Goal: Task Accomplishment & Management: Manage account settings

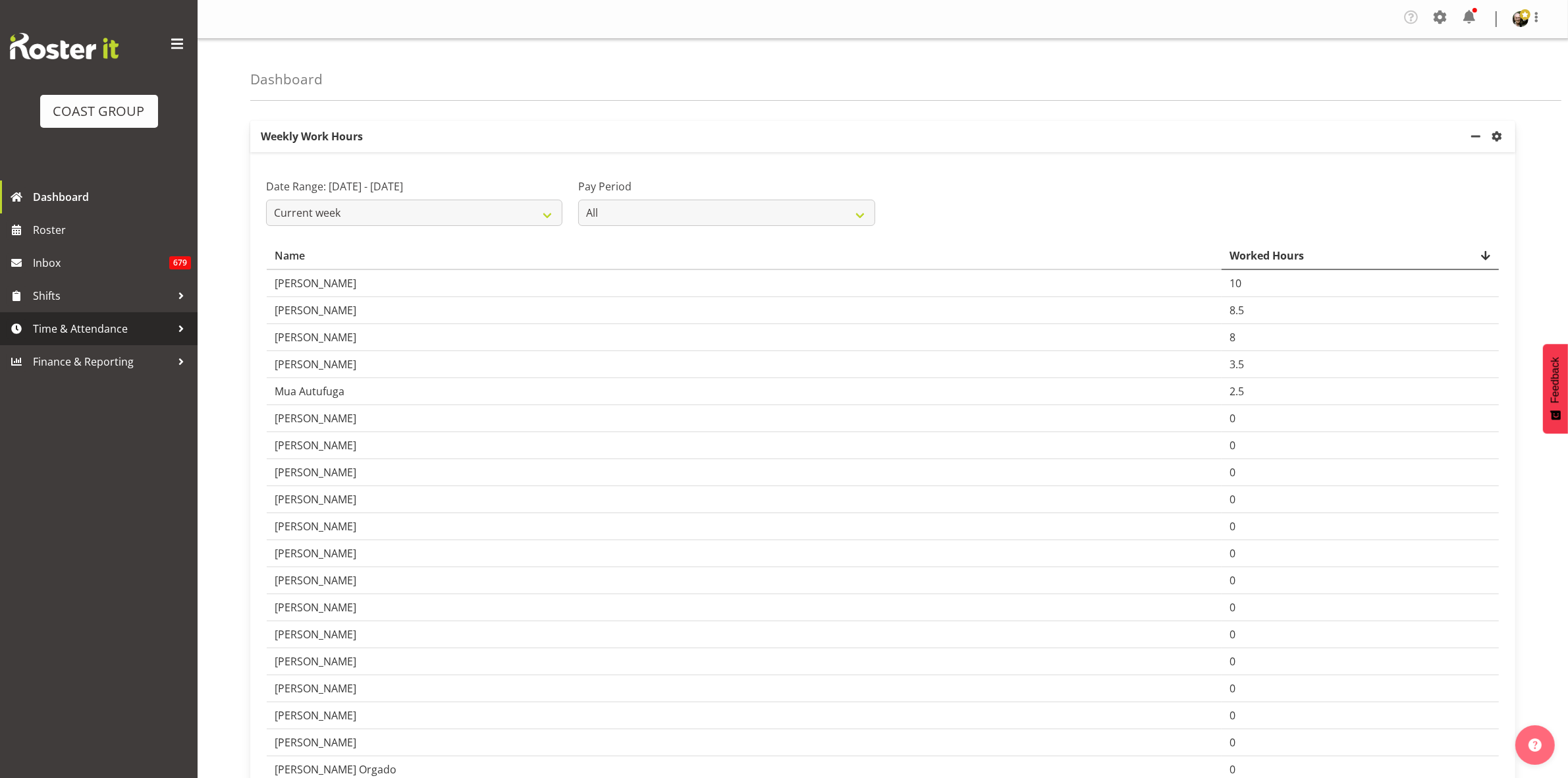
click at [61, 330] on span "Time & Attendance" at bounding box center [102, 328] width 138 height 20
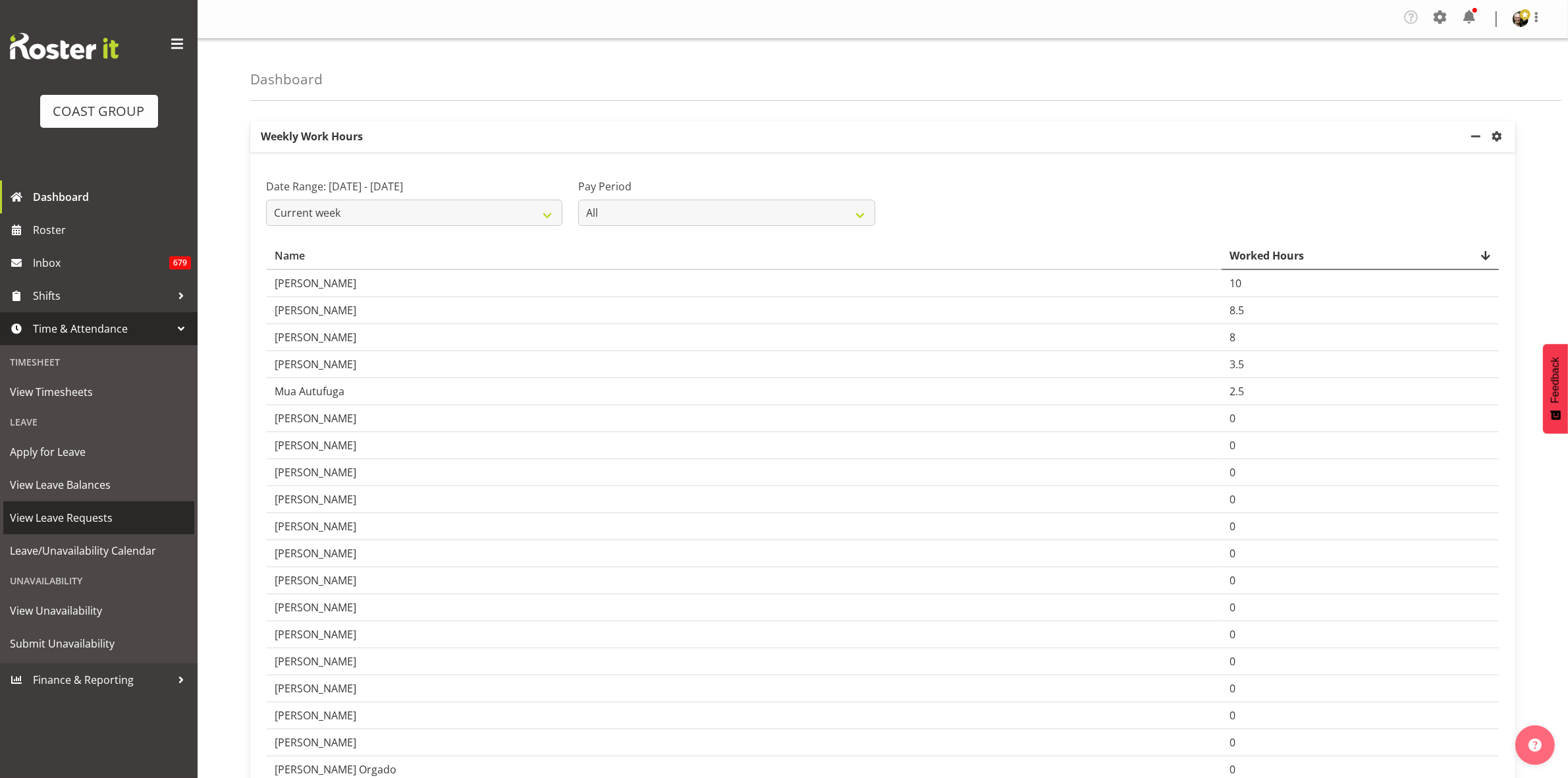
click at [107, 512] on span "View Leave Requests" at bounding box center [98, 518] width 178 height 20
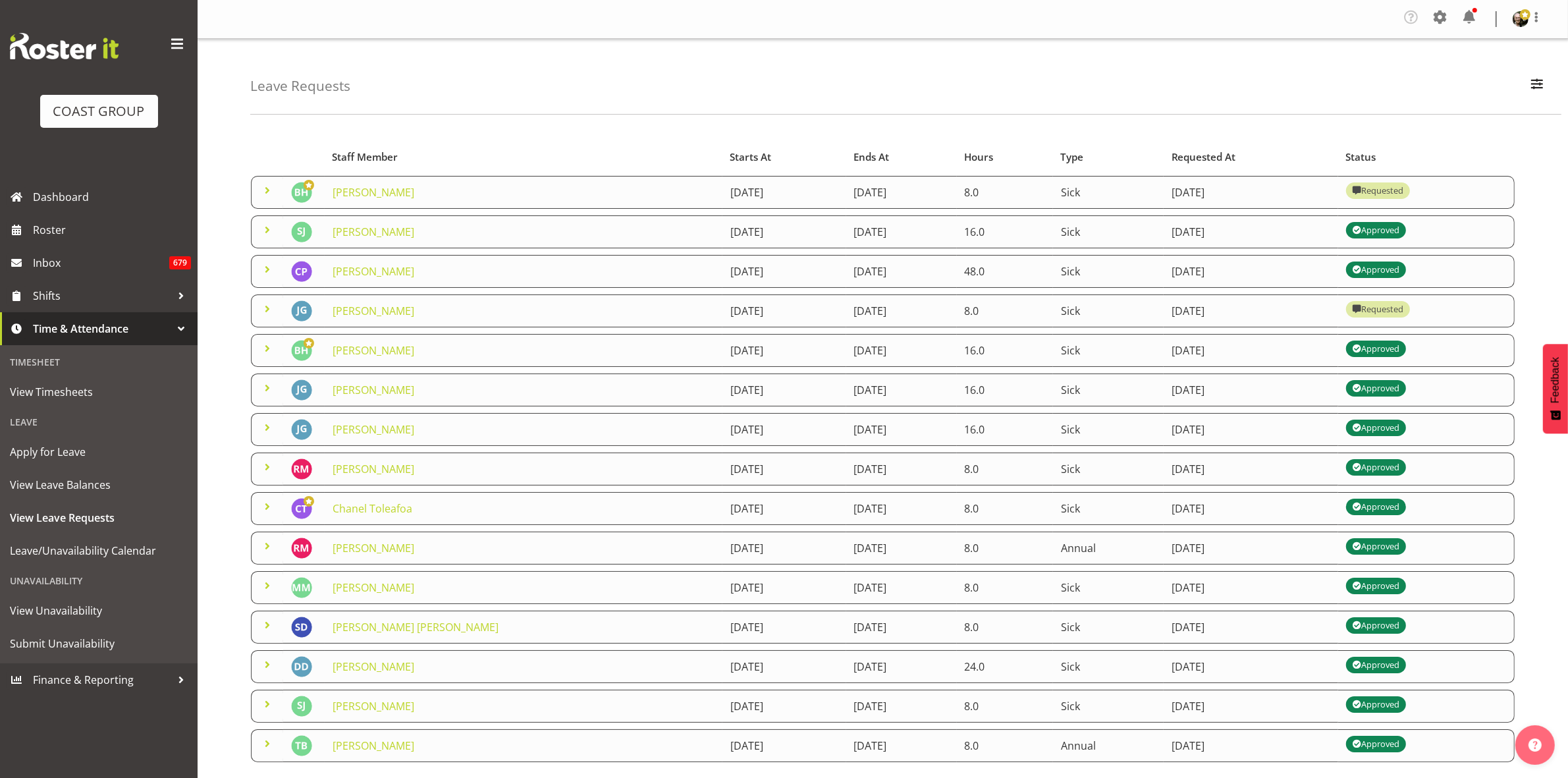
click at [268, 191] on span at bounding box center [267, 190] width 16 height 16
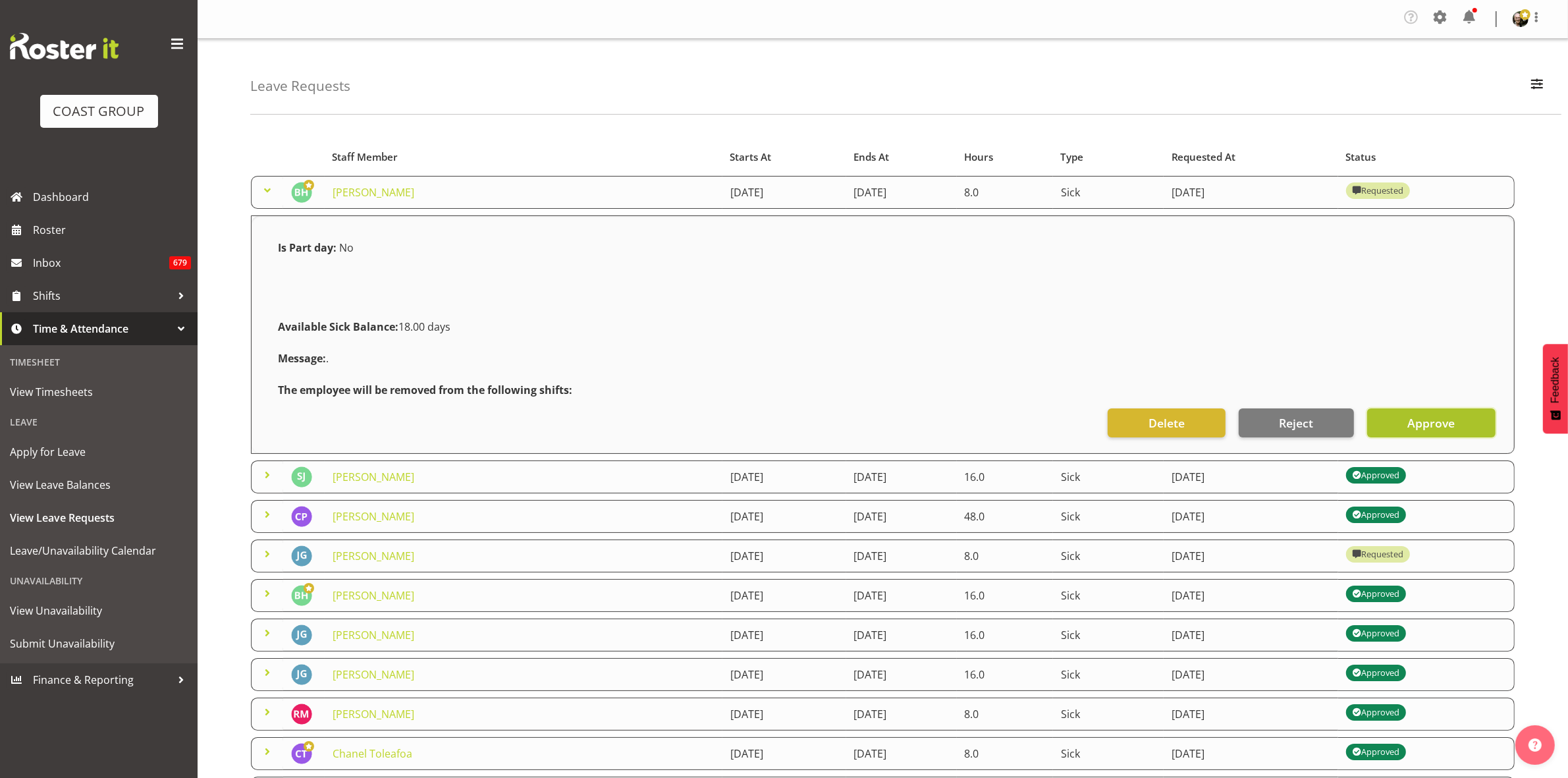
click at [1430, 427] on span "Approve" at bounding box center [1431, 423] width 47 height 17
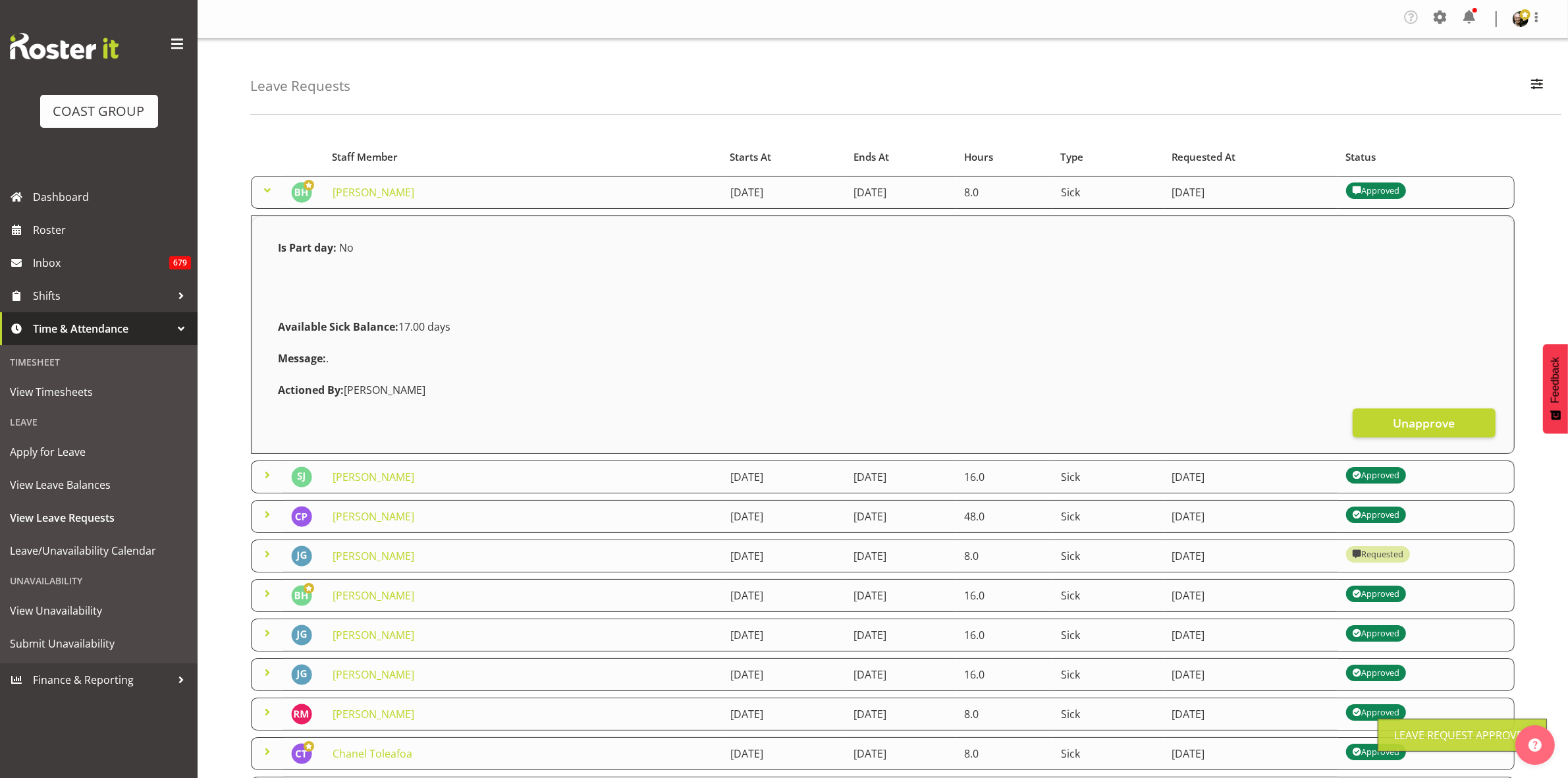
click at [267, 191] on span at bounding box center [267, 190] width 16 height 16
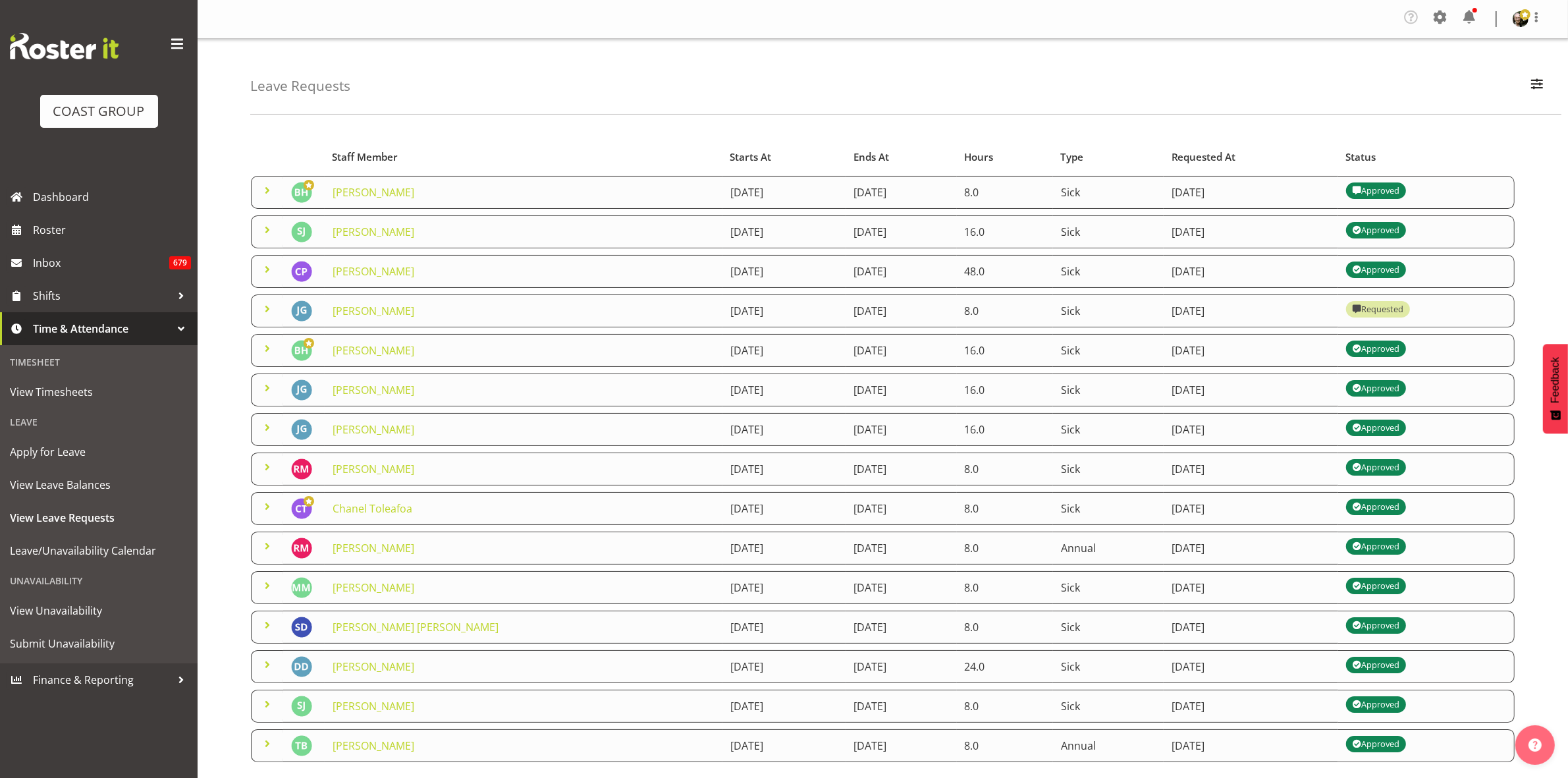
click at [267, 313] on span at bounding box center [267, 308] width 16 height 16
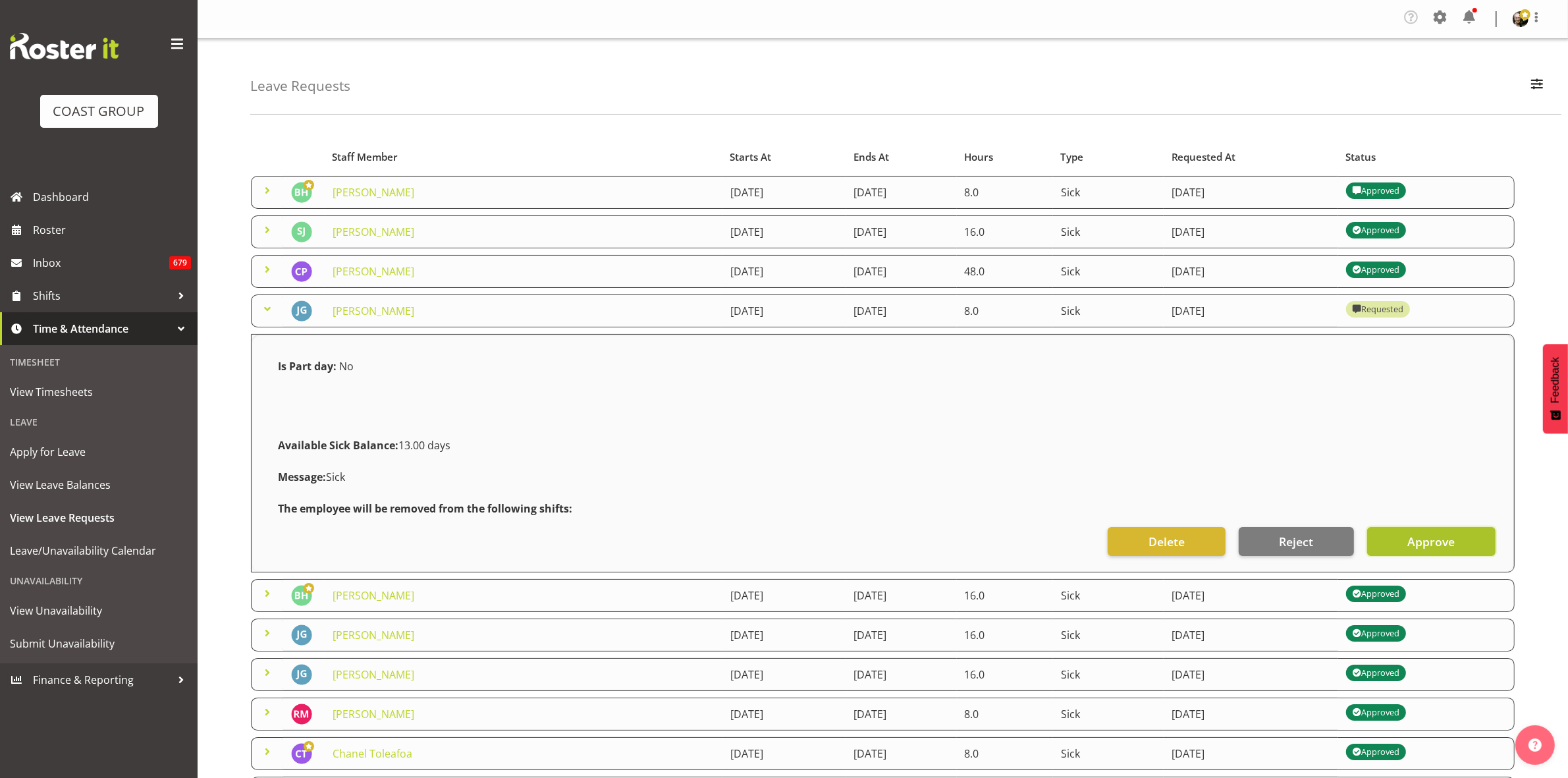
click at [1436, 542] on span "Approve" at bounding box center [1431, 541] width 47 height 17
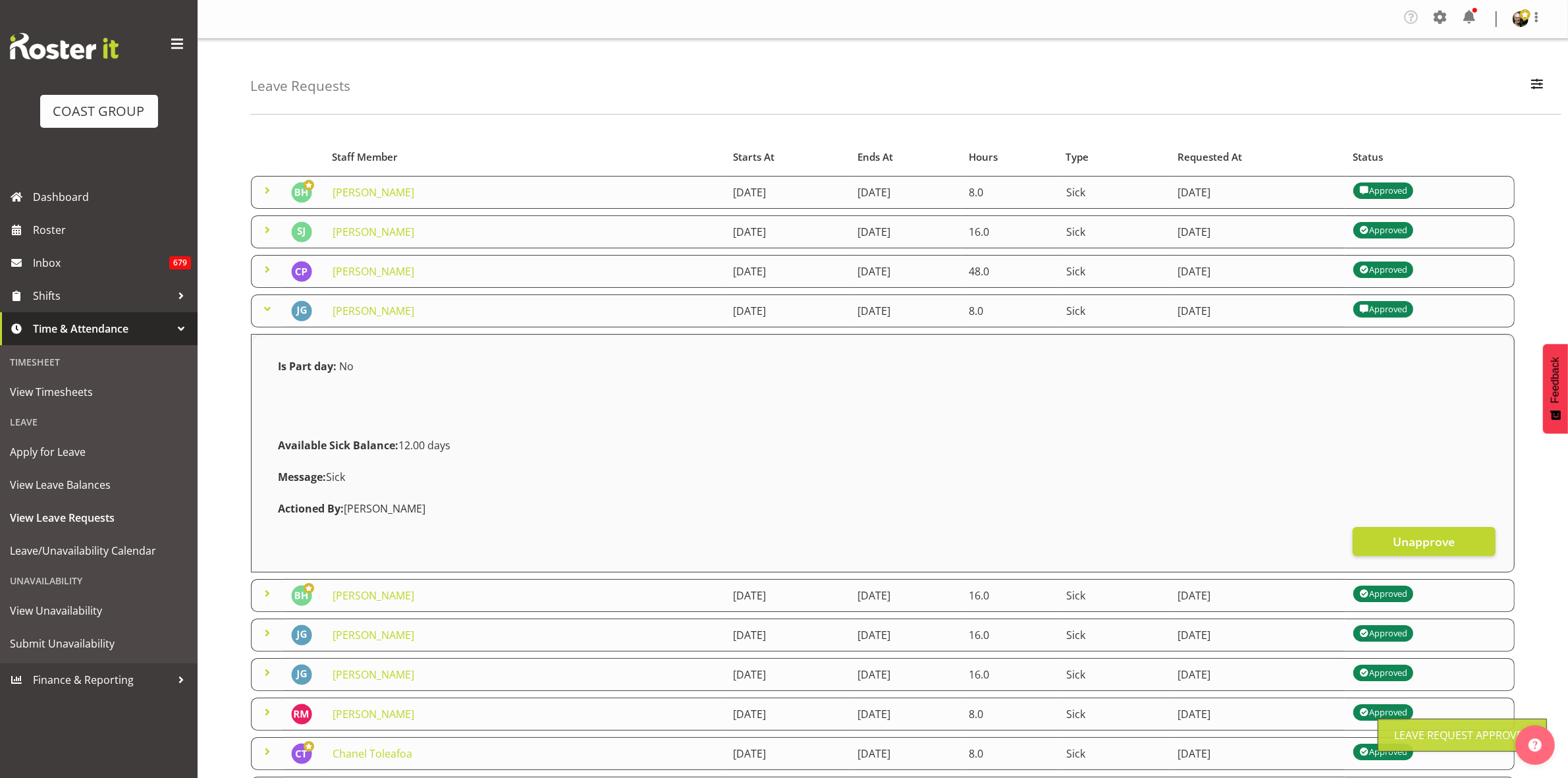
click at [272, 305] on span at bounding box center [267, 308] width 16 height 16
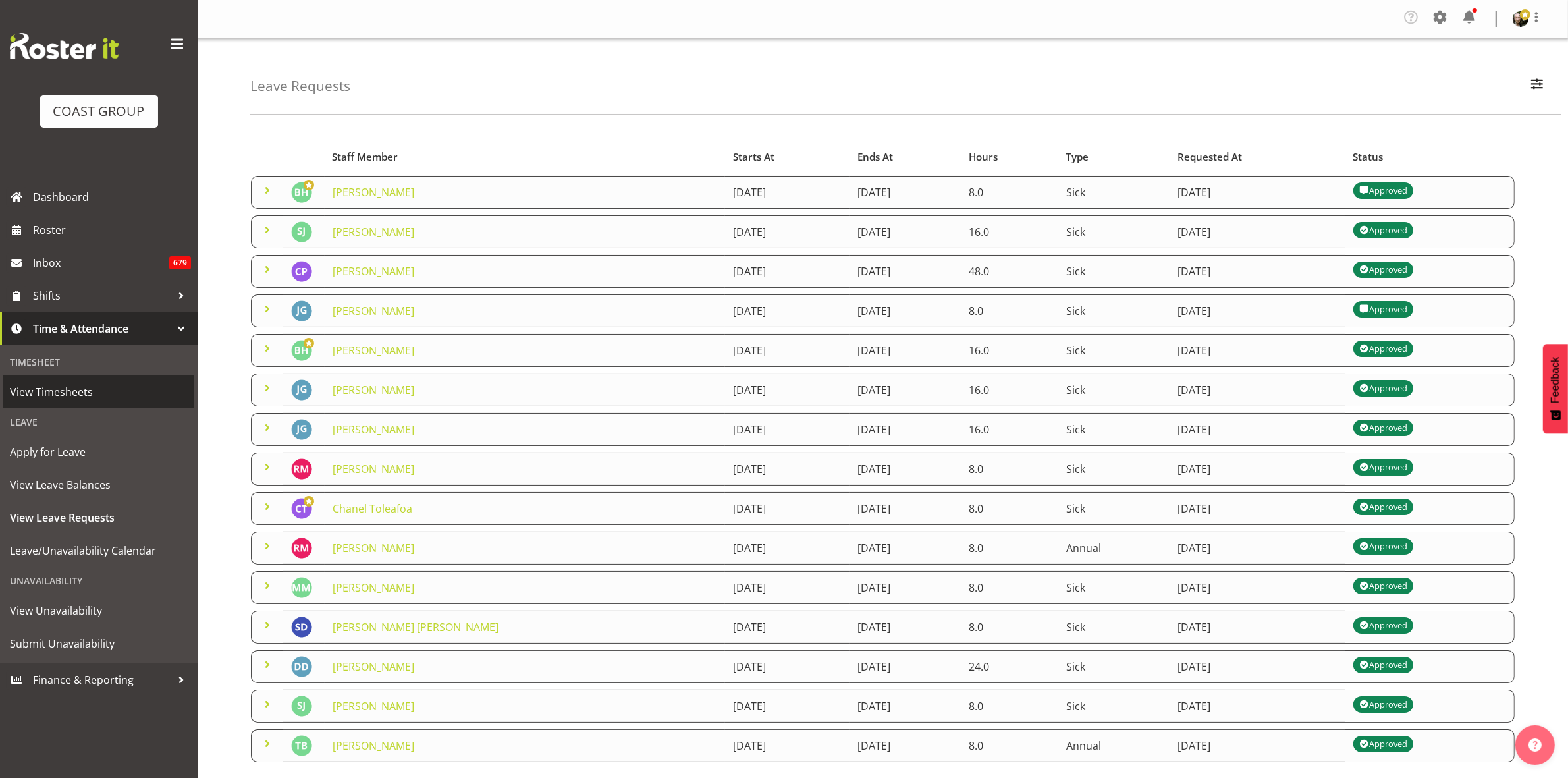
click at [89, 393] on span "View Timesheets" at bounding box center [98, 392] width 178 height 20
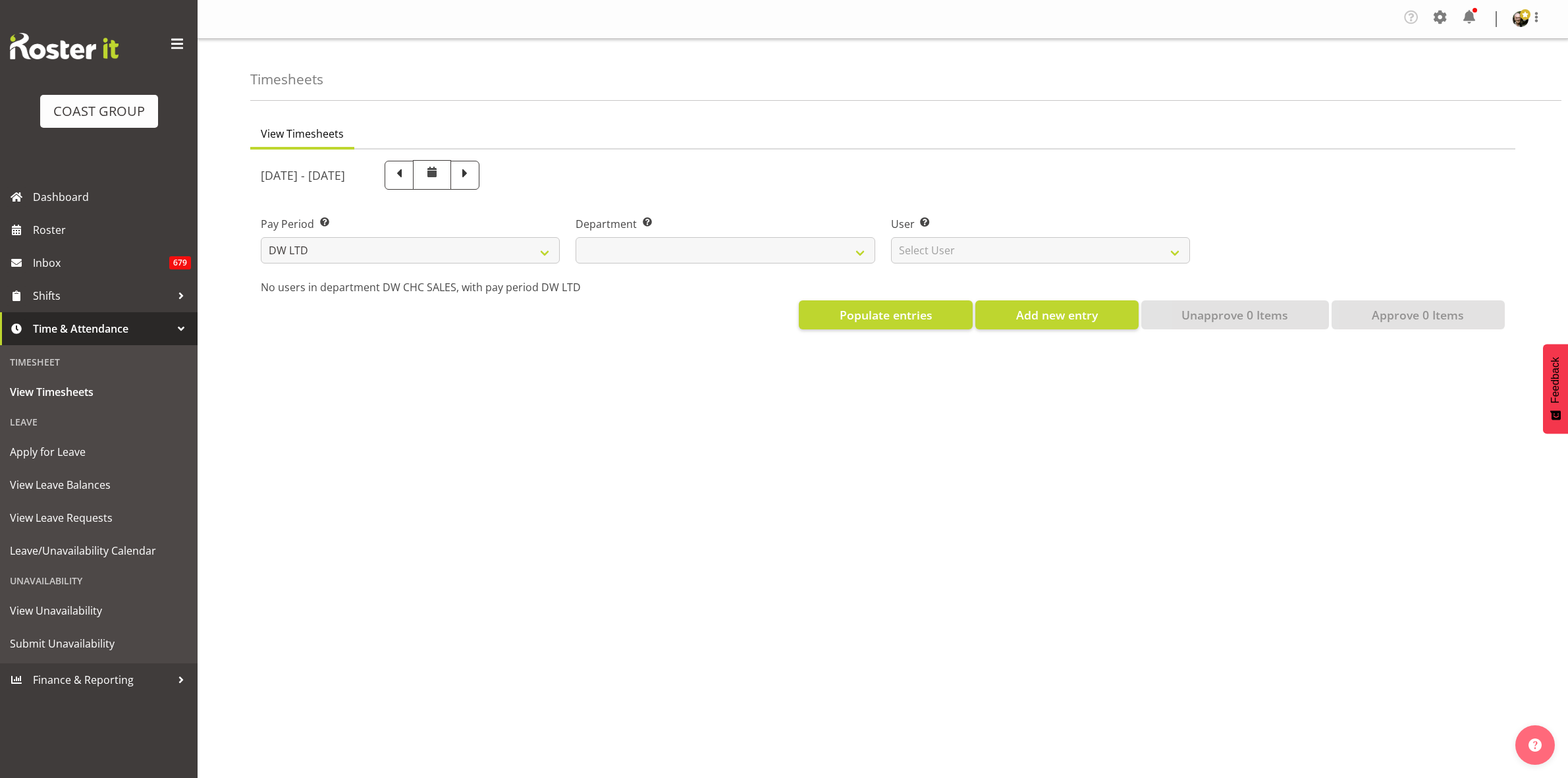
select select "8"
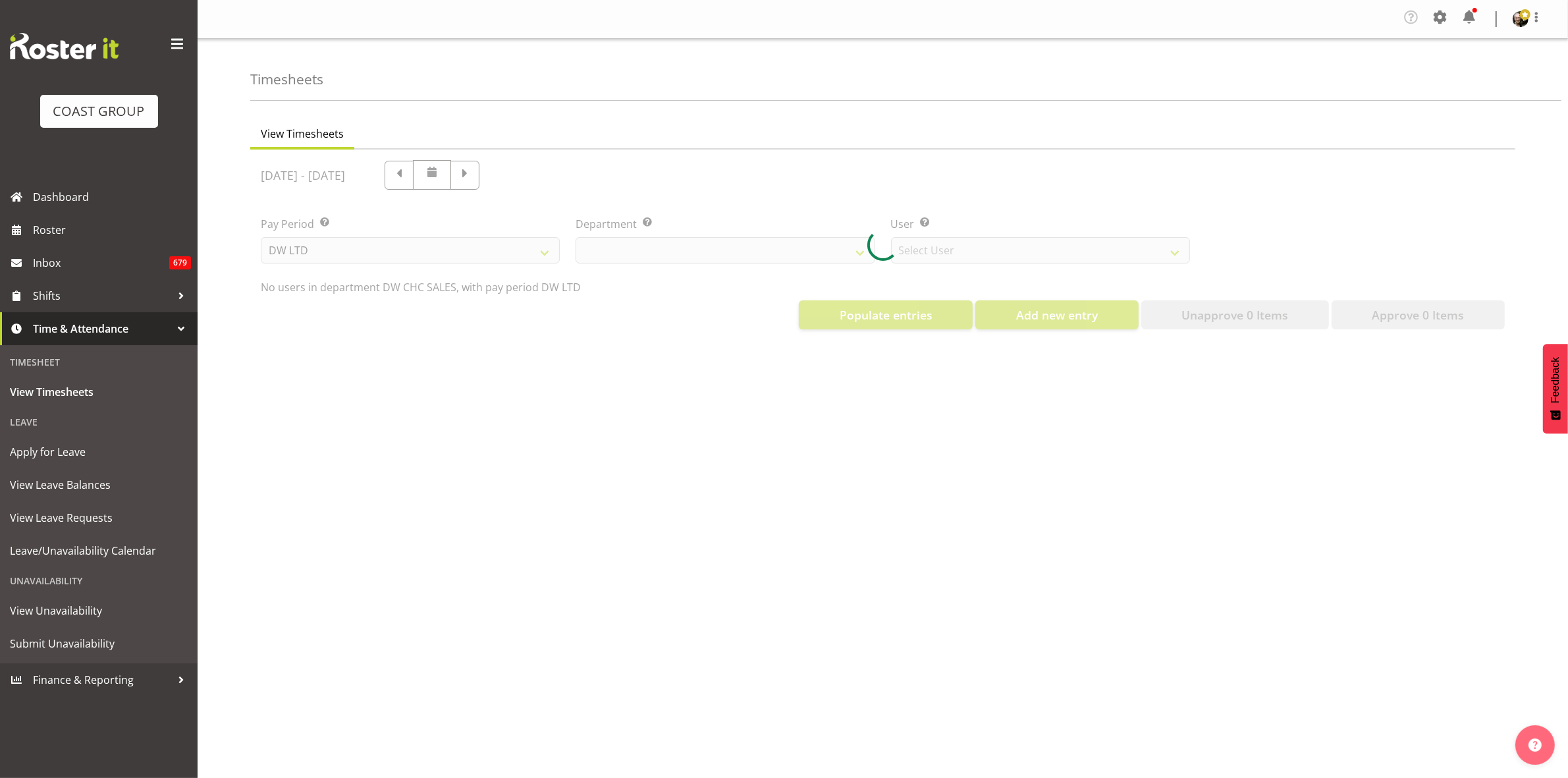
select select "30"
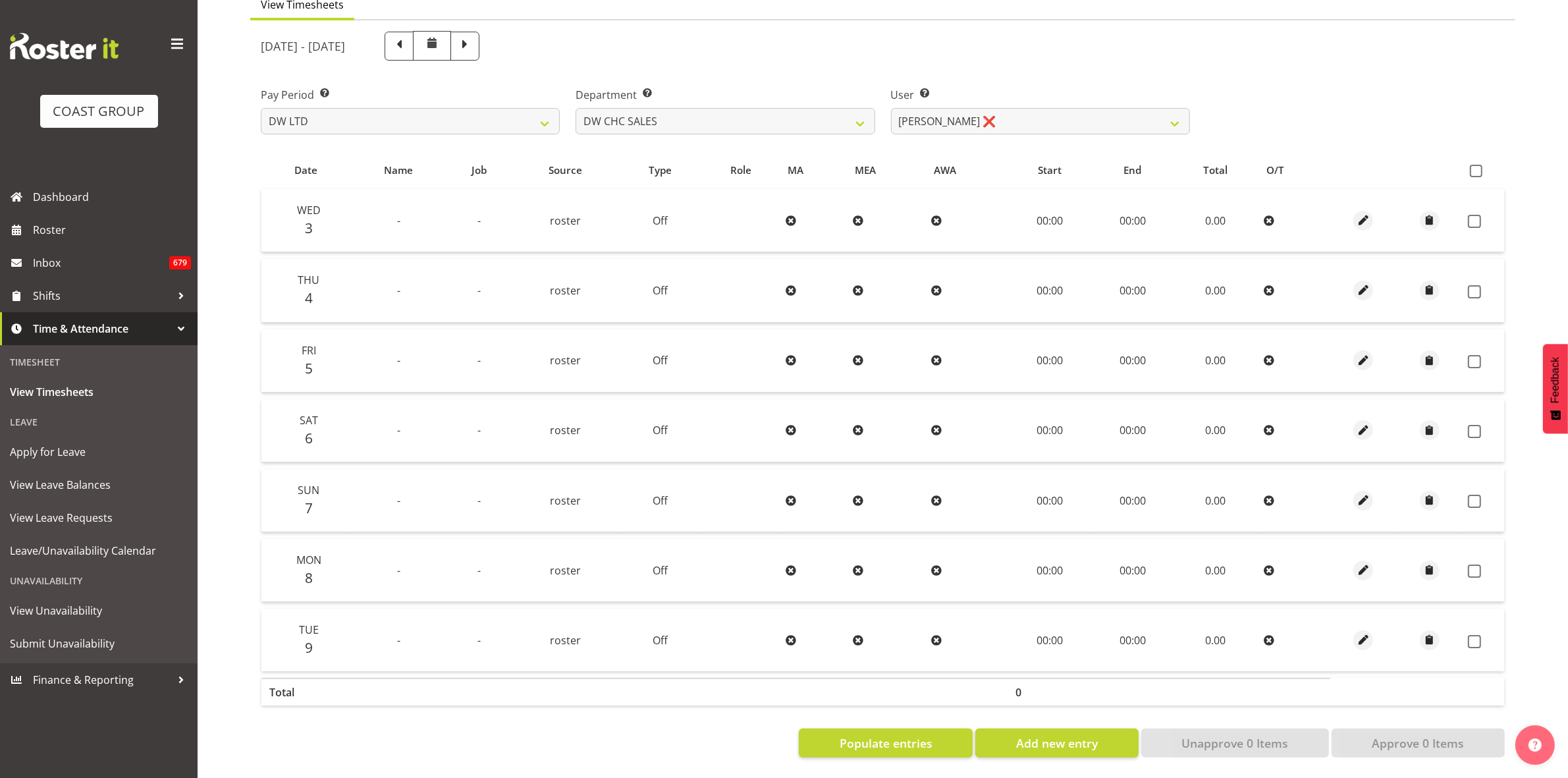
scroll to position [143, 0]
click at [1475, 165] on span at bounding box center [1476, 171] width 12 height 12
click at [1475, 167] on input "checkbox" at bounding box center [1474, 171] width 8 height 8
checkbox input "true"
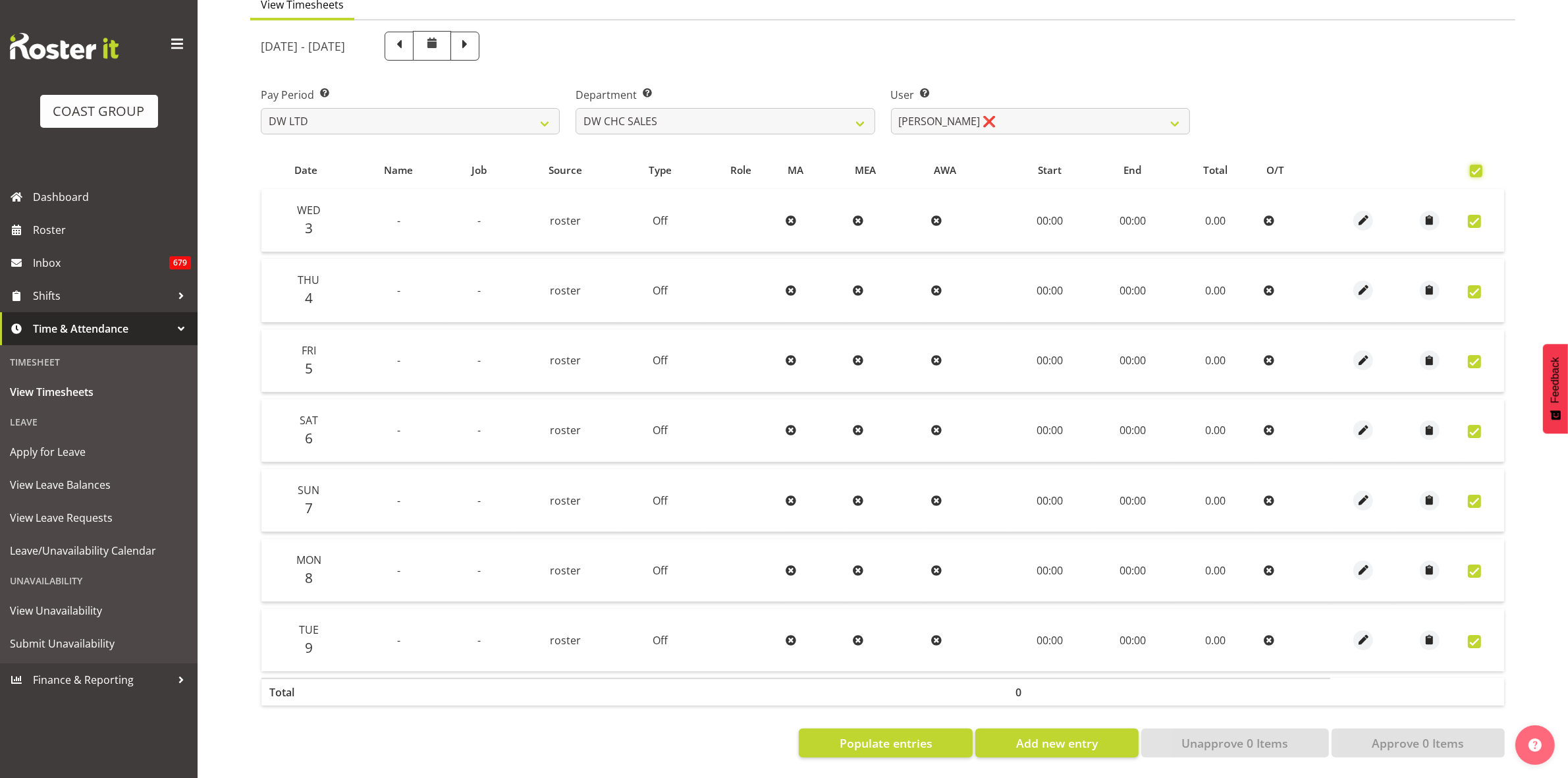
checkbox input "true"
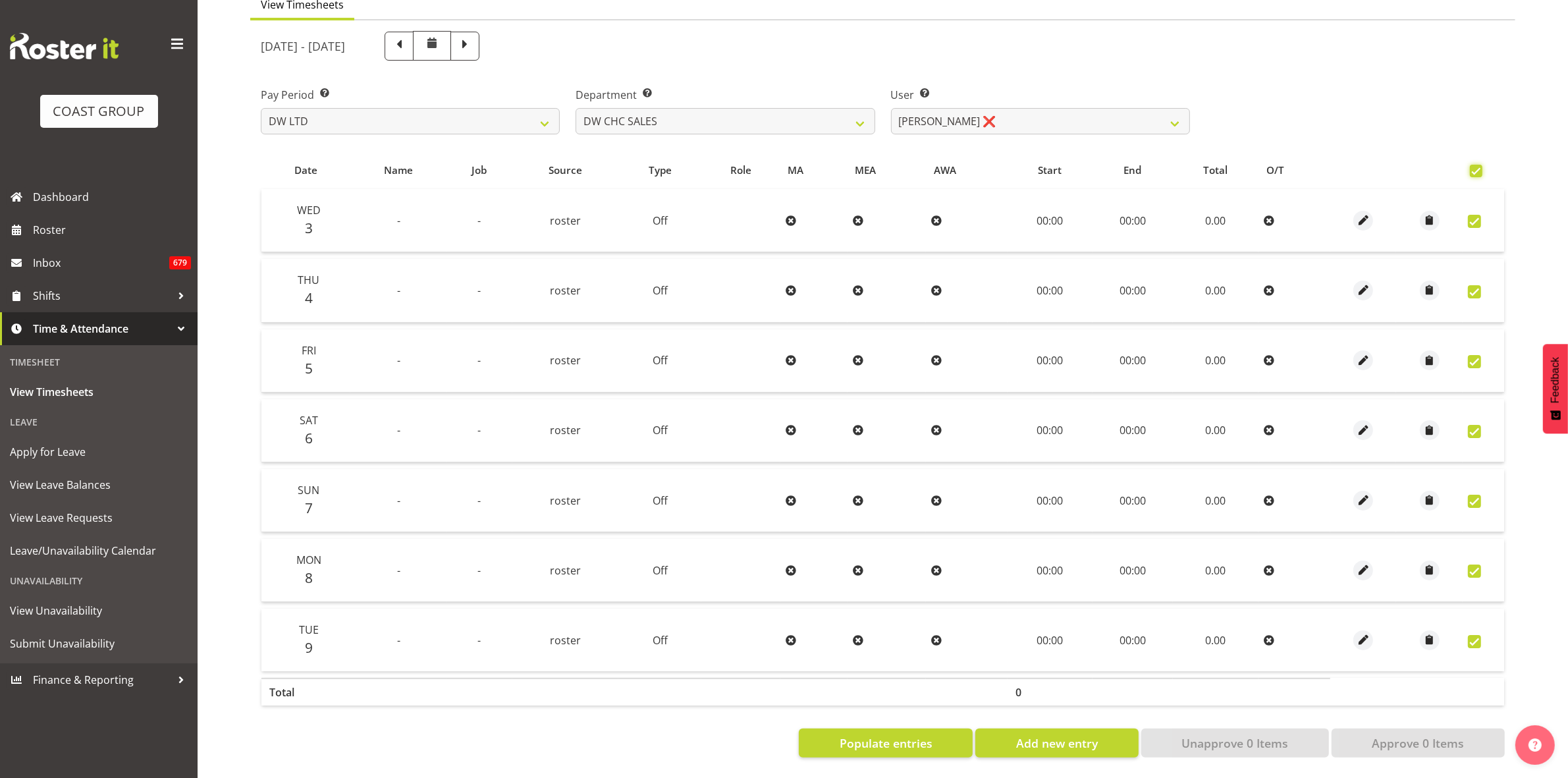
checkbox input "true"
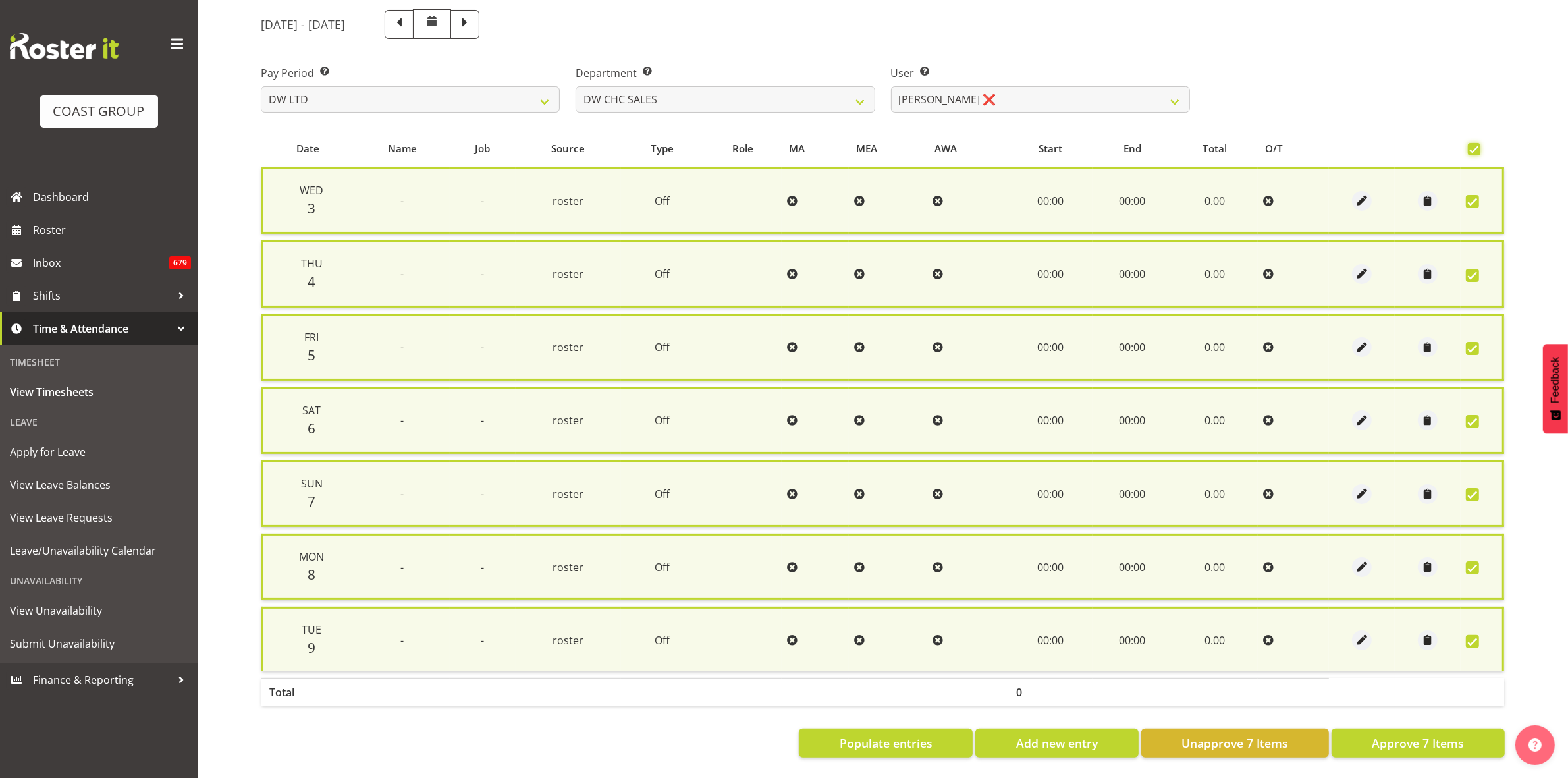
scroll to position [159, 0]
click at [1433, 735] on span "Approve 7 Items" at bounding box center [1418, 743] width 92 height 17
checkbox input "false"
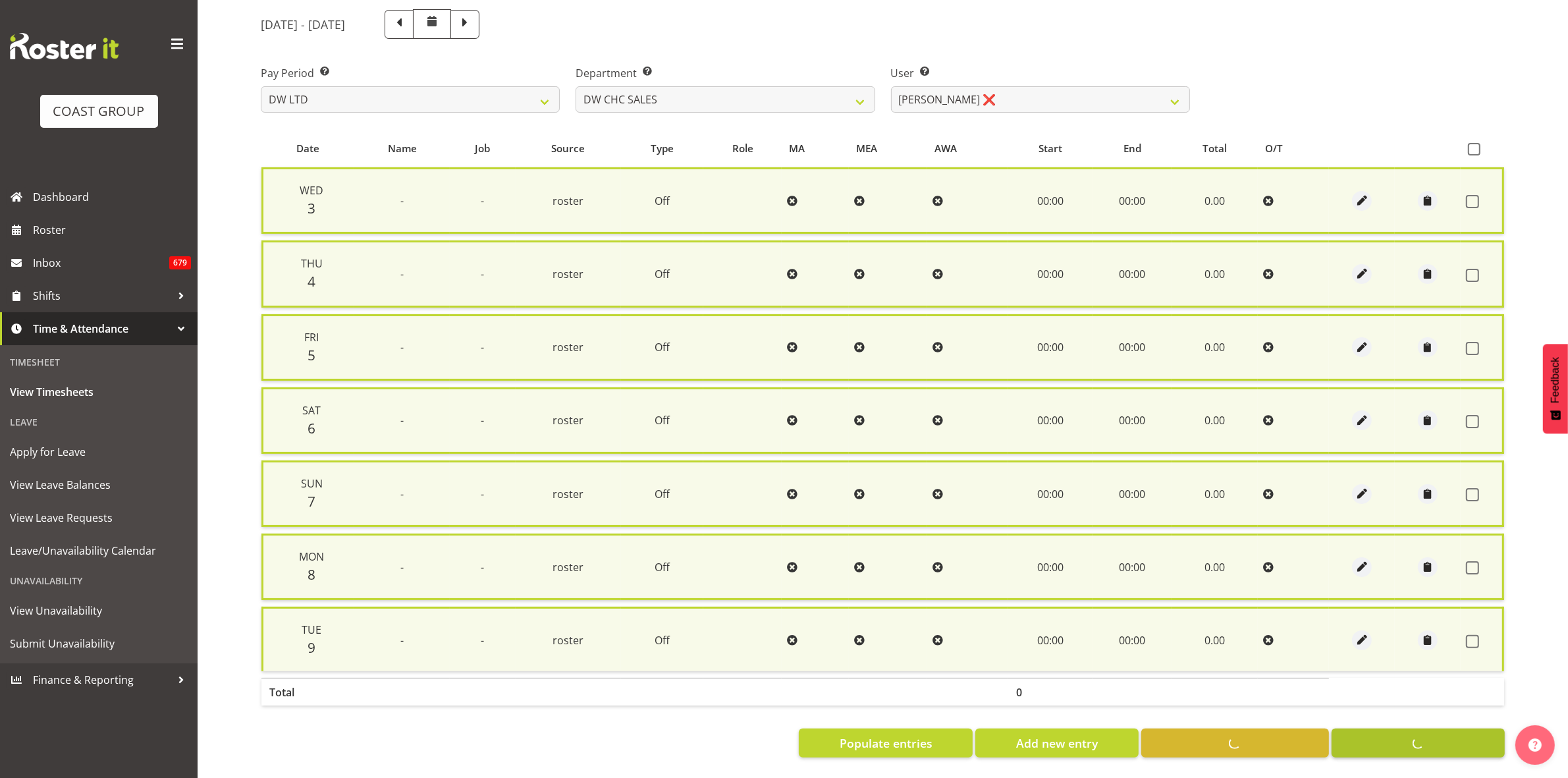
checkbox input "false"
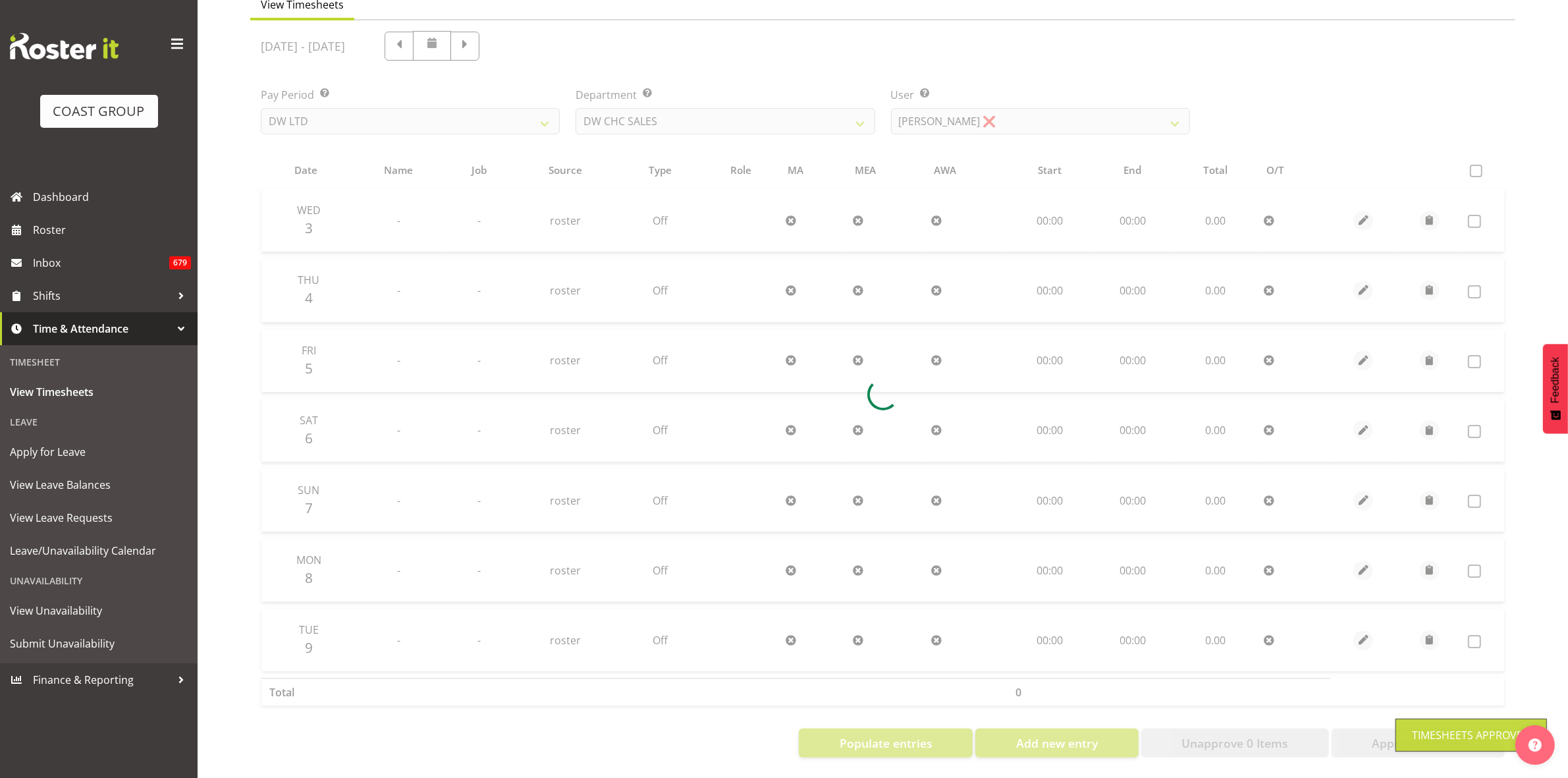
scroll to position [143, 0]
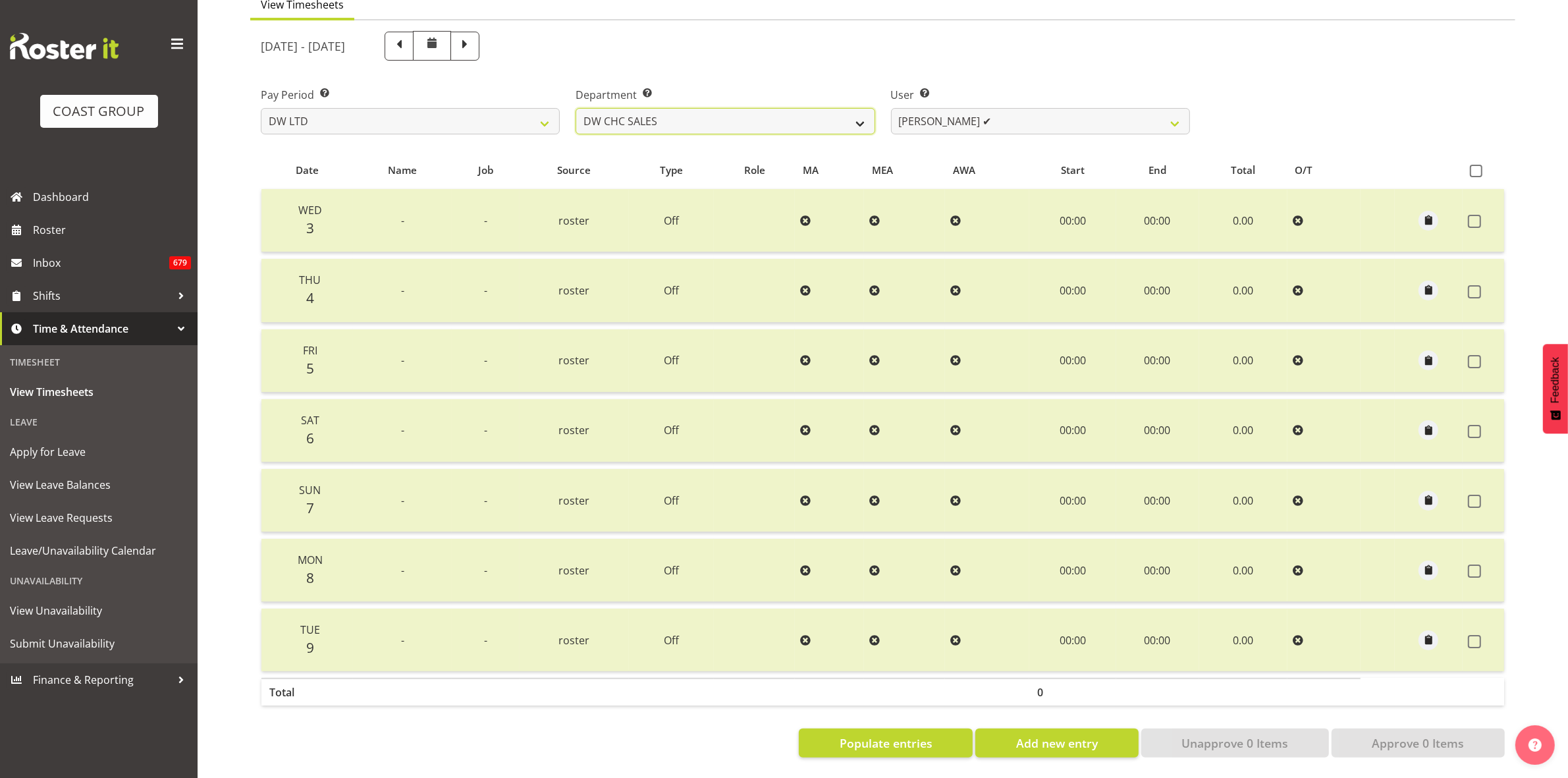
click at [849, 111] on select "DW AKL DW AKL ACCOUNTS/OFFICE DW CHC DW CHC DESIGN DW CHC PRODUCTION DW CHC SAL…" at bounding box center [725, 121] width 299 height 26
click at [575, 108] on select "DW AKL DW AKL ACCOUNTS/OFFICE DW CHC DW CHC DESIGN DW CHC PRODUCTION DW CHC SAL…" at bounding box center [725, 121] width 299 height 26
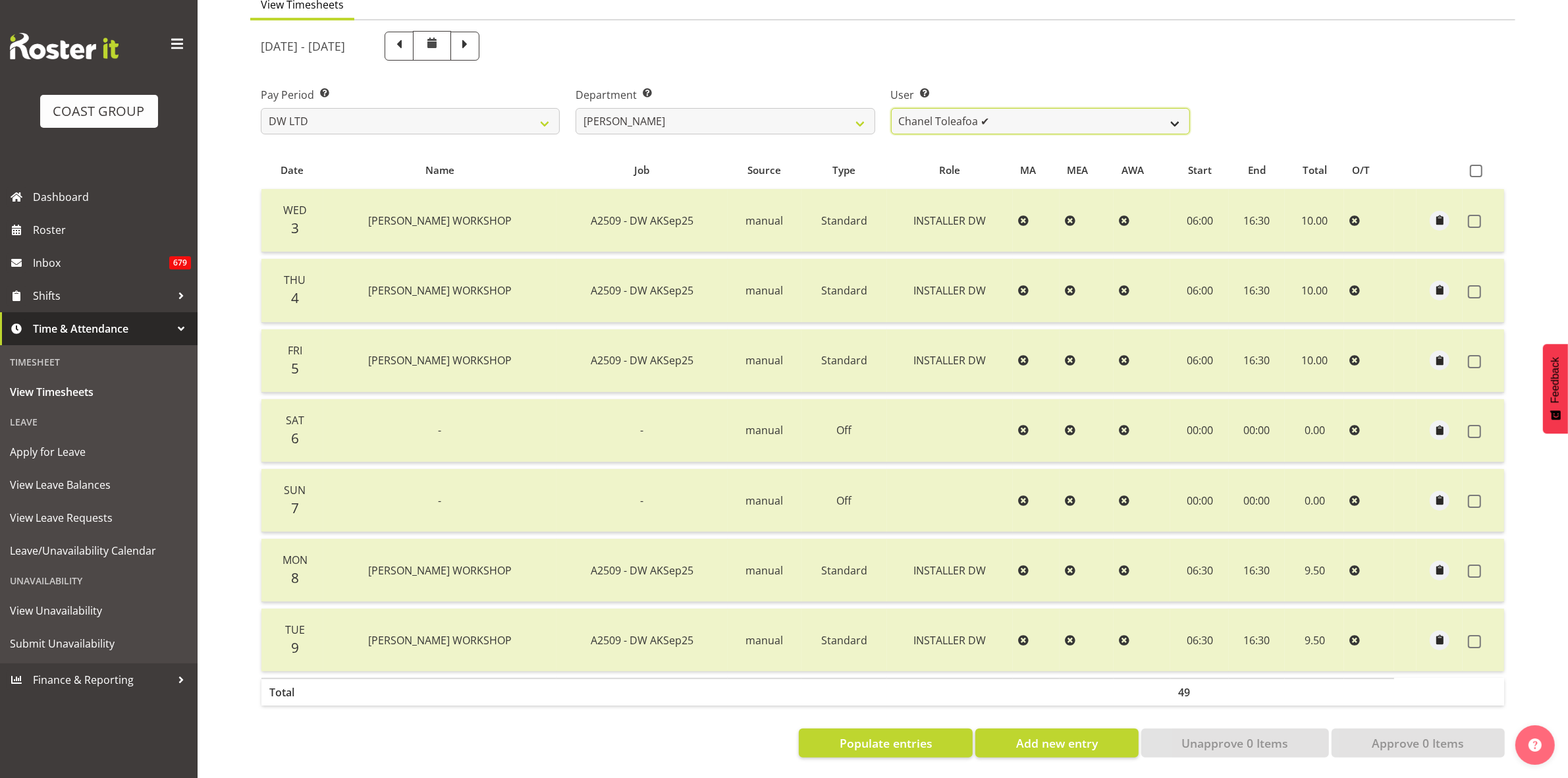
click at [1169, 118] on select "Chanel Toleafoa ✔" at bounding box center [1041, 121] width 299 height 26
click at [861, 108] on select "DW AKL DW AKL ACCOUNTS/OFFICE DW CHC DW CHC DESIGN DW CHC PRODUCTION DW CHC SAL…" at bounding box center [725, 121] width 299 height 26
select select "145"
click at [575, 108] on select "DW AKL DW AKL ACCOUNTS/OFFICE DW CHC DW CHC DESIGN DW CHC PRODUCTION DW CHC SAL…" at bounding box center [725, 121] width 299 height 26
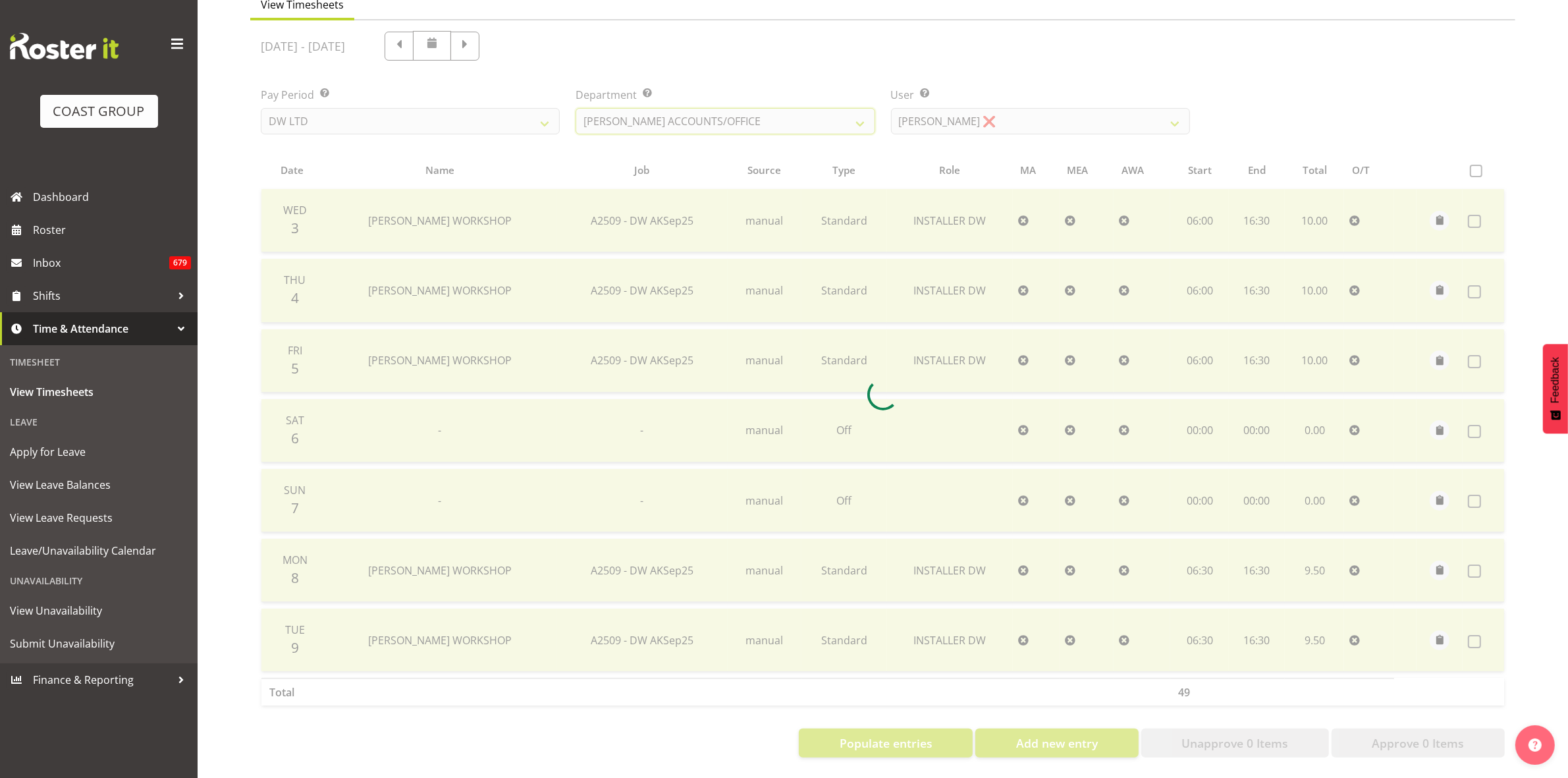
scroll to position [0, 0]
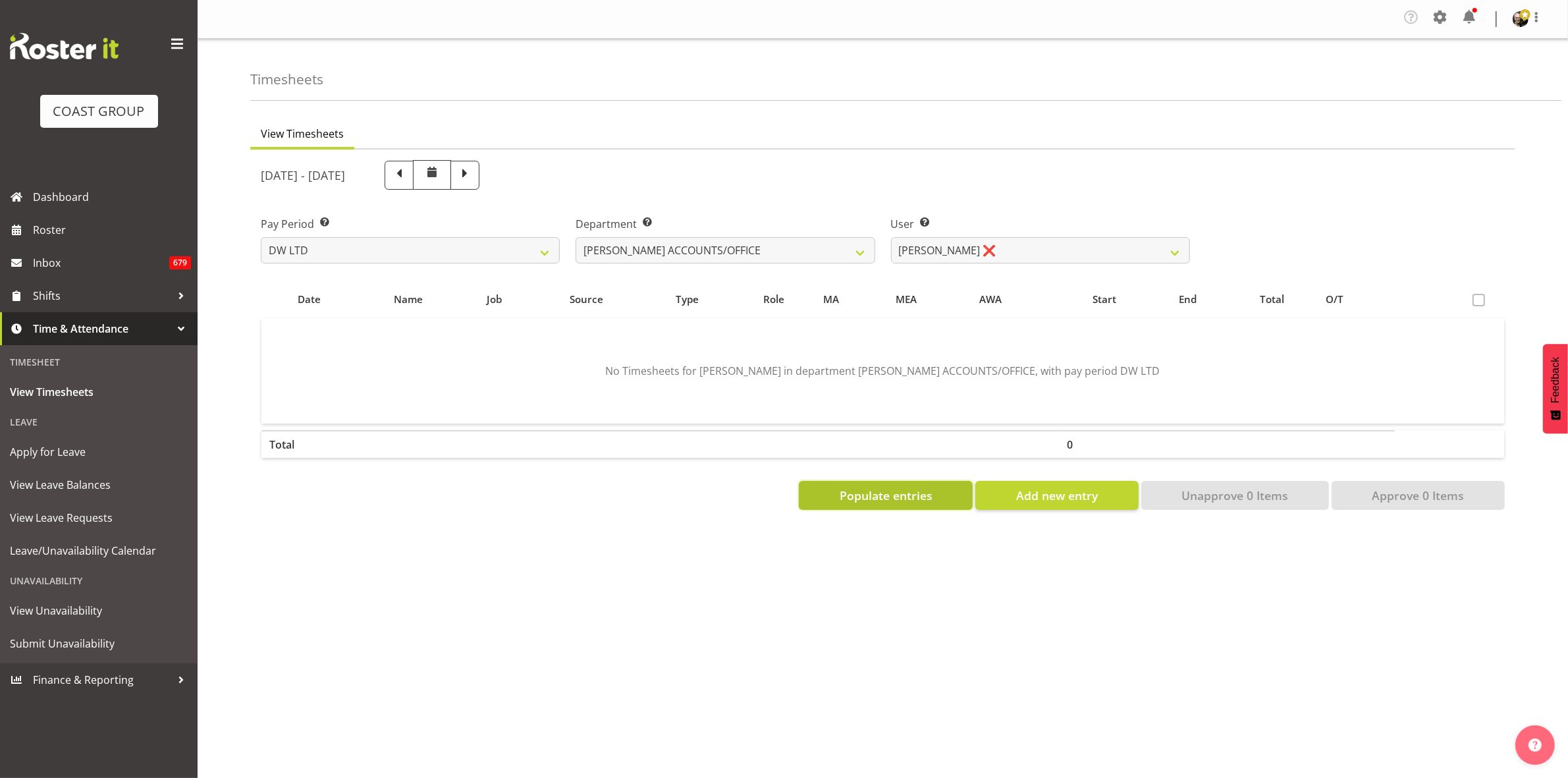
click at [909, 494] on span "Populate entries" at bounding box center [886, 495] width 93 height 17
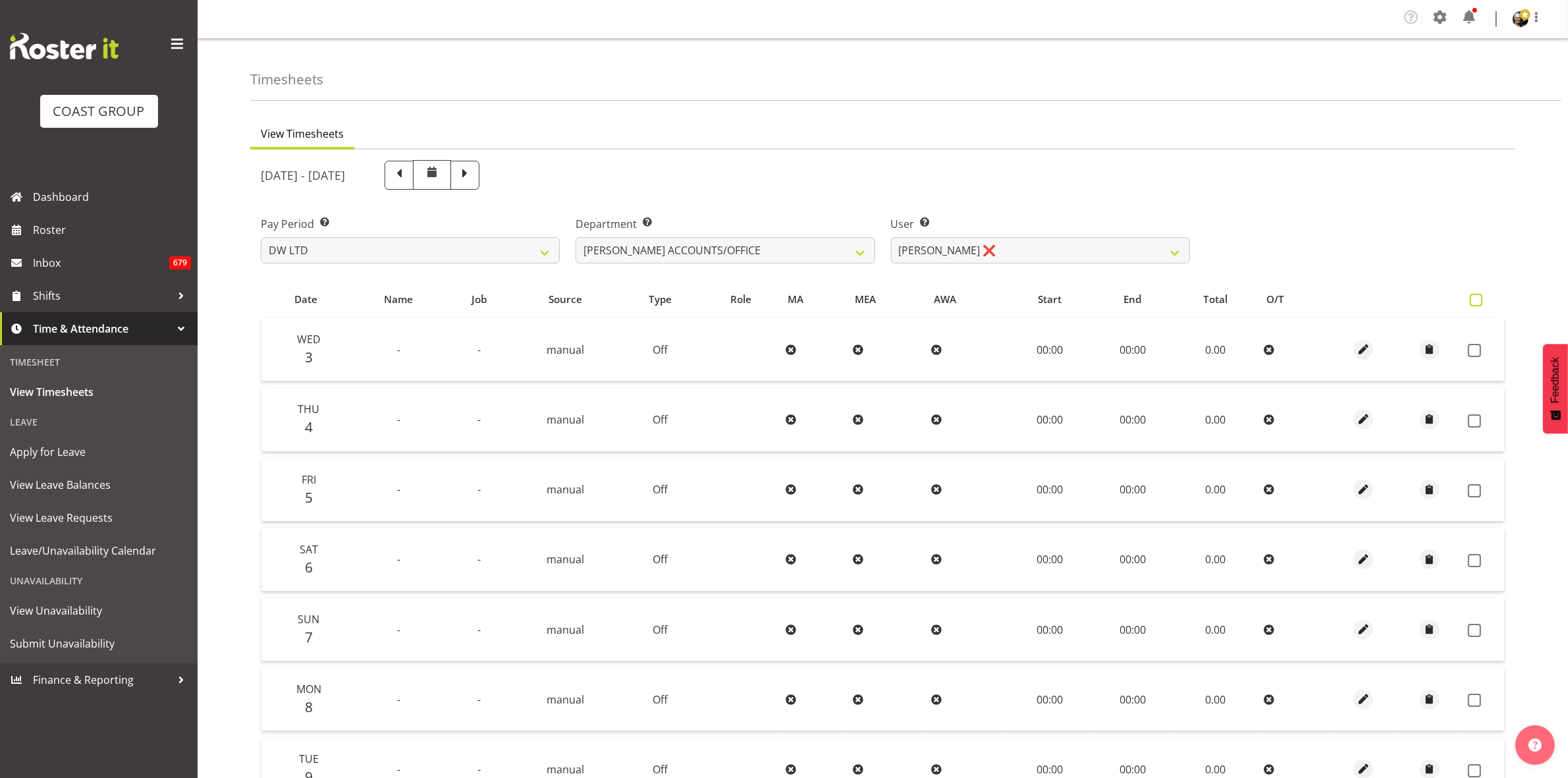
click at [1476, 297] on span at bounding box center [1476, 300] width 12 height 12
click at [1476, 297] on input "checkbox" at bounding box center [1474, 300] width 8 height 8
checkbox input "true"
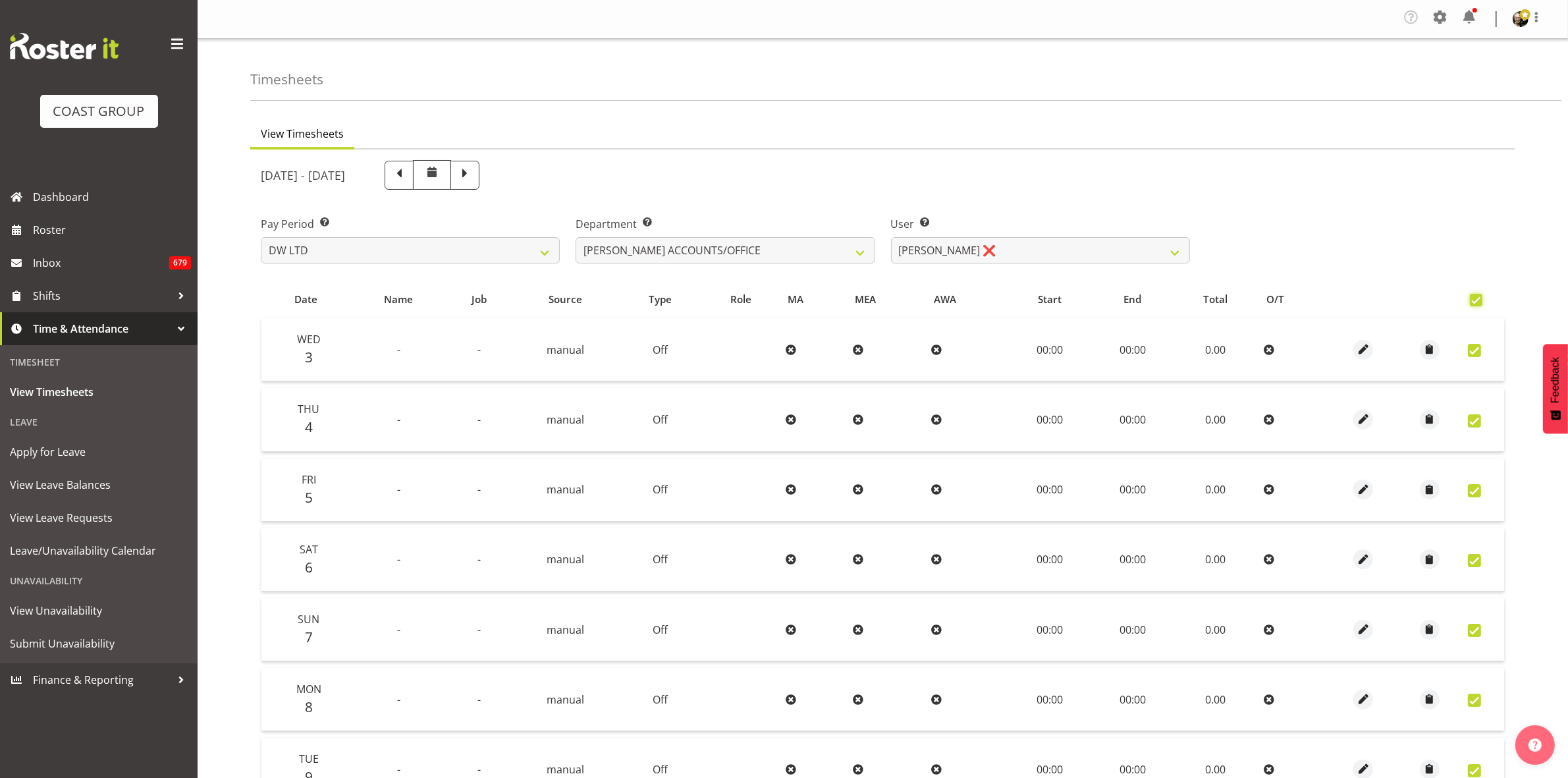
checkbox input "true"
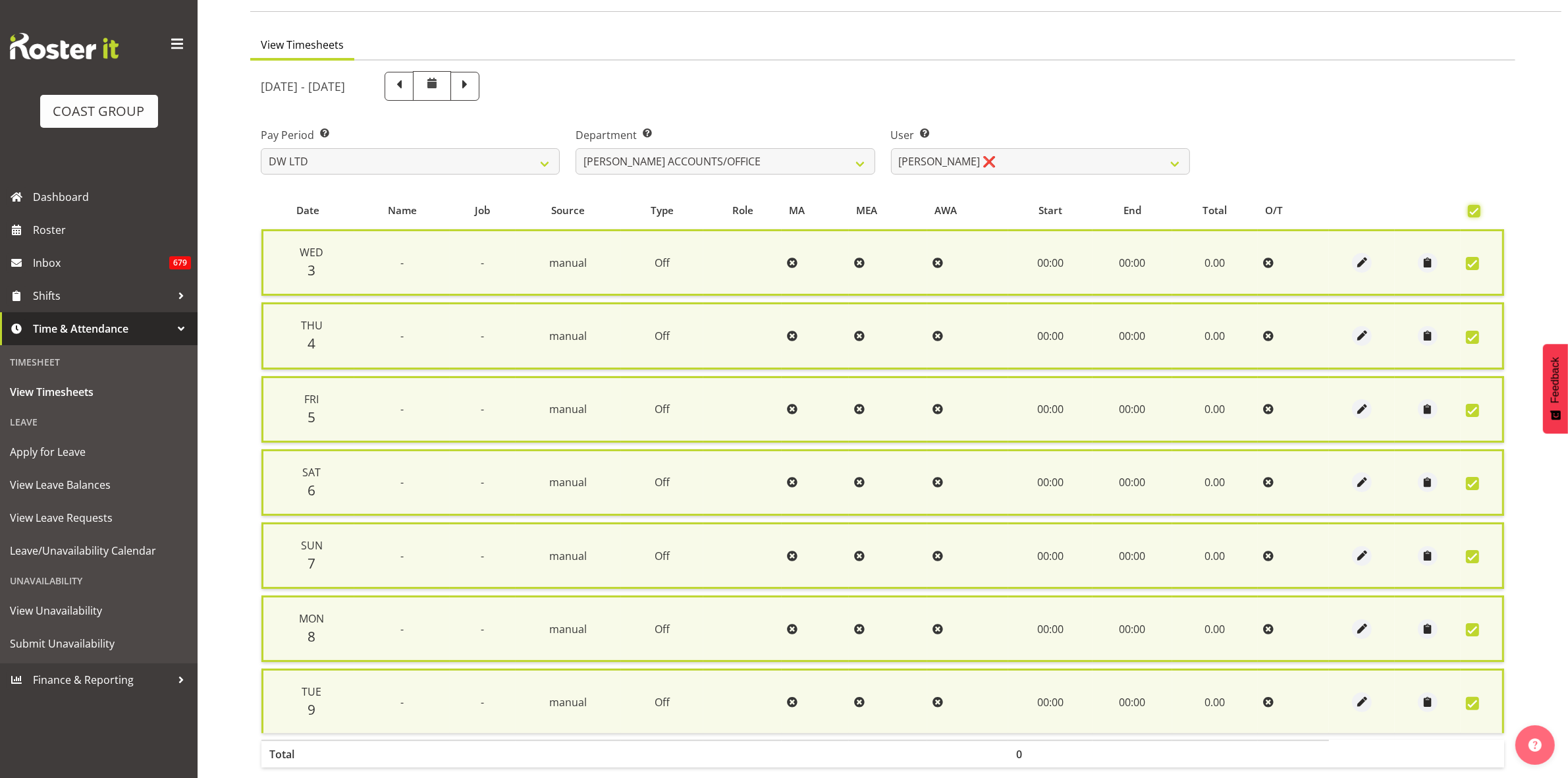
scroll to position [159, 0]
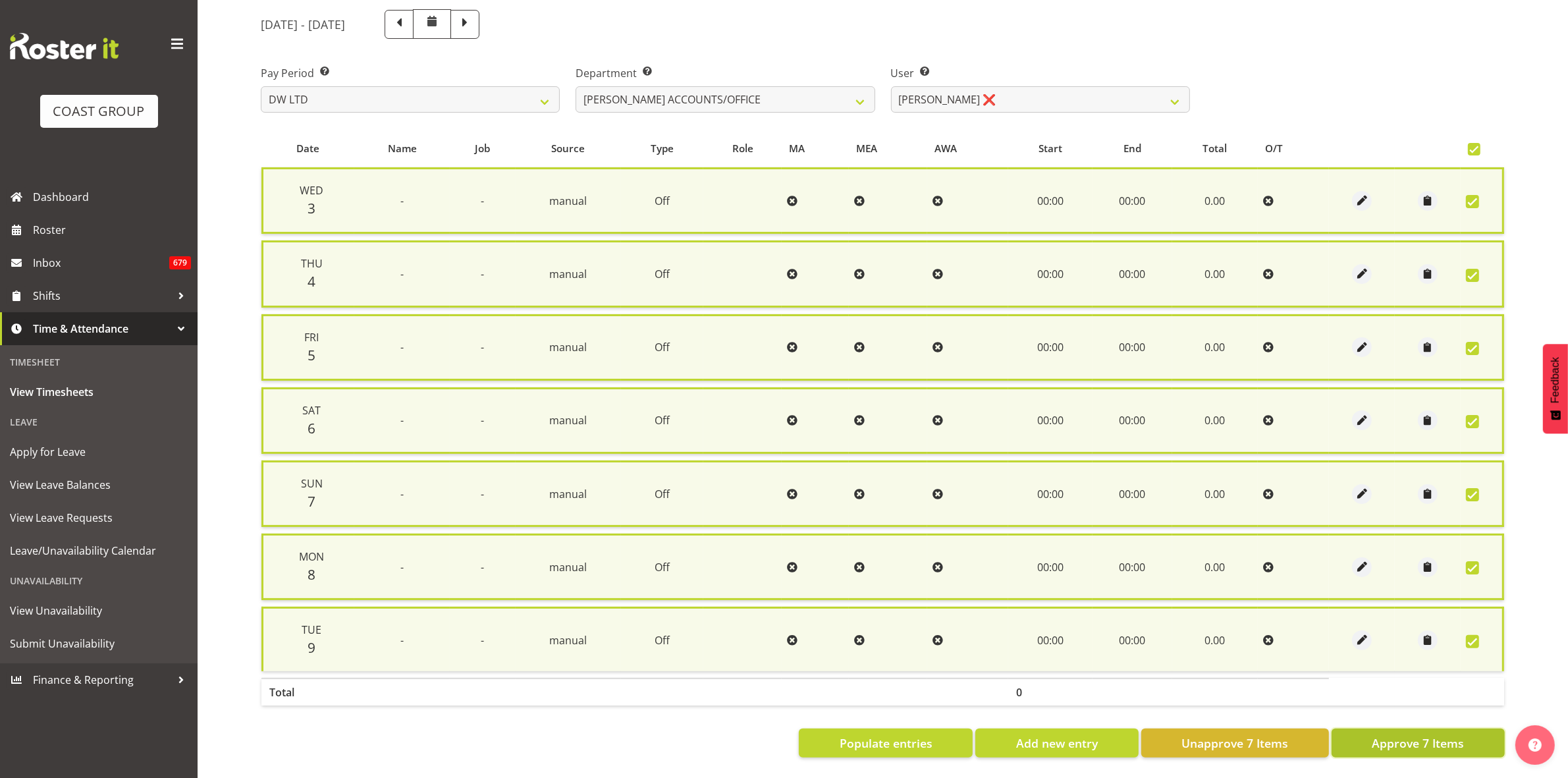
click at [1443, 735] on span "Approve 7 Items" at bounding box center [1418, 743] width 92 height 17
checkbox input "false"
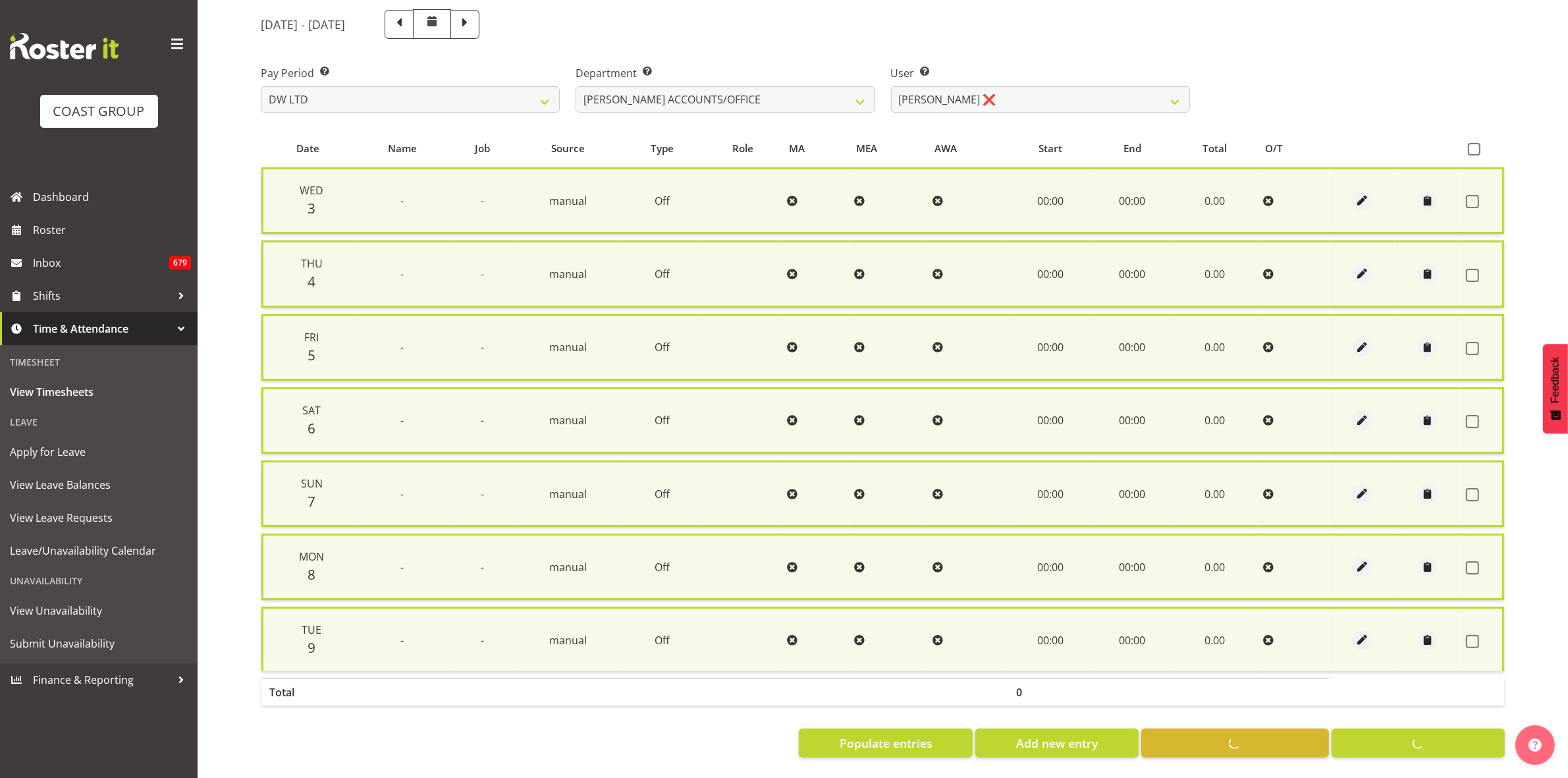
checkbox input "false"
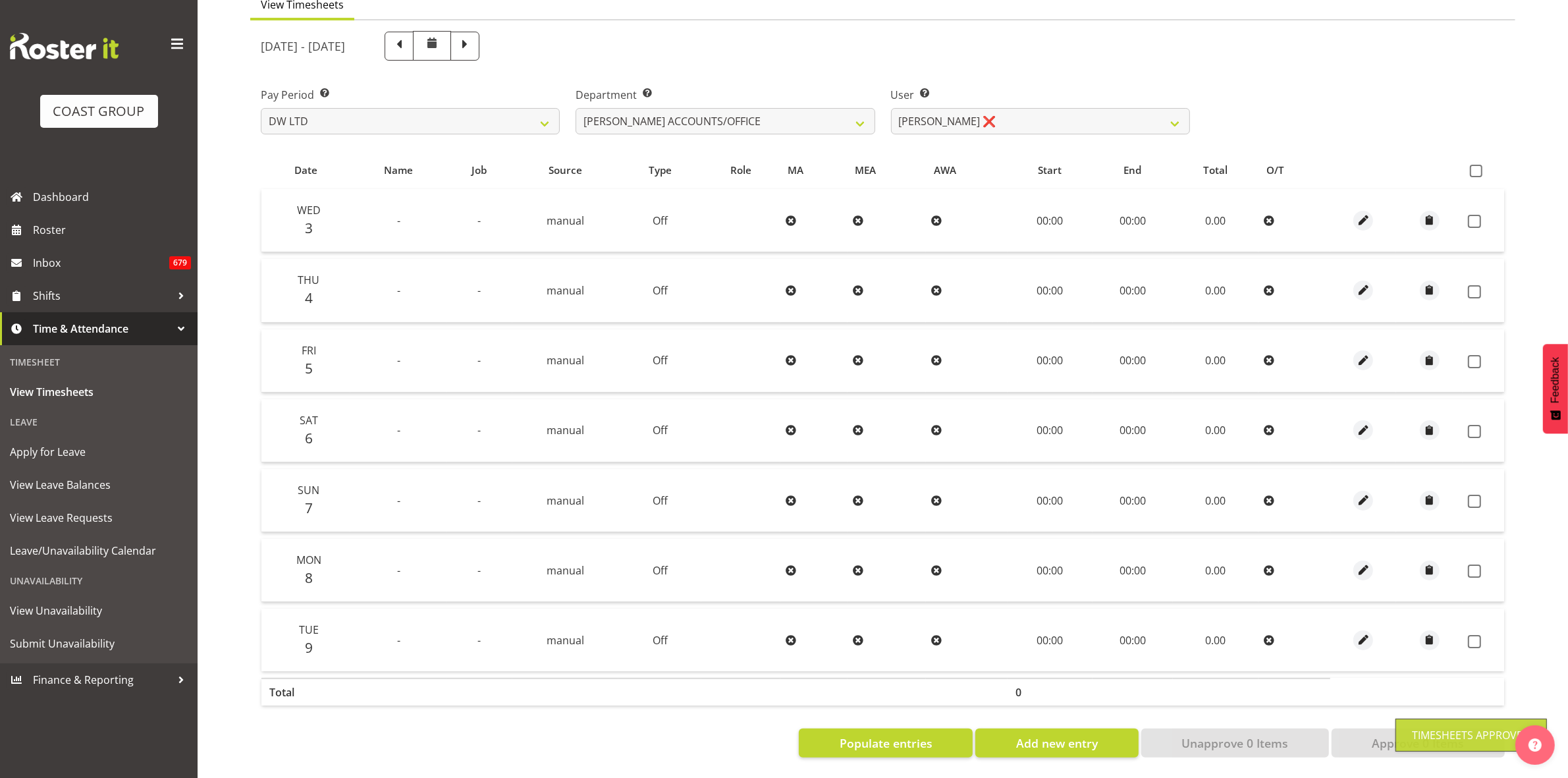
scroll to position [143, 0]
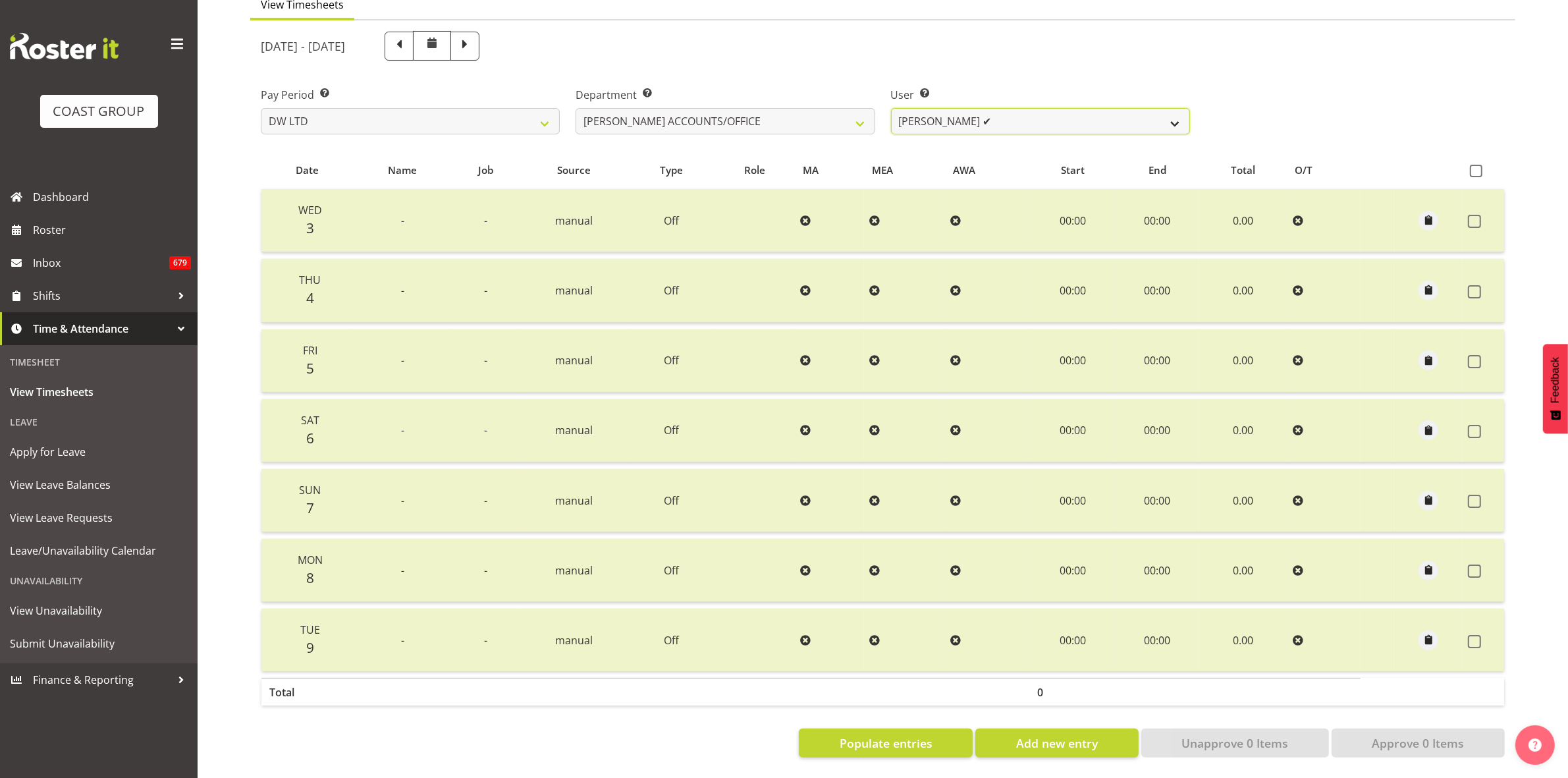
click at [1176, 108] on select "Vivian McFadzean ✔" at bounding box center [1041, 121] width 299 height 26
click at [865, 111] on select "DW AKL DW AKL ACCOUNTS/OFFICE DW CHC DW CHC DESIGN DW CHC PRODUCTION DW CHC SAL…" at bounding box center [725, 121] width 299 height 26
select select "28"
click at [575, 108] on select "DW AKL DW AKL ACCOUNTS/OFFICE DW CHC DW CHC DESIGN DW CHC PRODUCTION DW CHC SAL…" at bounding box center [725, 121] width 299 height 26
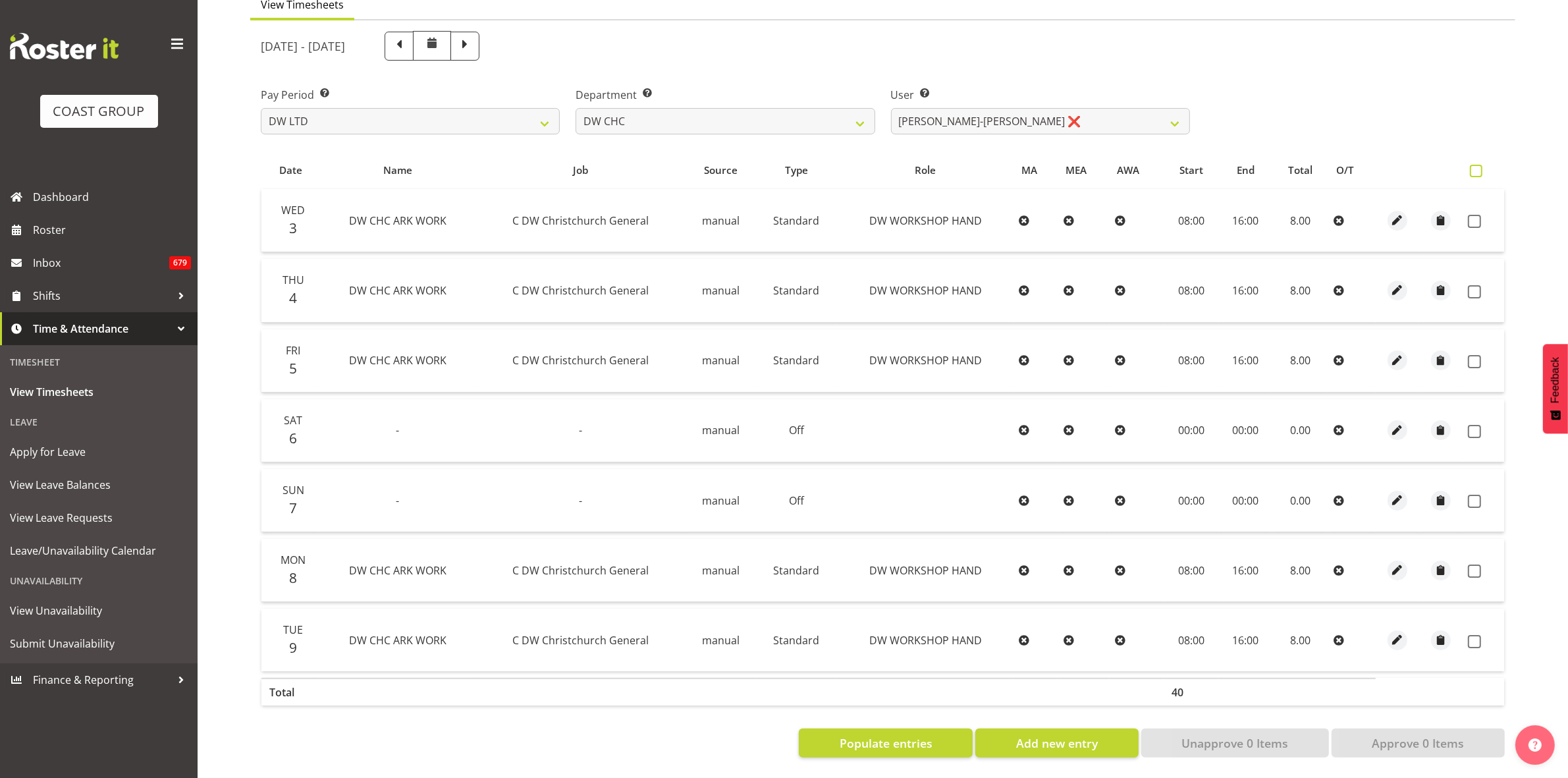
click at [1475, 165] on span at bounding box center [1476, 171] width 12 height 12
click at [1475, 167] on input "checkbox" at bounding box center [1474, 171] width 8 height 8
checkbox input "true"
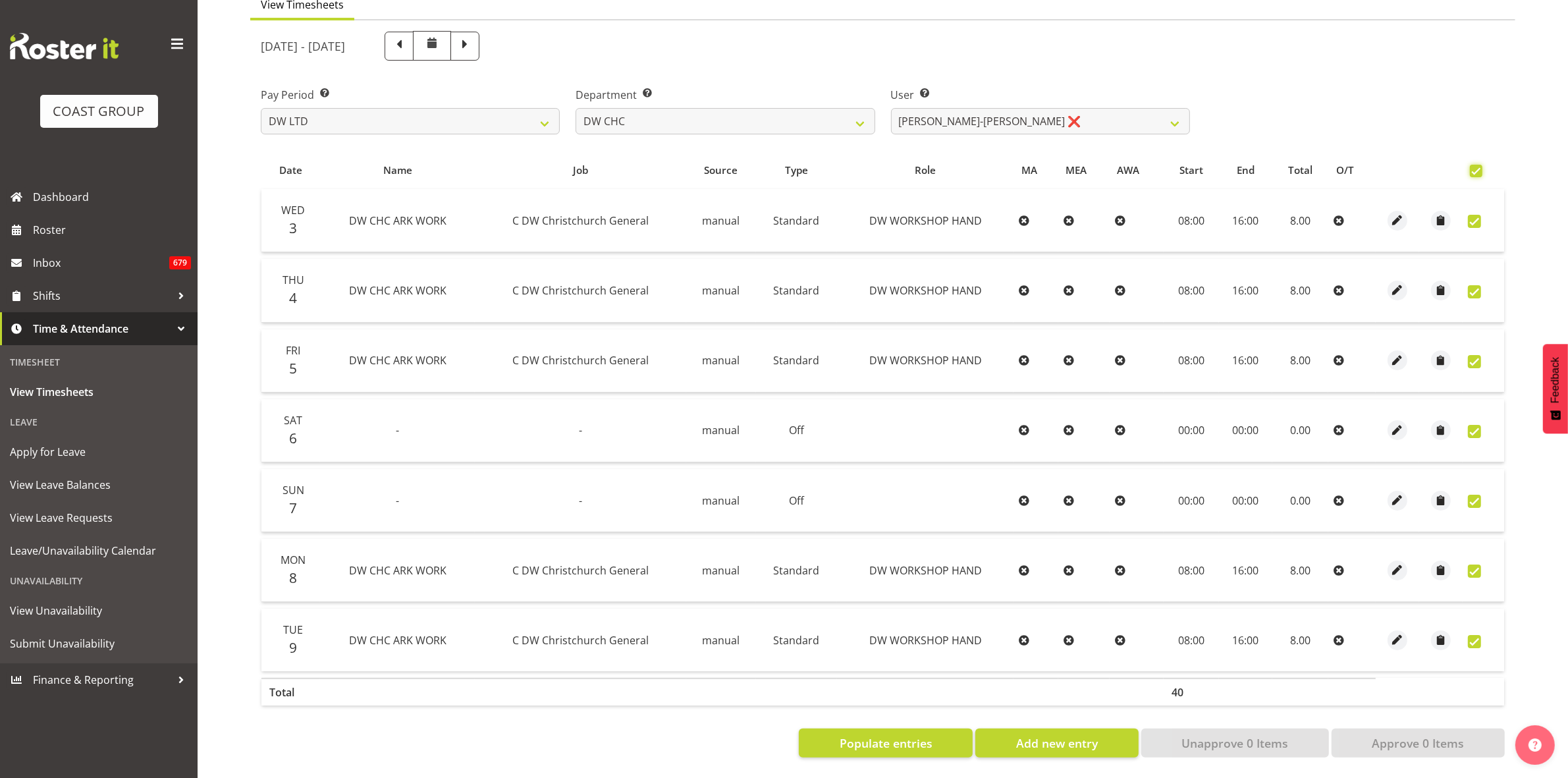
checkbox input "true"
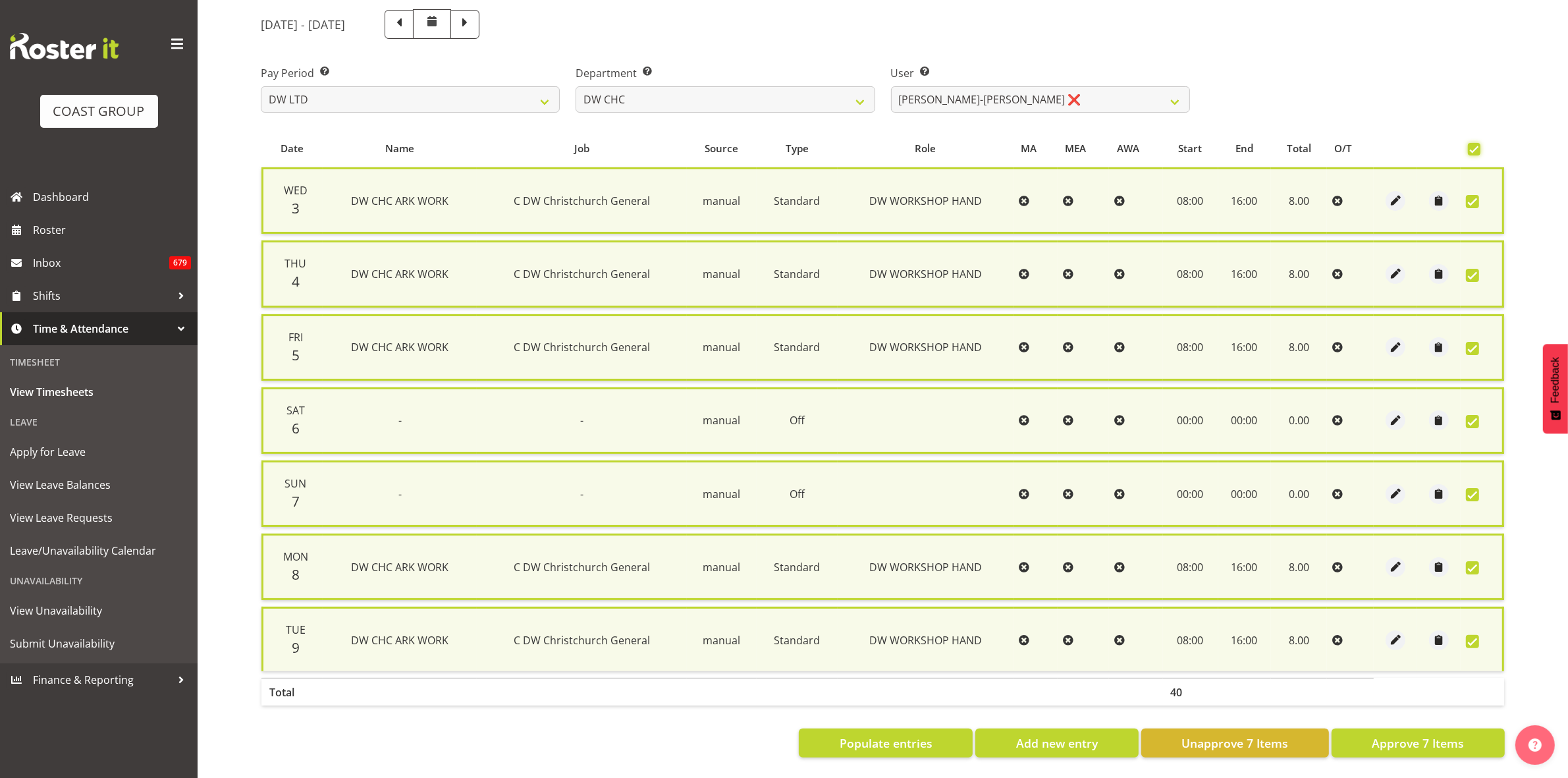
scroll to position [159, 0]
click at [1430, 735] on span "Approve 7 Items" at bounding box center [1418, 743] width 92 height 17
checkbox input "false"
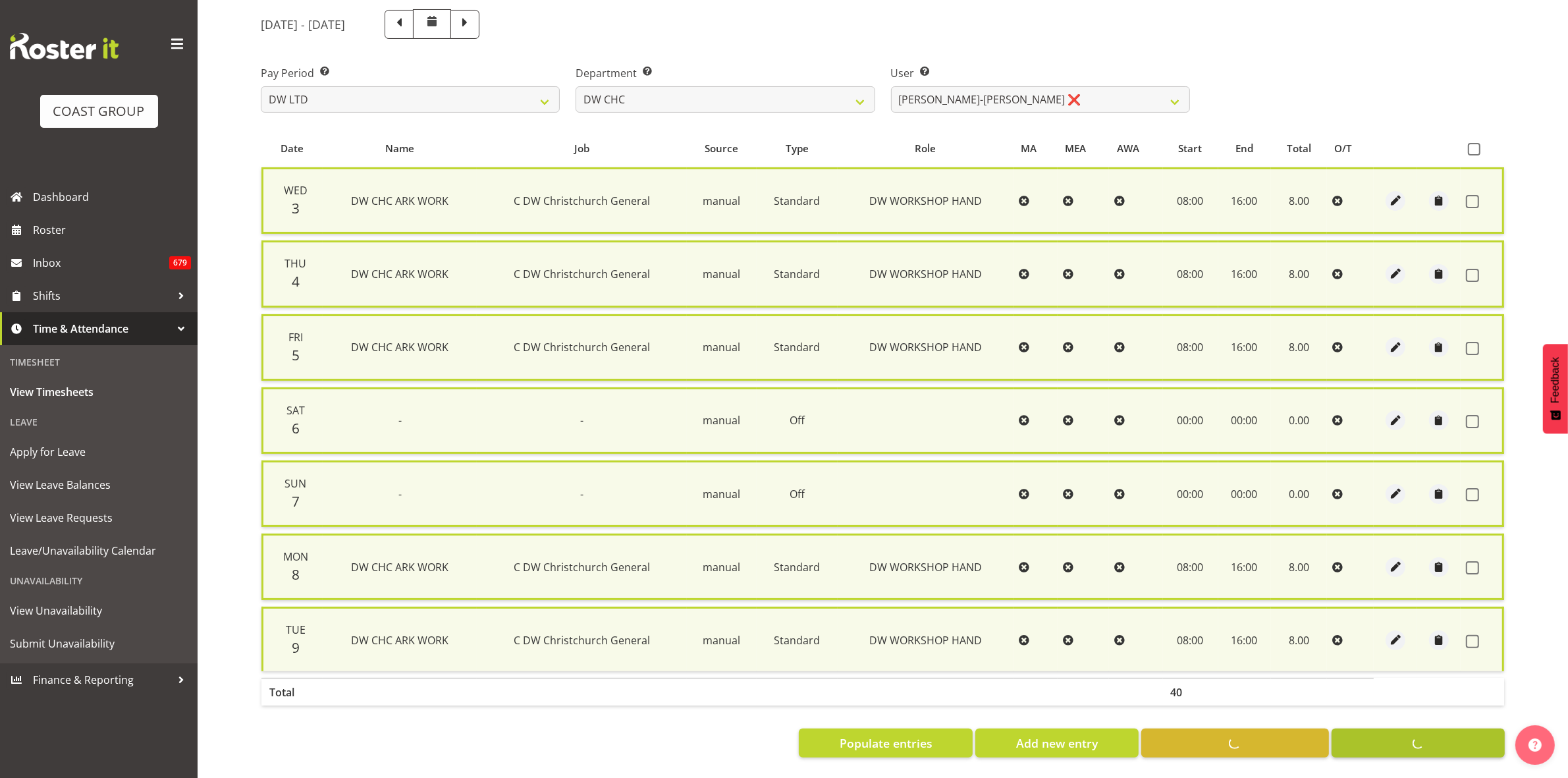
checkbox input "false"
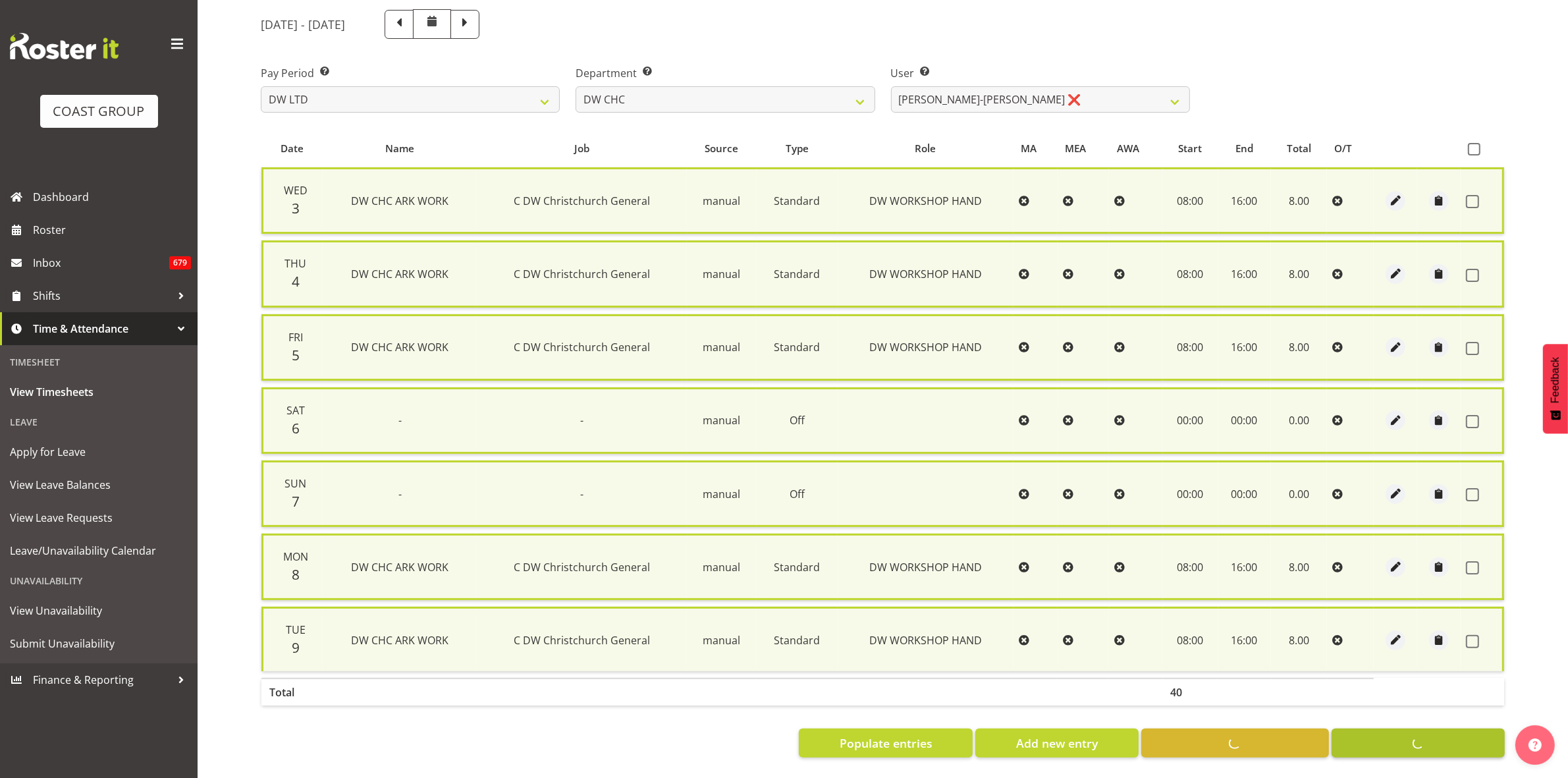
scroll to position [143, 0]
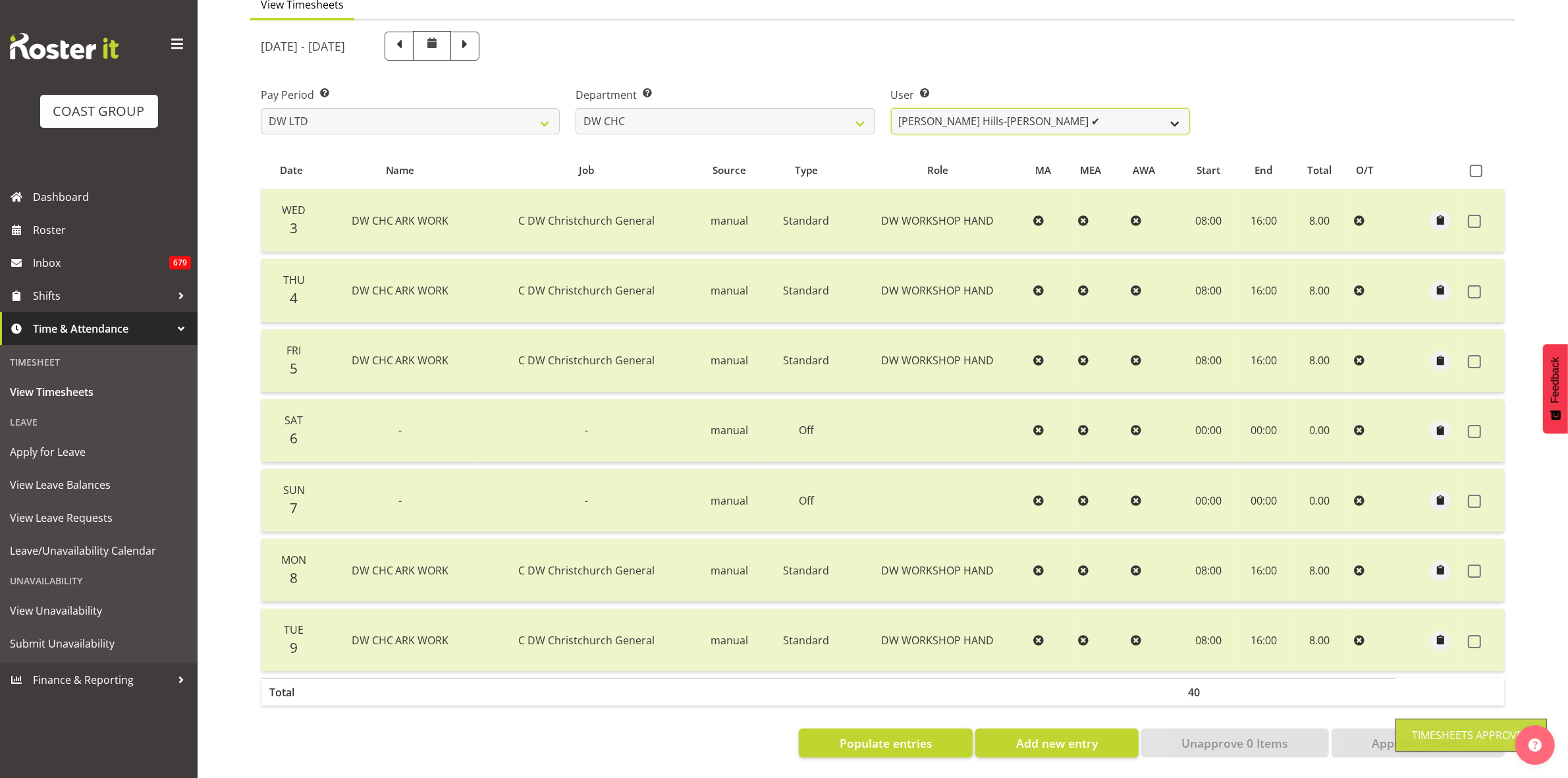
click at [1179, 108] on select "Ambrose Hills-Simonsen ✔ Brad Tweedy ❌ Bryan Humprhries ❌ Callum Jack O'Leary S…" at bounding box center [1041, 121] width 299 height 26
select select "4936"
click at [891, 108] on select "Ambrose Hills-Simonsen ✔ Brad Tweedy ❌ Bryan Humprhries ❌ Callum Jack O'Leary S…" at bounding box center [1041, 121] width 299 height 26
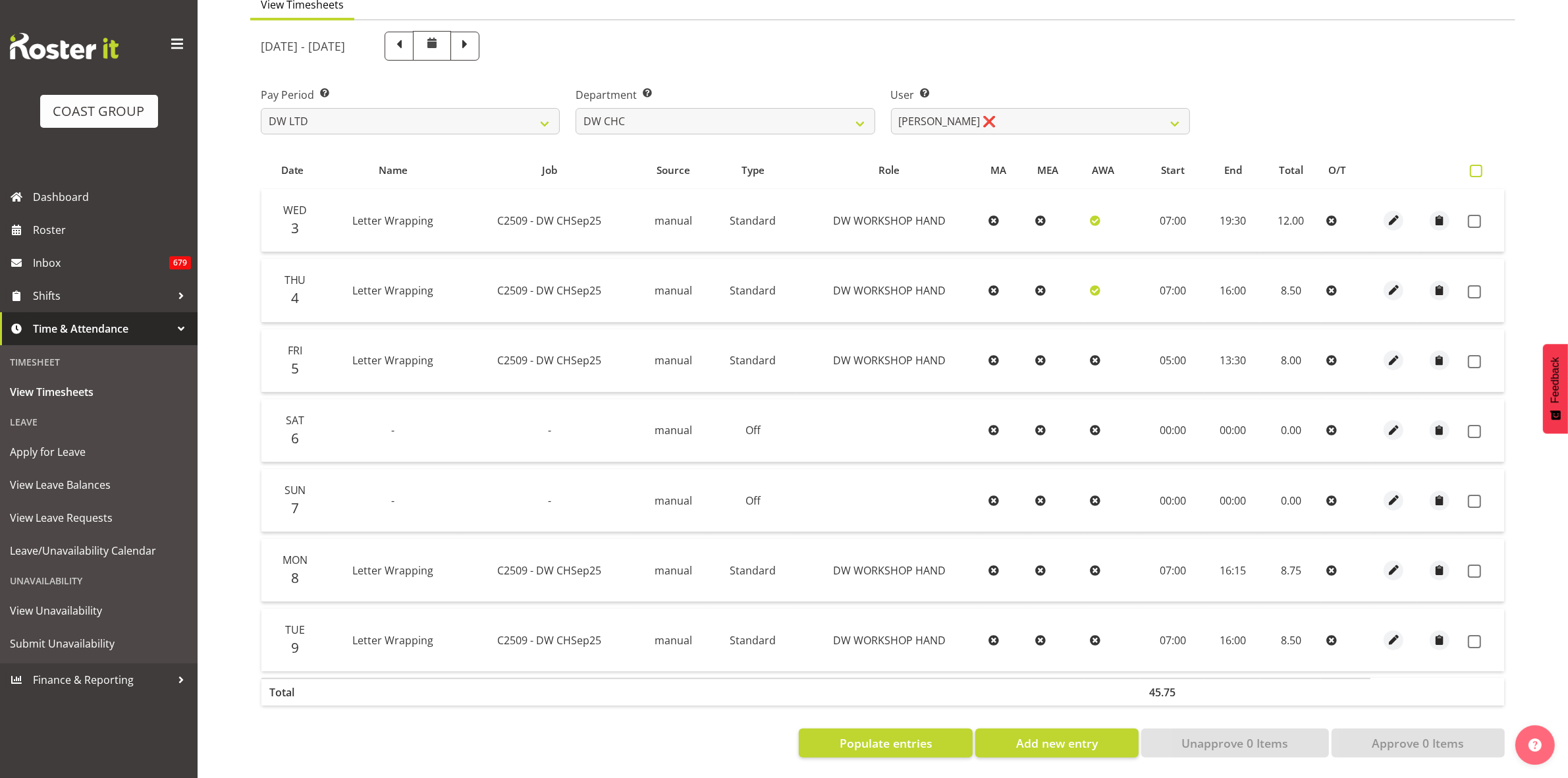
click at [1476, 165] on span at bounding box center [1476, 171] width 12 height 12
click at [1476, 167] on input "checkbox" at bounding box center [1474, 171] width 8 height 8
checkbox input "true"
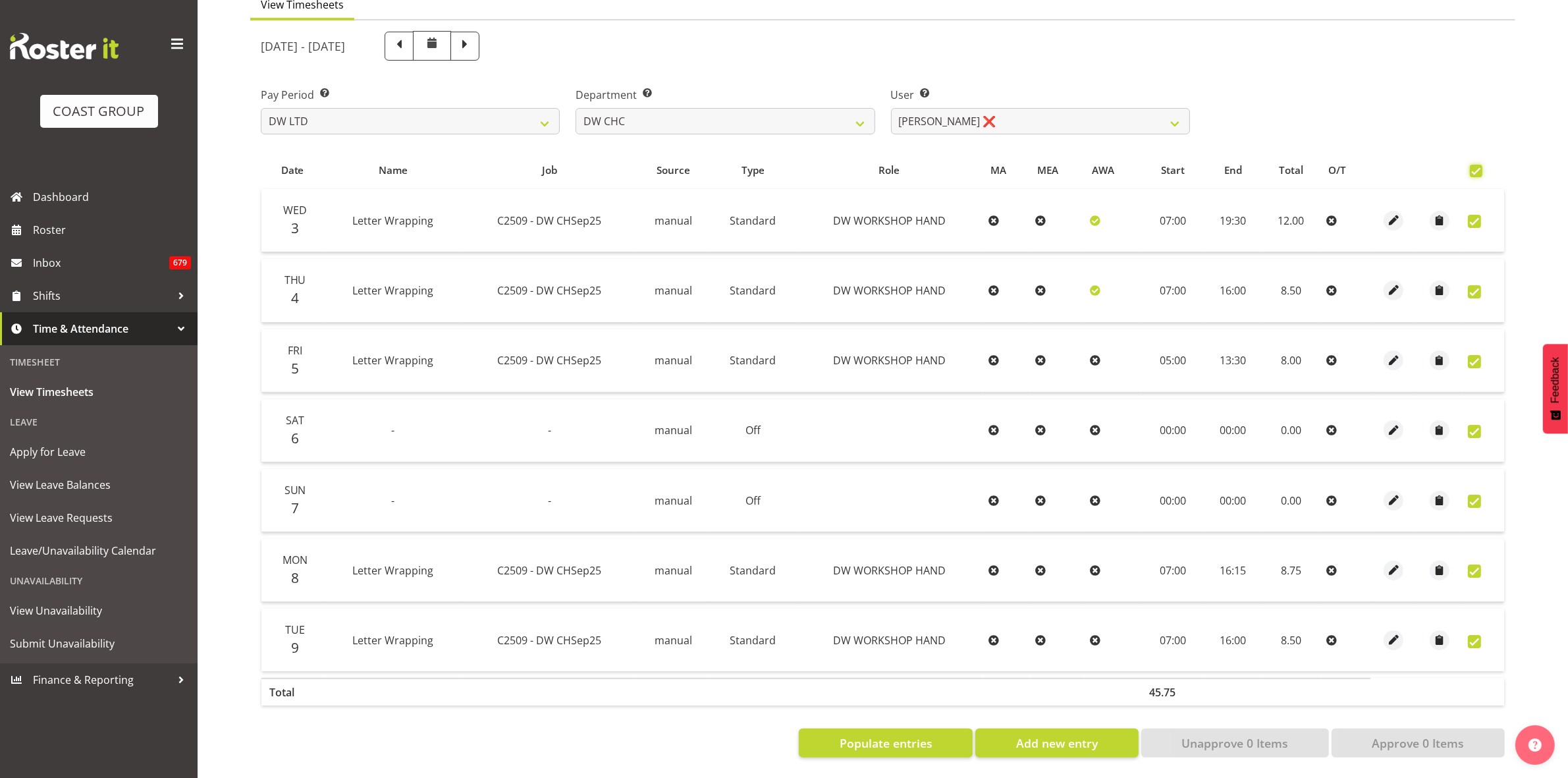
checkbox input "true"
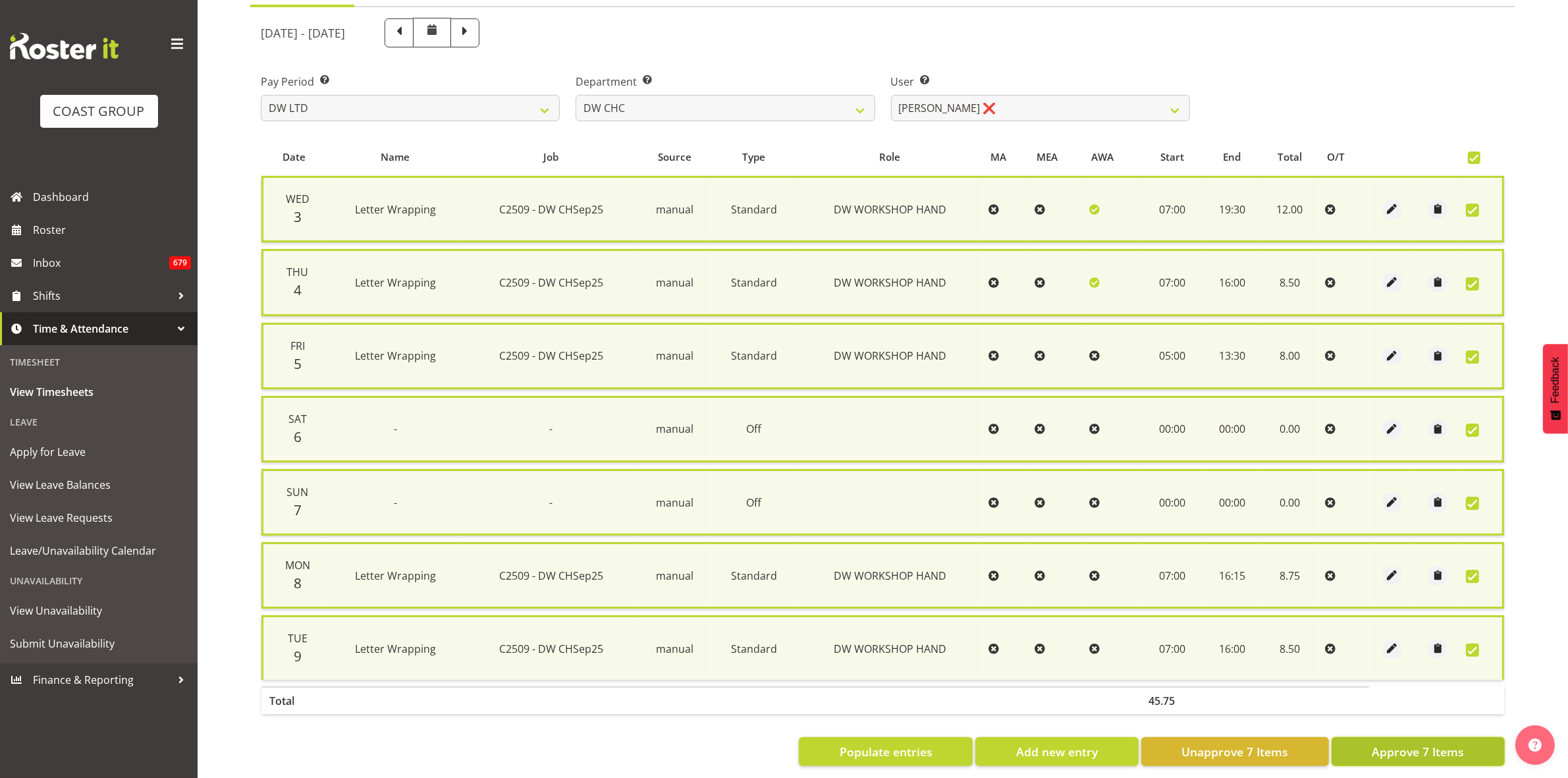
click at [1431, 749] on span "Approve 7 Items" at bounding box center [1418, 751] width 92 height 17
checkbox input "false"
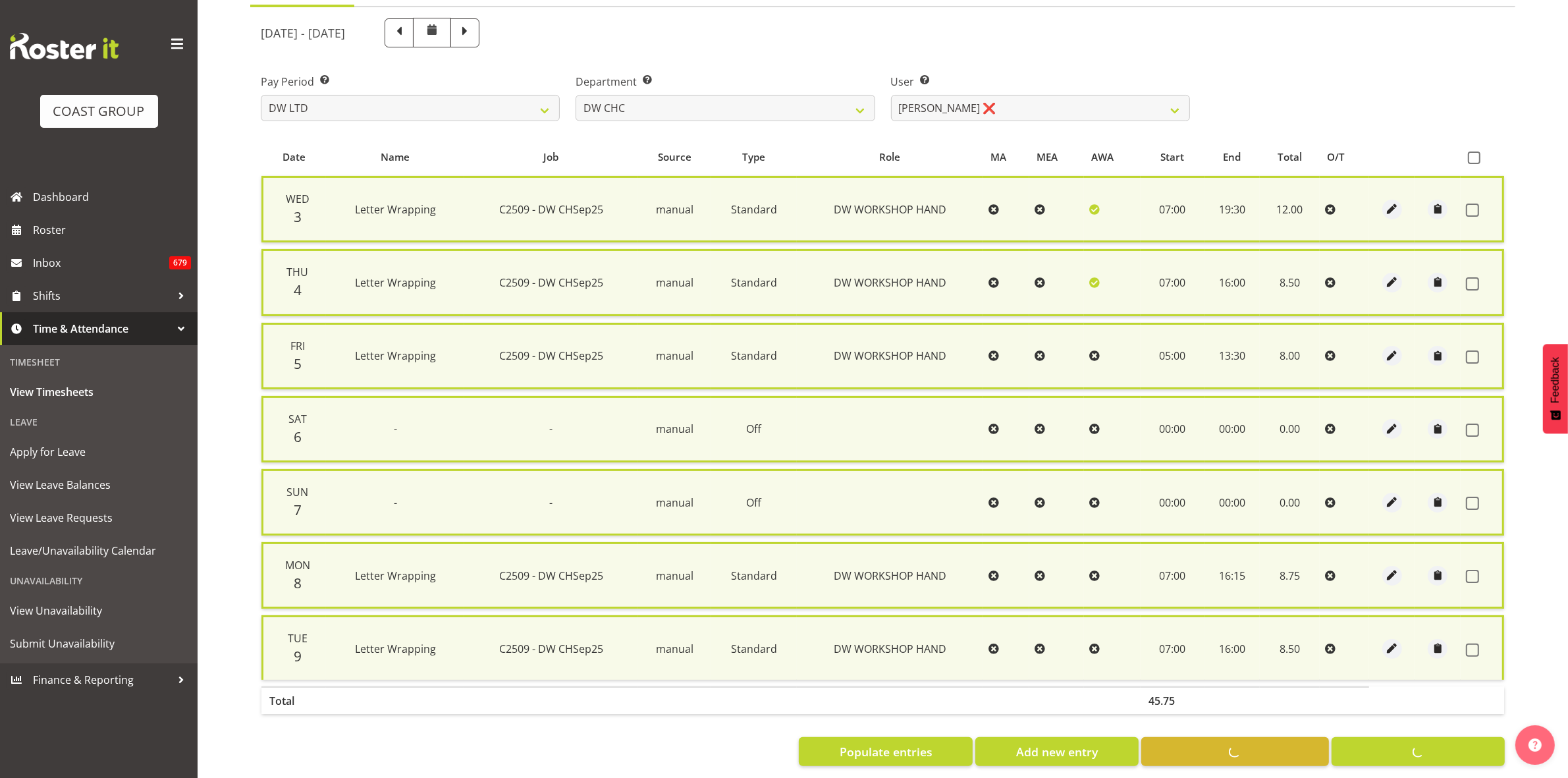
checkbox input "false"
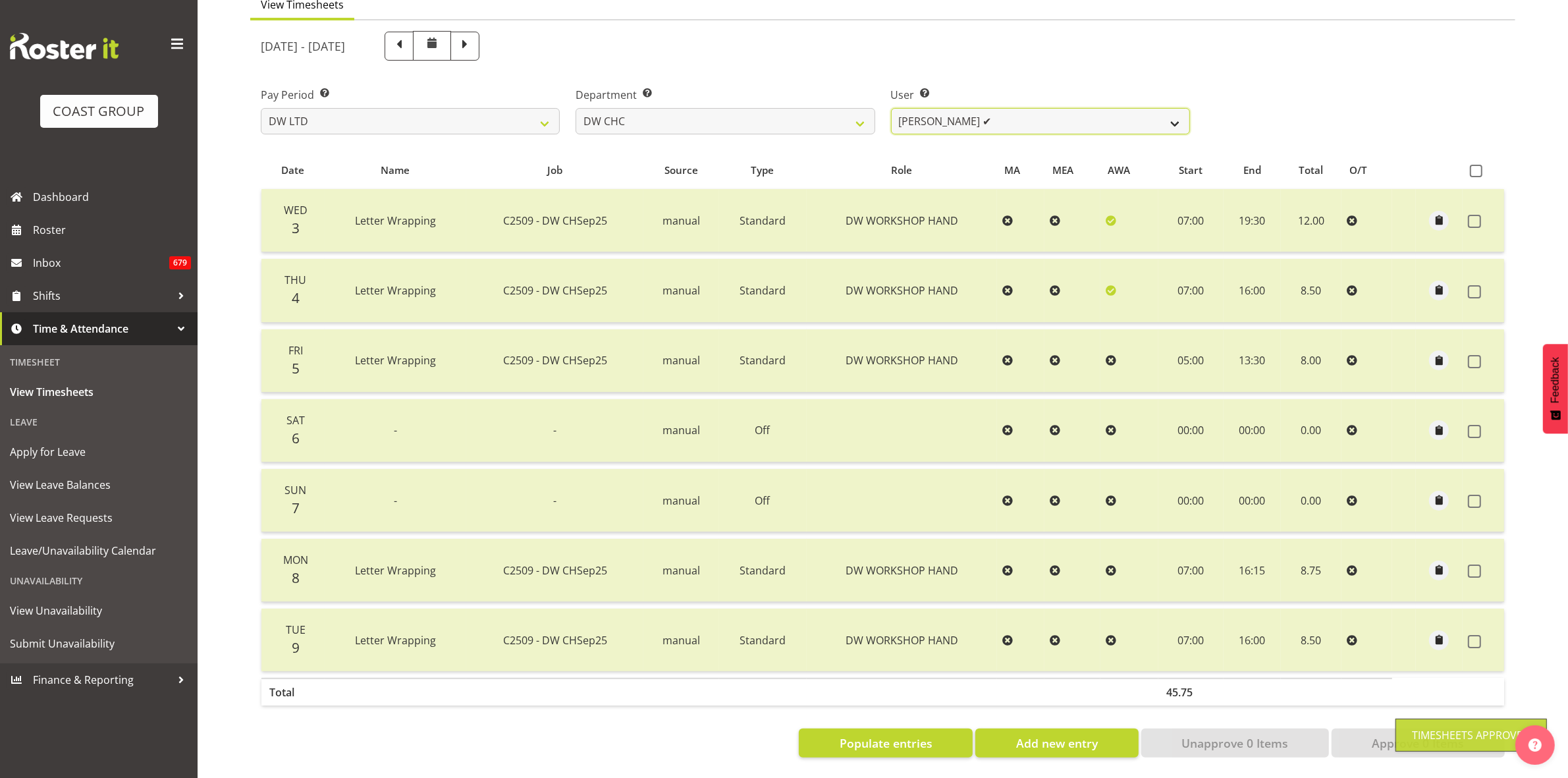
click at [1176, 111] on select "Ambrose Hills-Simonsen ✔ Brad Tweedy ✔ Bryan Humprhries ❌ Callum Jack O'Leary S…" at bounding box center [1041, 121] width 299 height 26
select select "1167"
click at [891, 108] on select "Ambrose Hills-Simonsen ✔ Brad Tweedy ✔ Bryan Humprhries ❌ Callum Jack O'Leary S…" at bounding box center [1041, 121] width 299 height 26
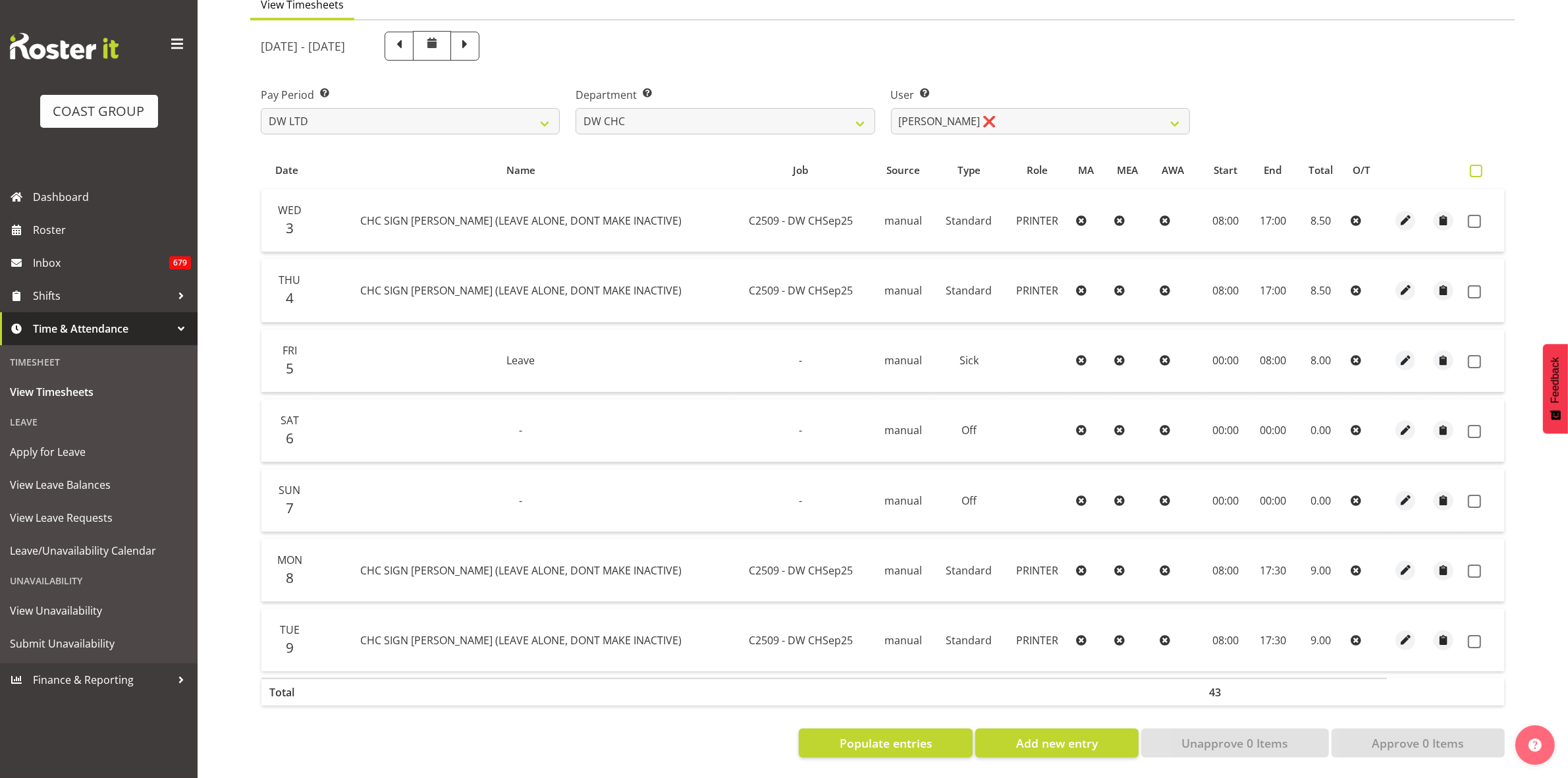
click at [1475, 165] on span at bounding box center [1476, 171] width 12 height 12
click at [1475, 167] on input "checkbox" at bounding box center [1474, 171] width 8 height 8
checkbox input "true"
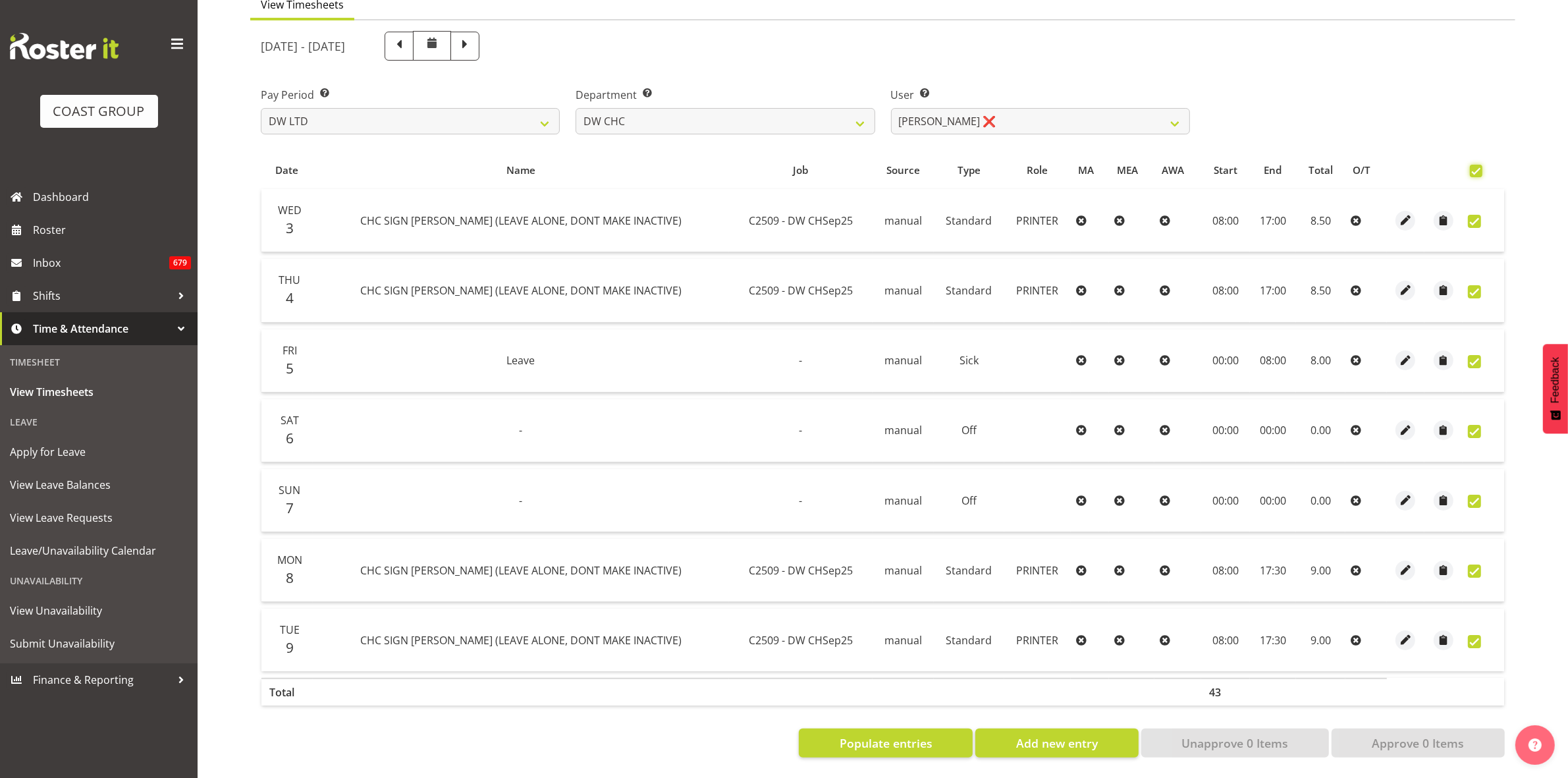
checkbox input "true"
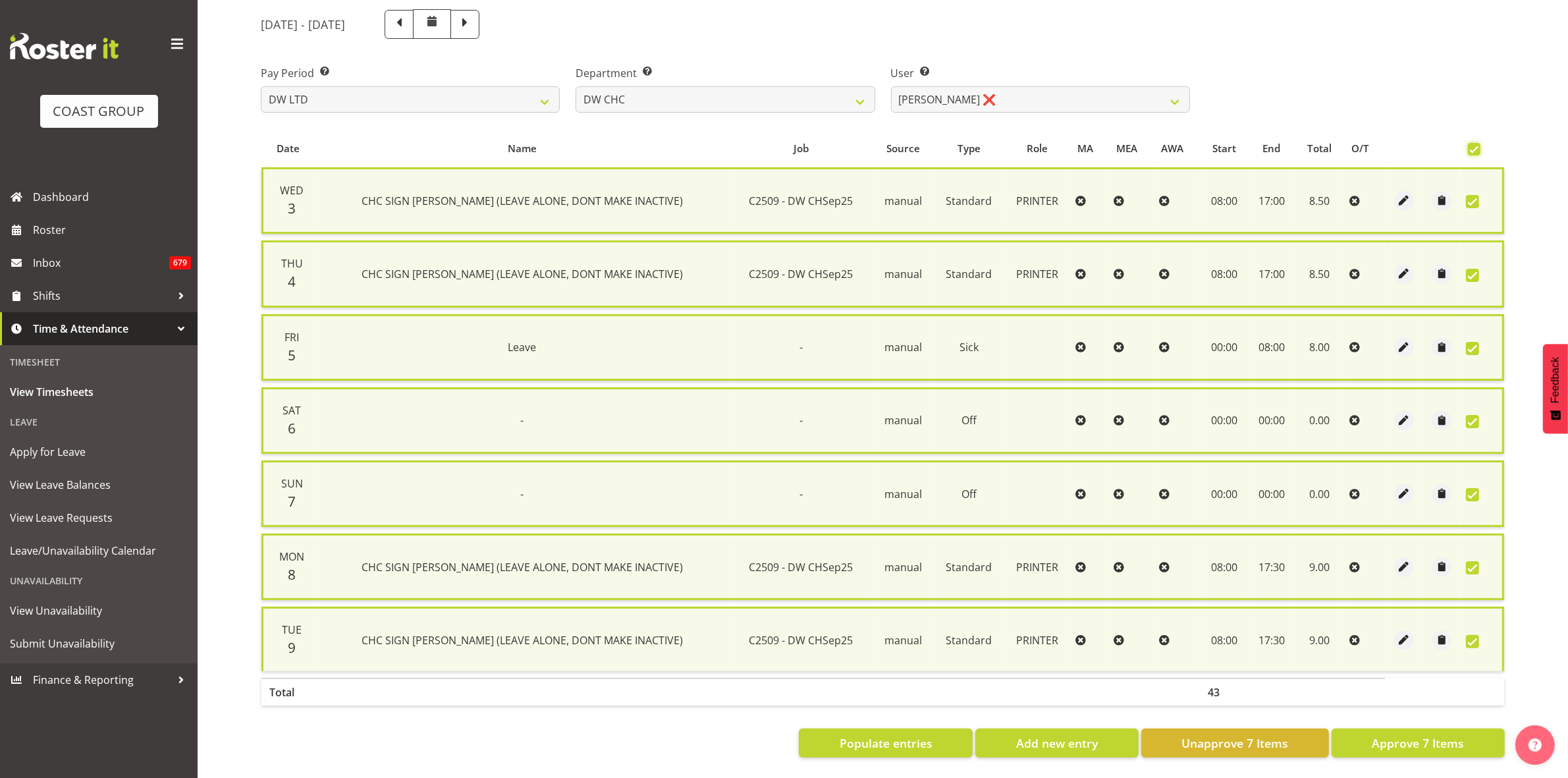
scroll to position [159, 0]
click at [1397, 735] on span "Approve 7 Items" at bounding box center [1418, 743] width 92 height 17
checkbox input "false"
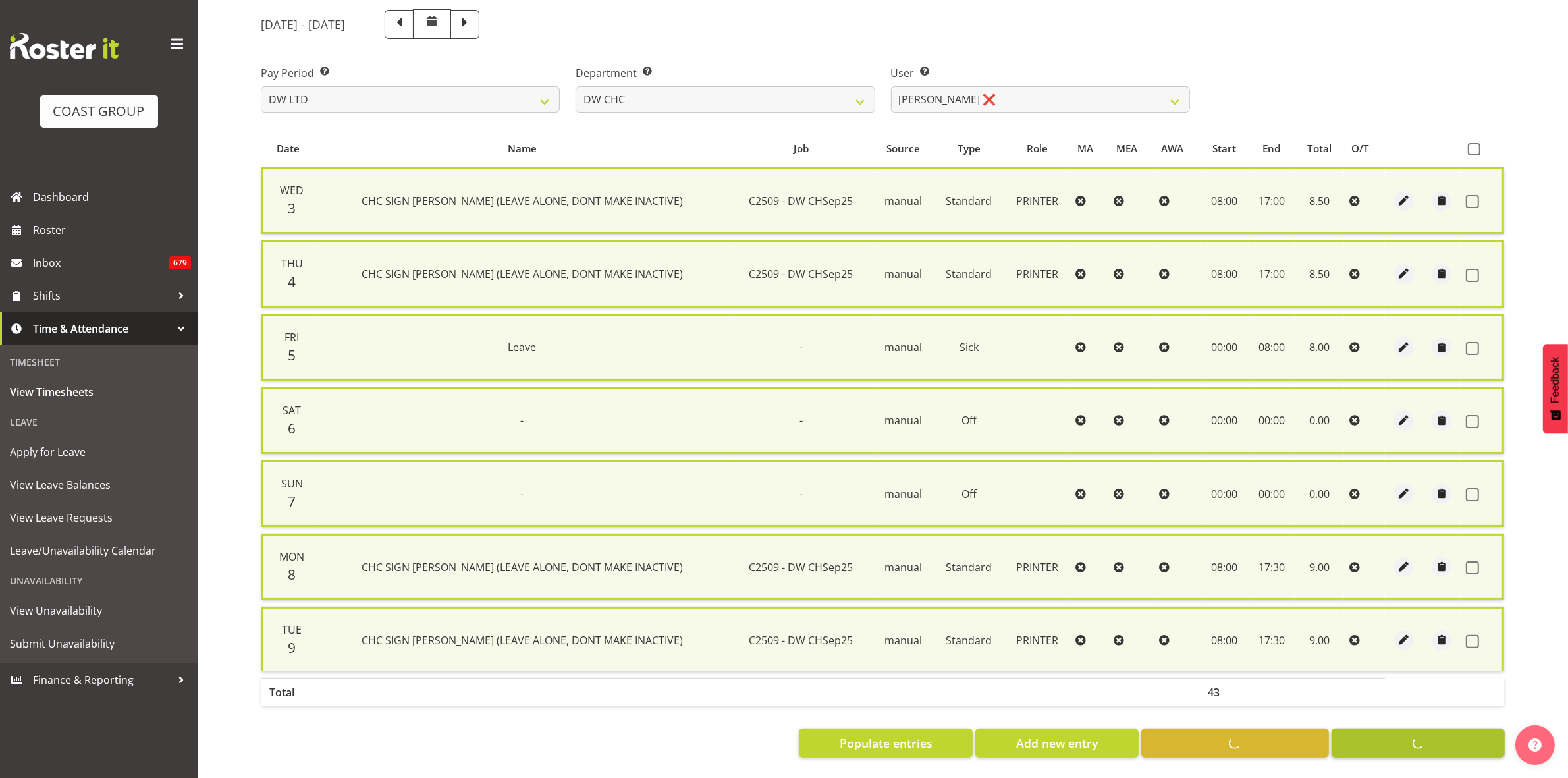
checkbox input "false"
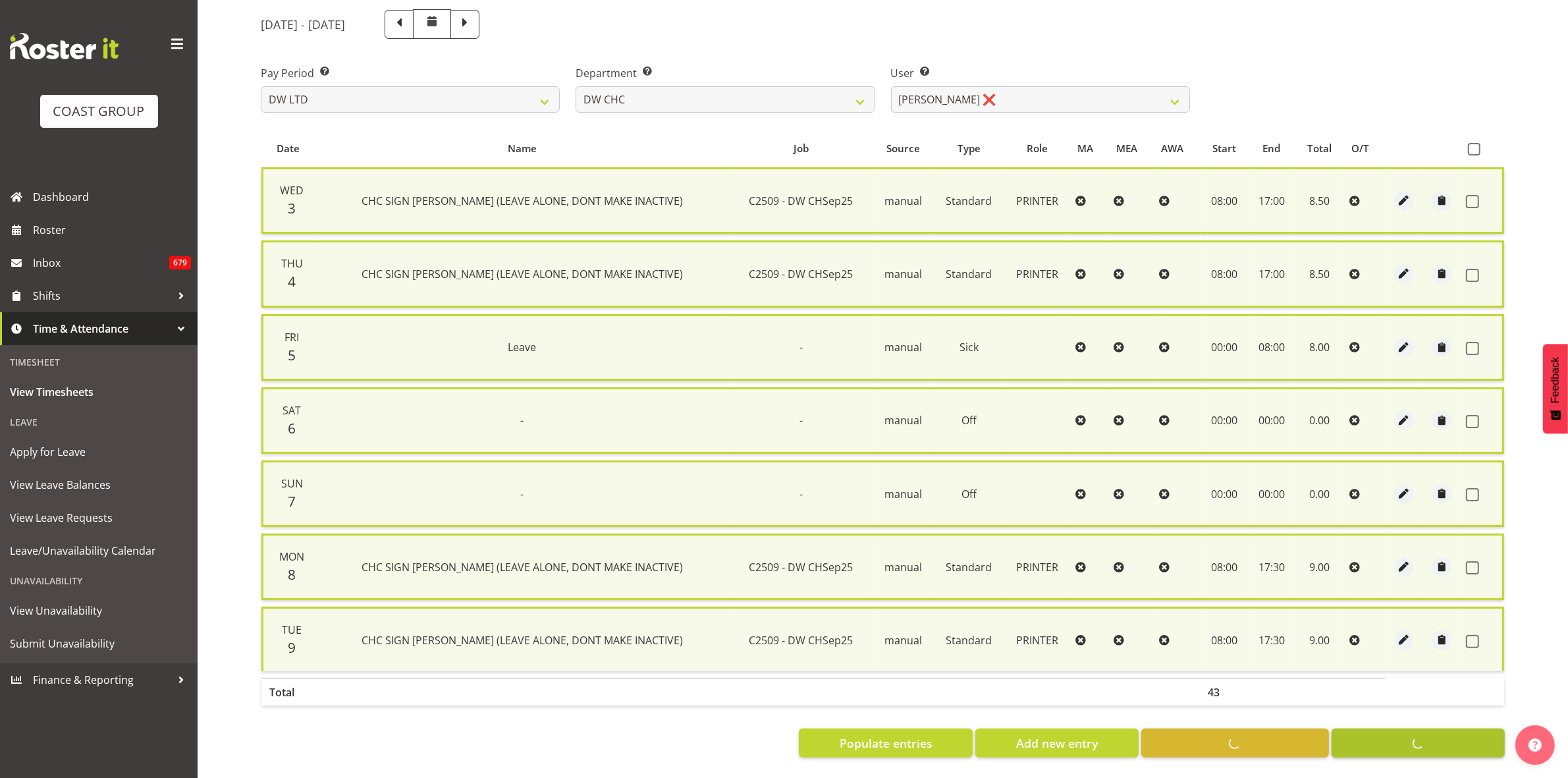
scroll to position [143, 0]
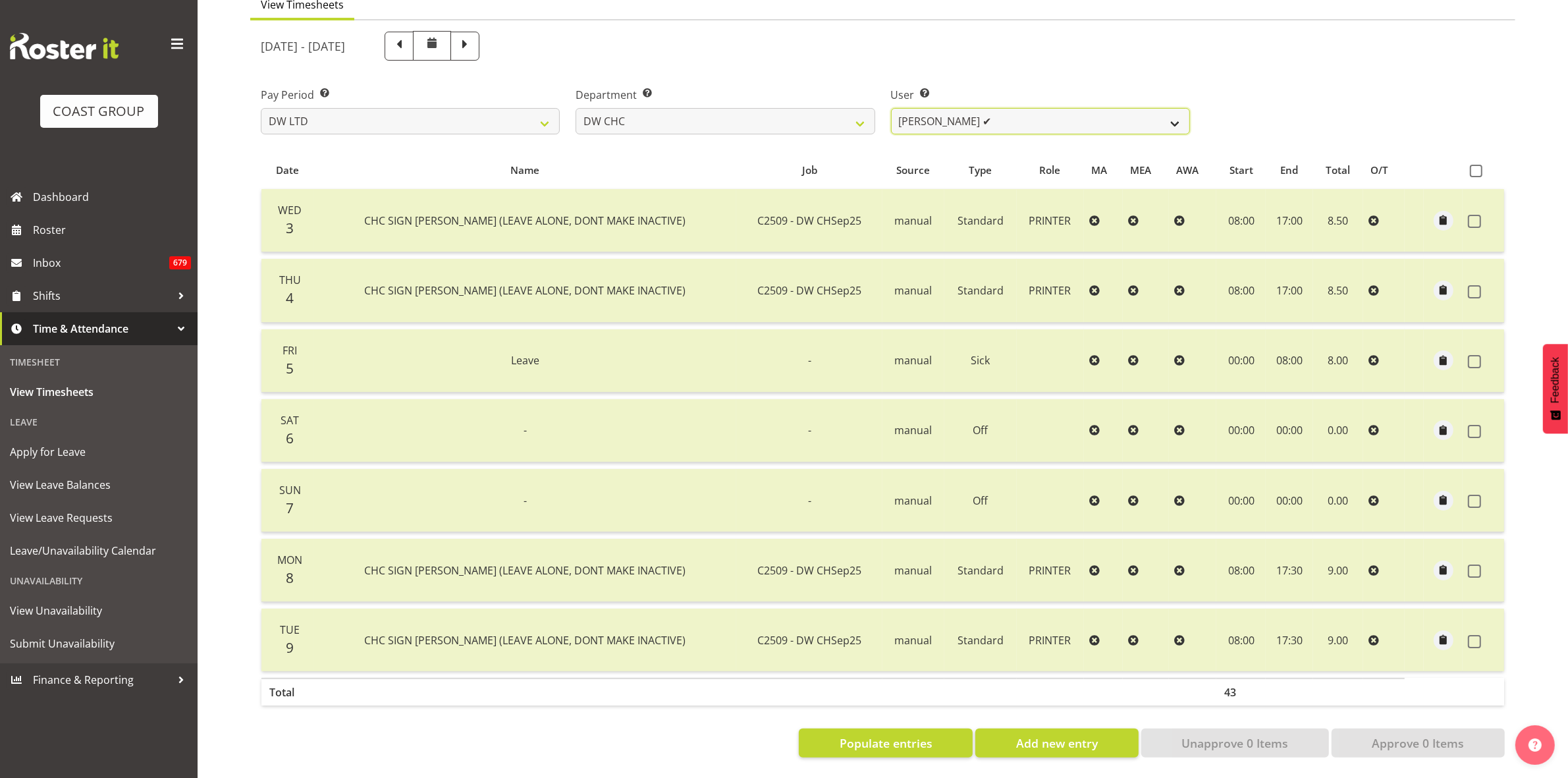
click at [1174, 108] on select "Ambrose Hills-Simonsen ✔ Brad Tweedy ✔ Bryan Humprhries ✔ Callum Jack O'Leary S…" at bounding box center [1041, 121] width 299 height 26
select select "11178"
click at [891, 108] on select "Ambrose Hills-Simonsen ✔ Brad Tweedy ✔ Bryan Humprhries ✔ Callum Jack O'Leary S…" at bounding box center [1041, 121] width 299 height 26
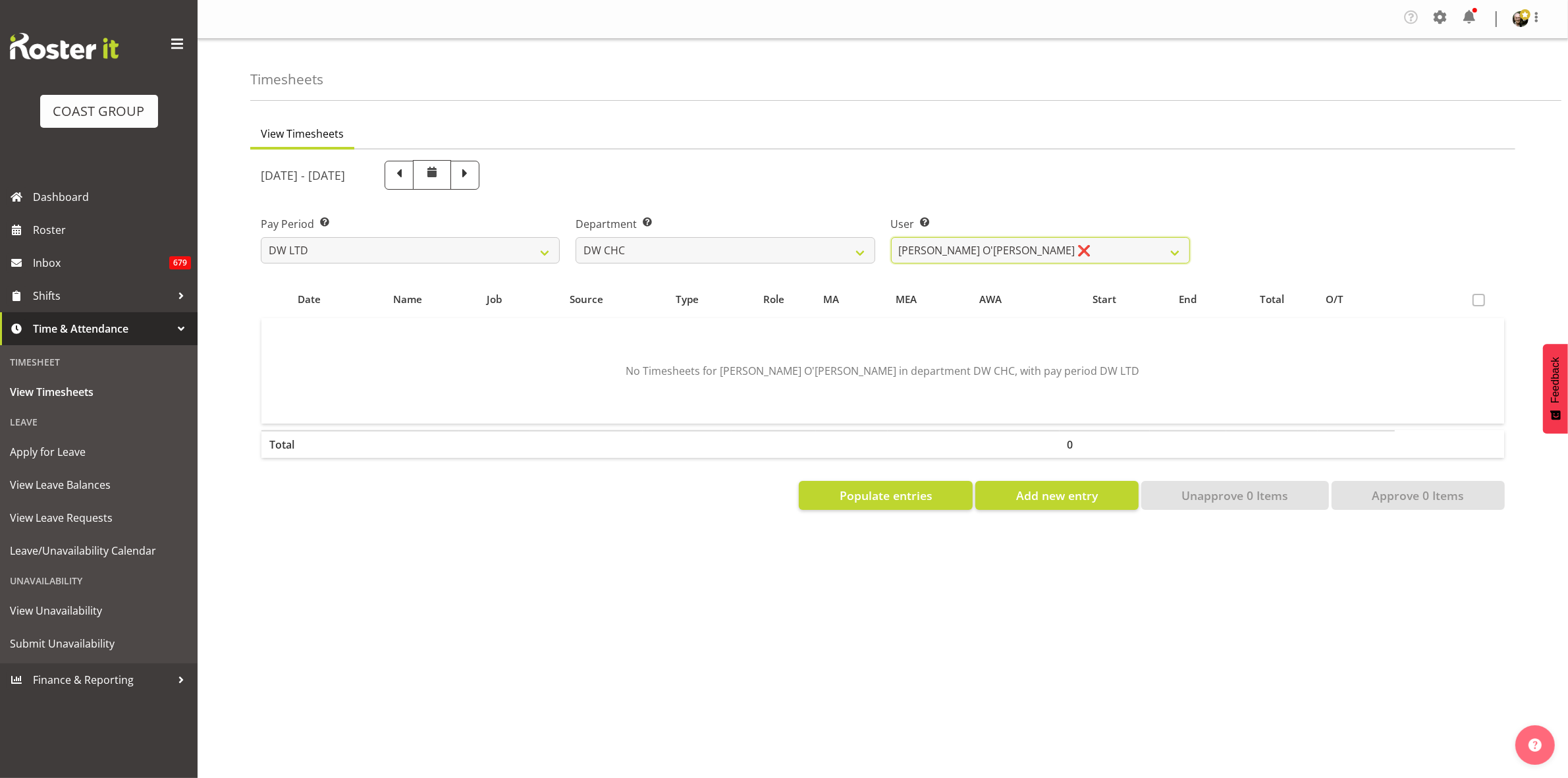
scroll to position [0, 0]
click at [857, 495] on span "Populate entries" at bounding box center [886, 495] width 93 height 17
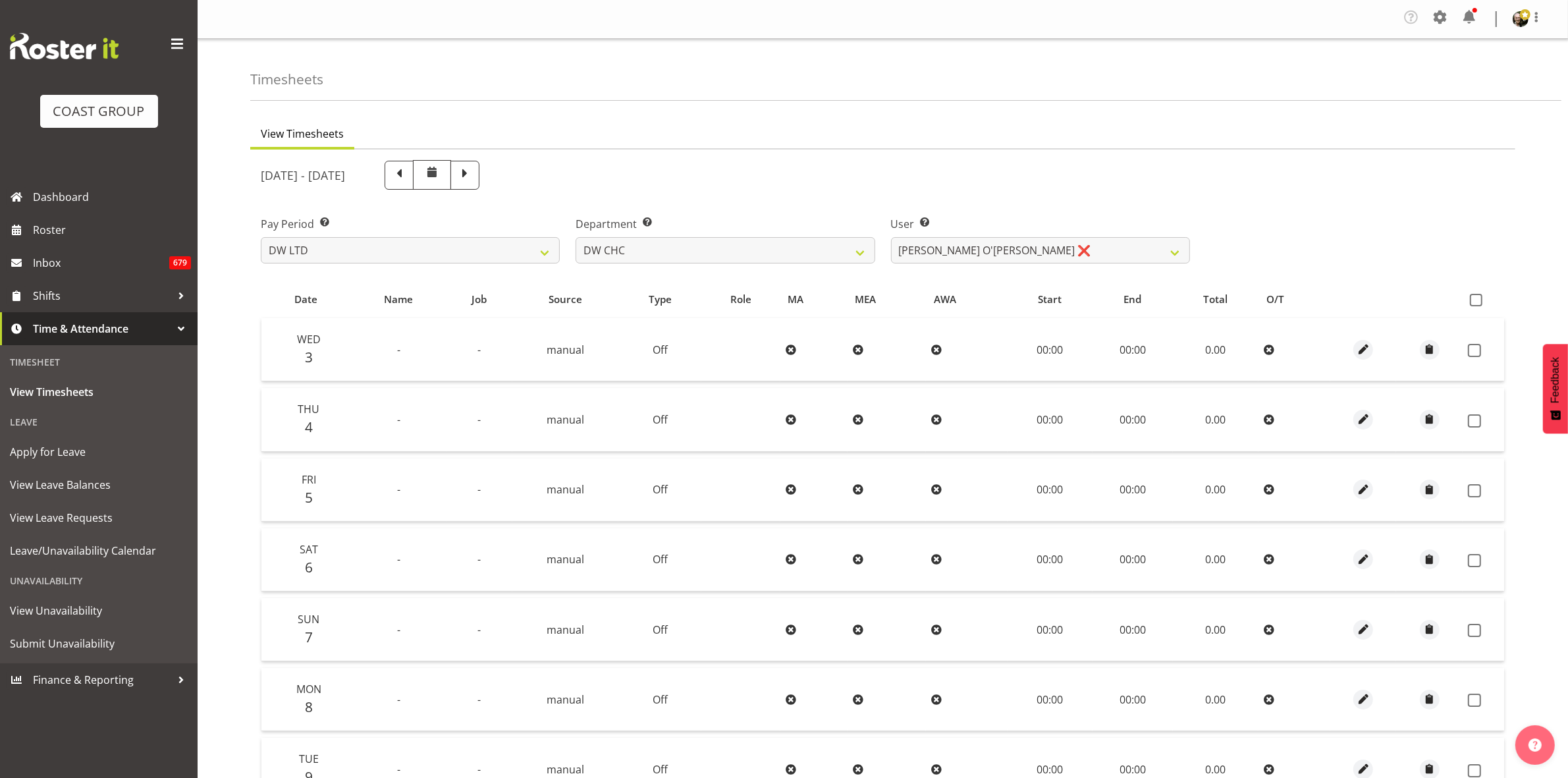
click at [1483, 292] on th at bounding box center [1483, 299] width 41 height 25
click at [1482, 297] on span at bounding box center [1476, 300] width 12 height 12
click at [1479, 297] on input "checkbox" at bounding box center [1474, 300] width 8 height 8
checkbox input "true"
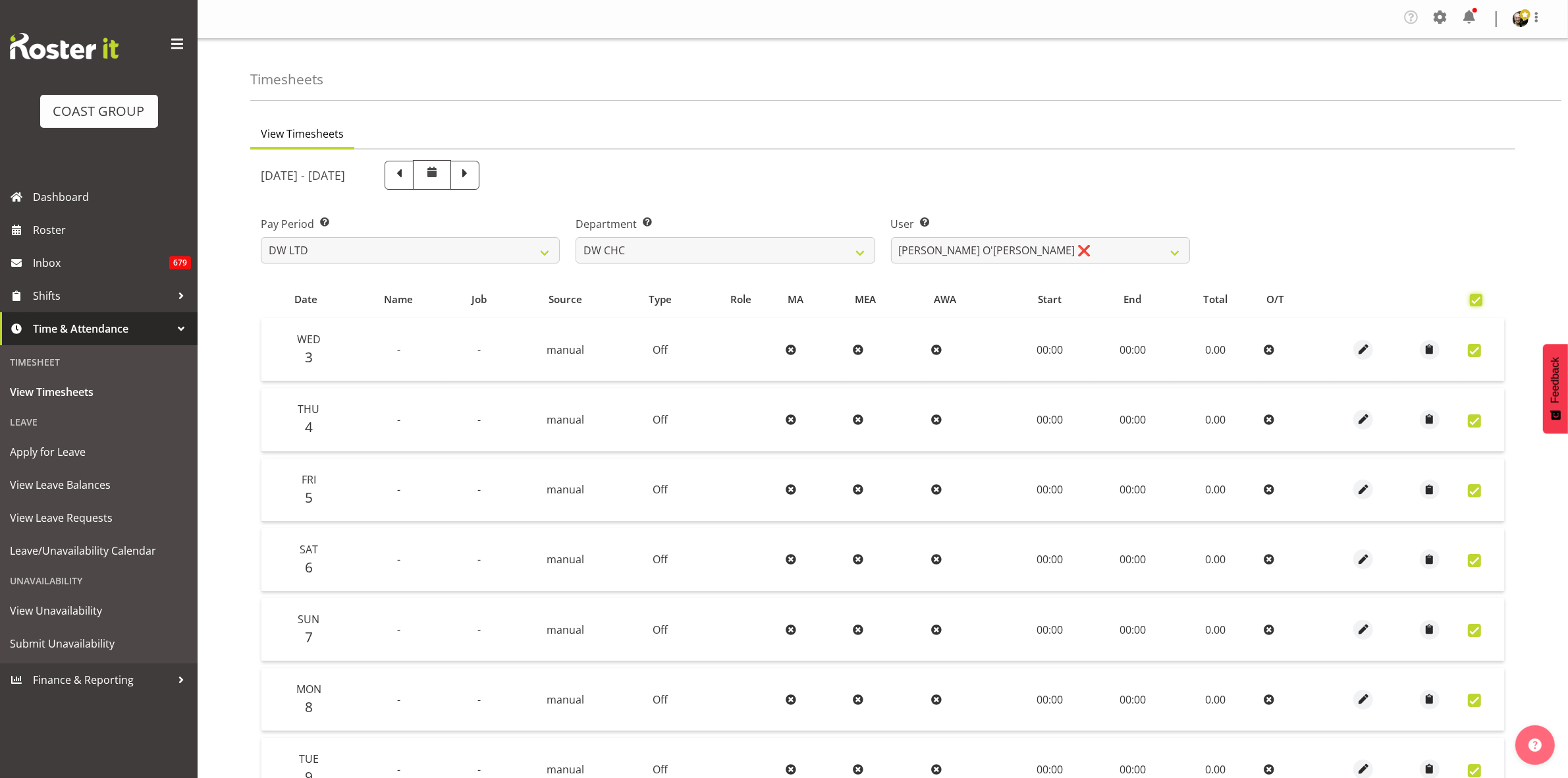
checkbox input "true"
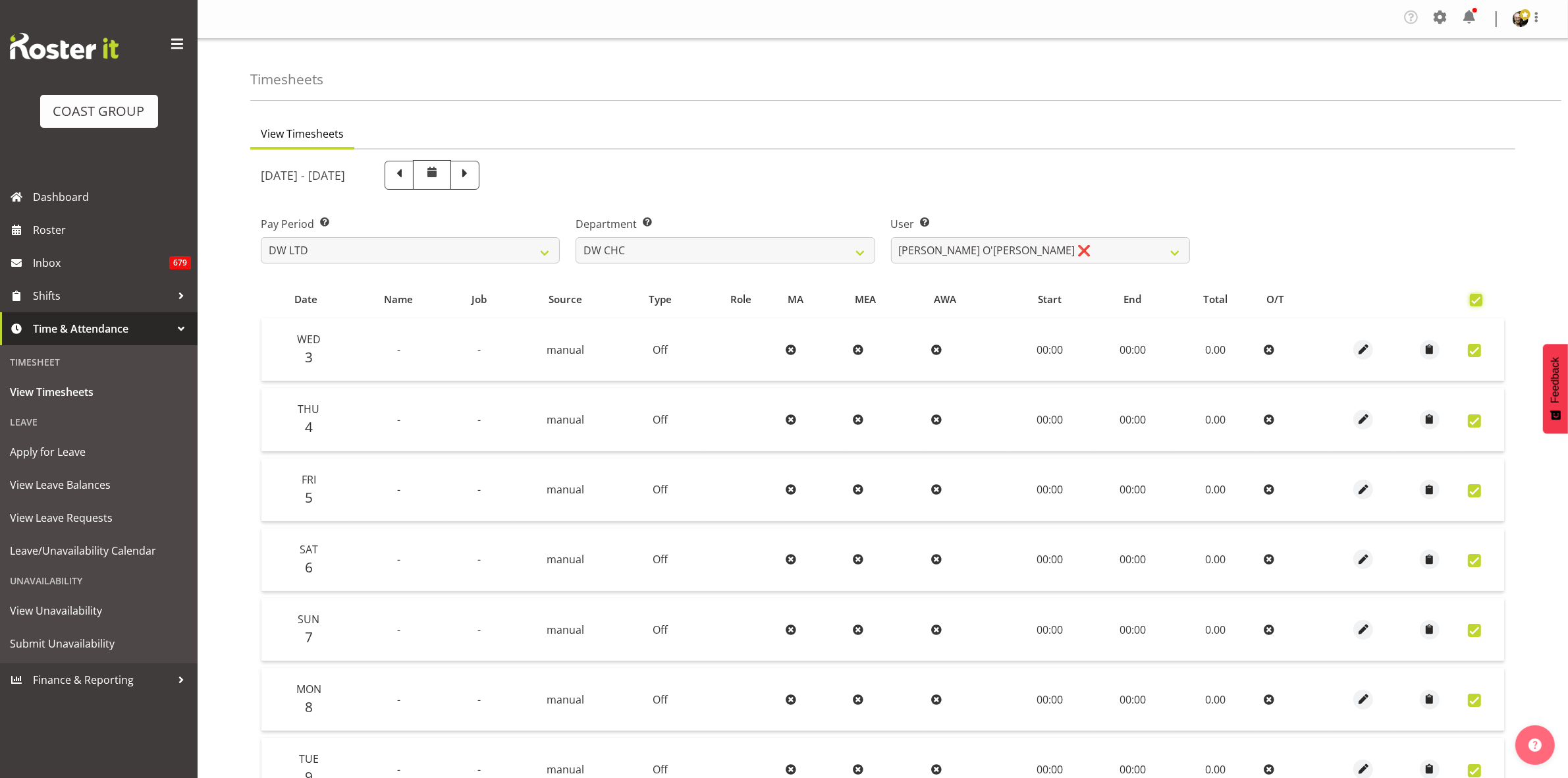
checkbox input "true"
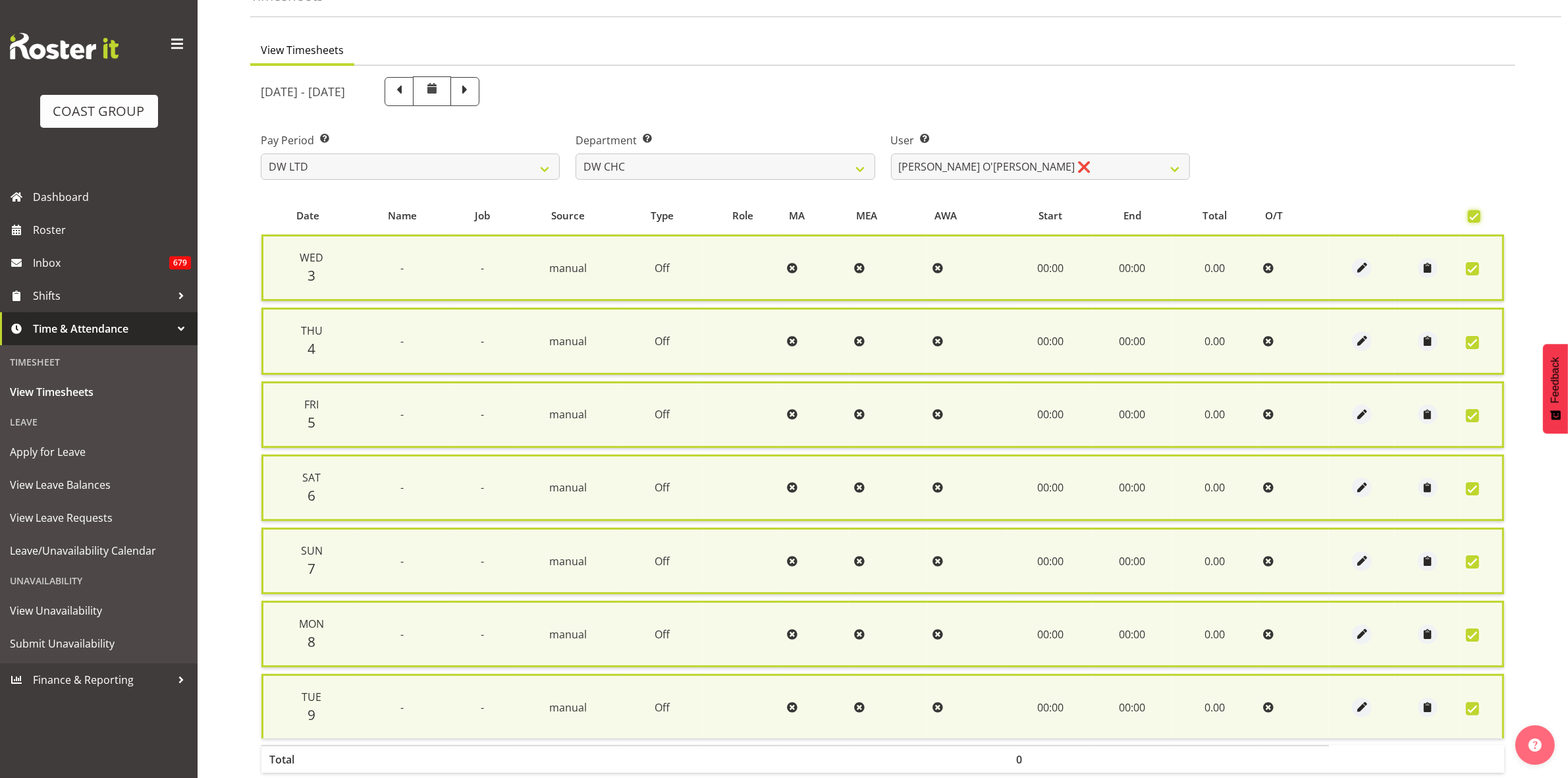
scroll to position [159, 0]
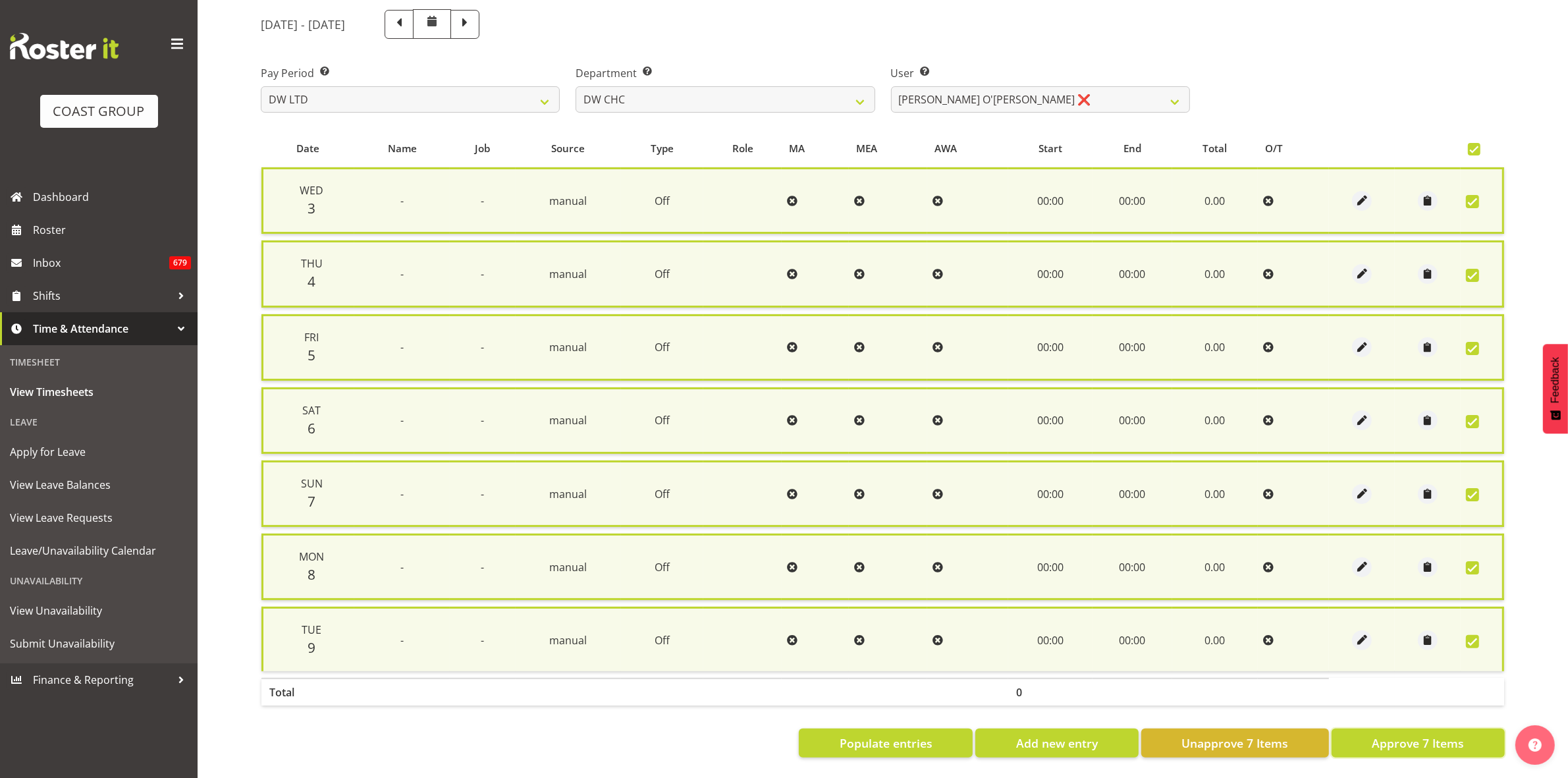
click at [1445, 735] on span "Approve 7 Items" at bounding box center [1418, 743] width 92 height 17
checkbox input "false"
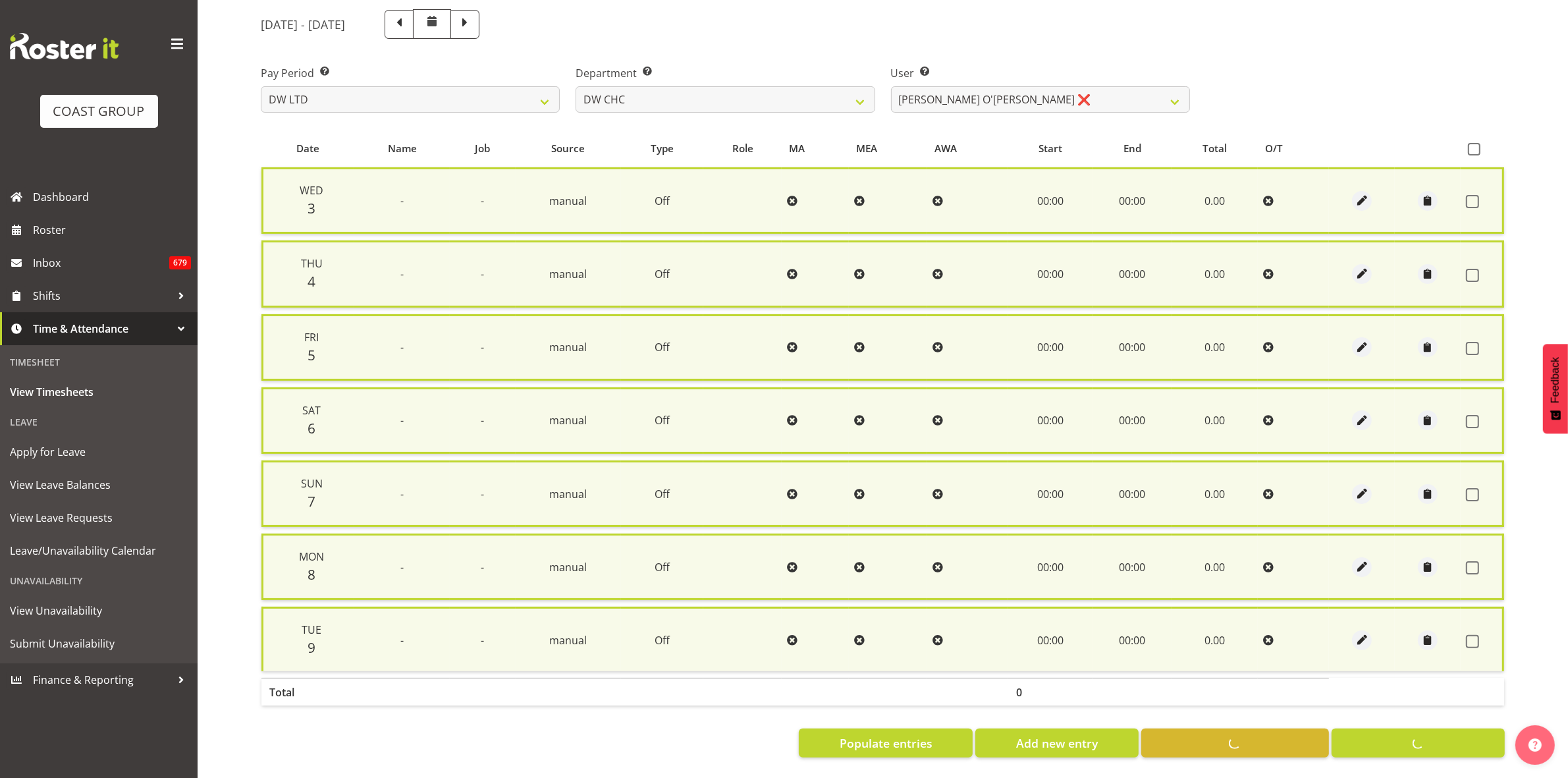
checkbox input "false"
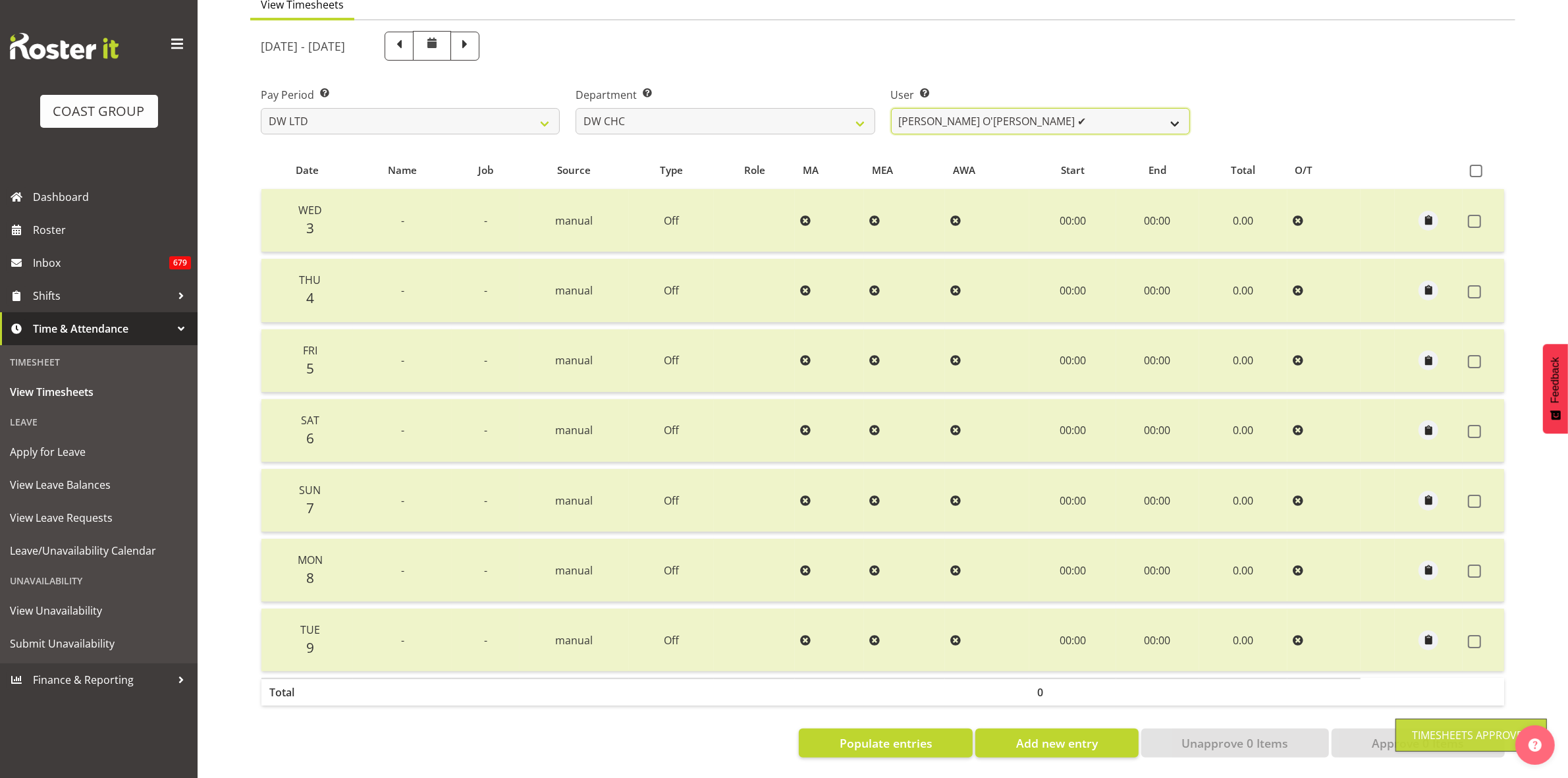
click at [1172, 113] on select "Ambrose Hills-Simonsen ✔ Brad Tweedy ✔ Bryan Humprhries ✔ Callum Jack O'Leary S…" at bounding box center [1041, 121] width 299 height 26
select select "10862"
click at [891, 108] on select "Ambrose Hills-Simonsen ✔ Brad Tweedy ✔ Bryan Humprhries ✔ Callum Jack O'Leary S…" at bounding box center [1041, 121] width 299 height 26
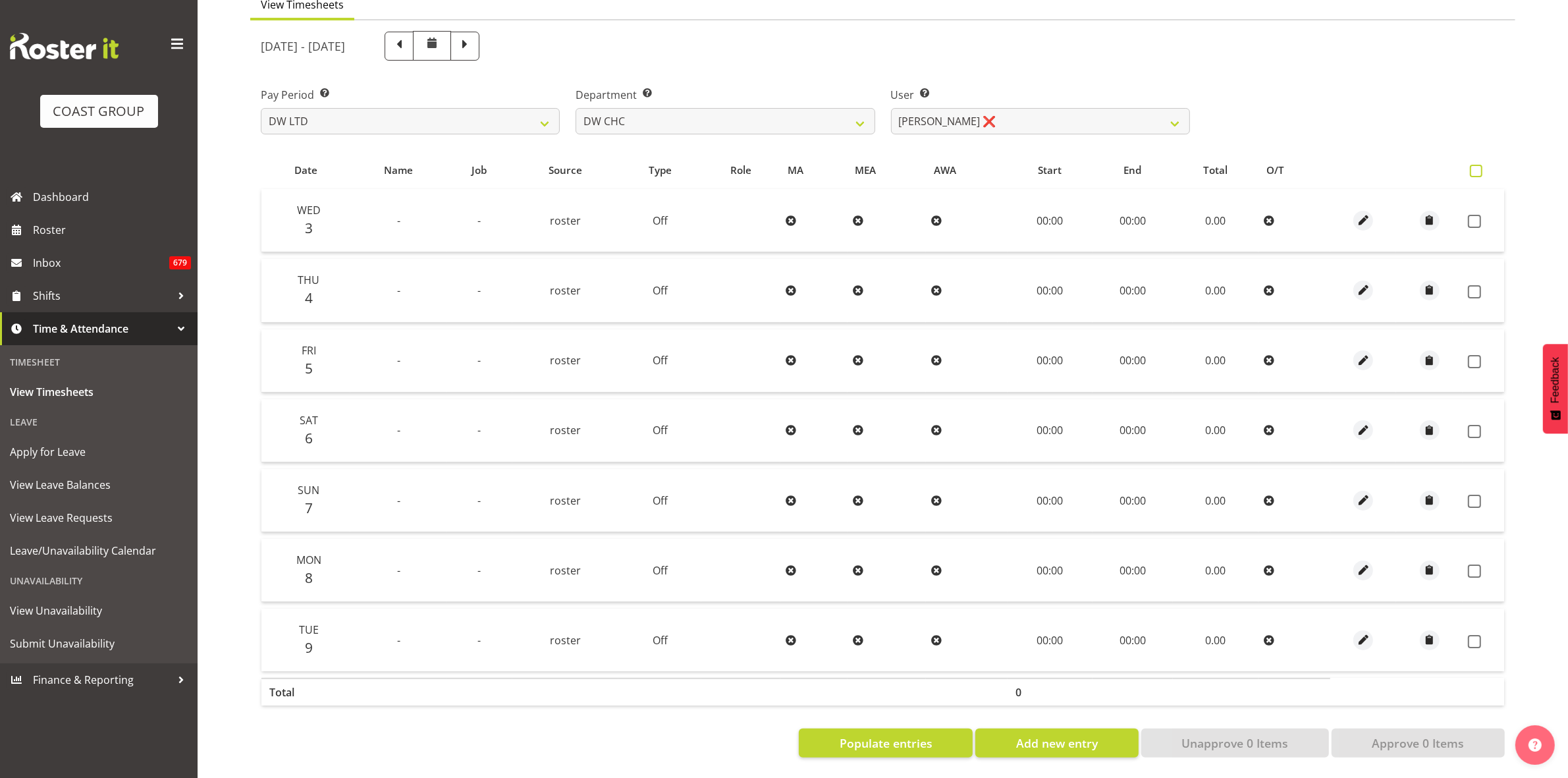
click at [1480, 165] on span at bounding box center [1476, 171] width 12 height 12
click at [1479, 167] on input "checkbox" at bounding box center [1474, 171] width 8 height 8
checkbox input "true"
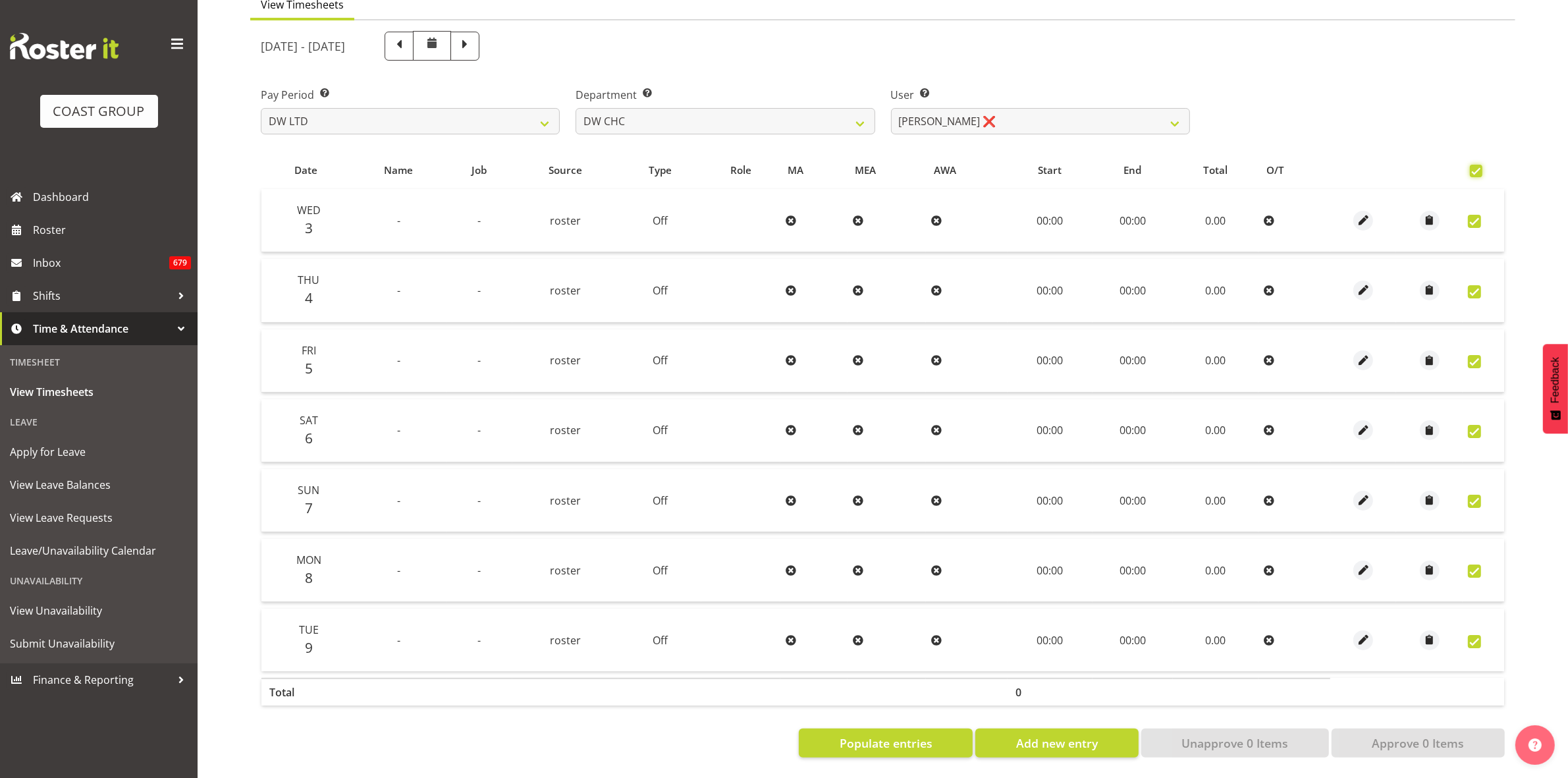
checkbox input "true"
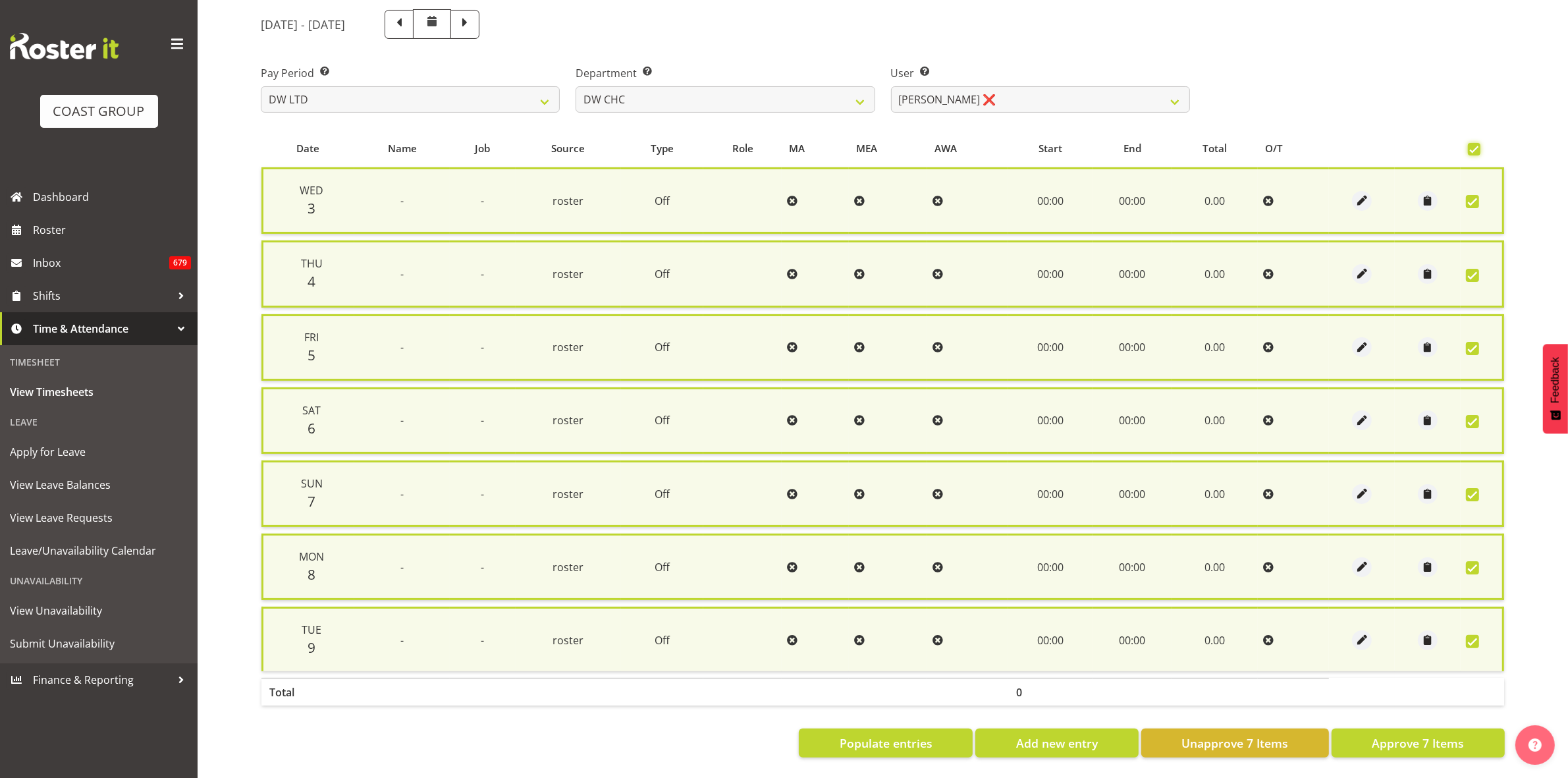
scroll to position [159, 0]
click at [1440, 736] on span "Approve 7 Items" at bounding box center [1418, 743] width 92 height 17
checkbox input "false"
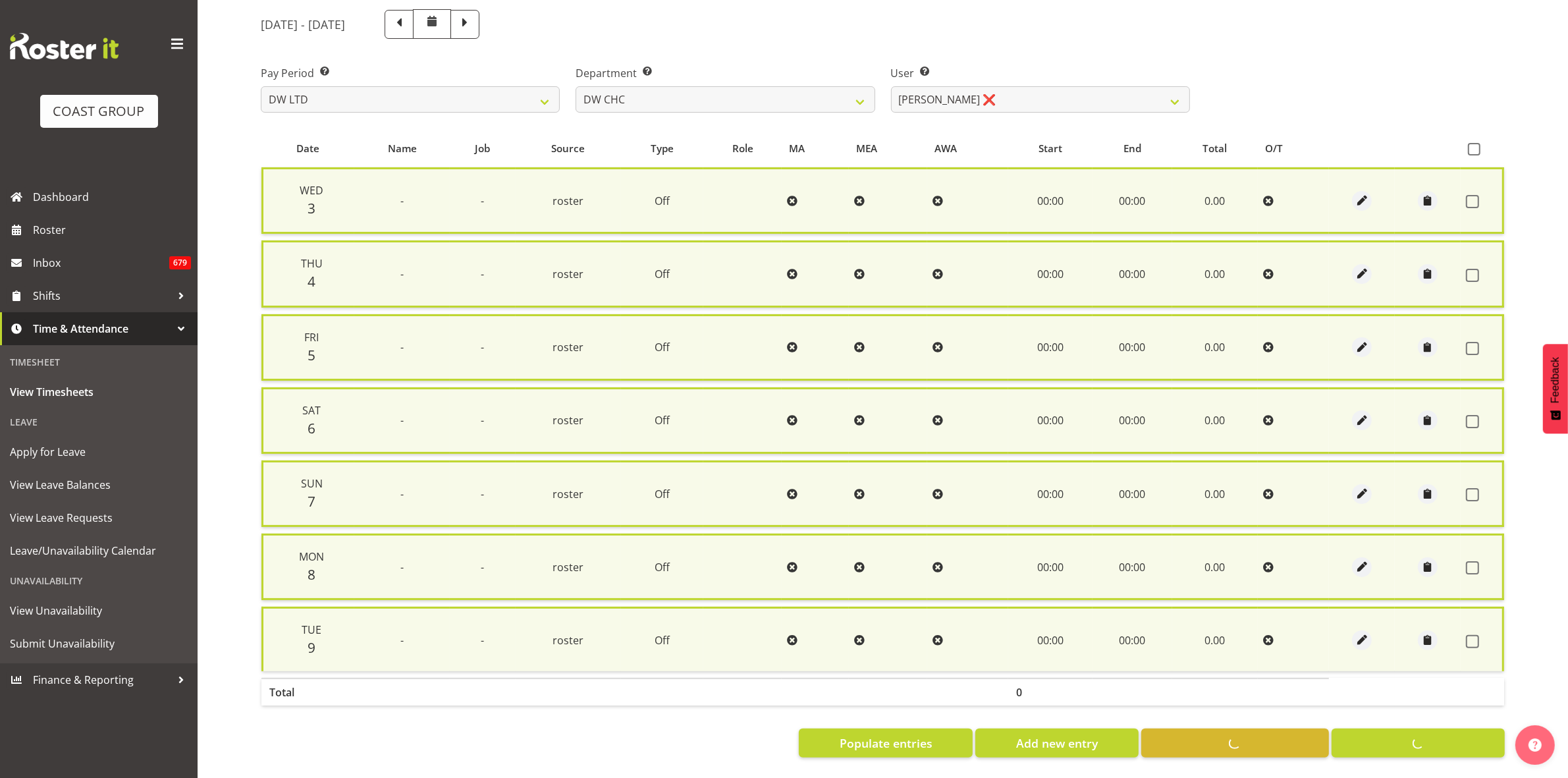
checkbox input "false"
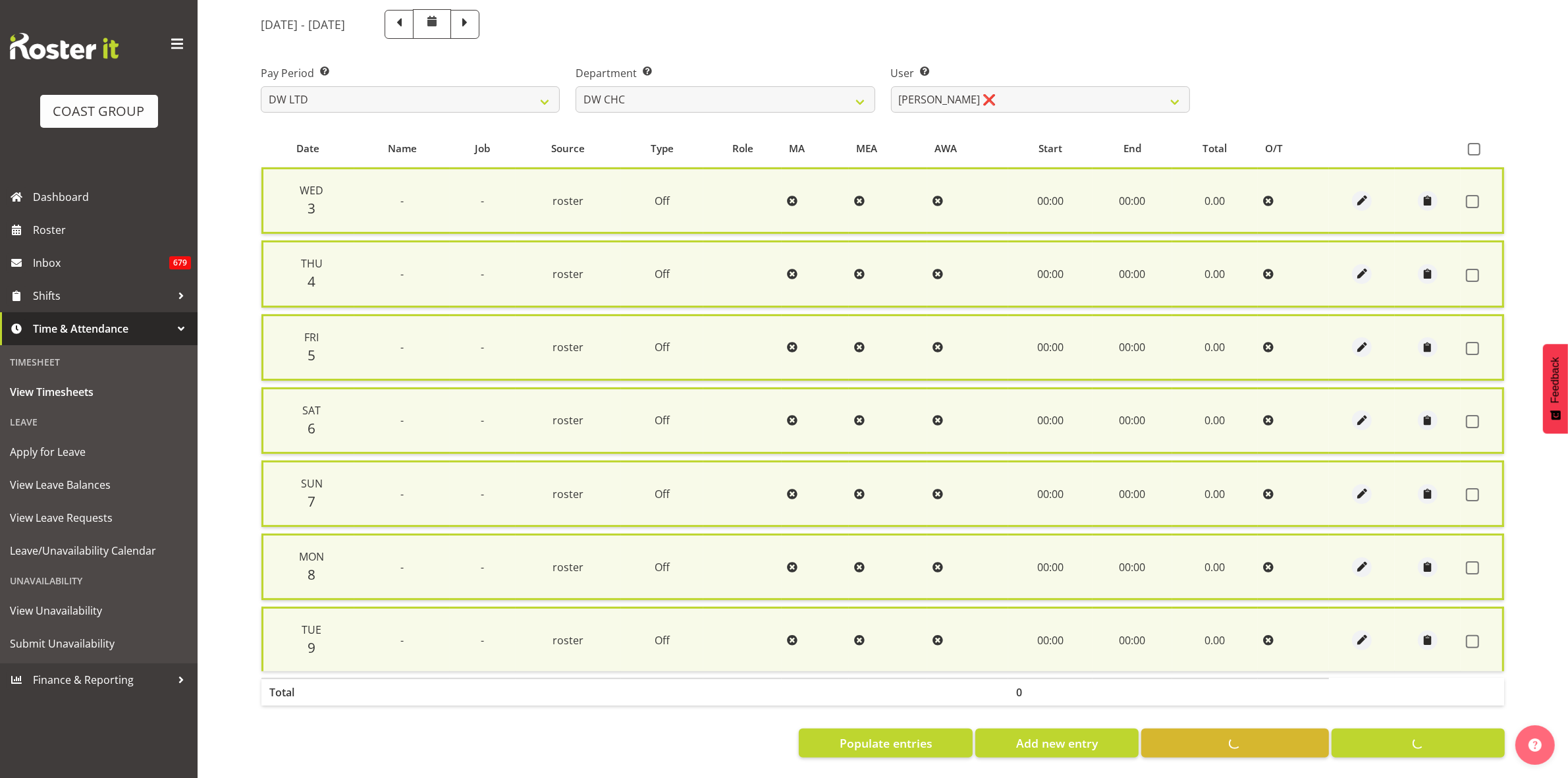
scroll to position [143, 0]
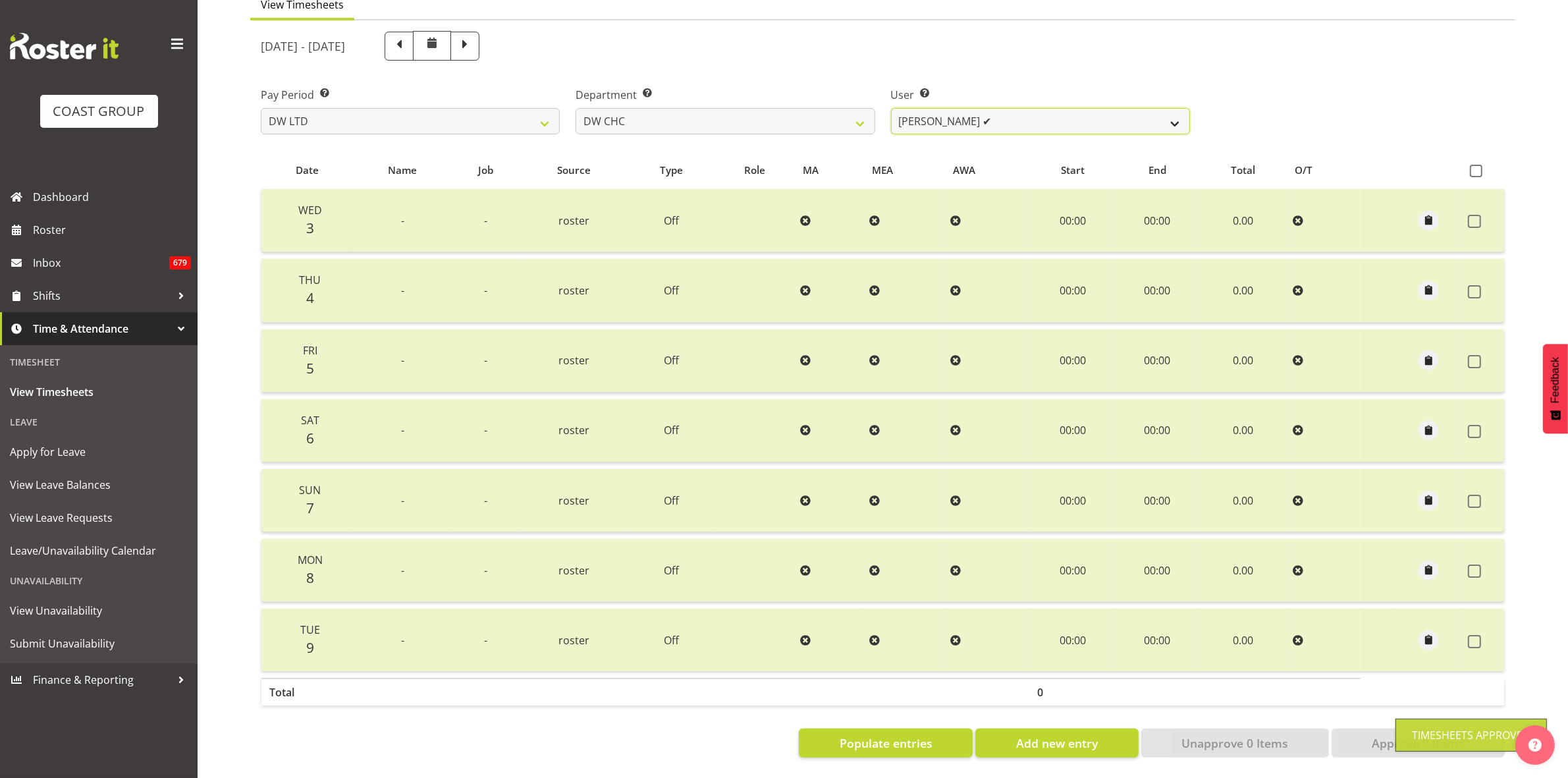
click at [1171, 108] on select "Ambrose Hills-Simonsen ✔ Brad Tweedy ✔ Bryan Humprhries ✔ Callum Jack O'Leary S…" at bounding box center [1041, 121] width 299 height 26
select select "1178"
click at [891, 108] on select "Ambrose Hills-Simonsen ✔ Brad Tweedy ✔ Bryan Humprhries ✔ Callum Jack O'Leary S…" at bounding box center [1041, 121] width 299 height 26
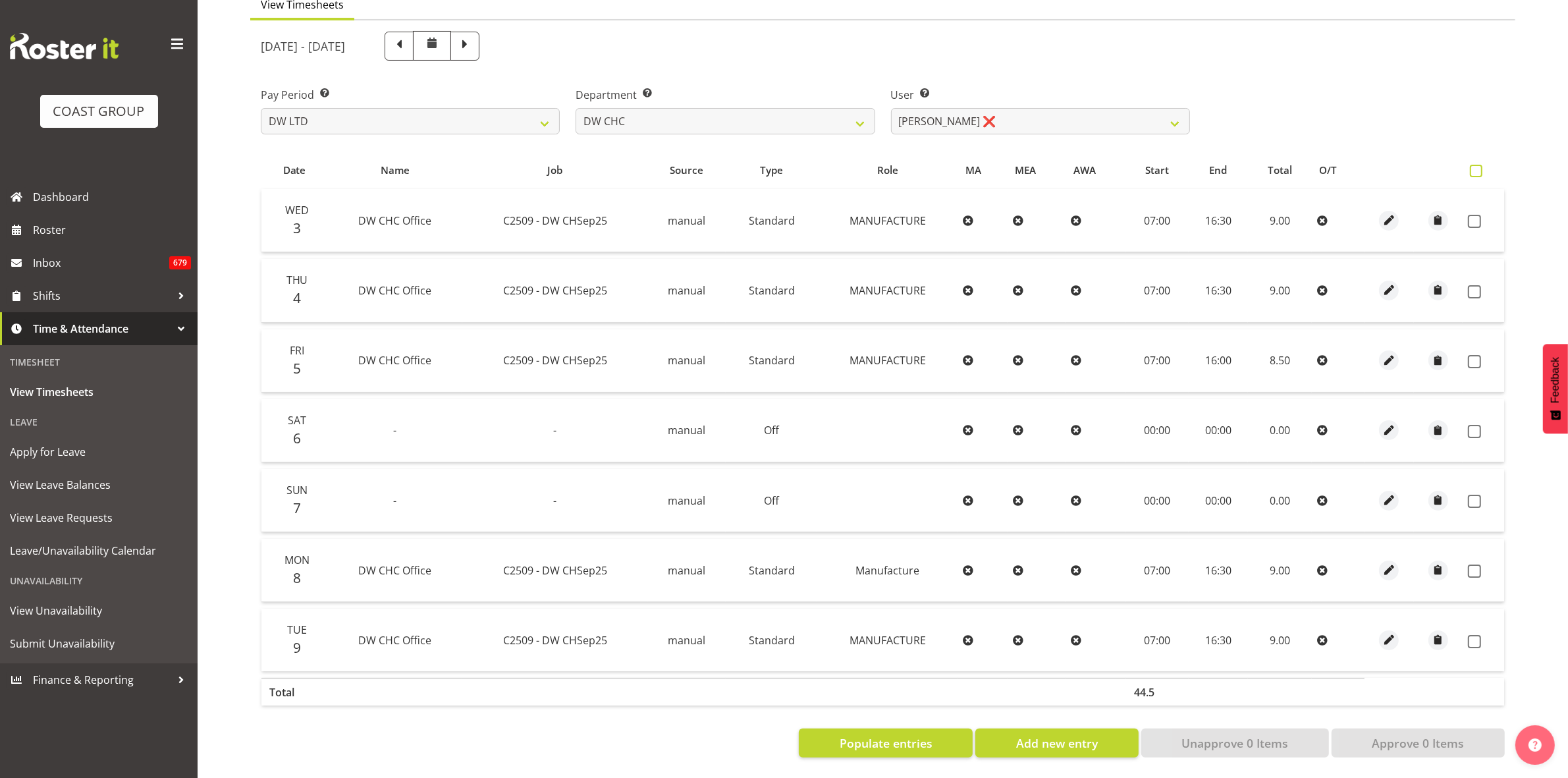
click at [1481, 165] on span at bounding box center [1476, 171] width 12 height 12
click at [1479, 167] on input "checkbox" at bounding box center [1474, 171] width 8 height 8
checkbox input "true"
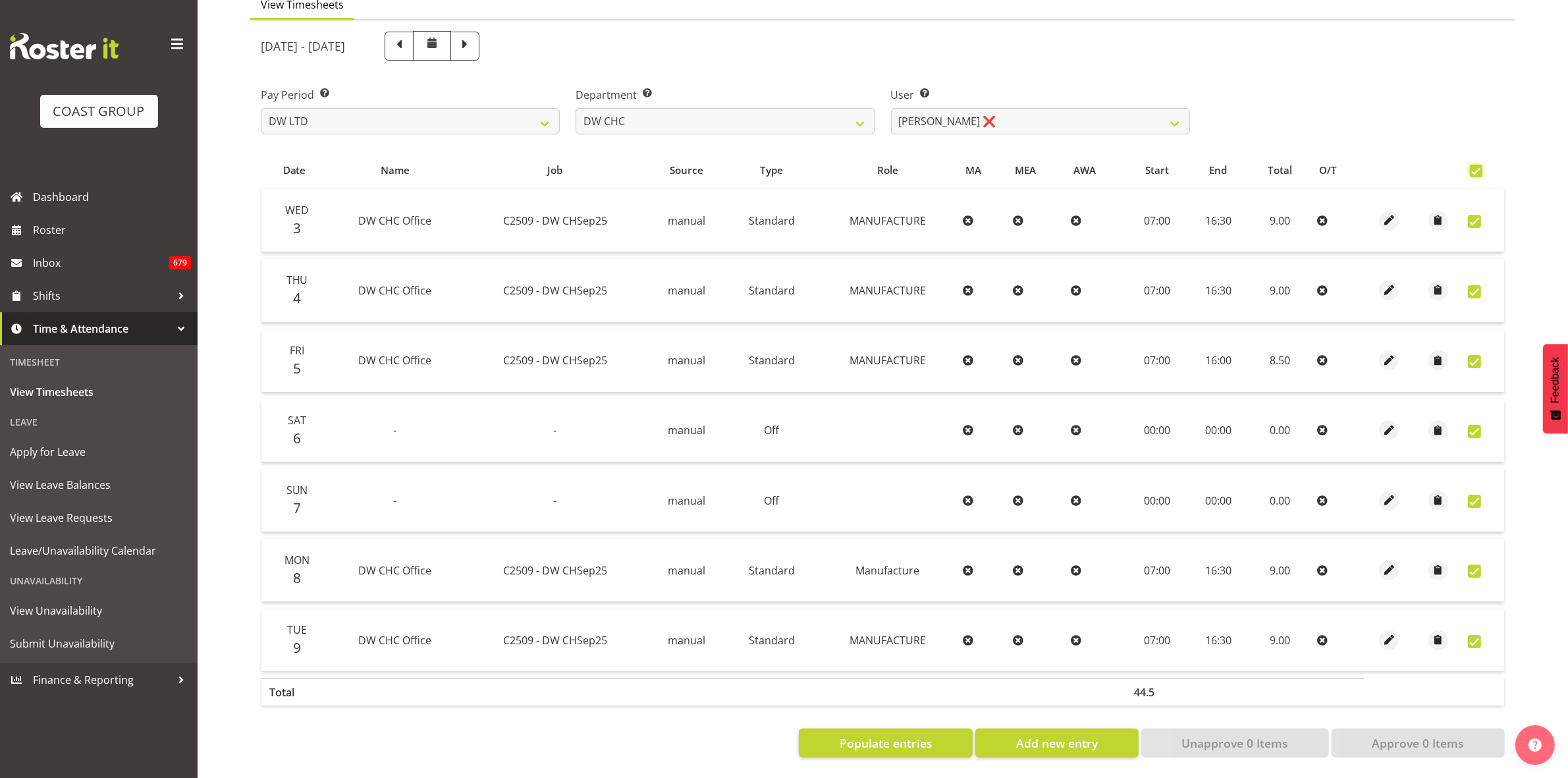
checkbox input "true"
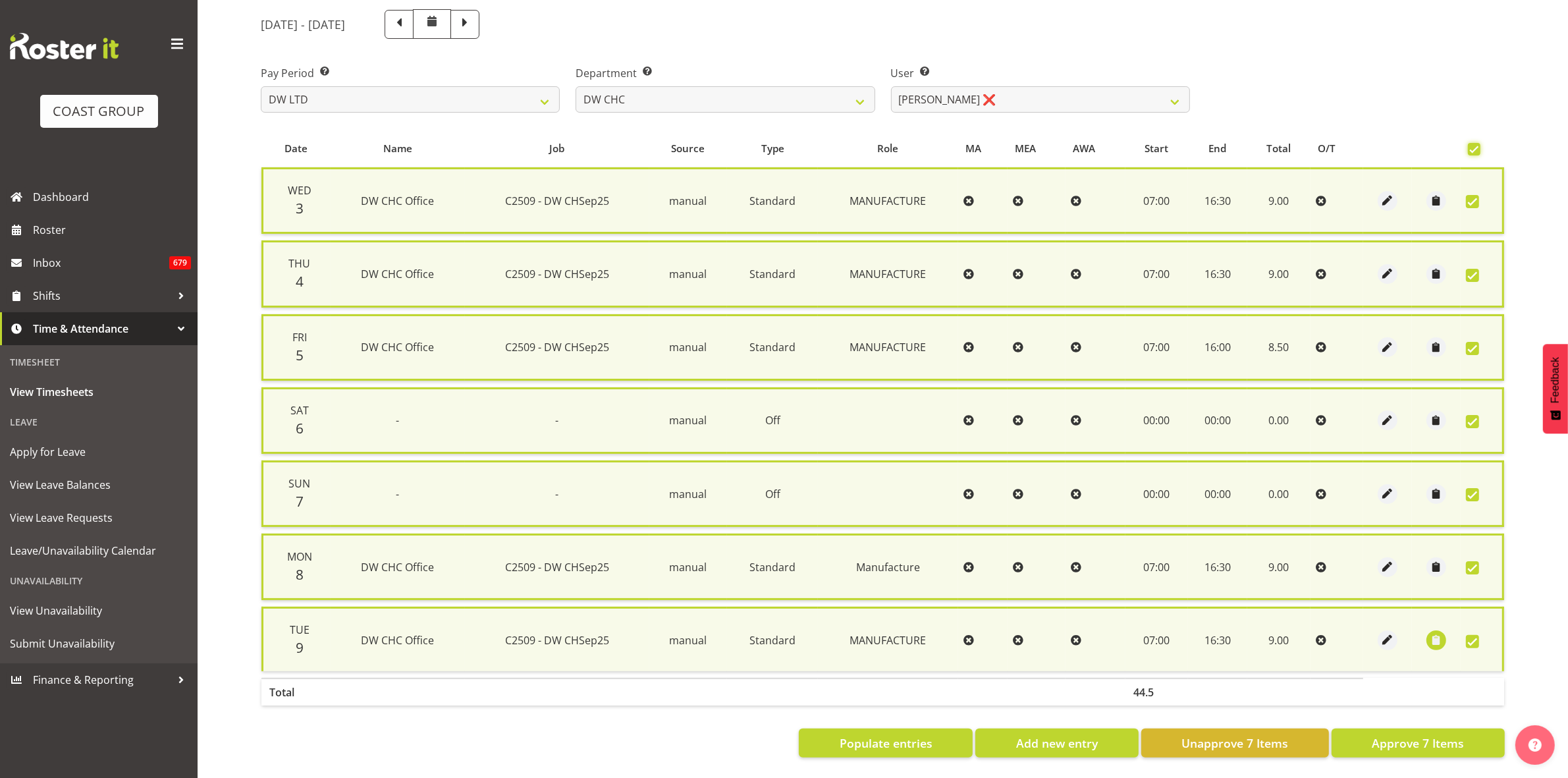
scroll to position [159, 0]
click at [1453, 735] on span "Approve 7 Items" at bounding box center [1418, 743] width 92 height 17
checkbox input "false"
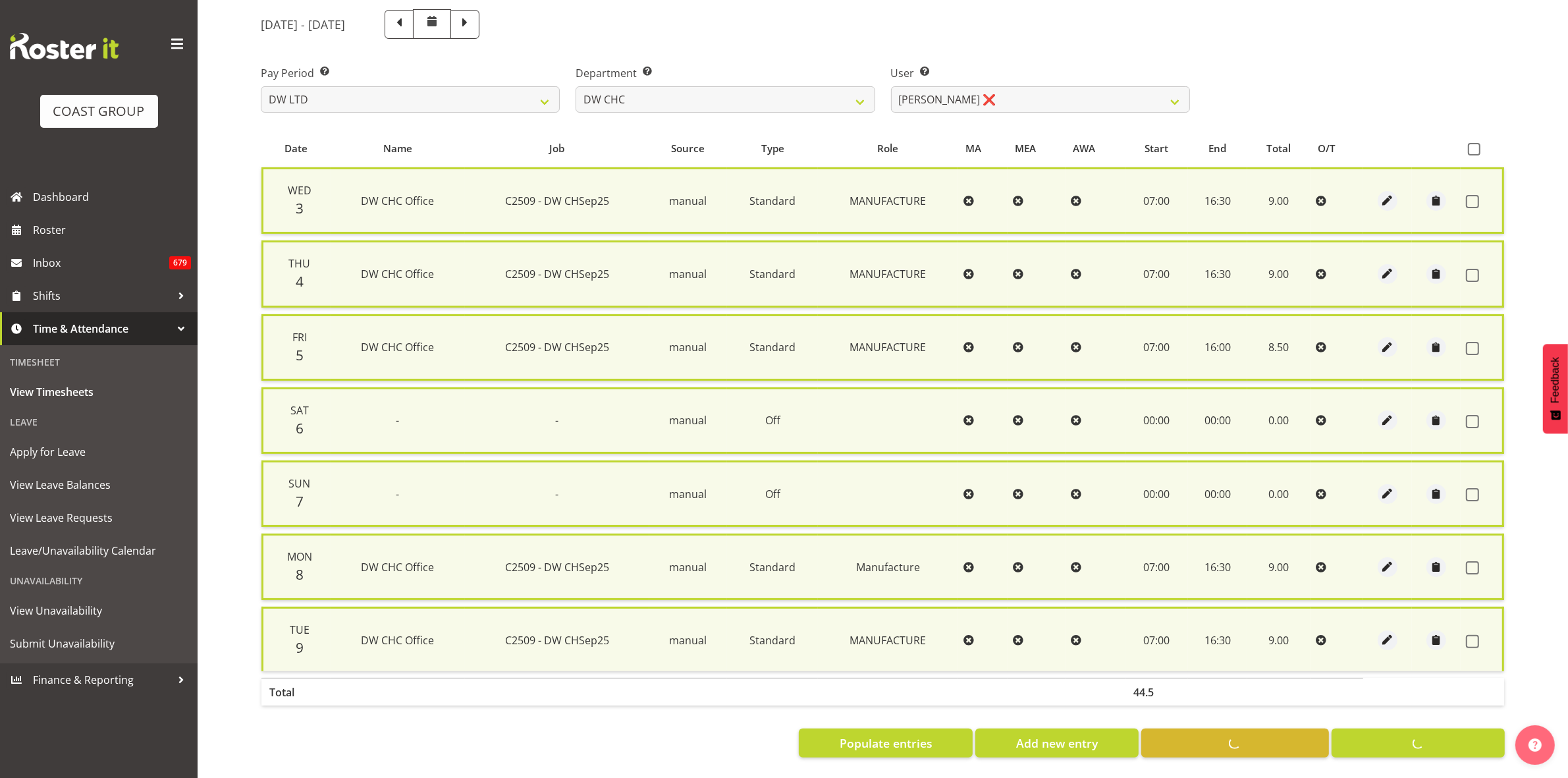
checkbox input "false"
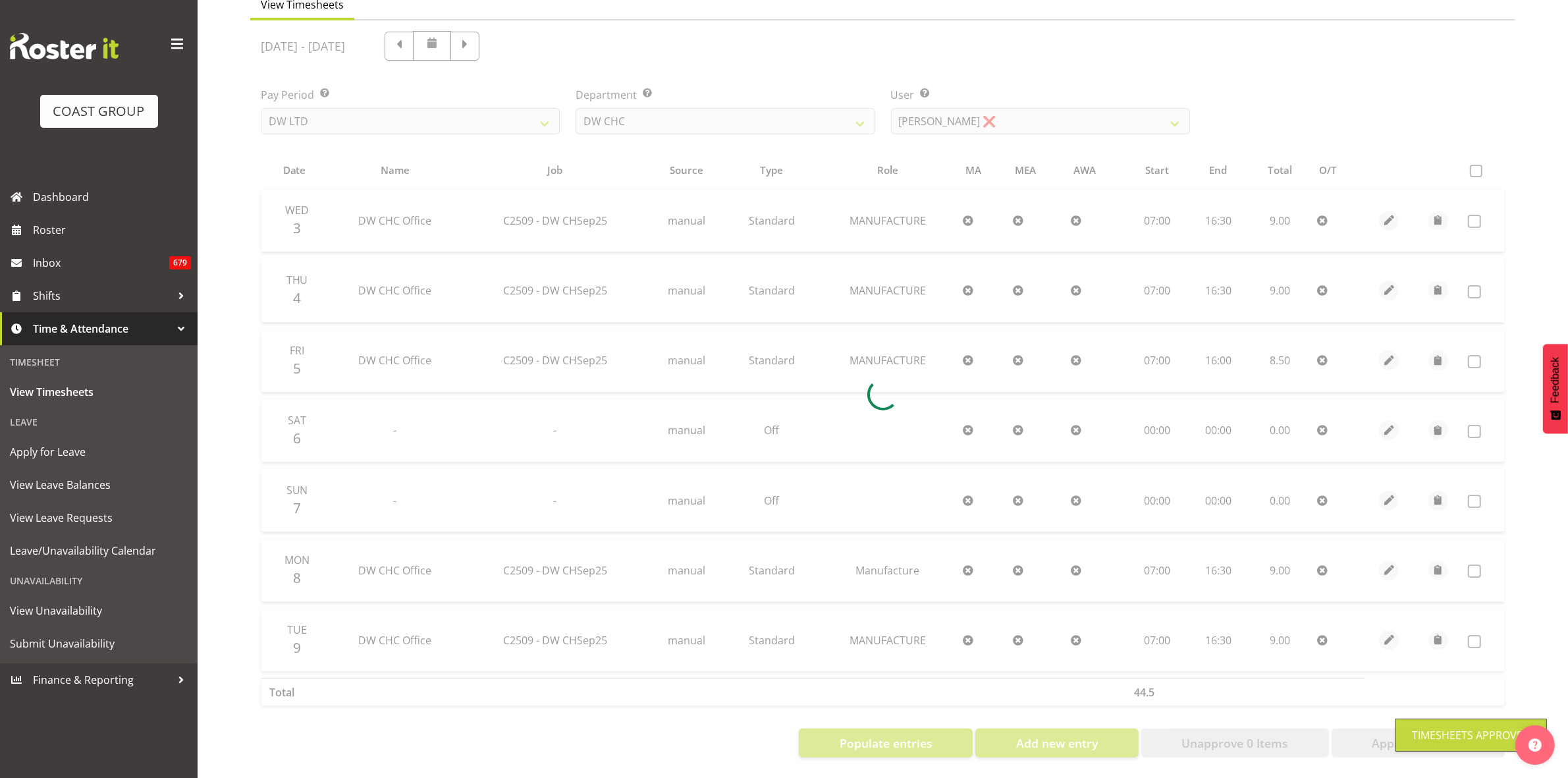
scroll to position [143, 0]
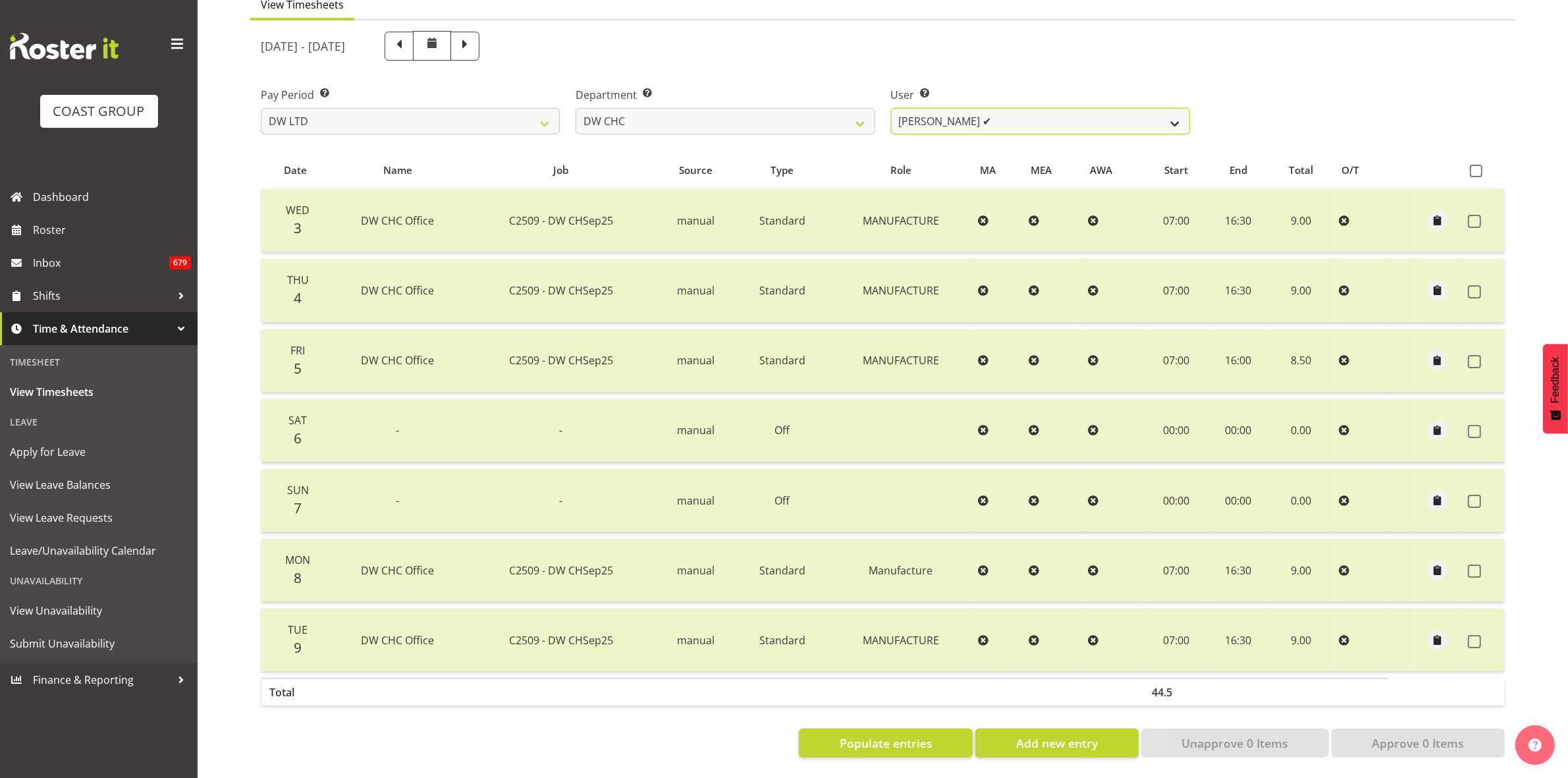
click at [1170, 109] on select "Ambrose Hills-Simonsen ✔ Brad Tweedy ✔ Bryan Humprhries ✔ Callum Jack O'Leary S…" at bounding box center [1041, 121] width 299 height 26
select select "3937"
click at [891, 108] on select "Ambrose Hills-Simonsen ✔ Brad Tweedy ✔ Bryan Humprhries ✔ Callum Jack O'Leary S…" at bounding box center [1041, 121] width 299 height 26
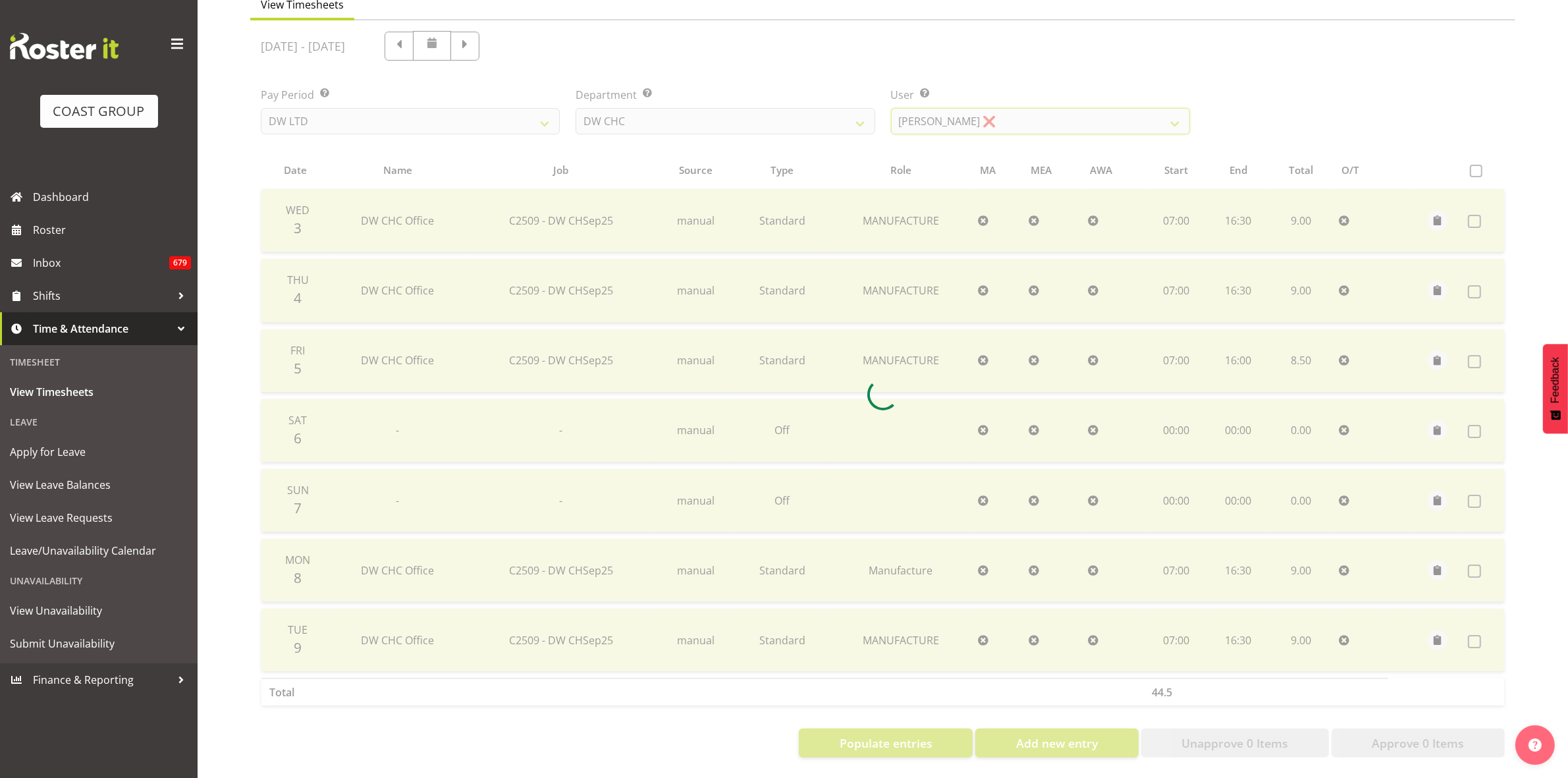
scroll to position [0, 0]
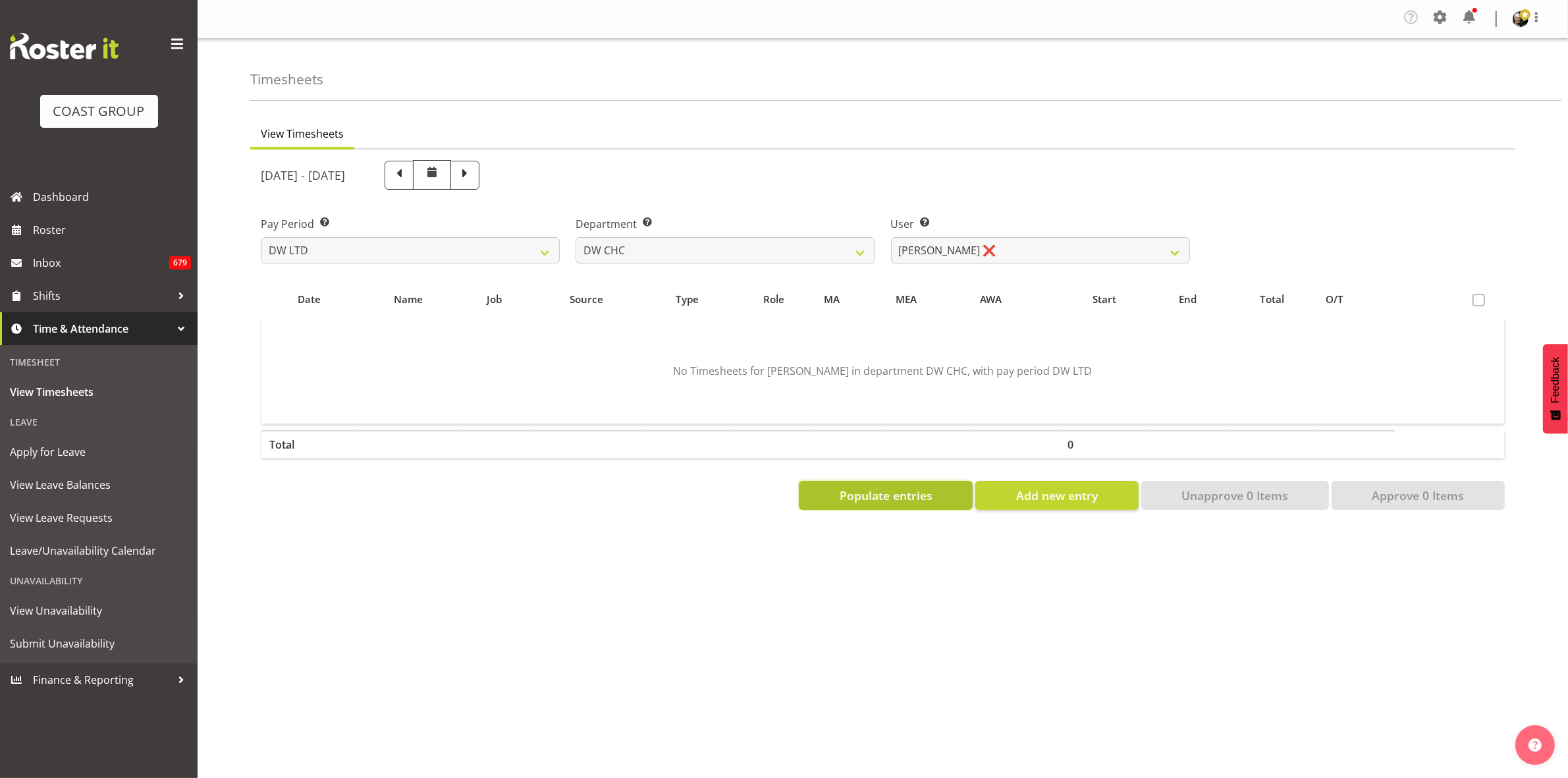
click at [883, 501] on span "Populate entries" at bounding box center [886, 495] width 93 height 17
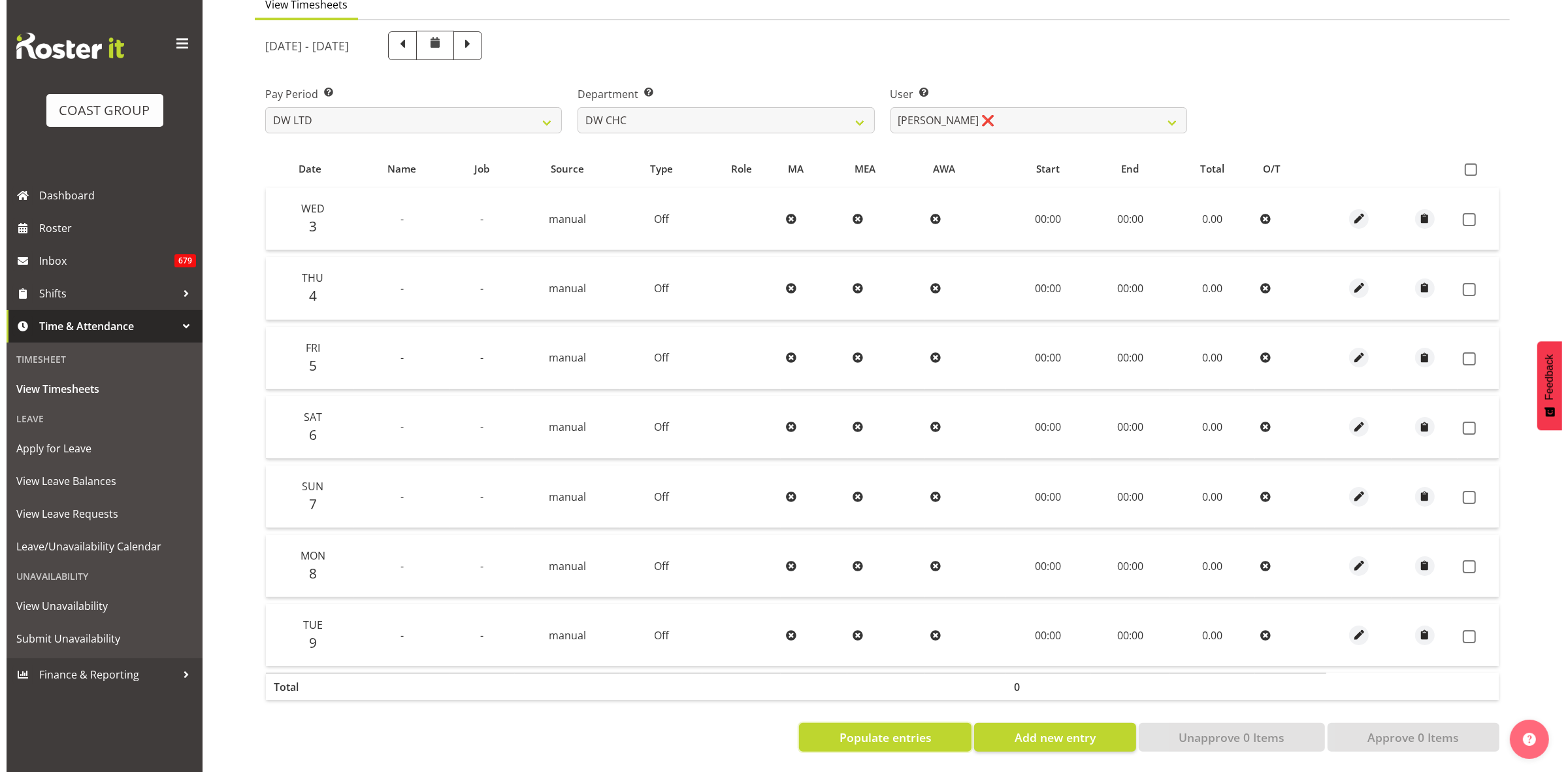
scroll to position [141, 0]
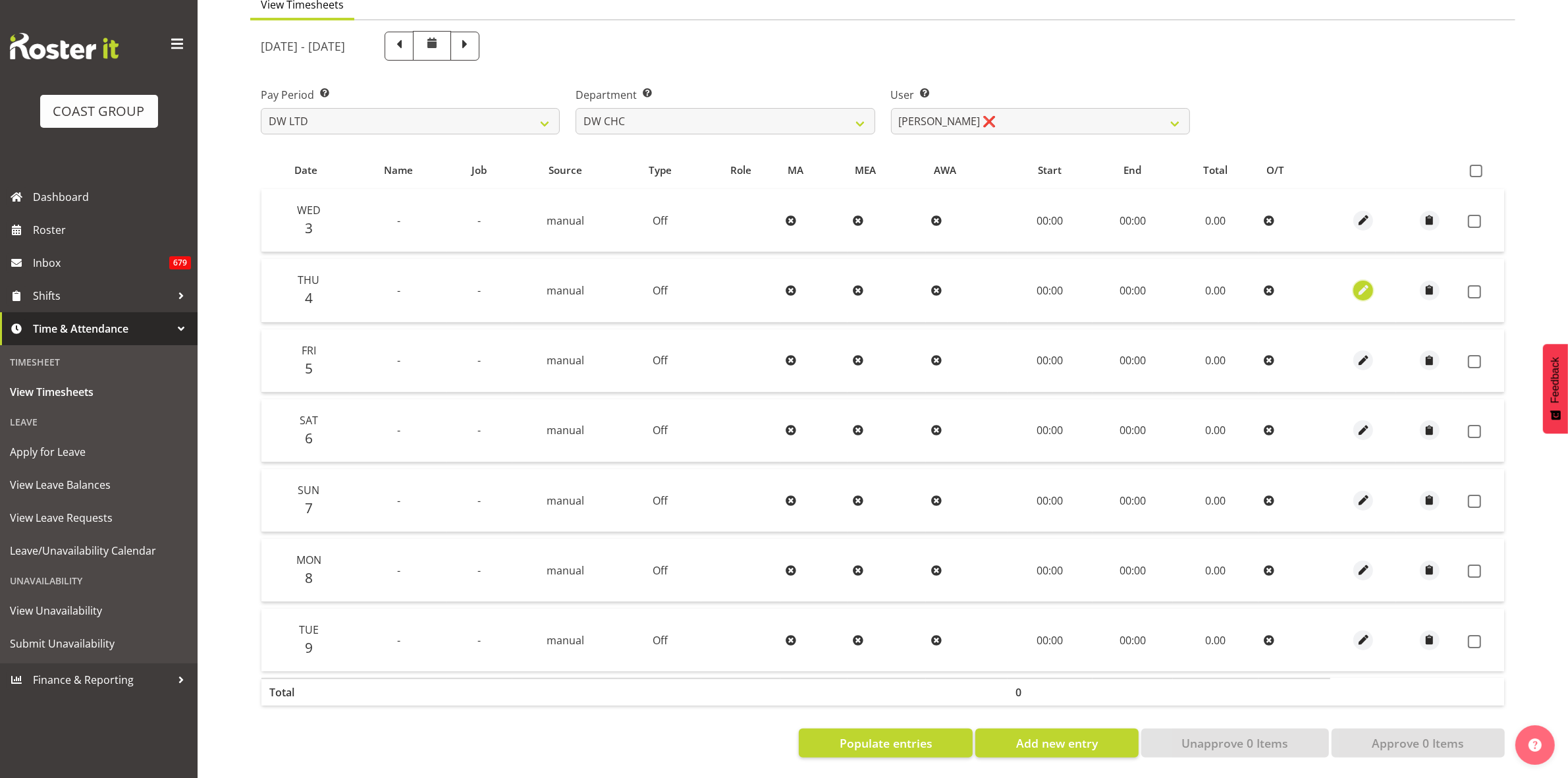
click at [1364, 282] on span "button" at bounding box center [1364, 290] width 15 height 15
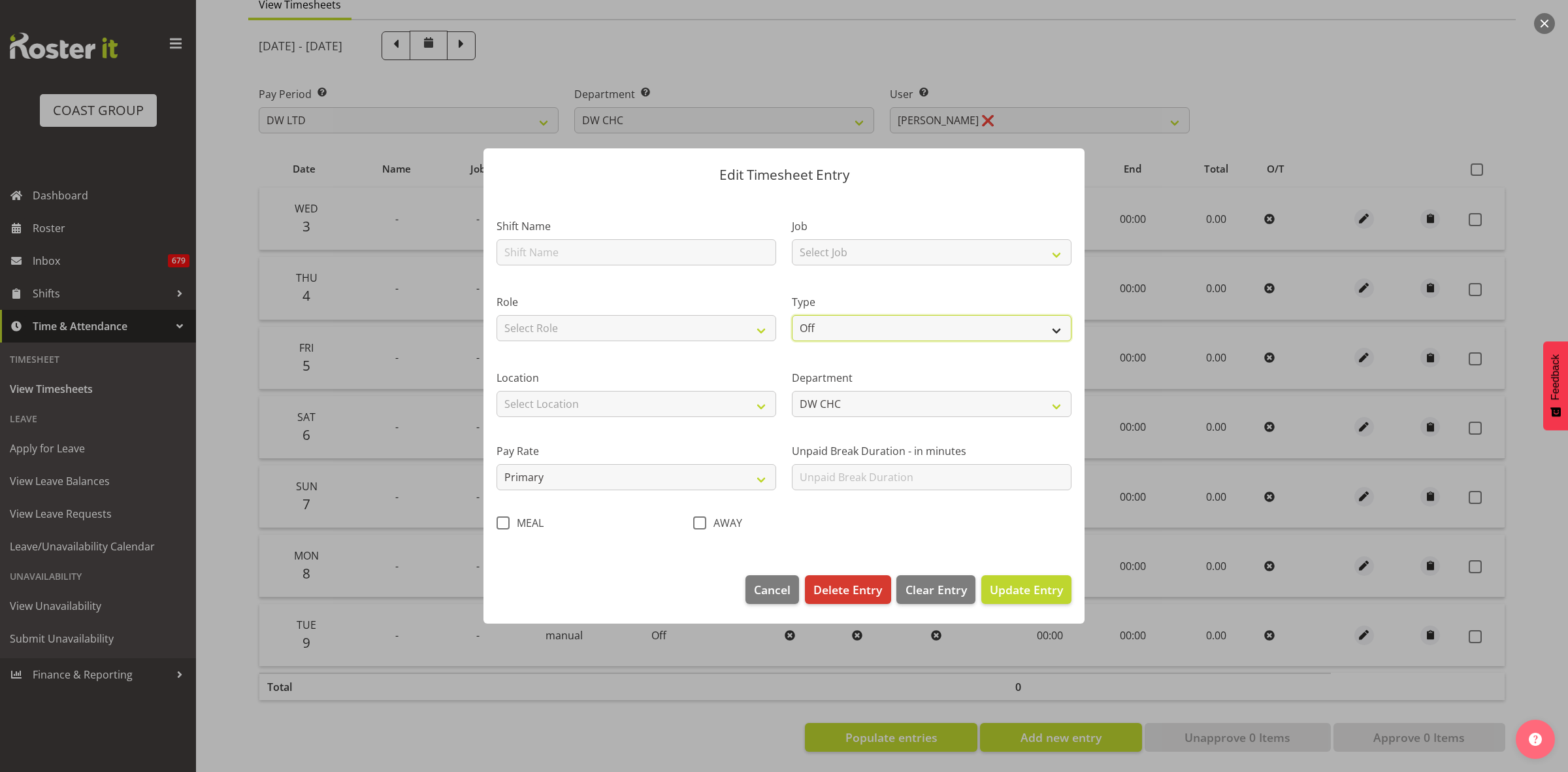
click at [1051, 331] on select "Off Standard Public Holiday Public Holiday (Worked) Day In Lieu Annual Leave Si…" at bounding box center [932, 328] width 280 height 26
select select "Standard"
click at [792, 315] on select "Off Standard Public Holiday Public Holiday (Worked) Day In Lieu Annual Leave Si…" at bounding box center [932, 328] width 280 height 26
select select "8"
select select "2025"
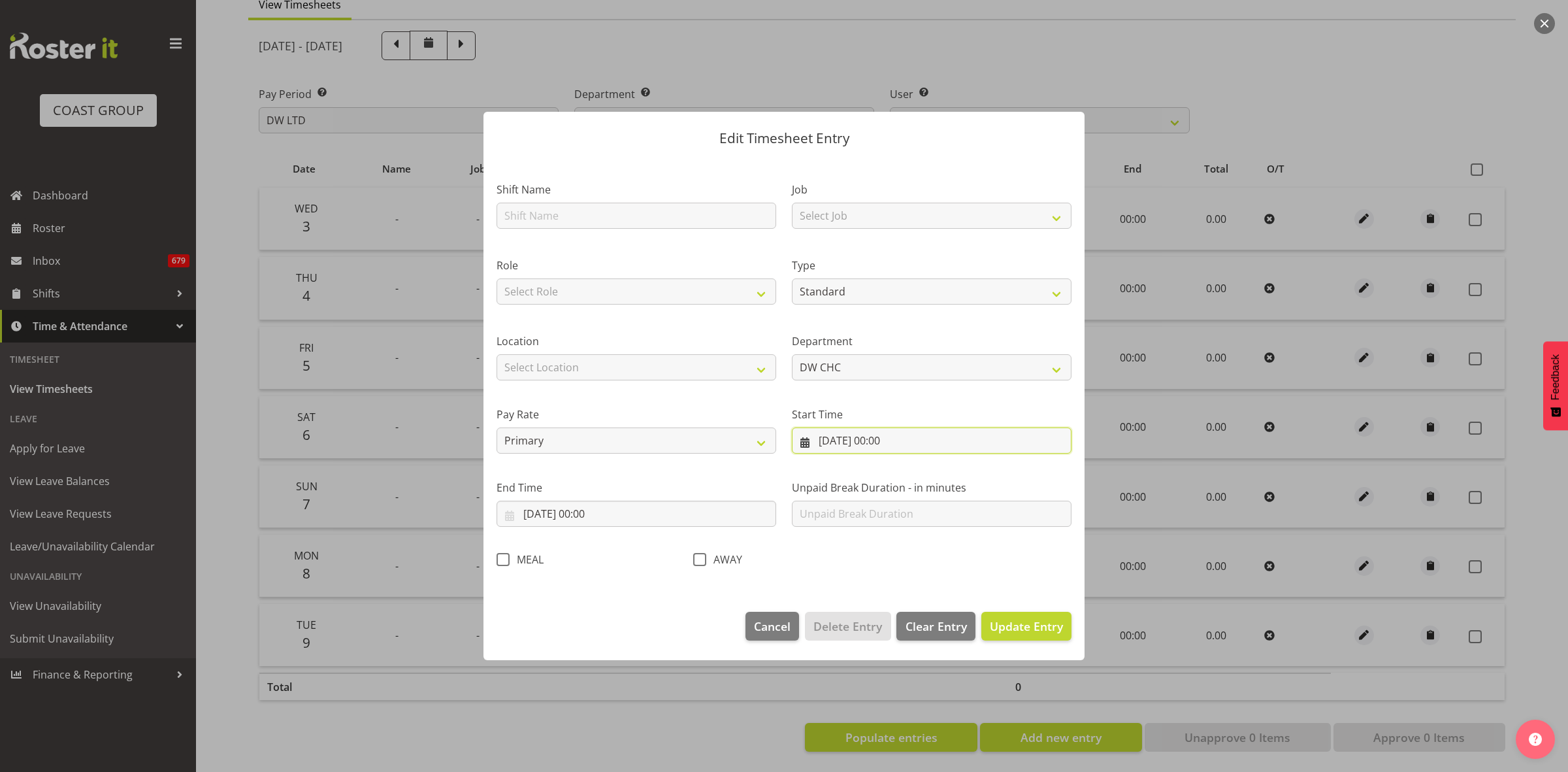
click at [873, 438] on input "04/09/2025, 00:00" at bounding box center [932, 441] width 280 height 26
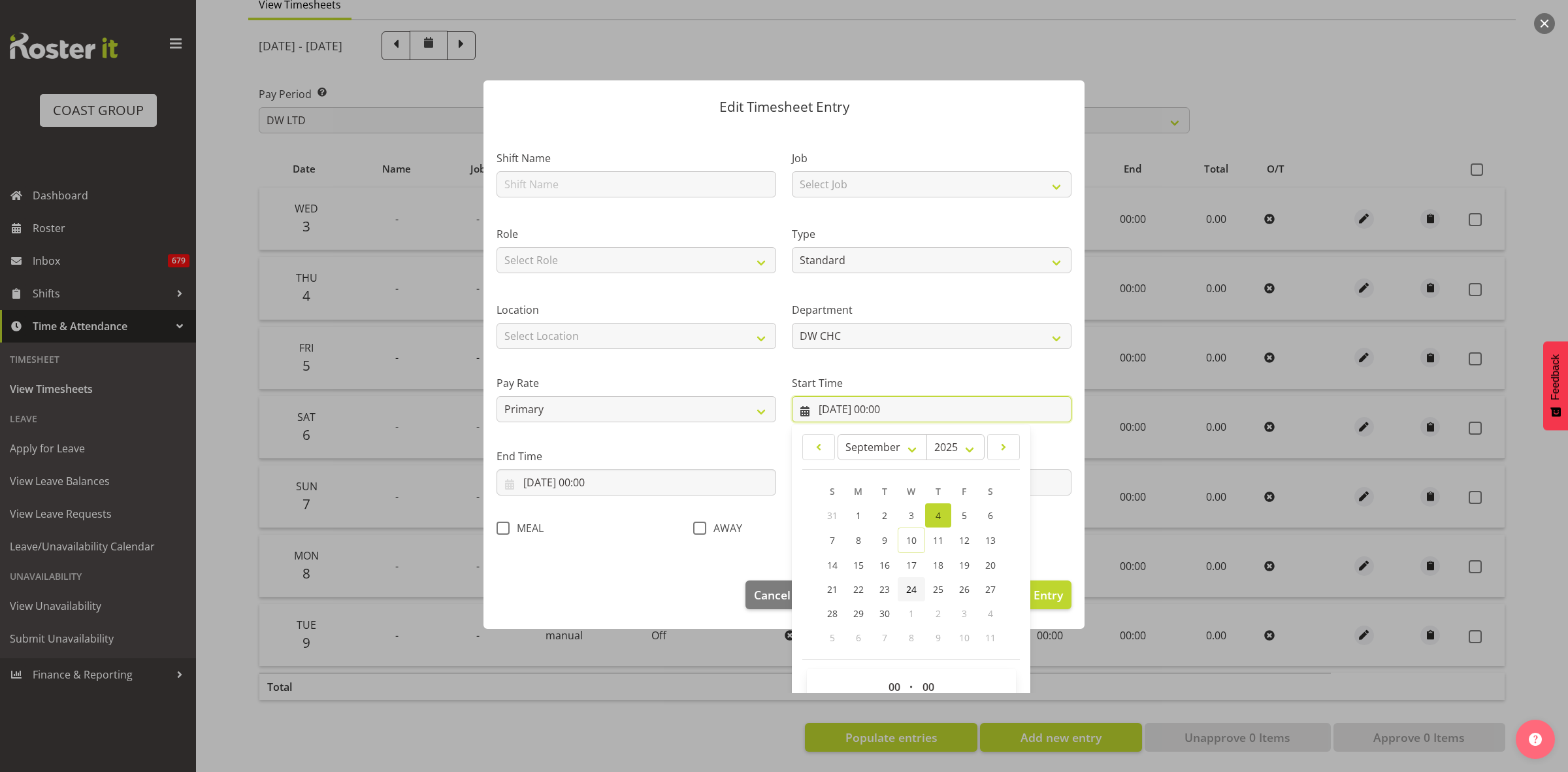
scroll to position [59, 0]
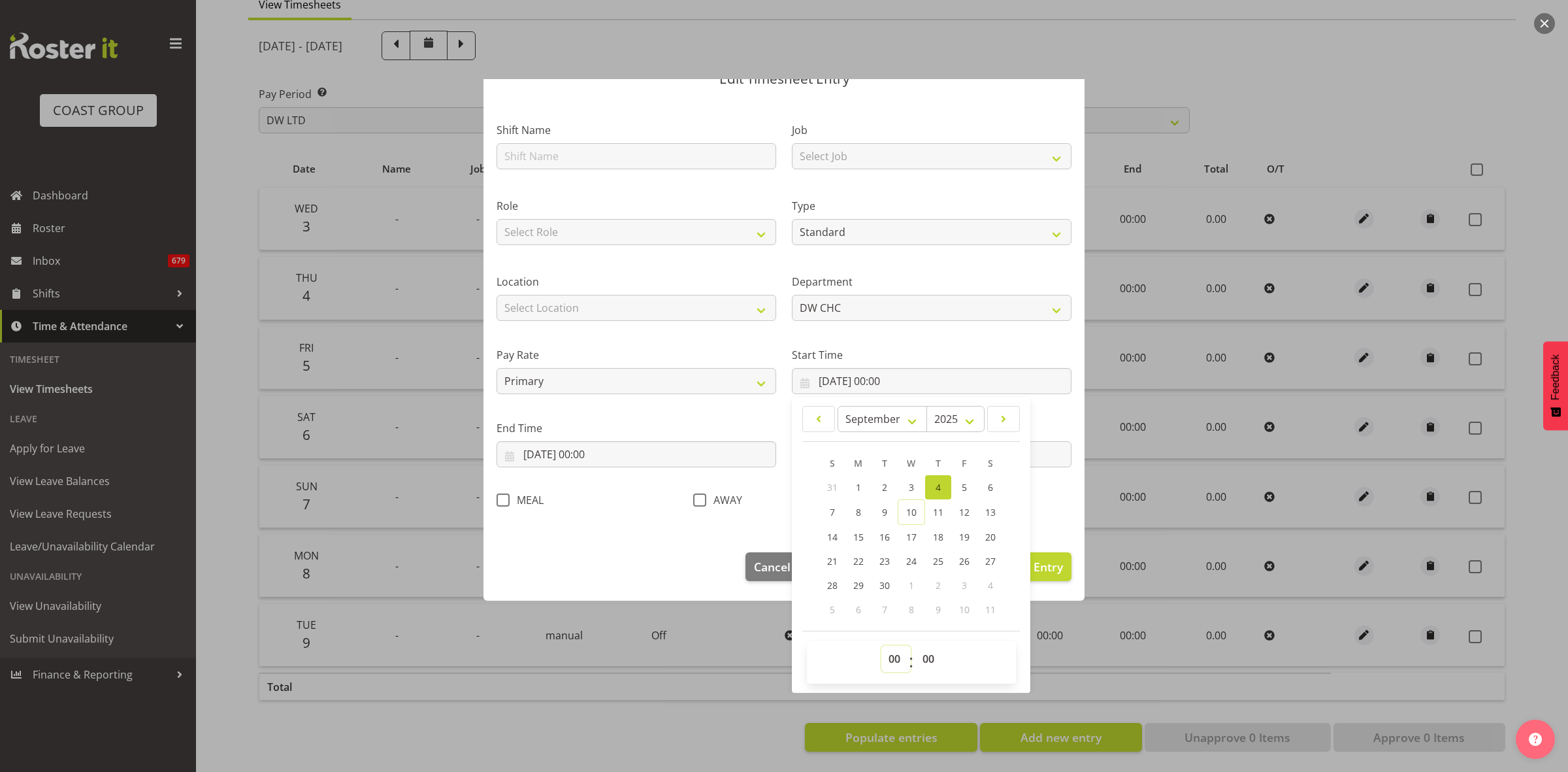
click at [889, 661] on select "00 01 02 03 04 05 06 07 08 09 10 11 12 13 14 15 16 17 18 19 20 21 22 23" at bounding box center [896, 659] width 29 height 26
select select "9"
click at [882, 646] on select "00 01 02 03 04 05 06 07 08 09 10 11 12 13 14 15 16 17 18 19 20 21 22 23" at bounding box center [896, 659] width 29 height 26
type input "04/09/2025, 09:00"
click at [929, 658] on select "00 01 02 03 04 05 06 07 08 09 10 11 12 13 14 15 16 17 18 19 20 21 22 23 24 25 2…" at bounding box center [930, 659] width 29 height 26
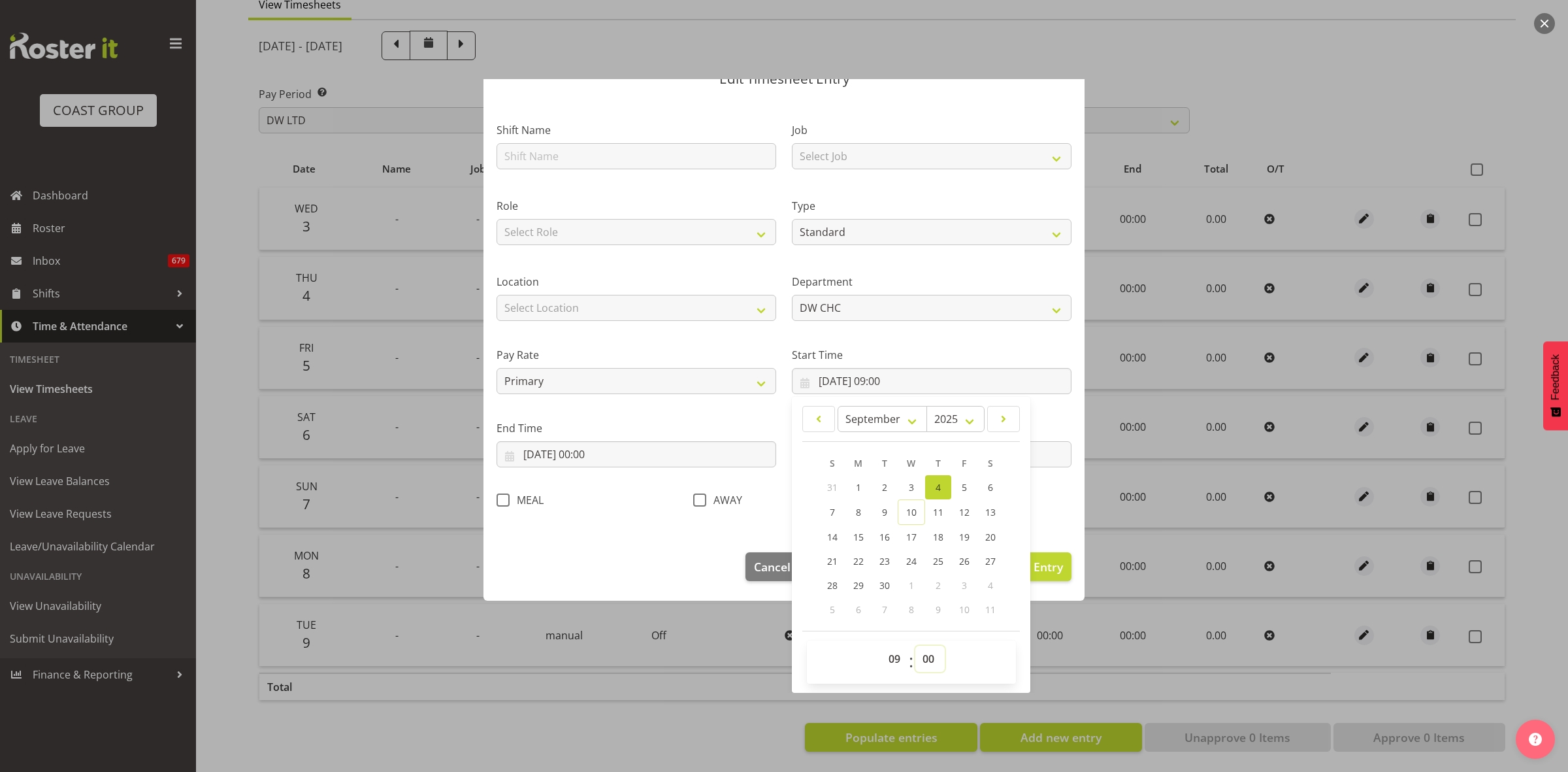
click at [929, 658] on select "00 01 02 03 04 05 06 07 08 09 10 11 12 13 14 15 16 17 18 19 20 21 22 23 24 25 2…" at bounding box center [930, 659] width 29 height 26
click at [764, 523] on section "Shift Name Job Select Job 1 Carlton Events 1 Carlton Hamilton 1 Carlton Welling…" at bounding box center [784, 318] width 601 height 441
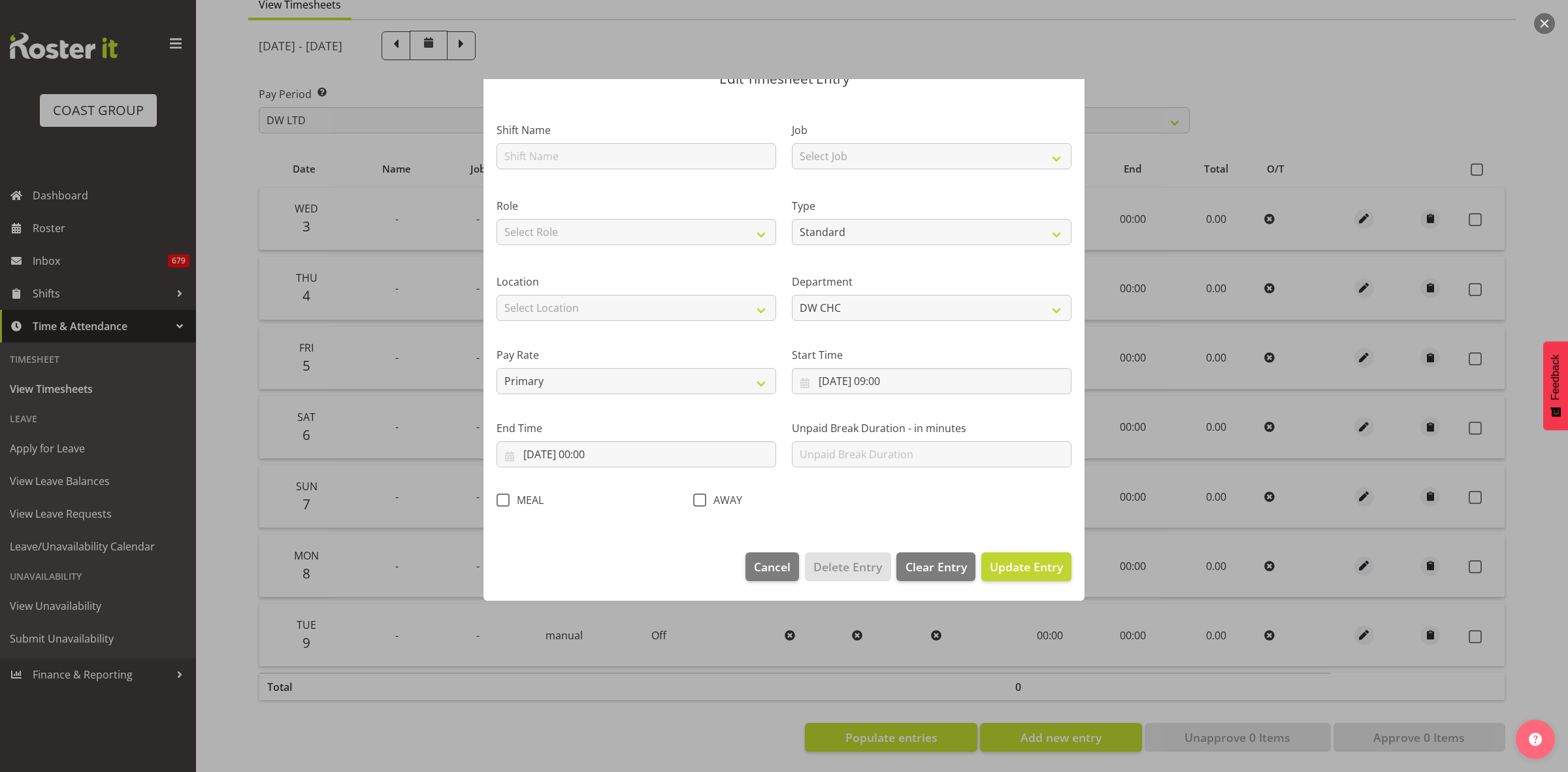
scroll to position [0, 0]
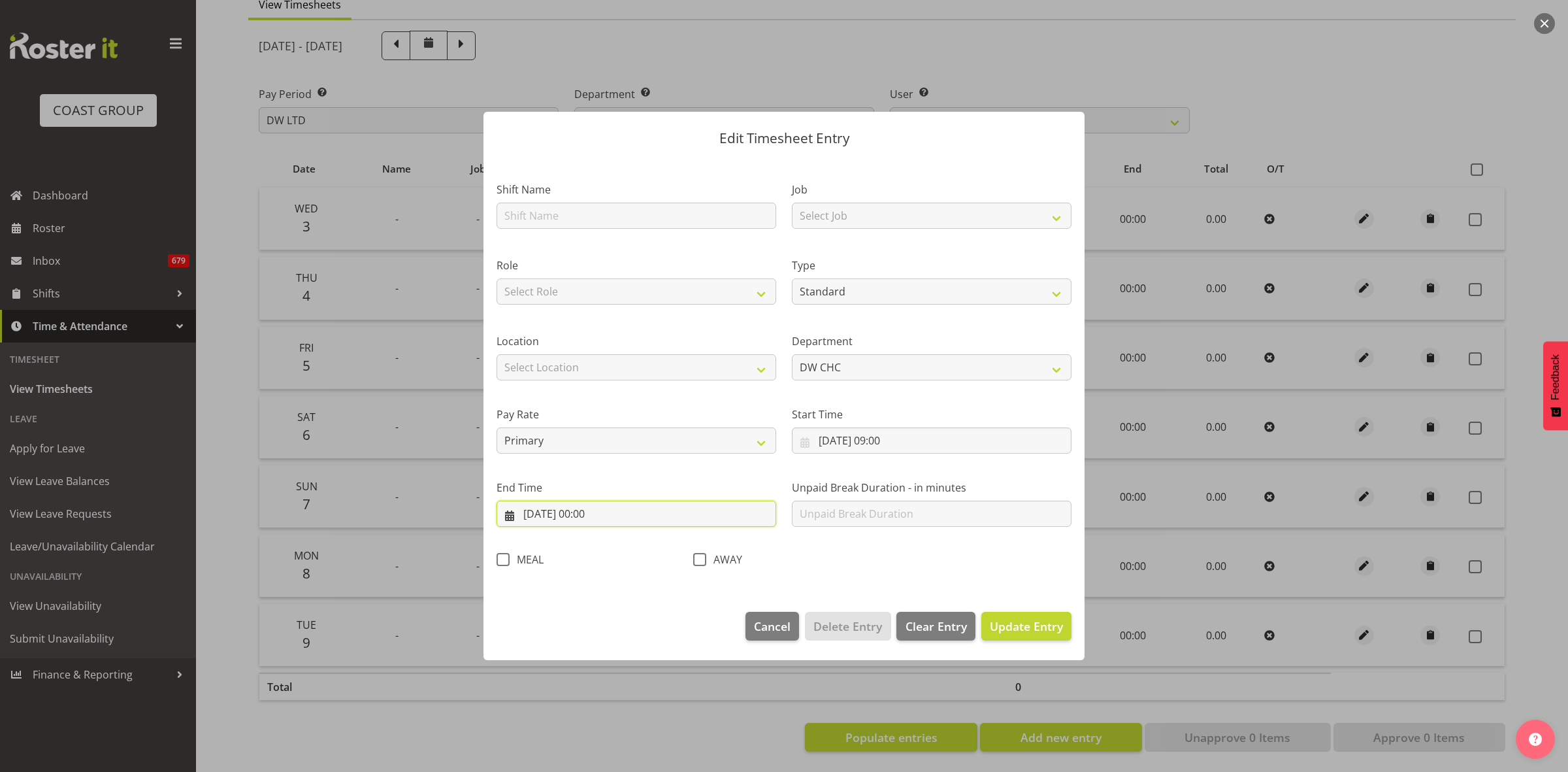
click at [641, 508] on input "04/09/2025, 00:00" at bounding box center [636, 514] width 280 height 26
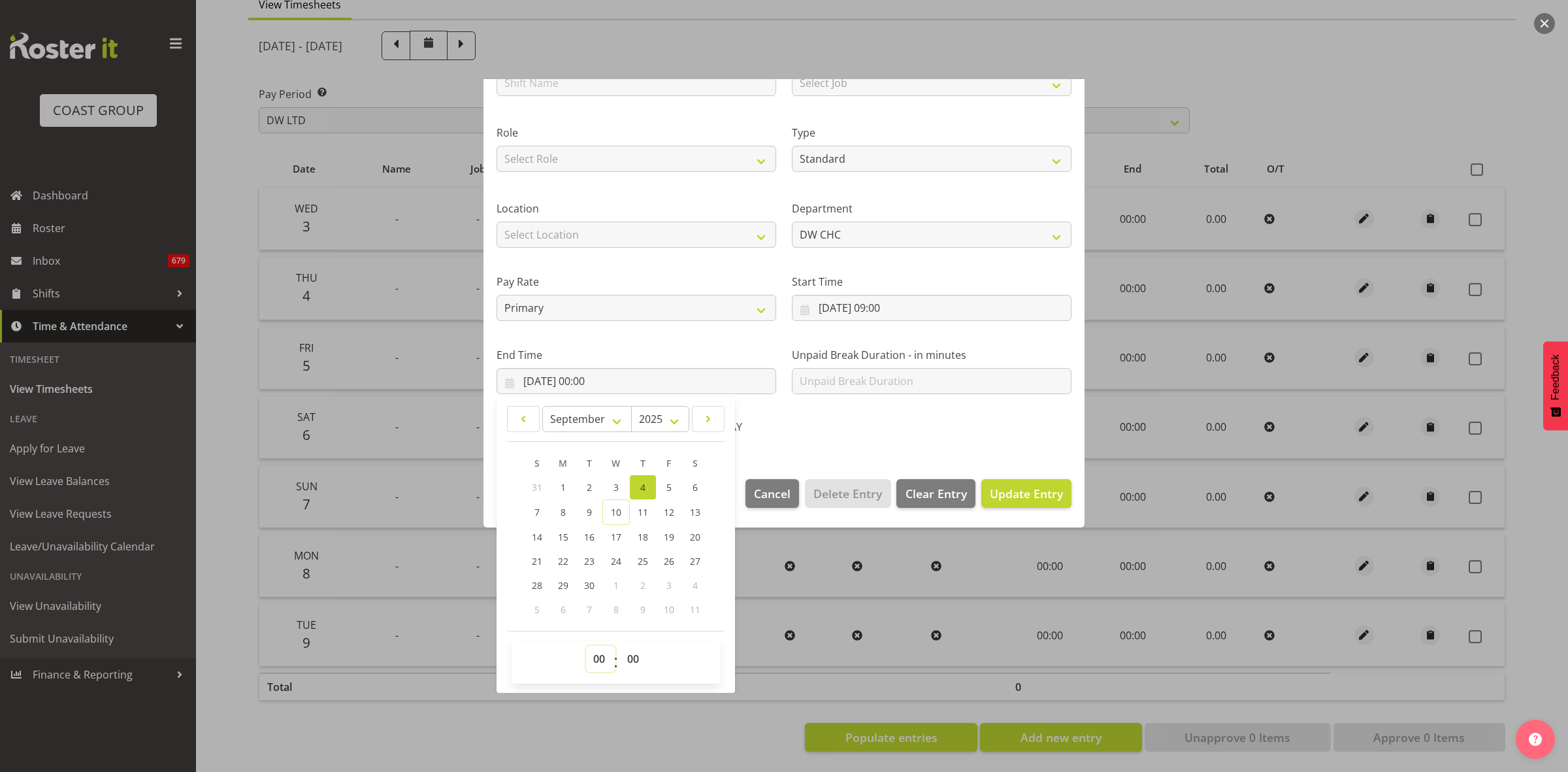
click at [596, 659] on select "00 01 02 03 04 05 06 07 08 09 10 11 12 13 14 15 16 17 18 19 20 21 22 23" at bounding box center [600, 659] width 29 height 26
select select "14"
click at [586, 646] on select "00 01 02 03 04 05 06 07 08 09 10 11 12 13 14 15 16 17 18 19 20 21 22 23" at bounding box center [600, 659] width 29 height 26
type input "04/09/2025, 14:00"
click at [634, 659] on select "00 01 02 03 04 05 06 07 08 09 10 11 12 13 14 15 16 17 18 19 20 21 22 23 24 25 2…" at bounding box center [634, 659] width 29 height 26
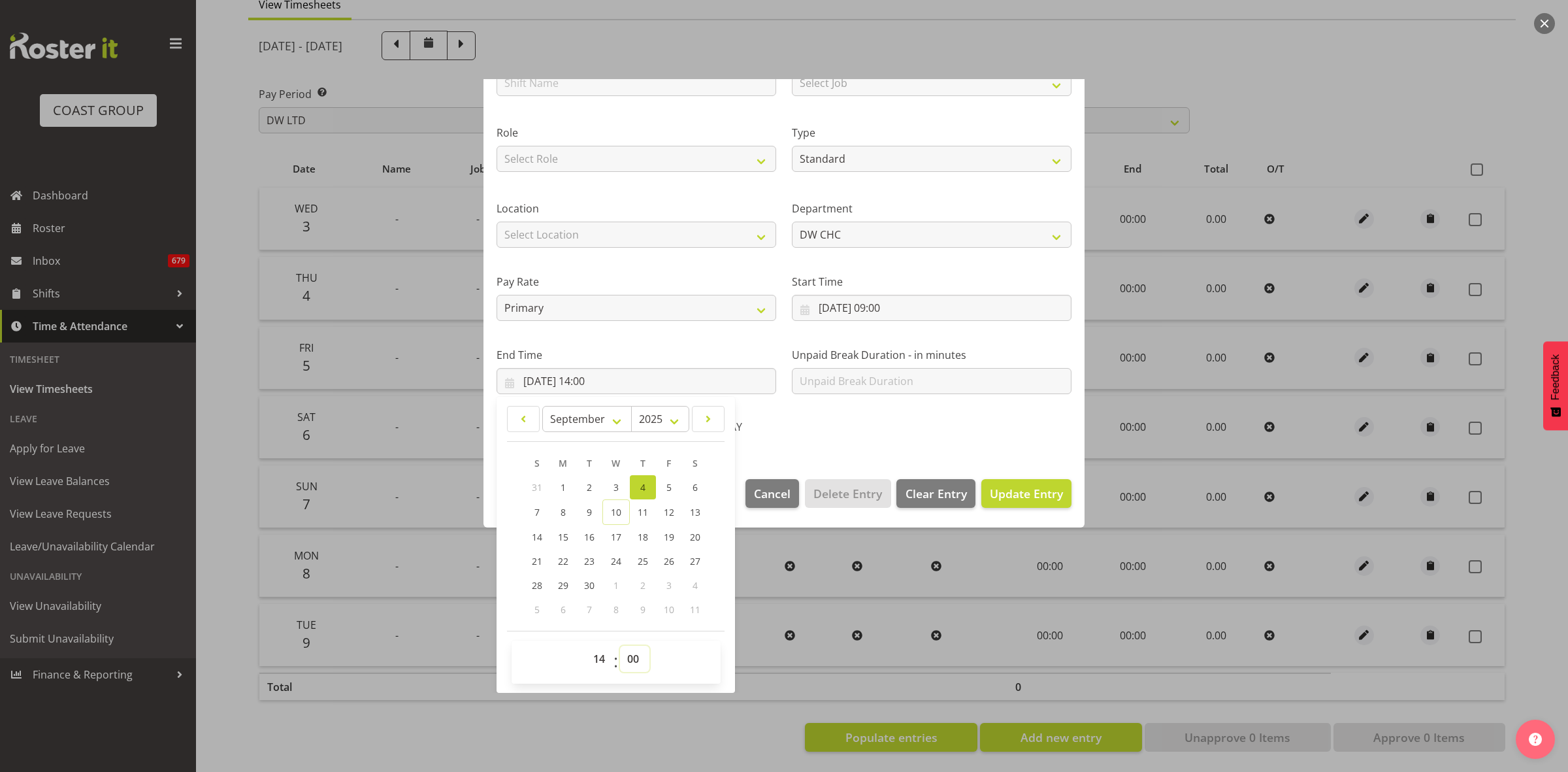
select select "30"
click at [620, 646] on select "00 01 02 03 04 05 06 07 08 09 10 11 12 13 14 15 16 17 18 19 20 21 22 23 24 25 2…" at bounding box center [634, 659] width 29 height 26
type input "04/09/2025, 14:30"
click at [1031, 493] on span "Update Entry" at bounding box center [1026, 493] width 73 height 16
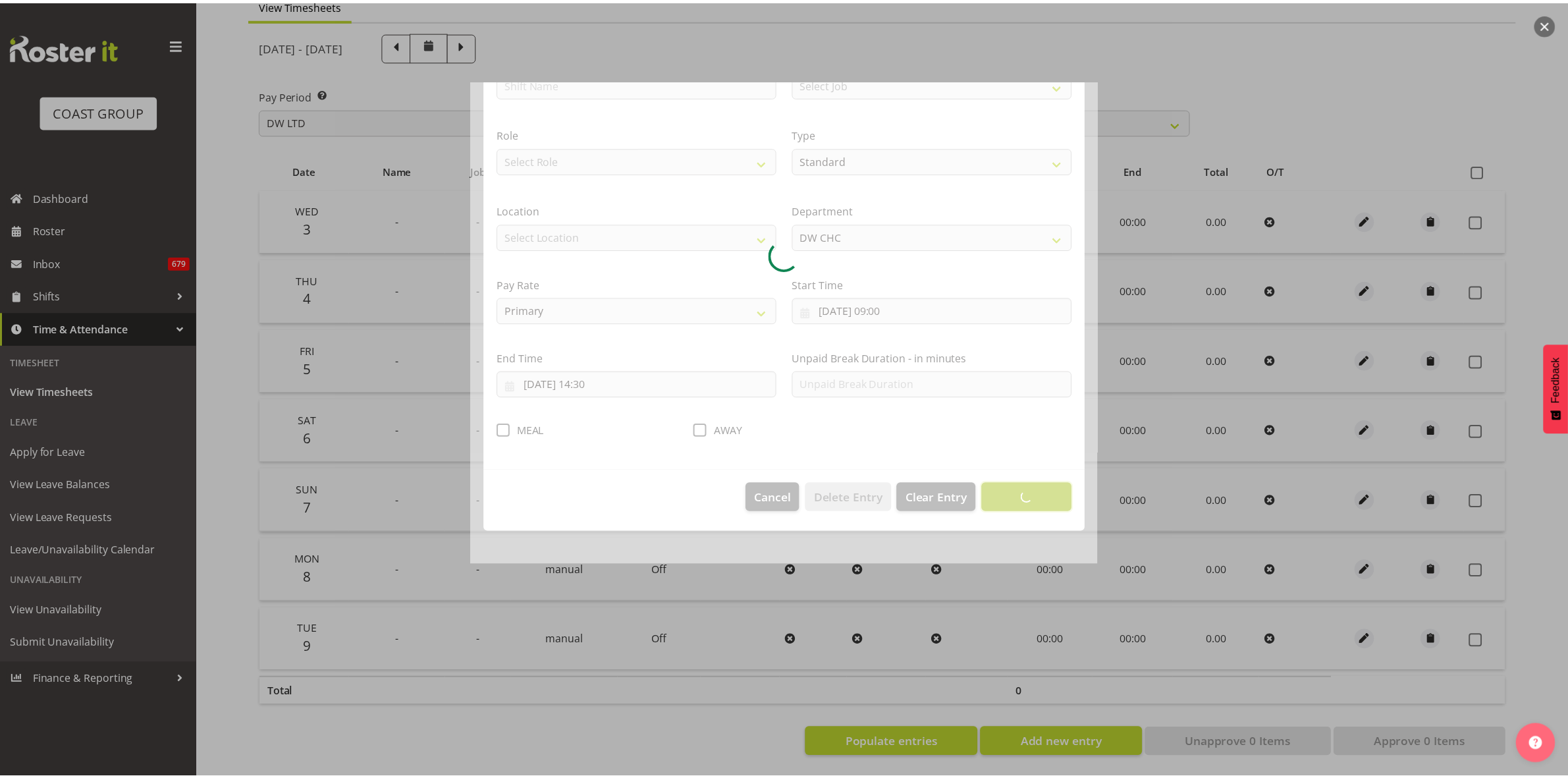
scroll to position [0, 0]
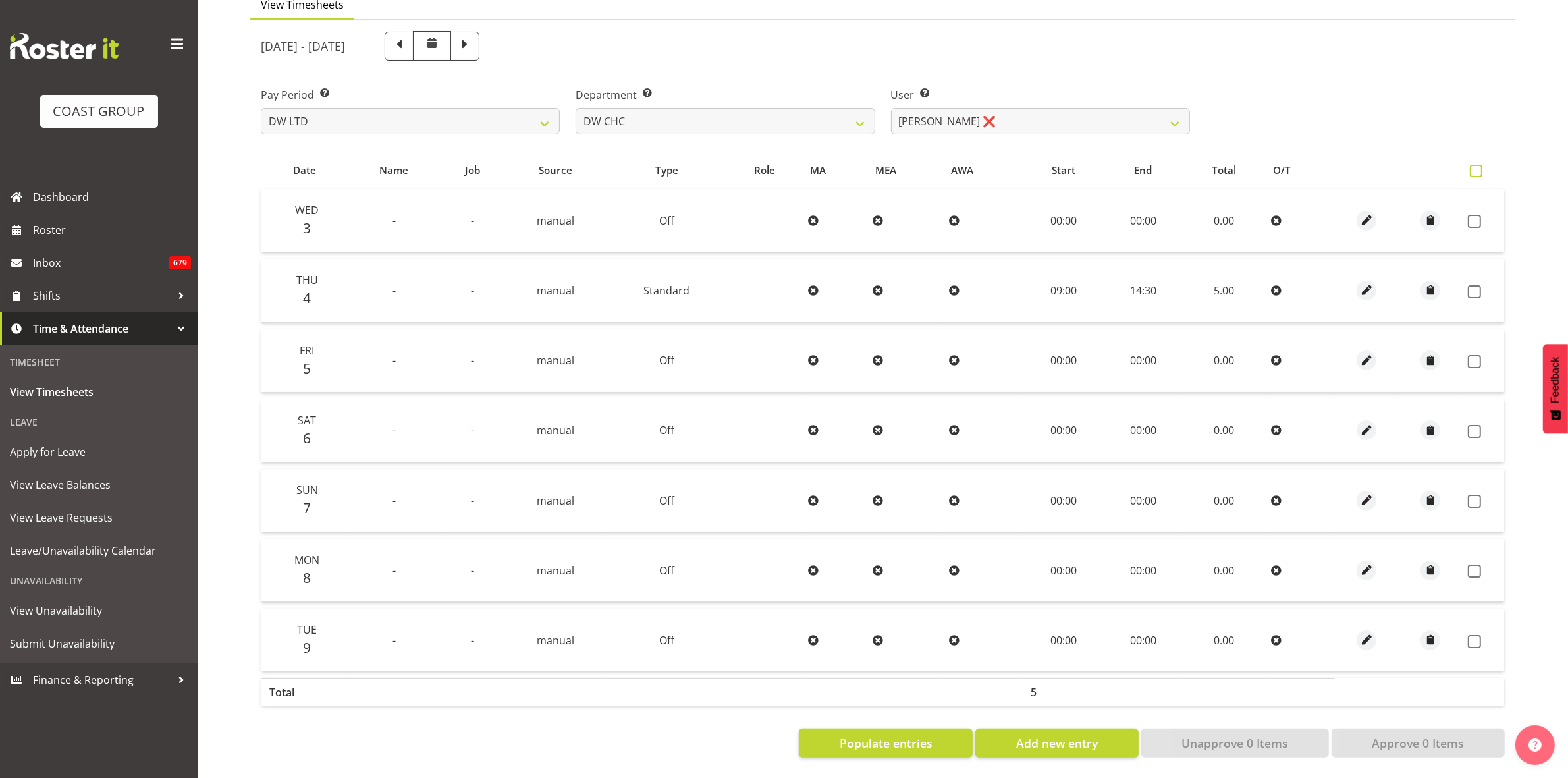
click at [1477, 165] on span at bounding box center [1476, 171] width 12 height 12
click at [1477, 167] on input "checkbox" at bounding box center [1474, 171] width 8 height 8
checkbox input "true"
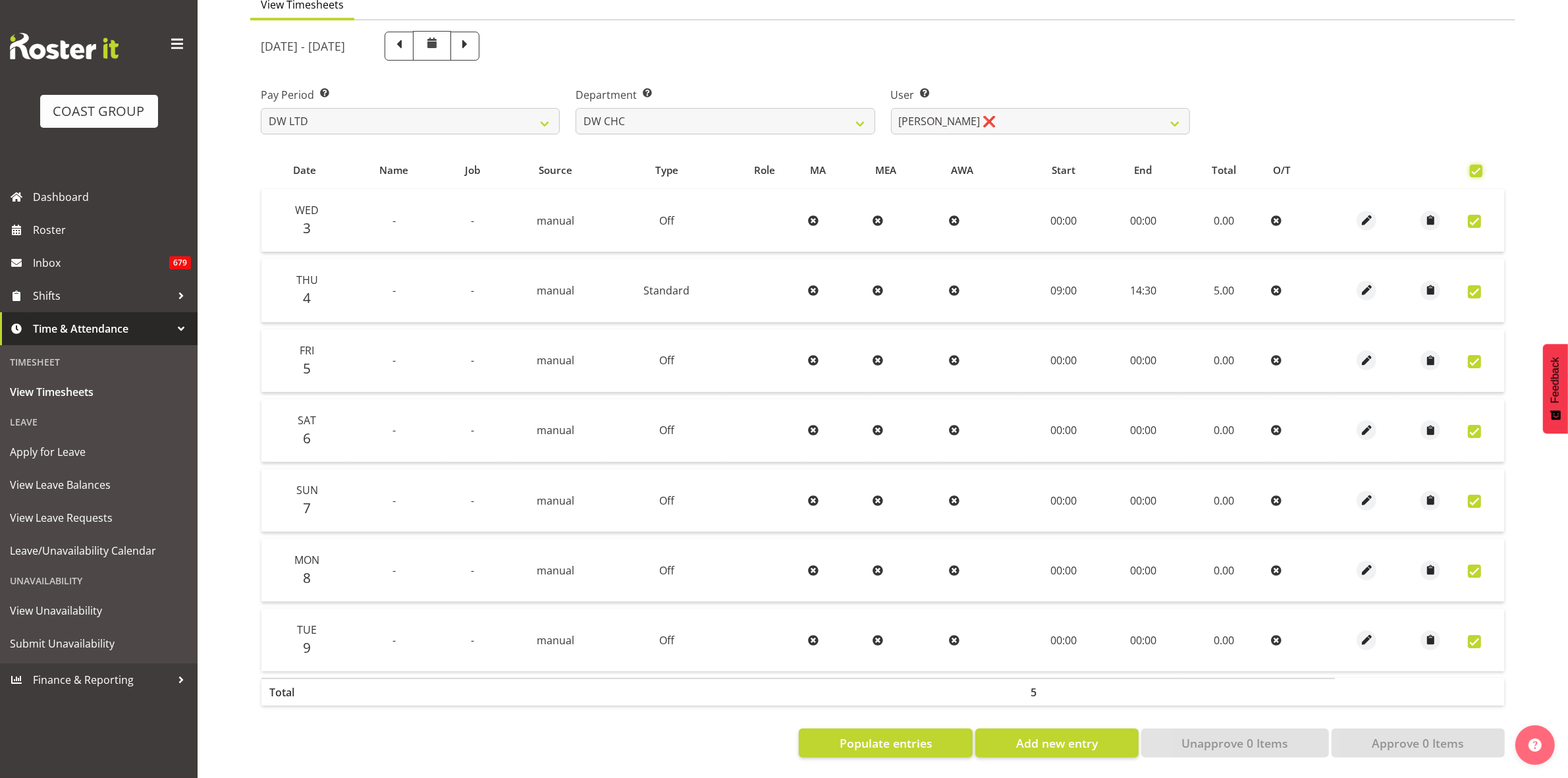
checkbox input "true"
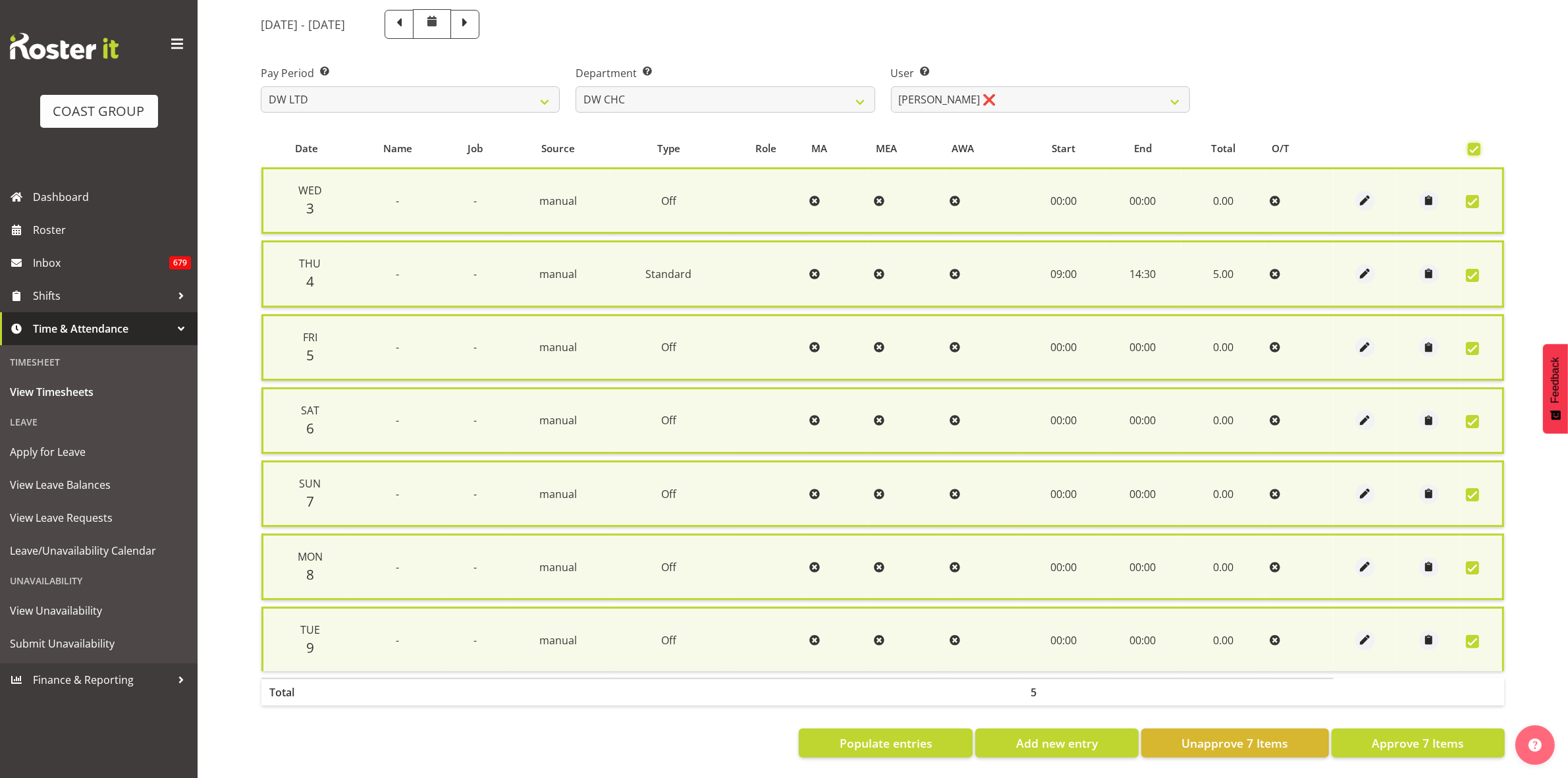
scroll to position [159, 0]
click at [1410, 735] on span "Approve 7 Items" at bounding box center [1418, 743] width 92 height 17
checkbox input "false"
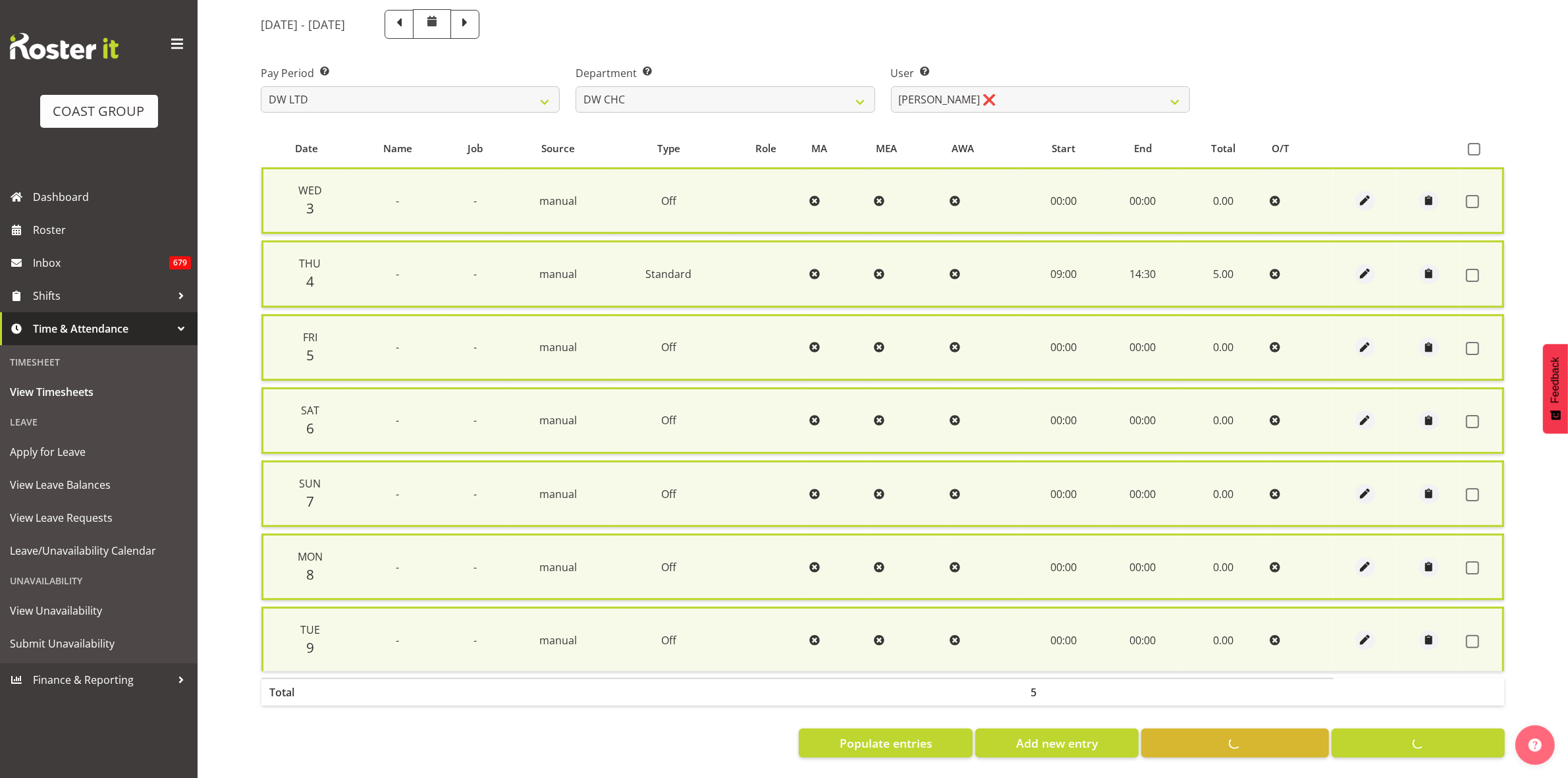
checkbox input "false"
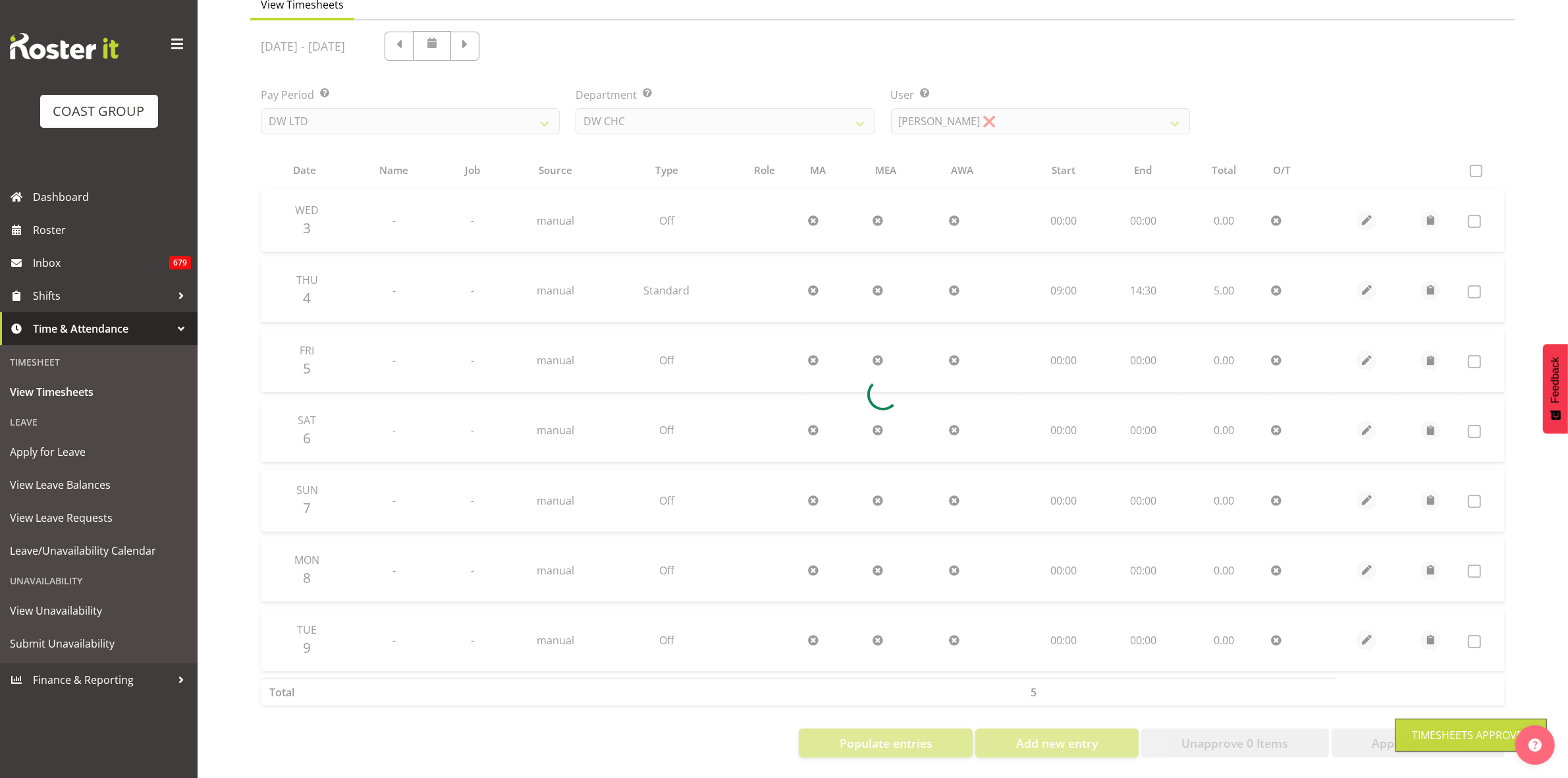
scroll to position [143, 0]
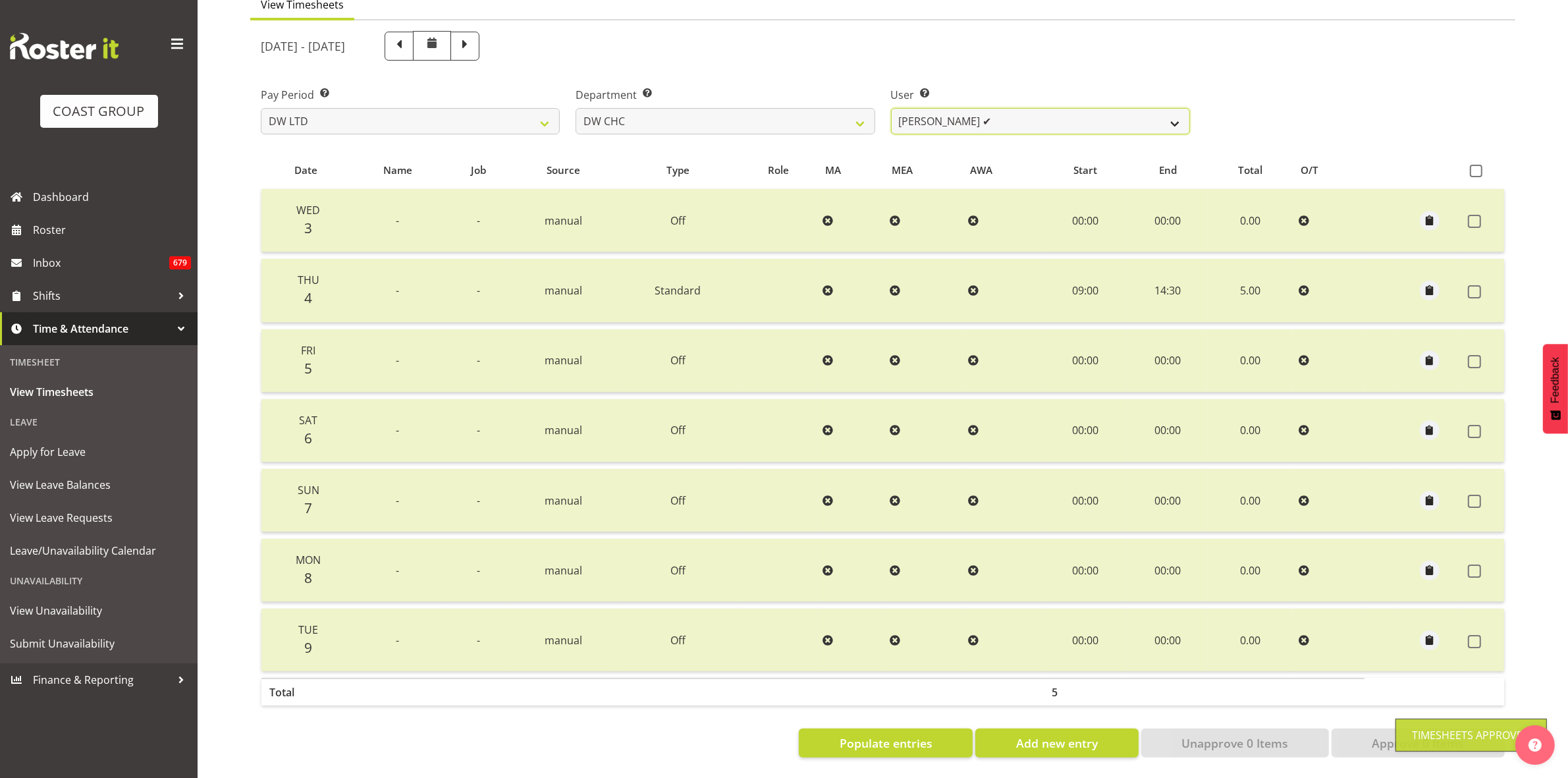
click at [1176, 112] on select "Ambrose Hills-Simonsen ✔ Brad Tweedy ✔ Bryan Humprhries ✔ Callum Jack O'Leary S…" at bounding box center [1041, 121] width 299 height 26
select select "3865"
click at [891, 108] on select "Ambrose Hills-Simonsen ✔ Brad Tweedy ✔ Bryan Humprhries ✔ Callum Jack O'Leary S…" at bounding box center [1041, 121] width 299 height 26
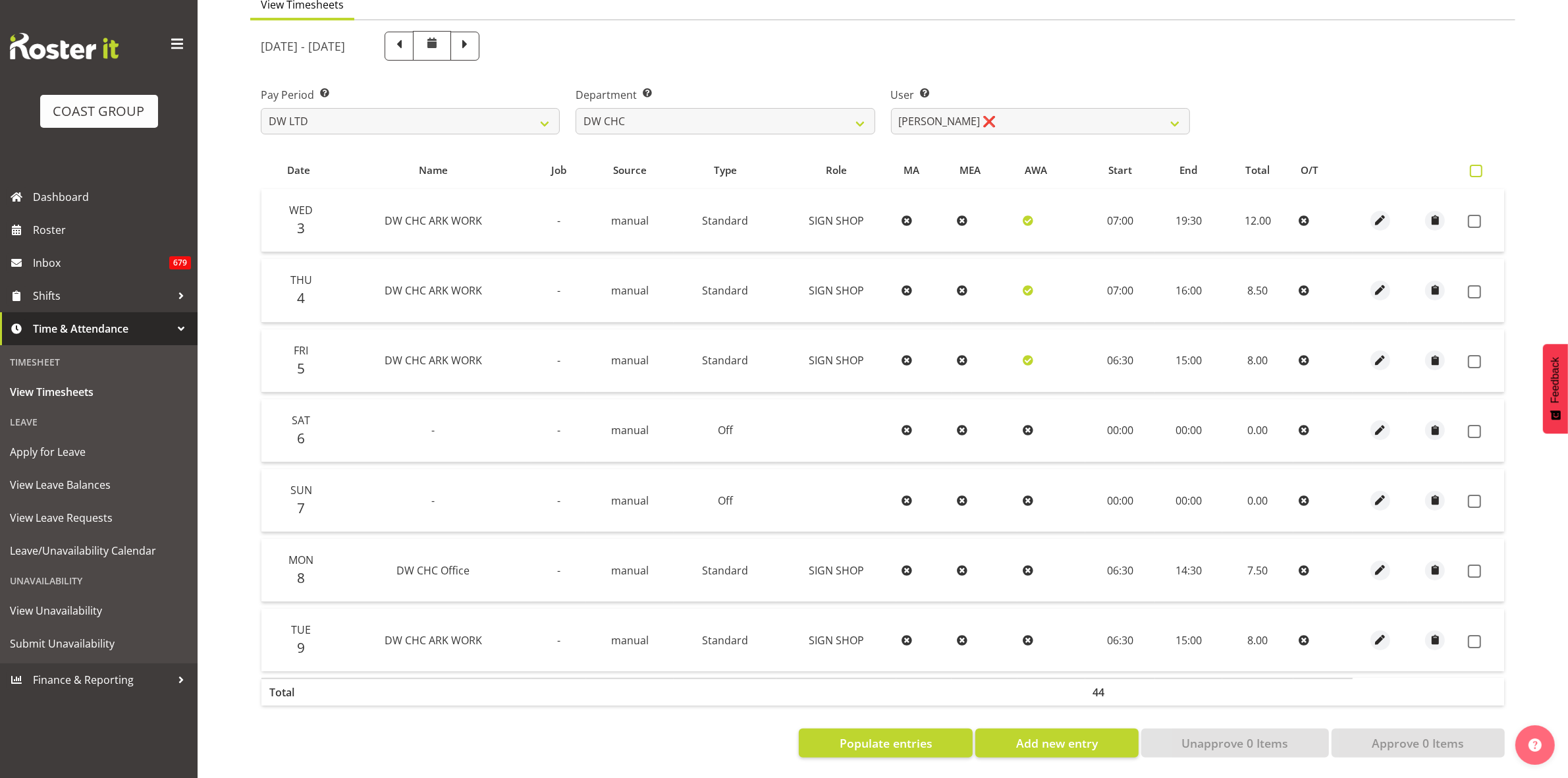
click at [1476, 165] on span at bounding box center [1476, 171] width 12 height 12
click at [1476, 167] on input "checkbox" at bounding box center [1474, 171] width 8 height 8
checkbox input "true"
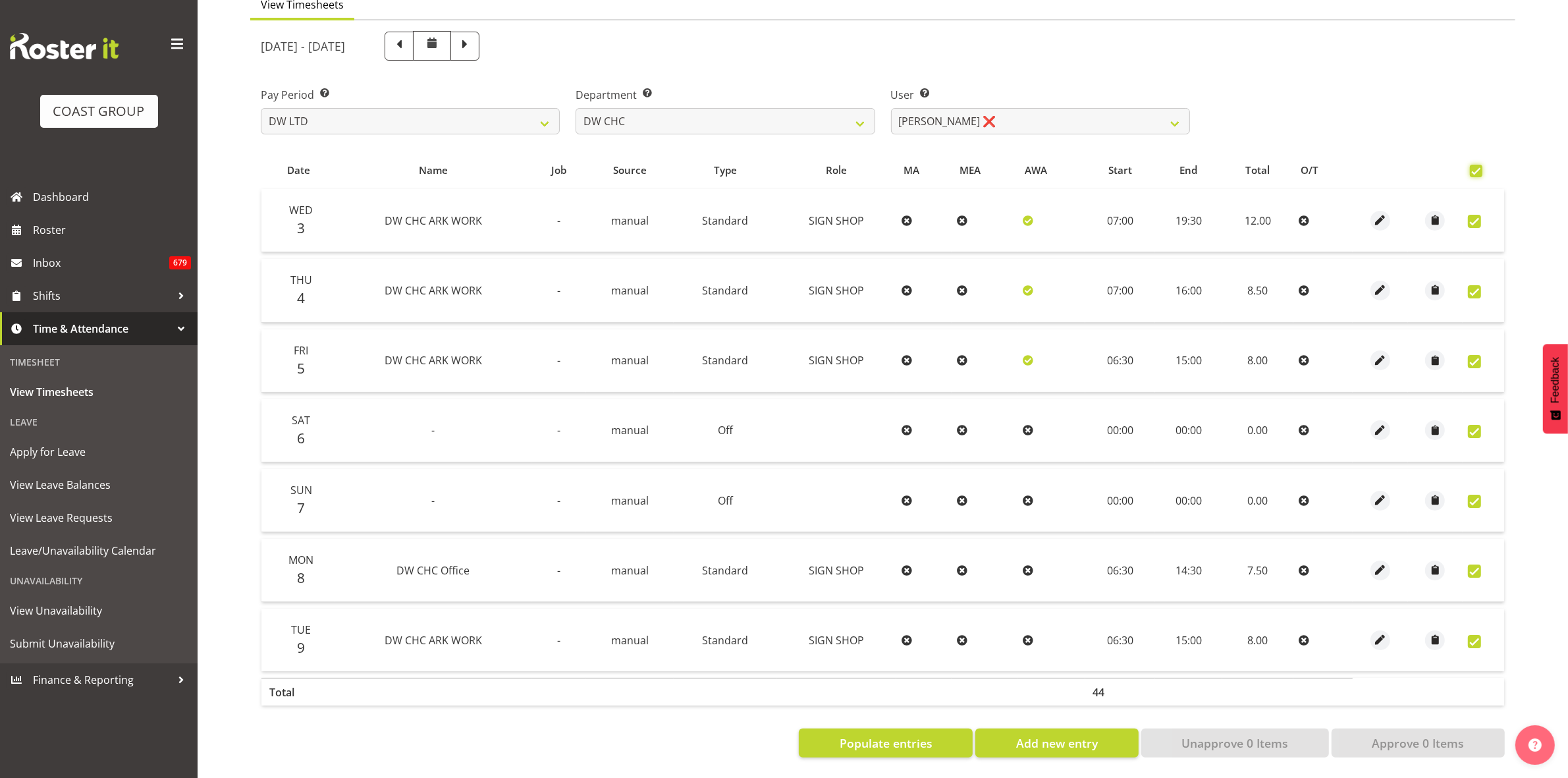
checkbox input "true"
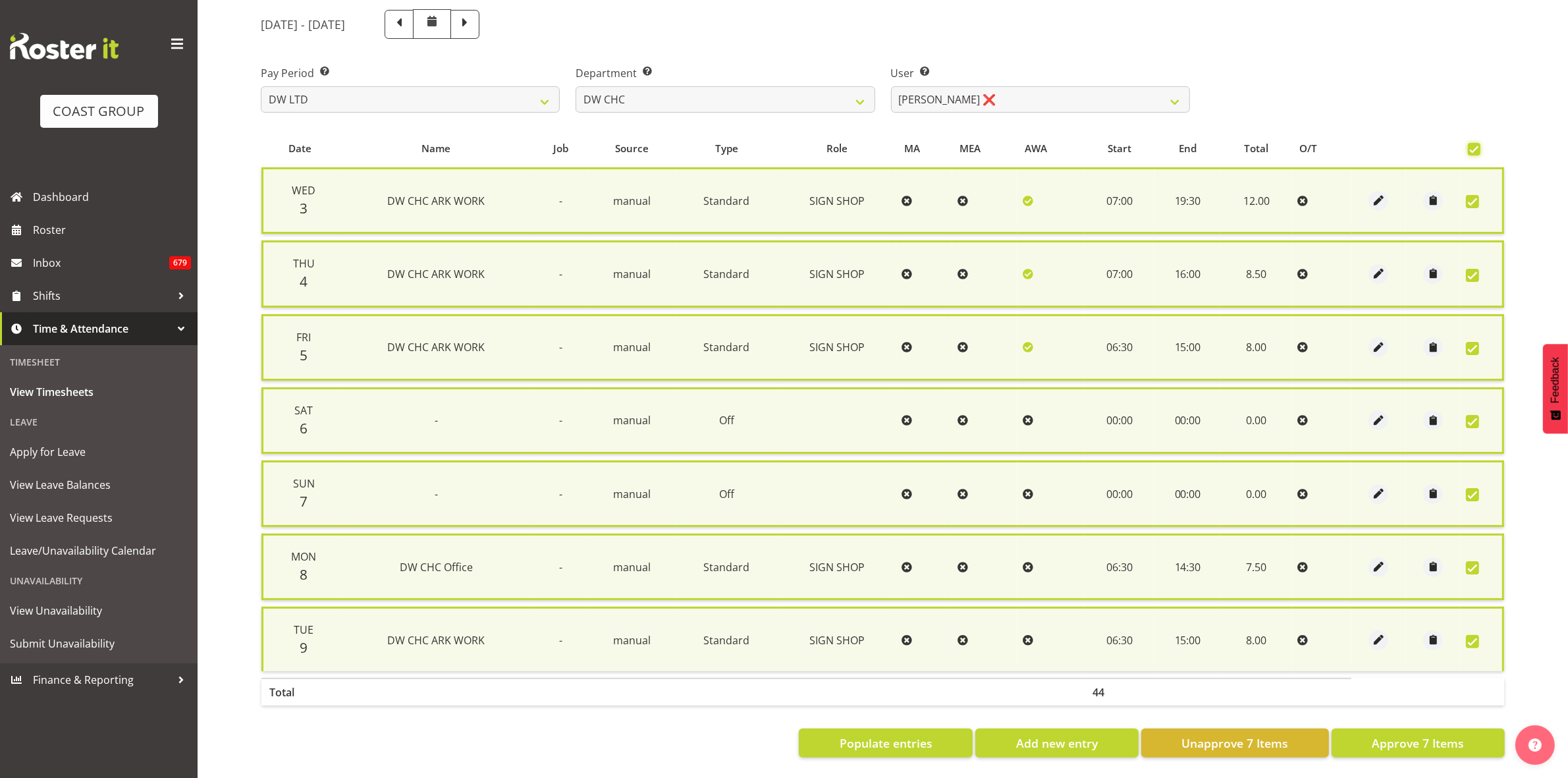
scroll to position [159, 0]
click at [1458, 735] on span "Approve 7 Items" at bounding box center [1418, 743] width 92 height 17
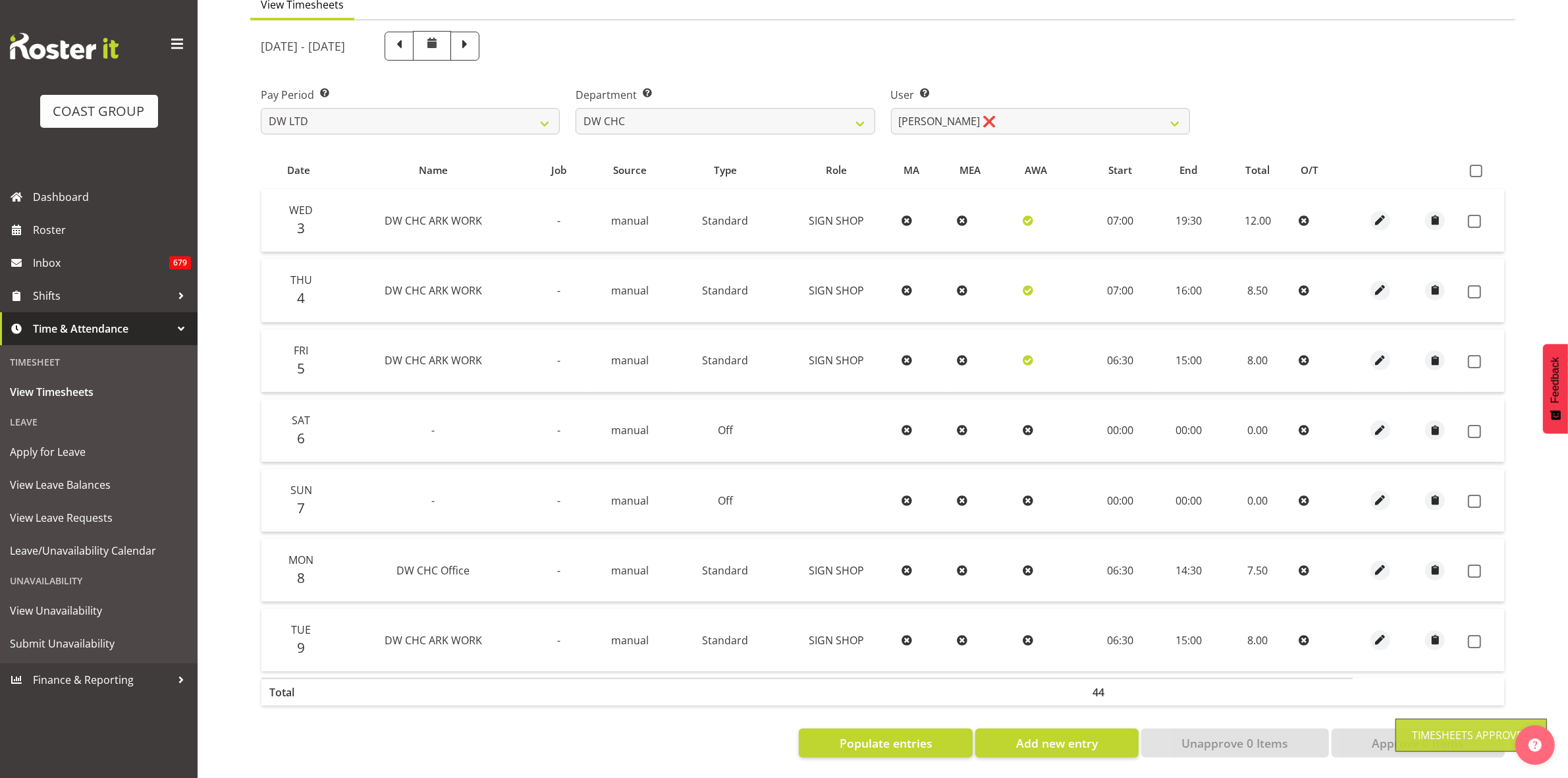
checkbox input "false"
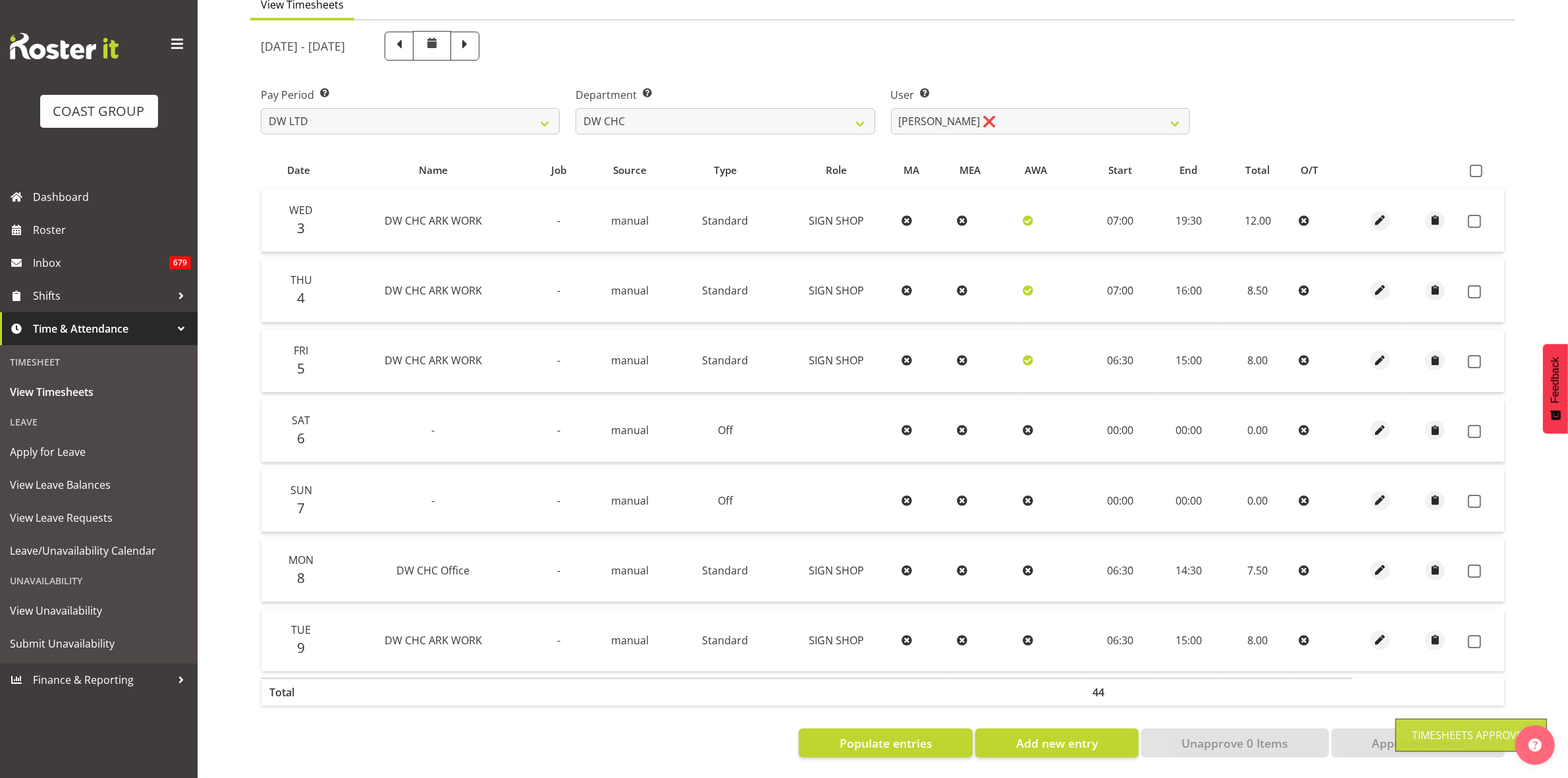
checkbox input "false"
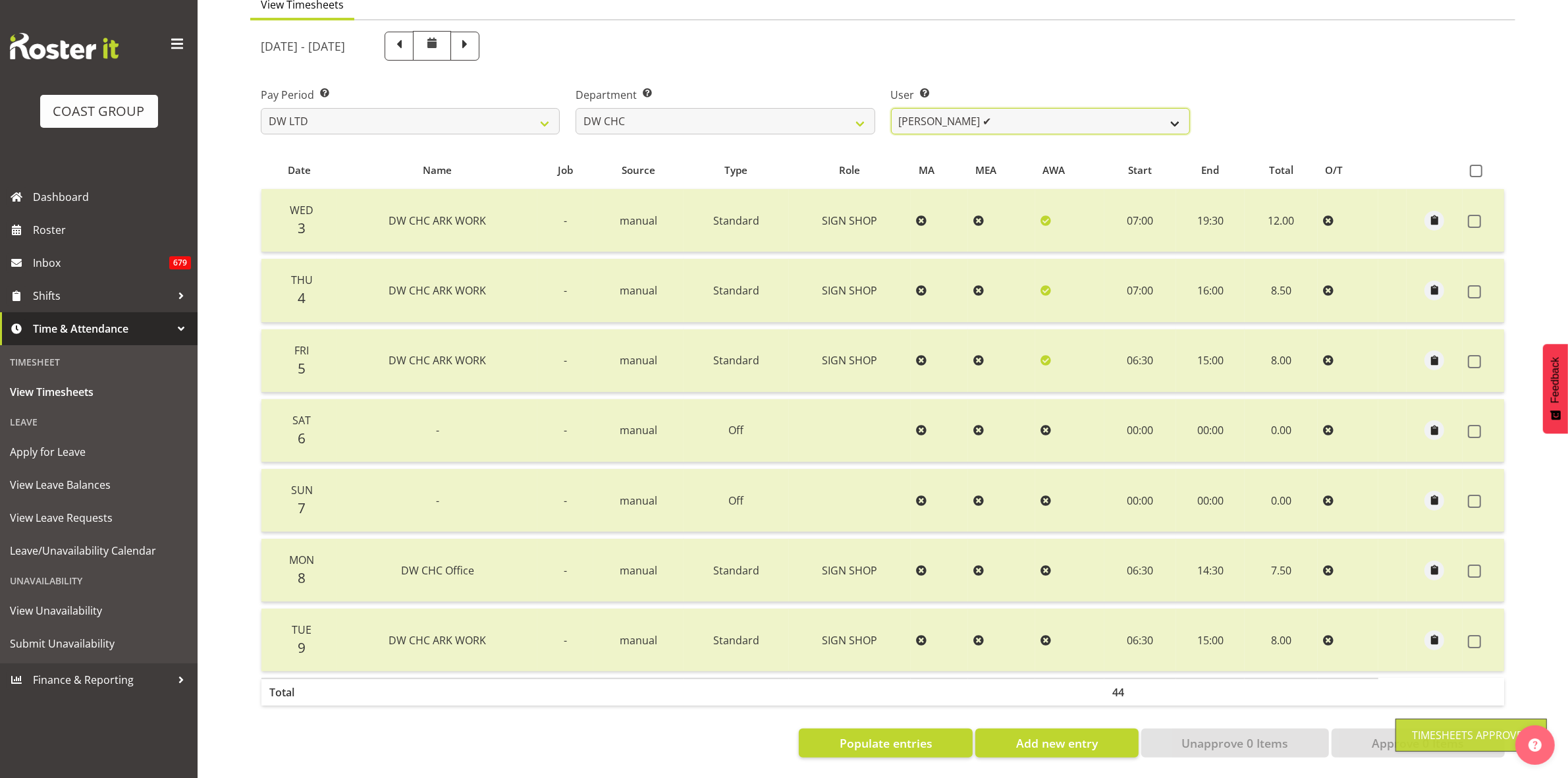
click at [1173, 108] on select "Ambrose Hills-Simonsen ✔ Brad Tweedy ✔ Bryan Humprhries ✔ Callum Jack O'Leary S…" at bounding box center [1041, 121] width 299 height 26
select select "1173"
click at [891, 108] on select "Ambrose Hills-Simonsen ✔ Brad Tweedy ✔ Bryan Humprhries ✔ Callum Jack O'Leary S…" at bounding box center [1041, 121] width 299 height 26
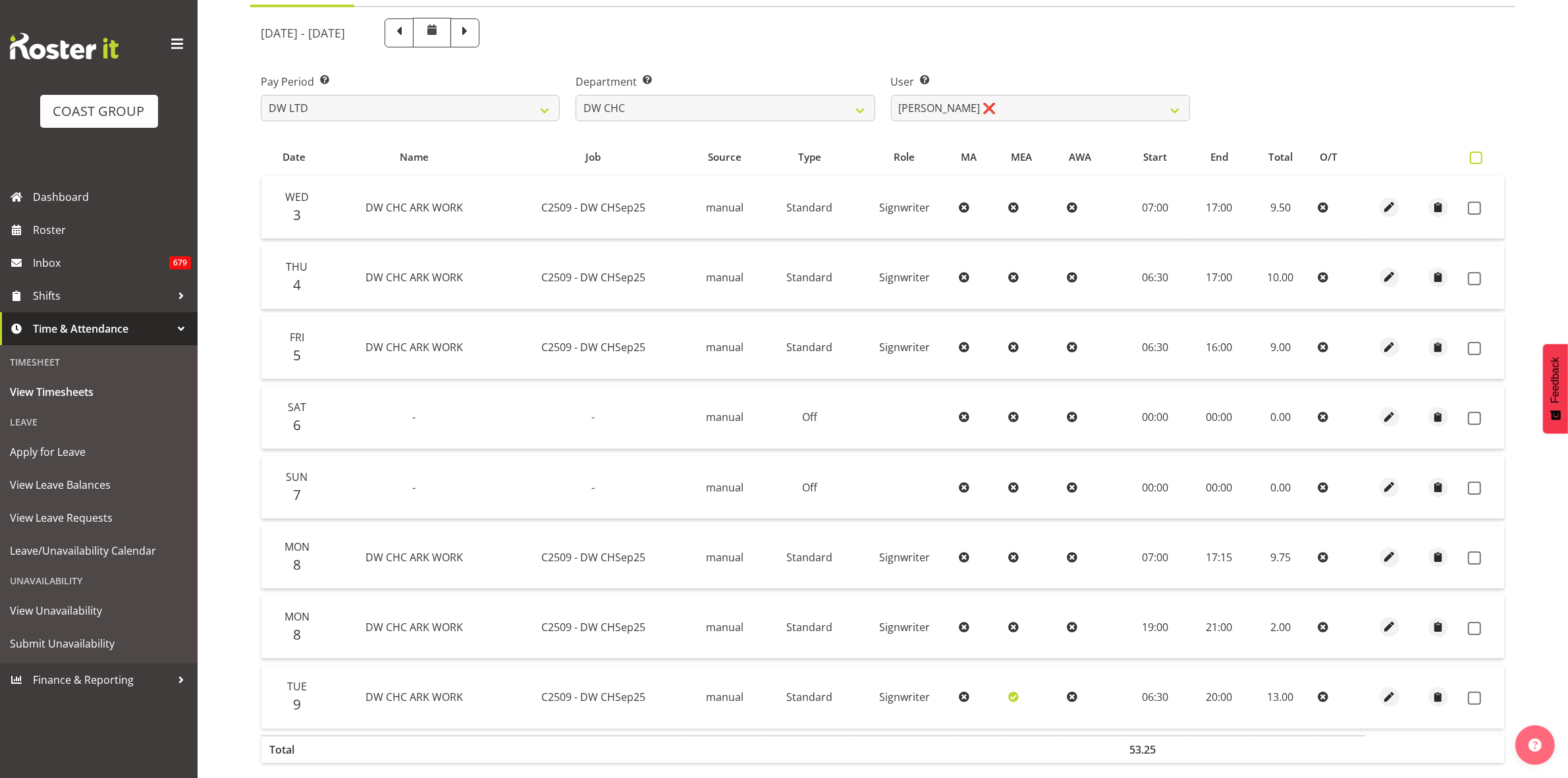
click at [1476, 157] on span at bounding box center [1476, 158] width 12 height 12
click at [1476, 157] on input "checkbox" at bounding box center [1474, 158] width 8 height 8
checkbox input "true"
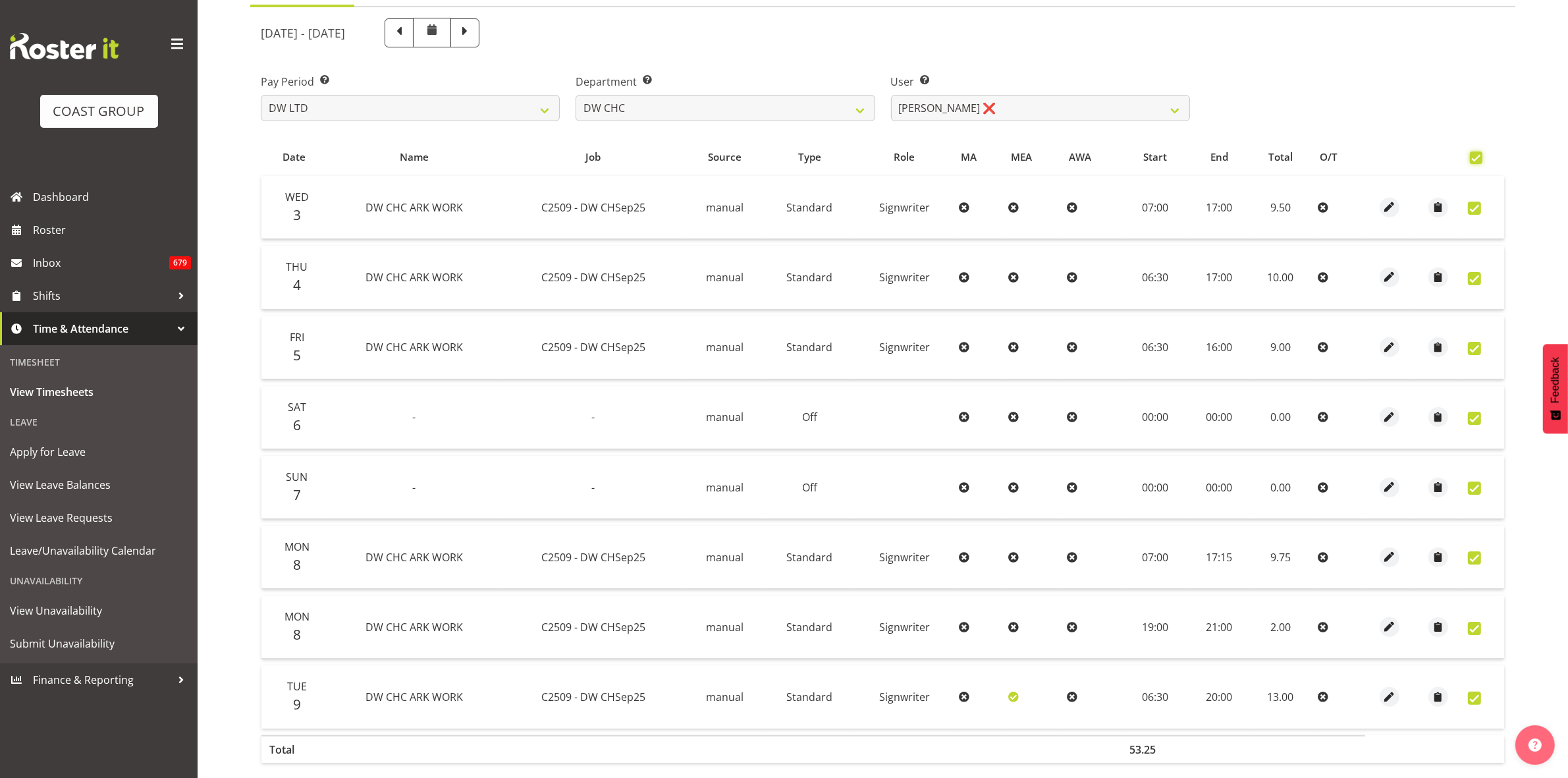
checkbox input "true"
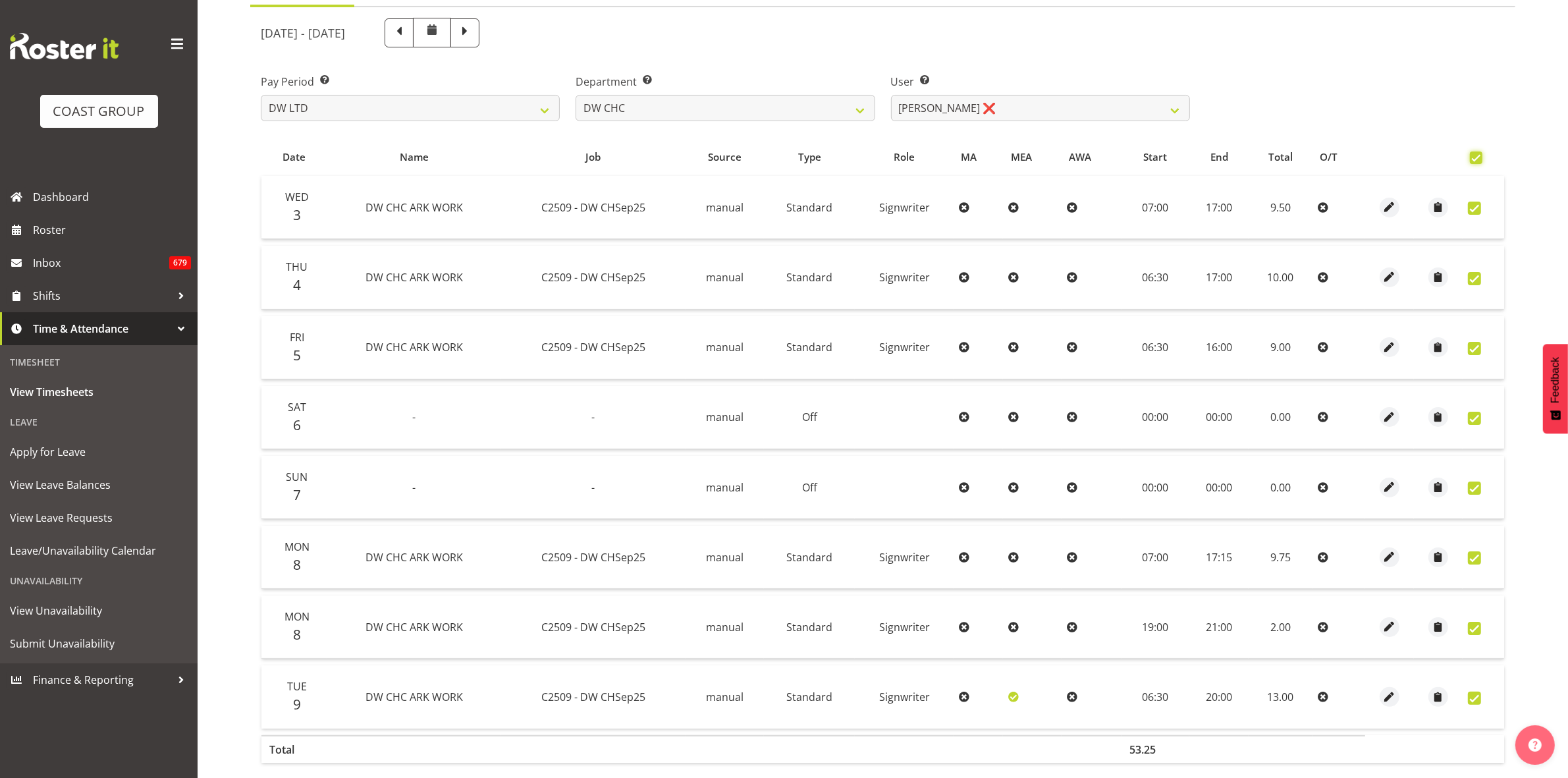
checkbox input "true"
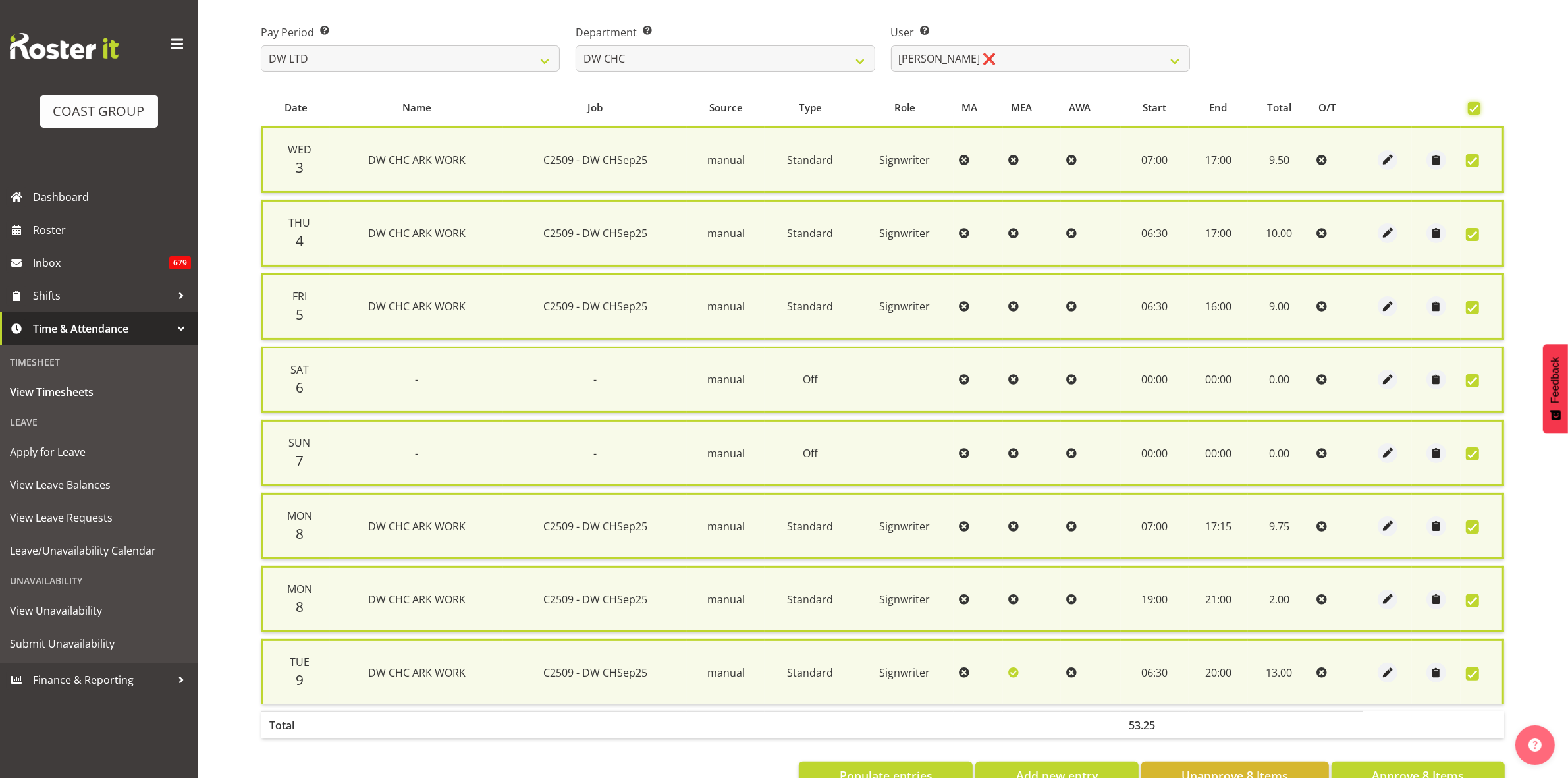
scroll to position [231, 0]
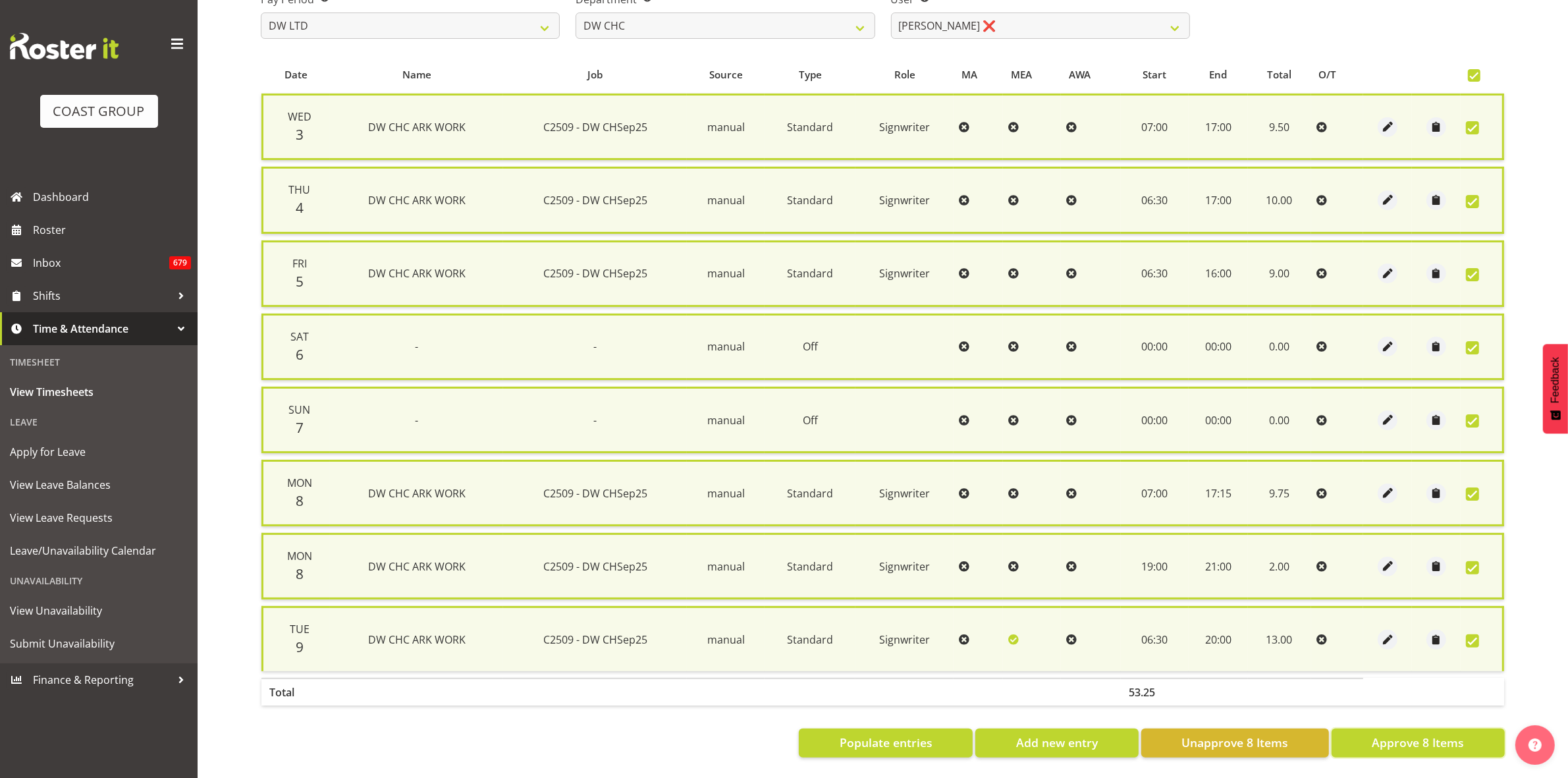
click at [1441, 734] on span "Approve 8 Items" at bounding box center [1418, 742] width 92 height 17
checkbox input "false"
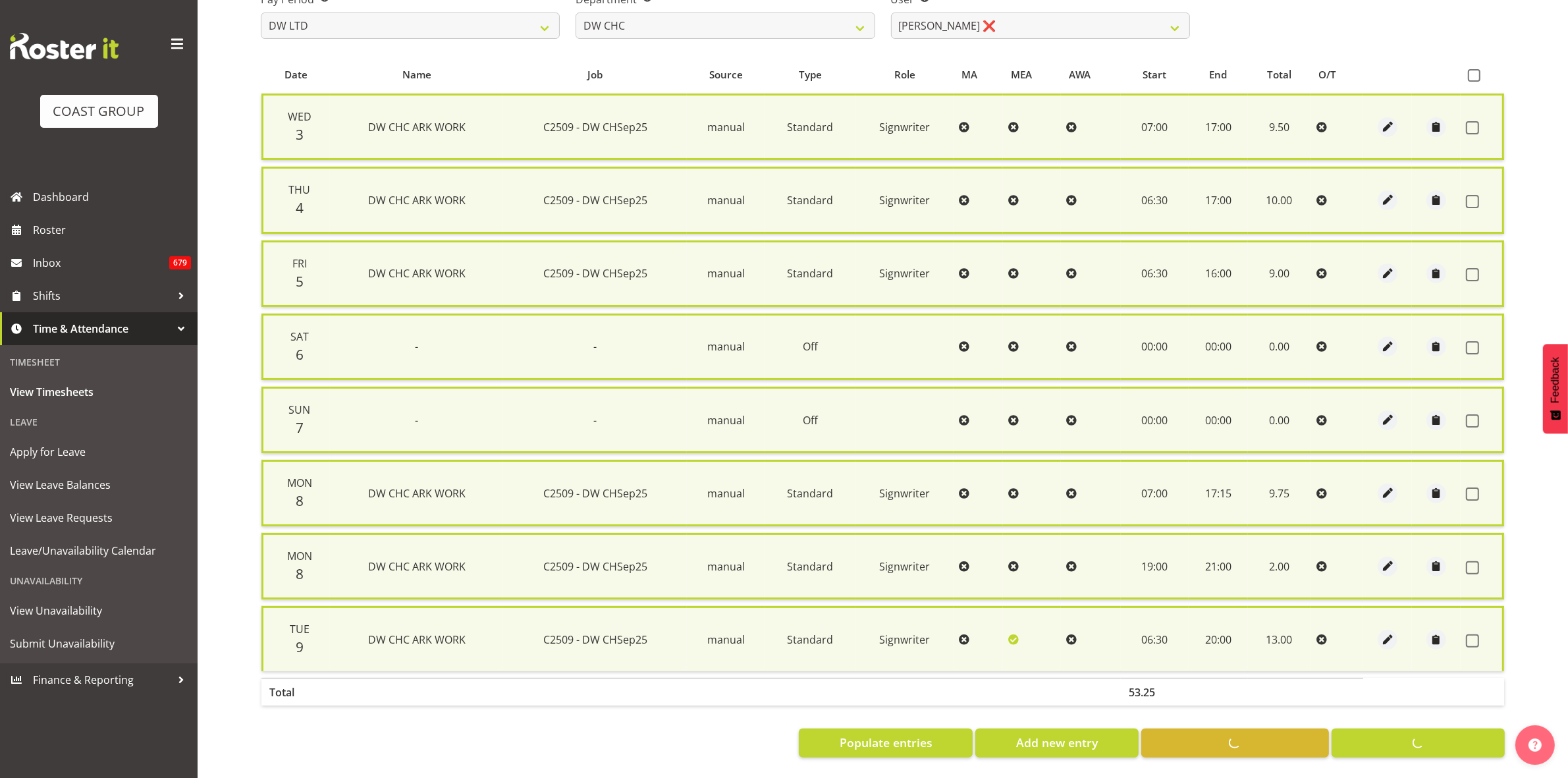
checkbox input "false"
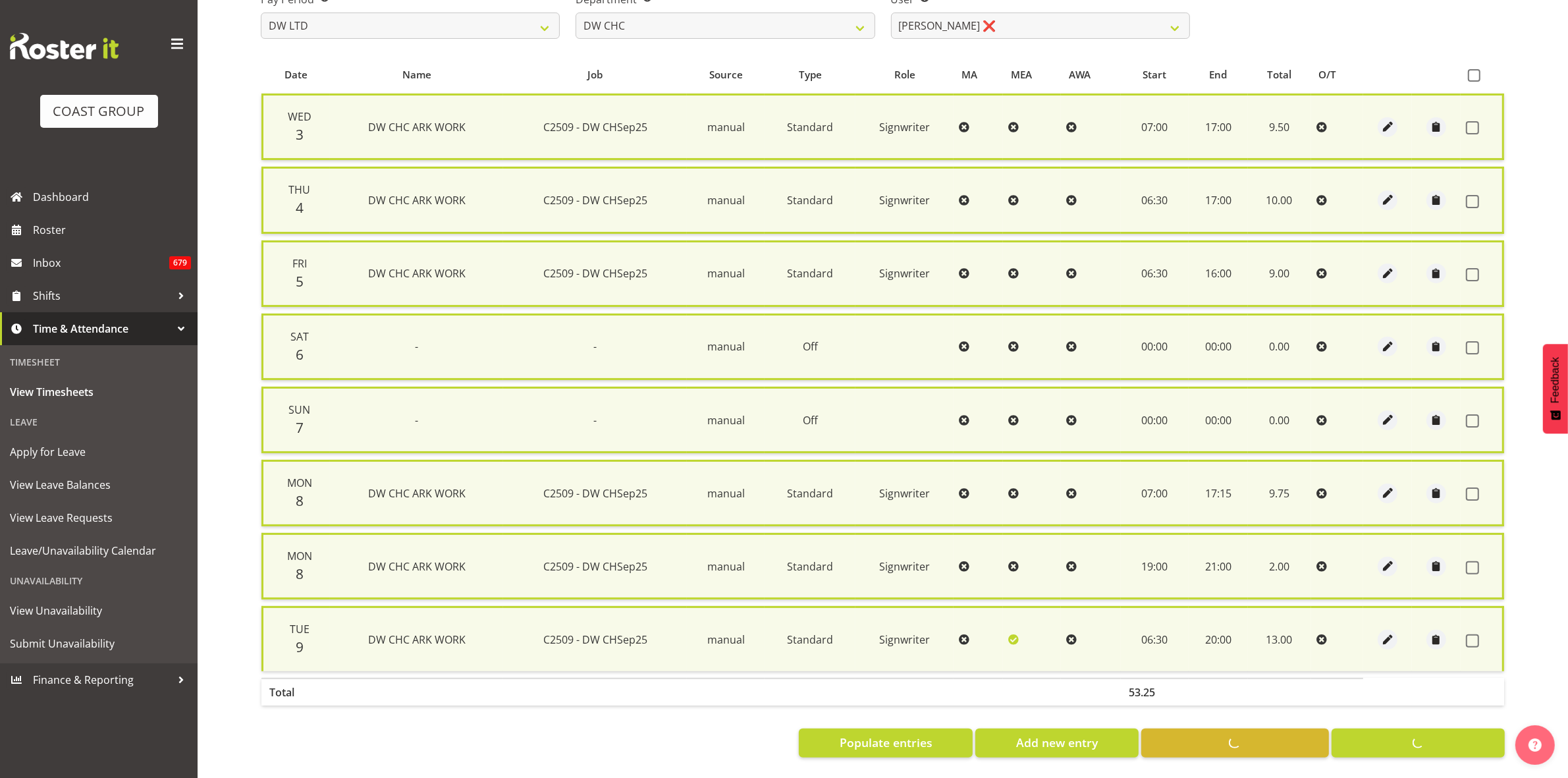
scroll to position [212, 0]
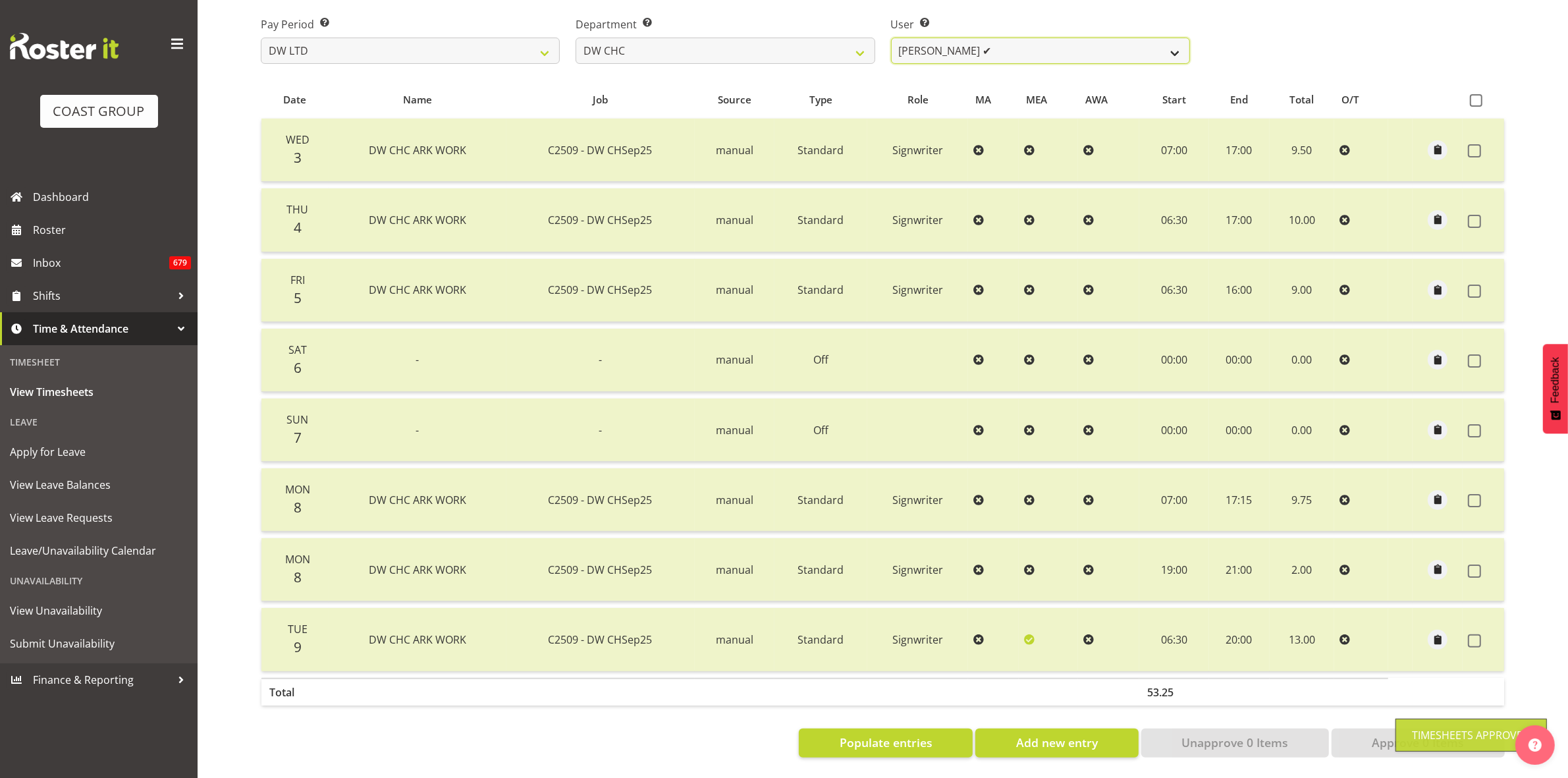
click at [1169, 38] on select "Ambrose Hills-Simonsen ✔ Brad Tweedy ✔ Bryan Humprhries ✔ Callum Jack O'Leary S…" at bounding box center [1041, 51] width 299 height 26
select select "9900"
click at [891, 38] on select "Ambrose Hills-Simonsen ✔ Brad Tweedy ✔ Bryan Humprhries ✔ Callum Jack O'Leary S…" at bounding box center [1041, 51] width 299 height 26
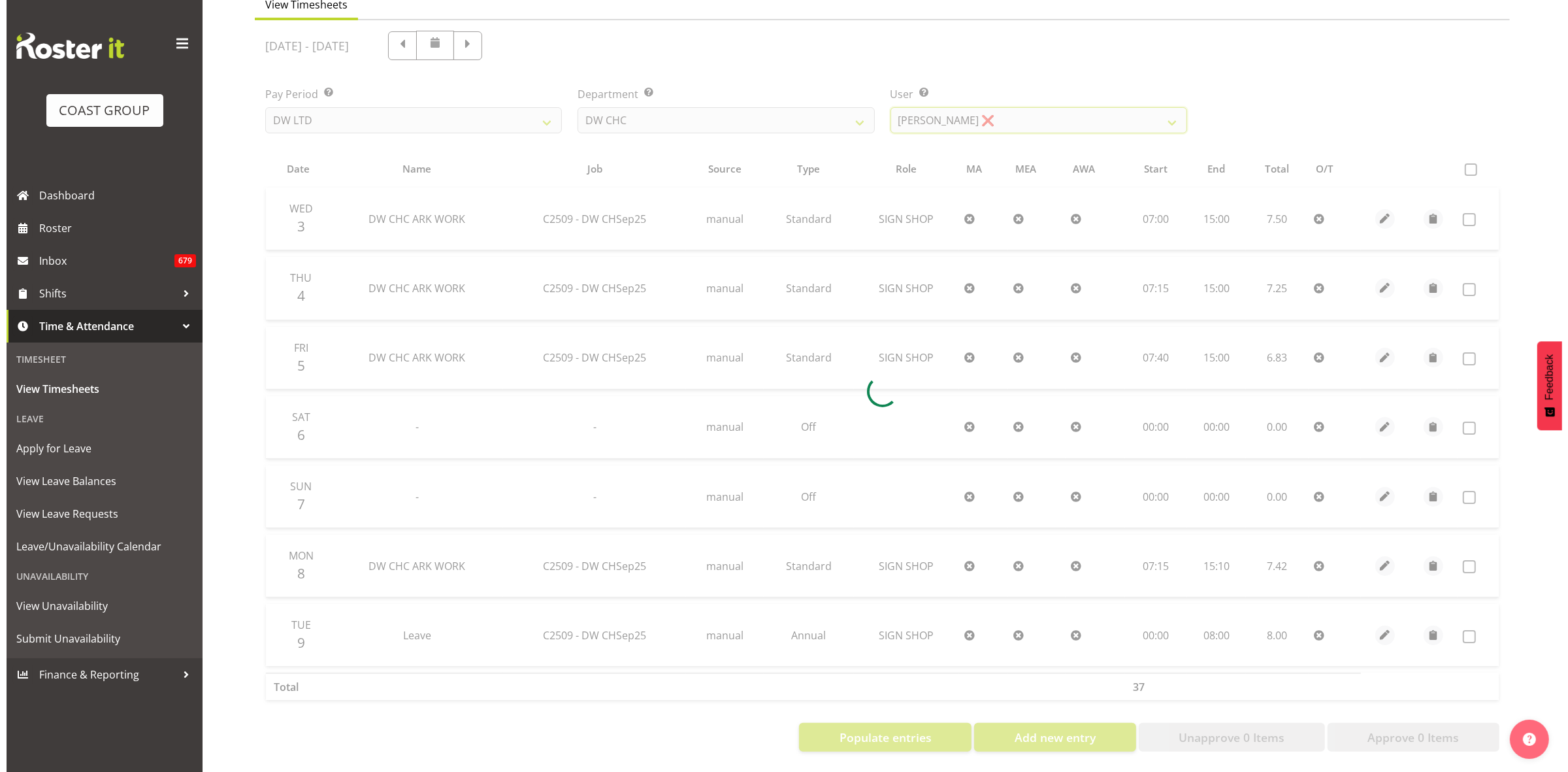
scroll to position [141, 0]
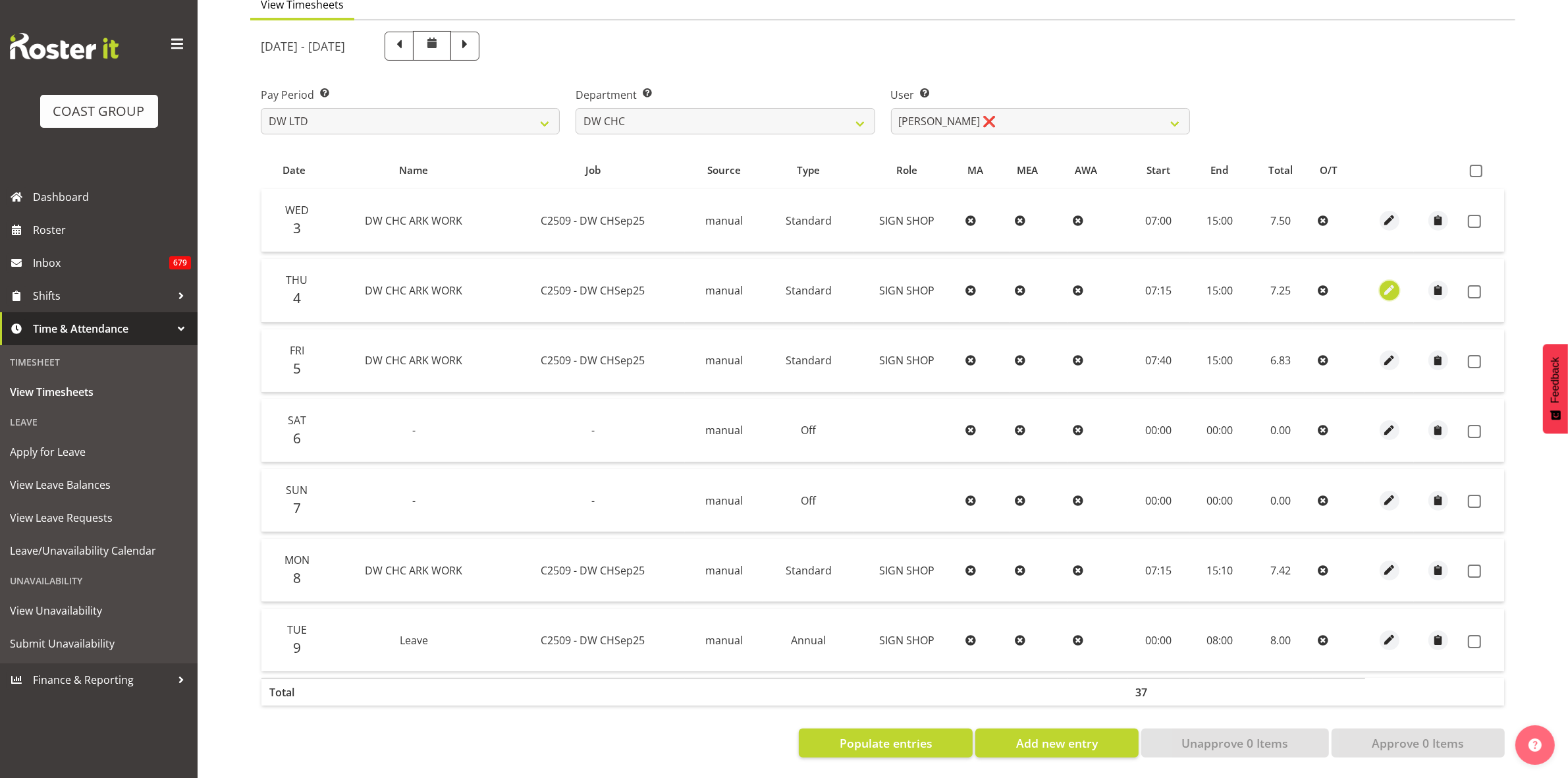
click at [1382, 282] on span "button" at bounding box center [1390, 290] width 15 height 15
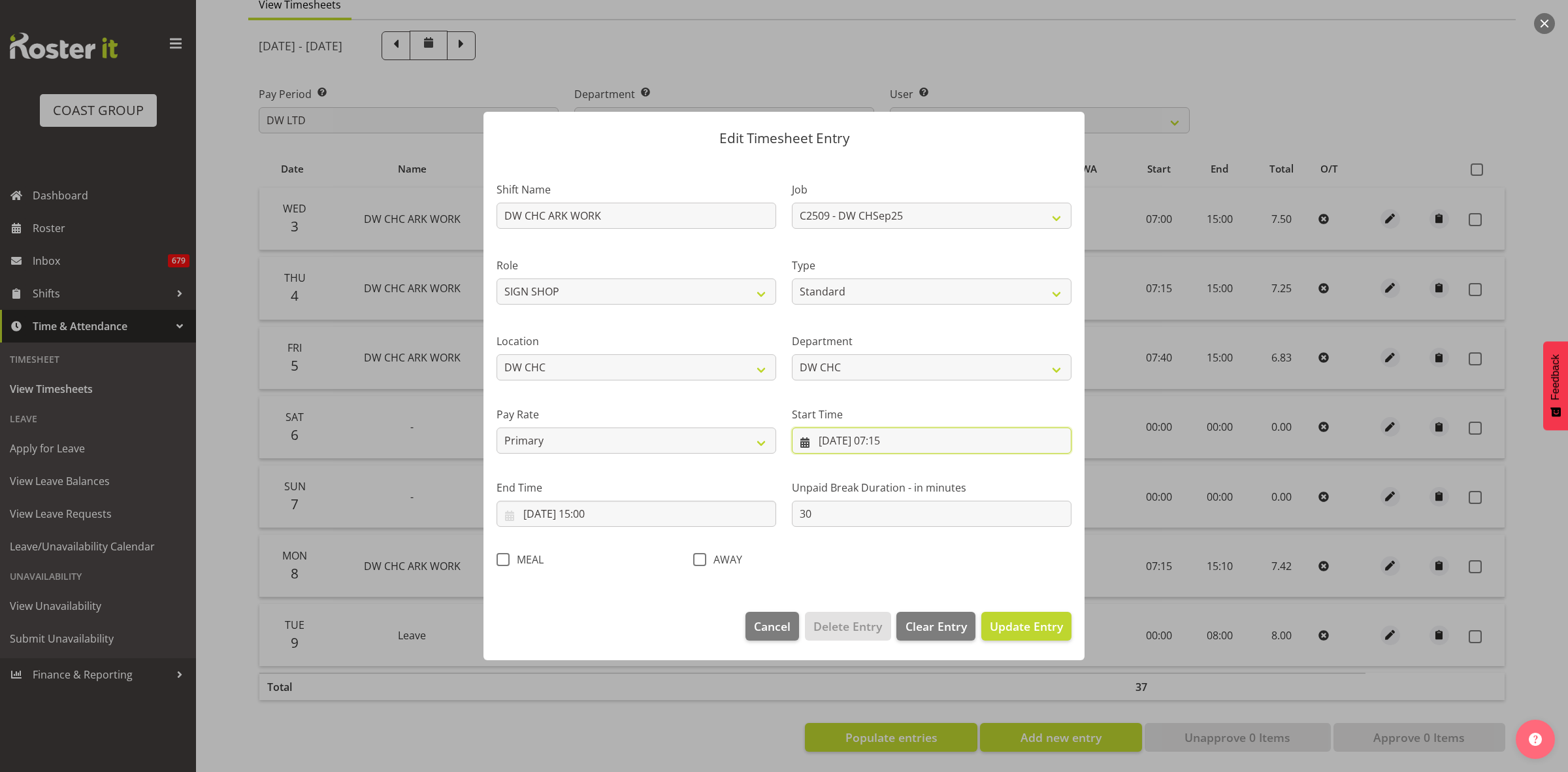
click at [929, 441] on input "04/09/2025, 07:15" at bounding box center [932, 441] width 280 height 26
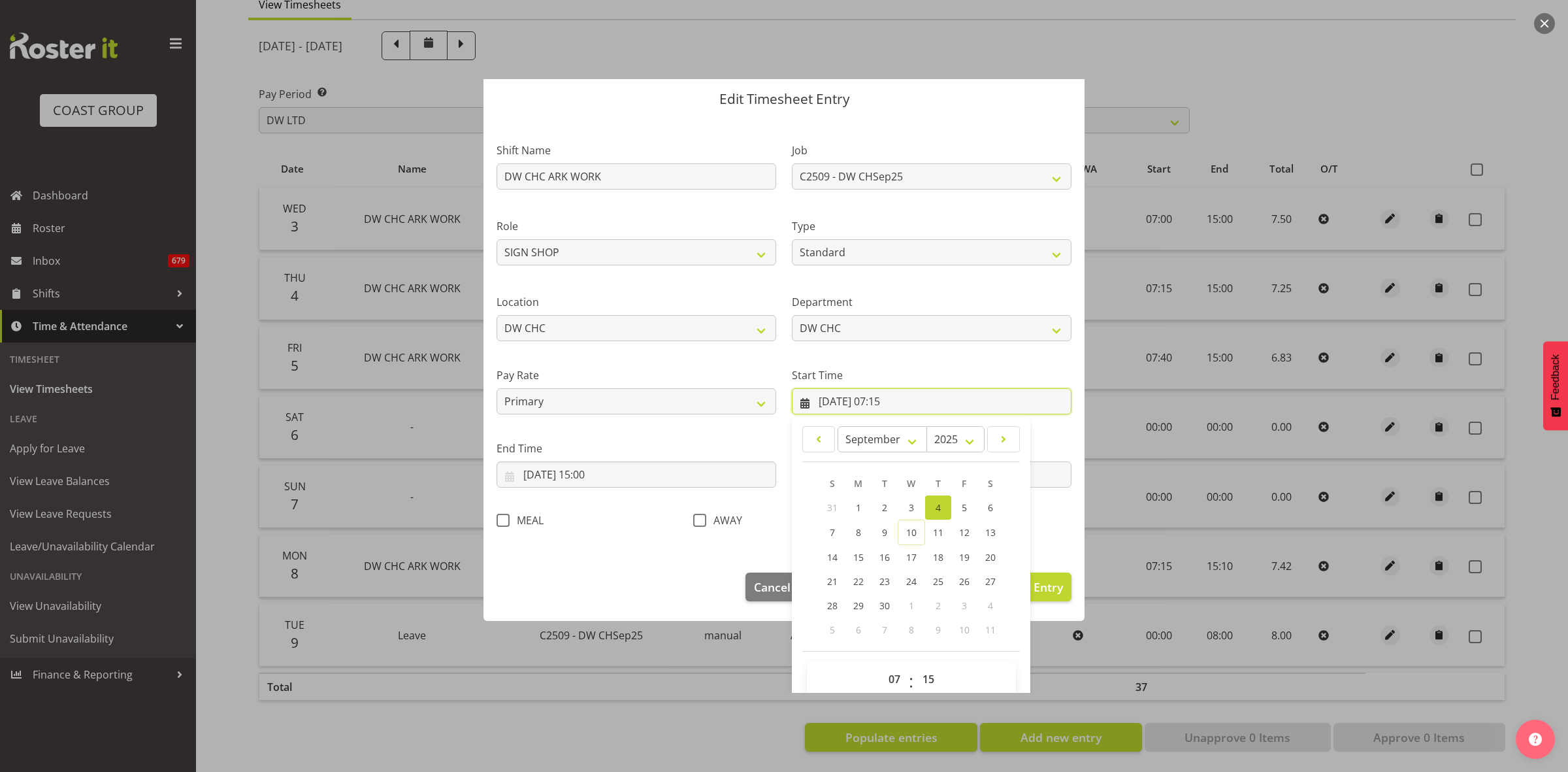
scroll to position [59, 0]
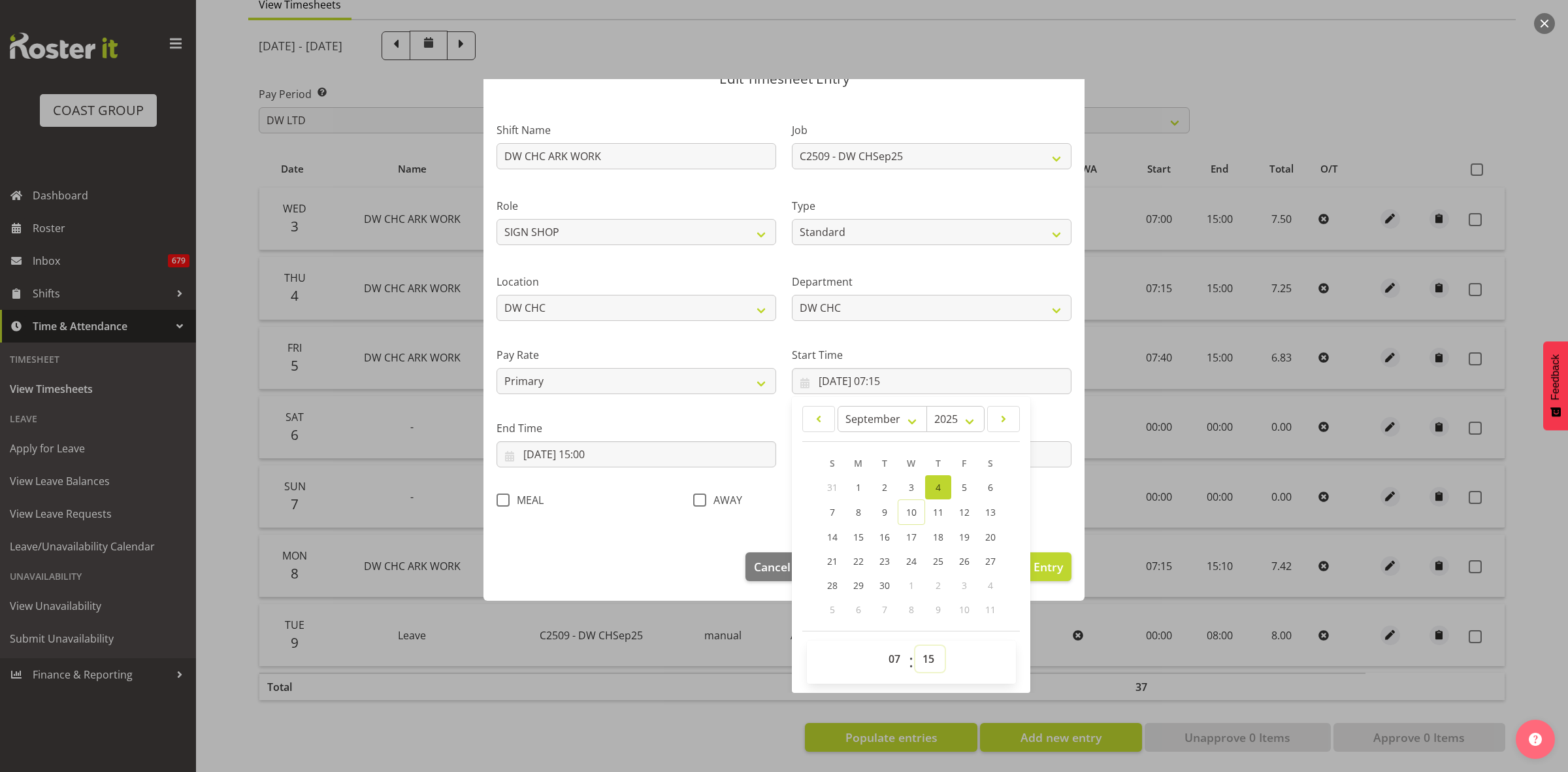
click at [927, 661] on select "00 01 02 03 04 05 06 07 08 09 10 11 12 13 14 15 16 17 18 19 20 21 22 23 24 25 2…" at bounding box center [930, 659] width 29 height 26
click at [916, 646] on select "00 01 02 03 04 05 06 07 08 09 10 11 12 13 14 15 16 17 18 19 20 21 22 23 24 25 2…" at bounding box center [930, 659] width 29 height 26
click at [1041, 655] on div "Edit Timesheet Entry Shift Name DW CHC ARK WORK Job 1 Carlton Events 1 Carlton …" at bounding box center [784, 386] width 628 height 614
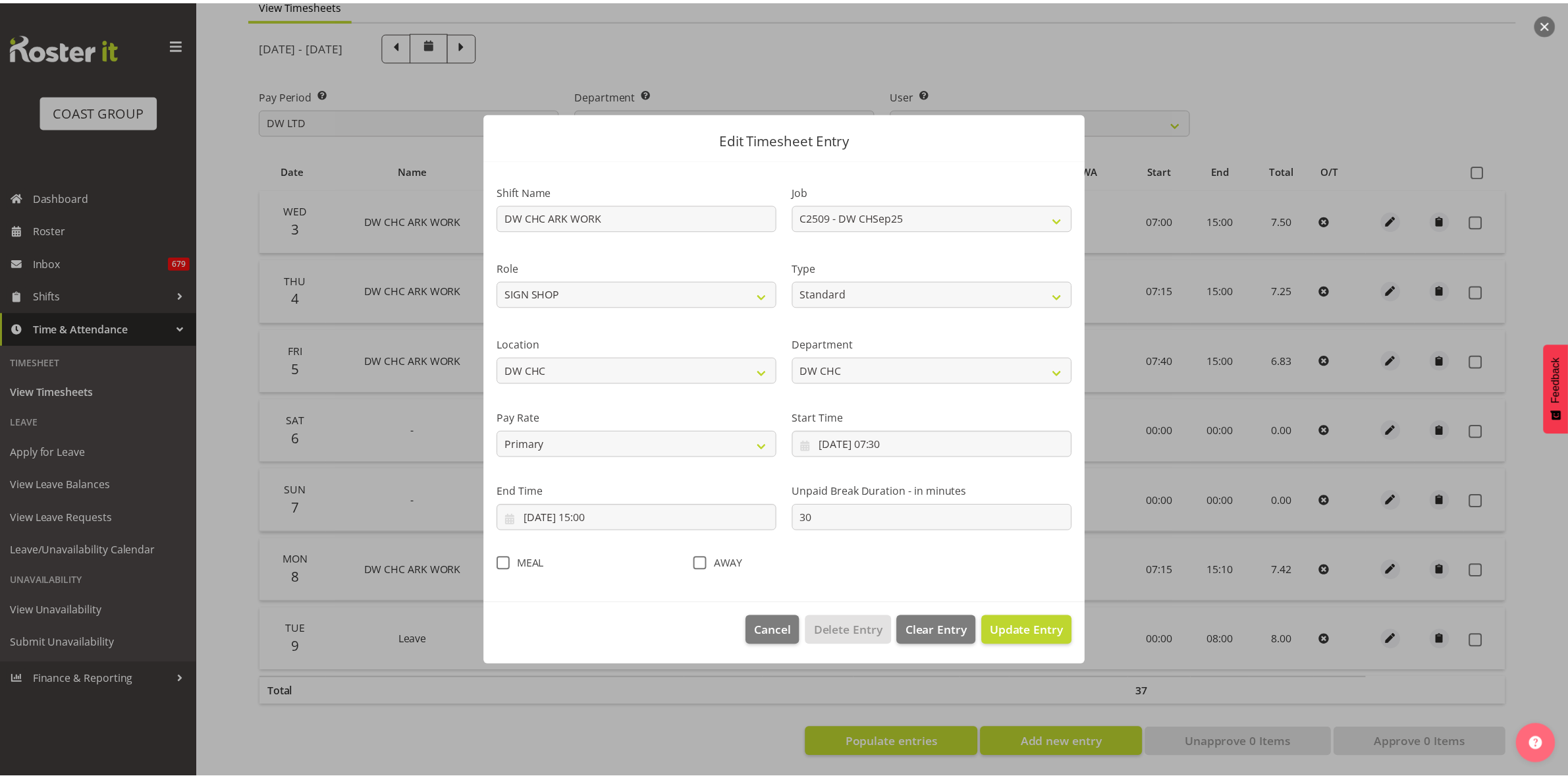
scroll to position [0, 0]
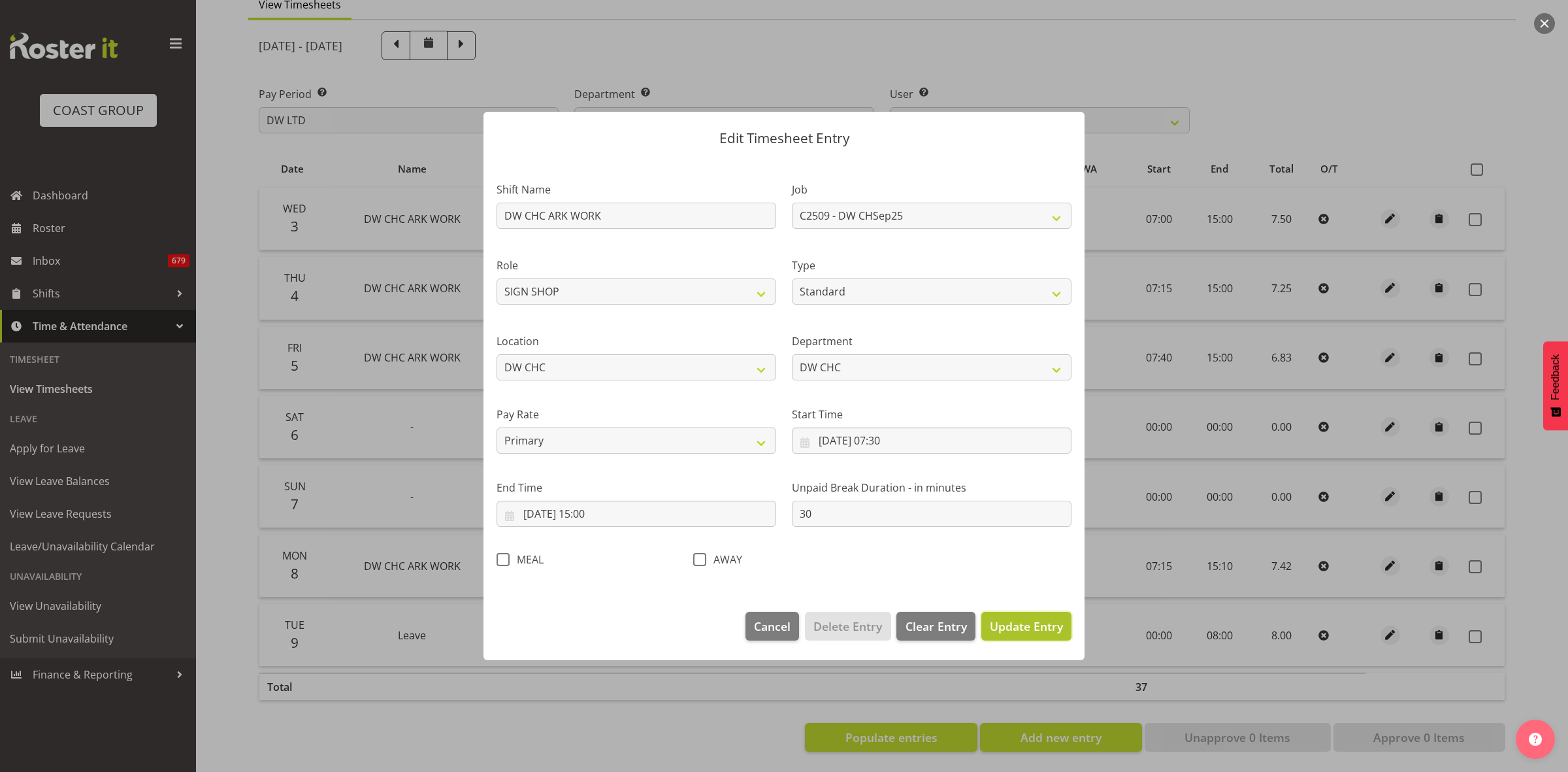
click at [1033, 629] on span "Update Entry" at bounding box center [1026, 626] width 73 height 16
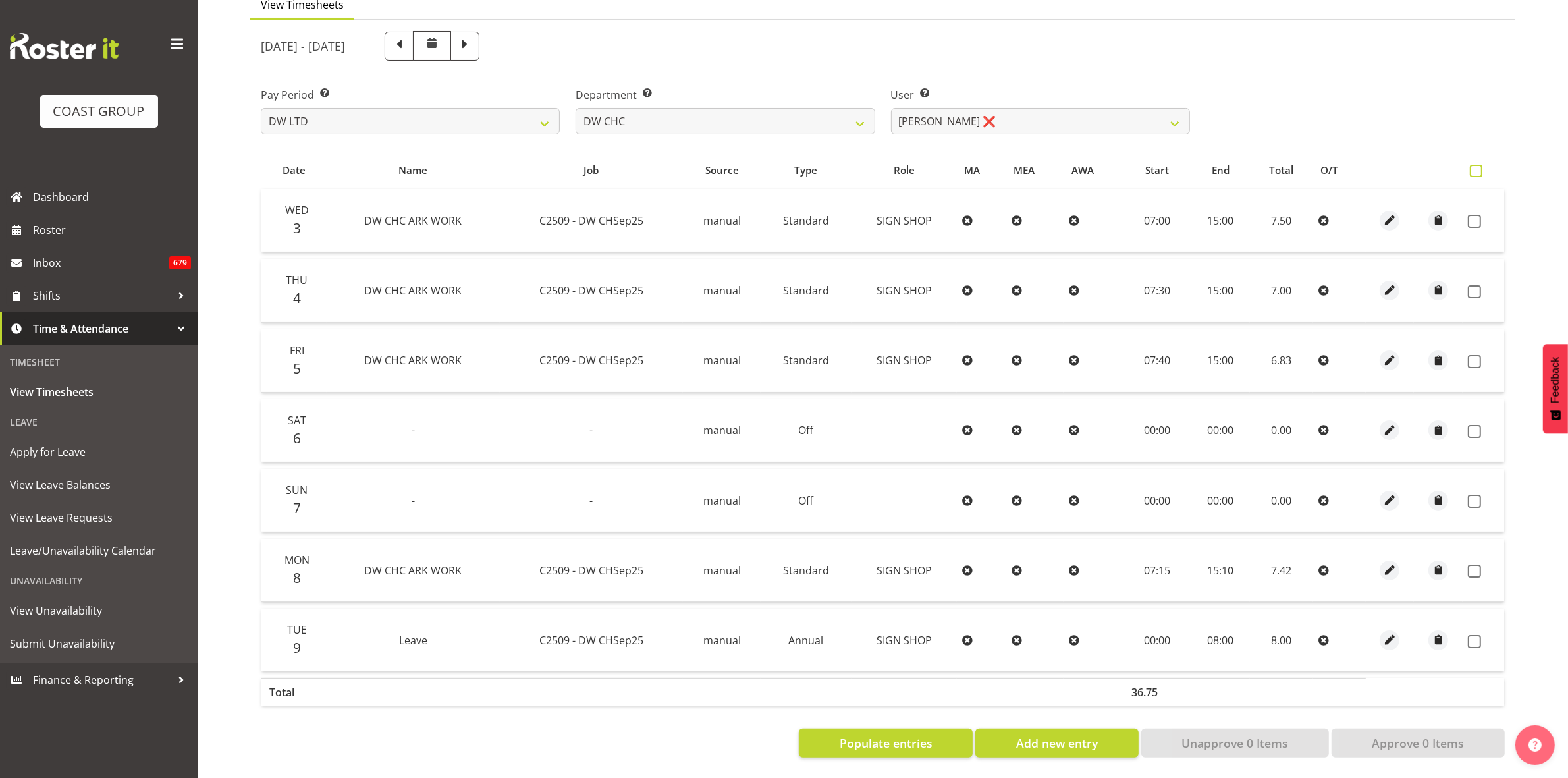
click at [1473, 165] on span at bounding box center [1476, 171] width 12 height 12
click at [1473, 167] on input "checkbox" at bounding box center [1474, 171] width 8 height 8
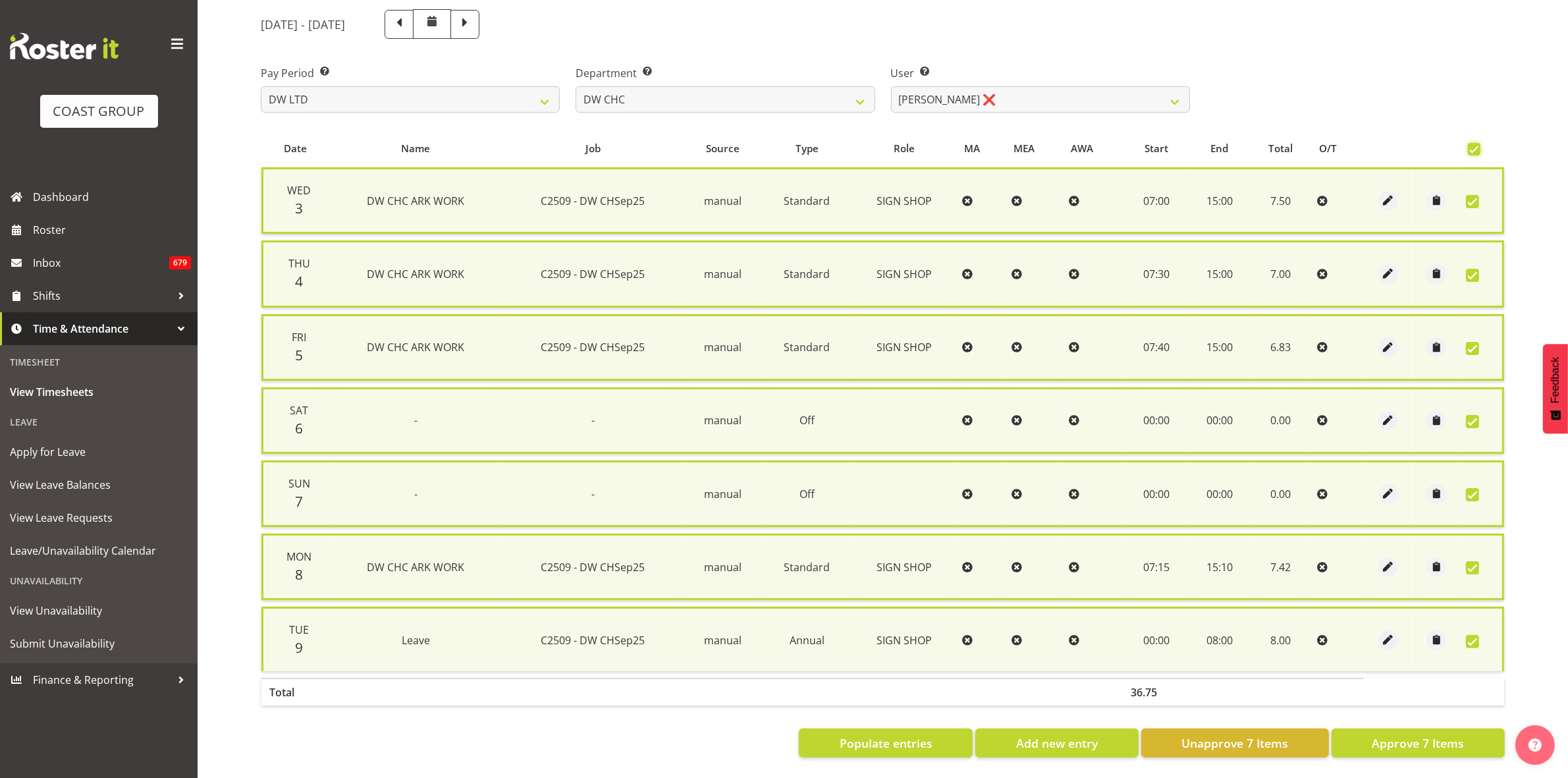
scroll to position [159, 0]
click at [1458, 736] on span "Approve 7 Items" at bounding box center [1418, 743] width 92 height 17
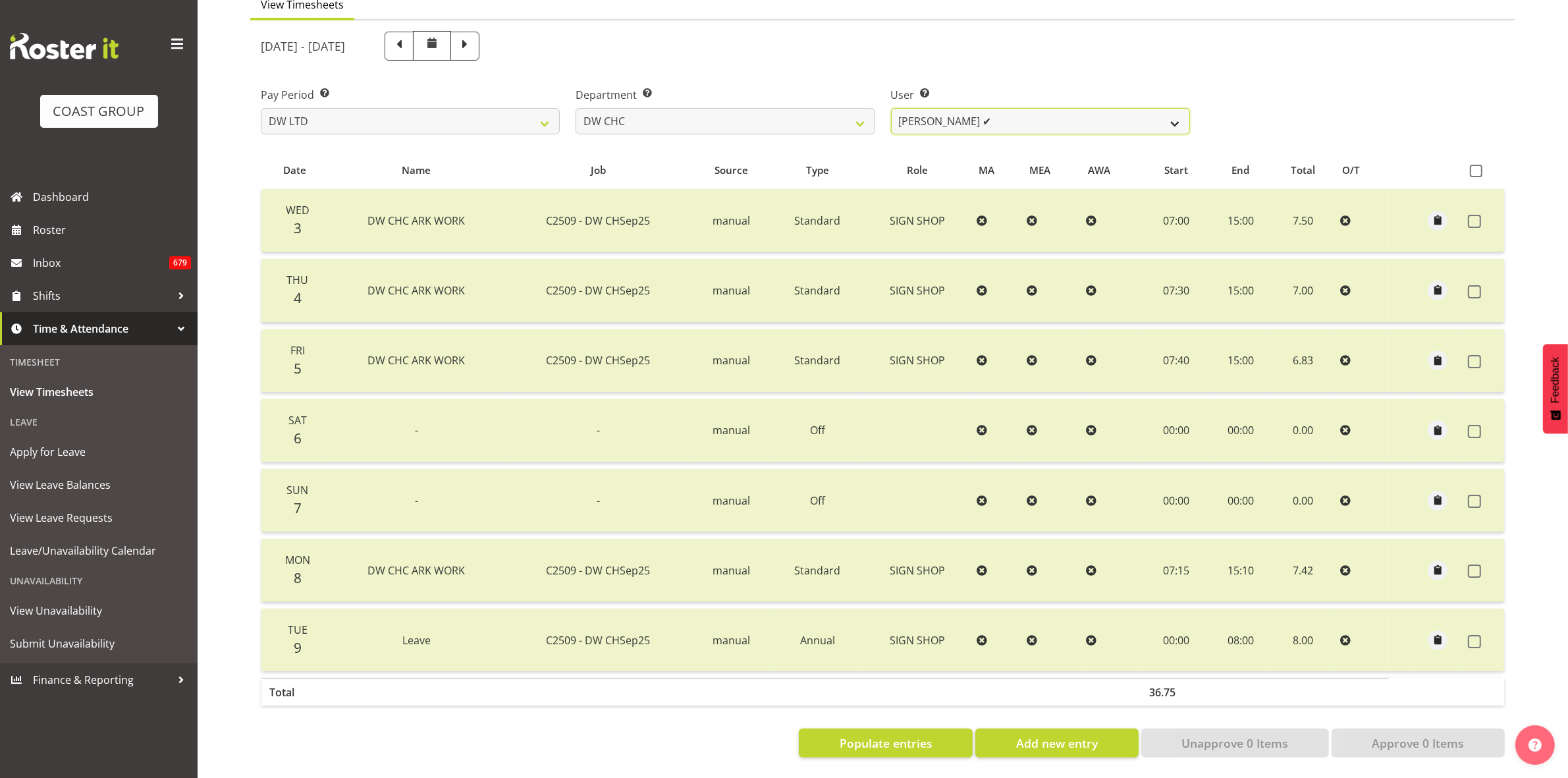
click at [1176, 111] on select "Ambrose Hills-Simonsen ✔ Brad Tweedy ✔ Bryan Humprhries ✔ Callum Jack O'Leary S…" at bounding box center [1041, 121] width 299 height 26
click at [1282, 101] on div "Pay Period Select which pay period you would like to view. SLP LTD EHS LTD DW L…" at bounding box center [882, 105] width 1260 height 74
click at [1171, 110] on select "Ambrose Hills-Simonsen ✔ Brad Tweedy ✔ Bryan Humprhries ✔ Callum Jack O'Leary S…" at bounding box center [1041, 121] width 299 height 26
click at [891, 108] on select "Ambrose Hills-Simonsen ✔ Brad Tweedy ✔ Bryan Humprhries ✔ Callum Jack O'Leary S…" at bounding box center [1041, 121] width 299 height 26
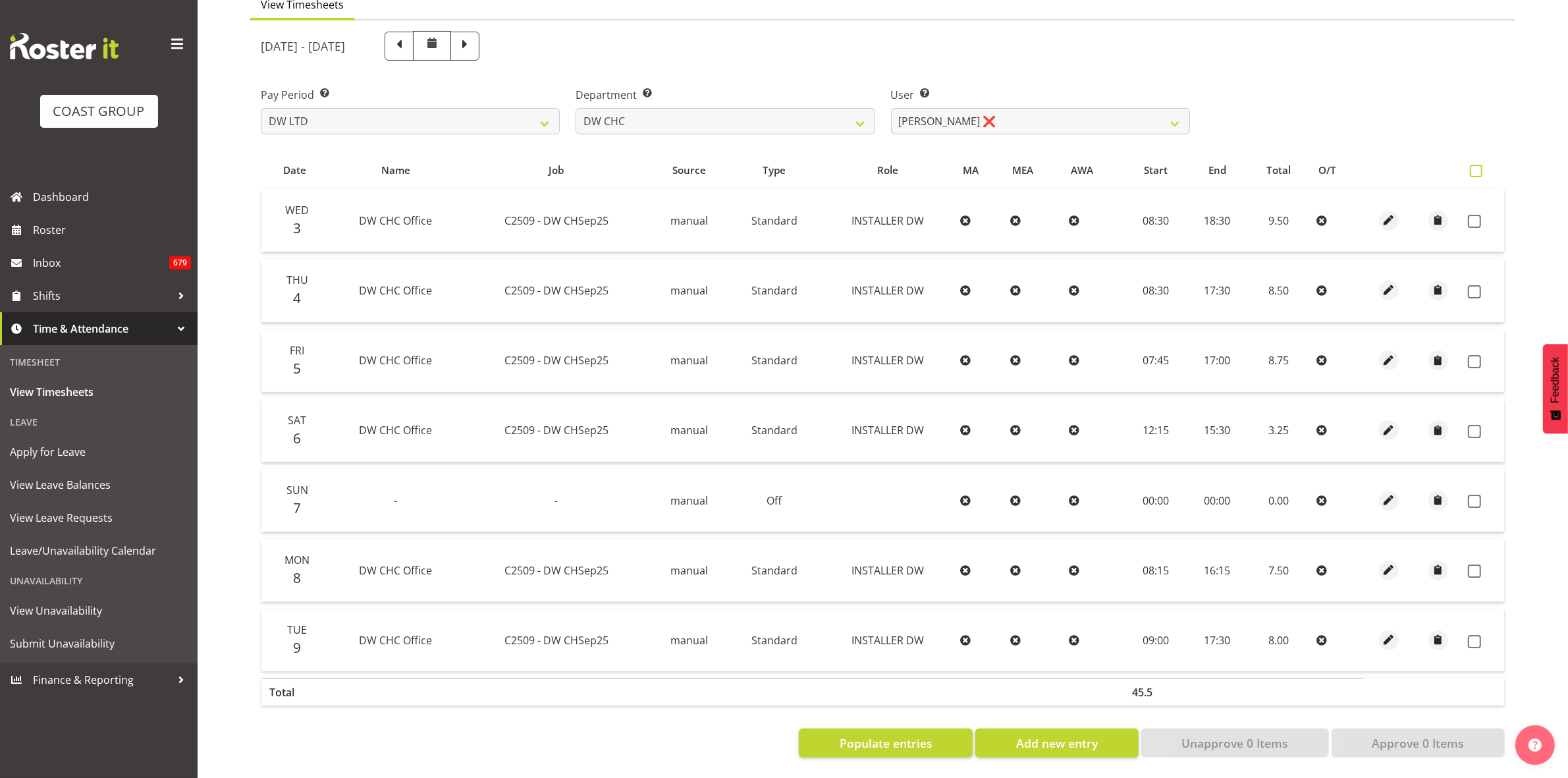
click at [1474, 165] on span at bounding box center [1476, 171] width 12 height 12
click at [1474, 167] on input "checkbox" at bounding box center [1474, 171] width 8 height 8
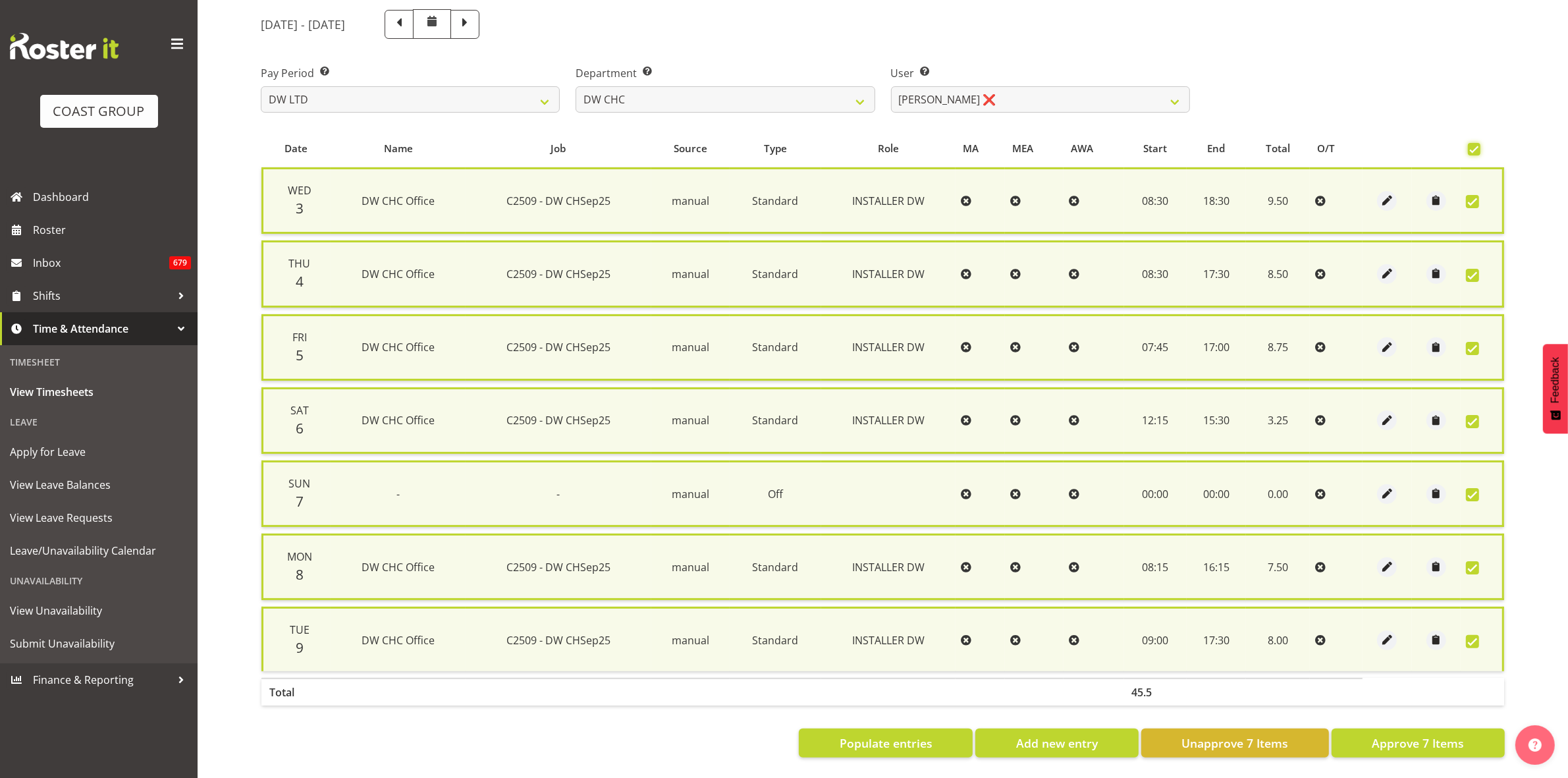
scroll to position [159, 0]
click at [1449, 735] on span "Approve 7 Items" at bounding box center [1418, 743] width 92 height 17
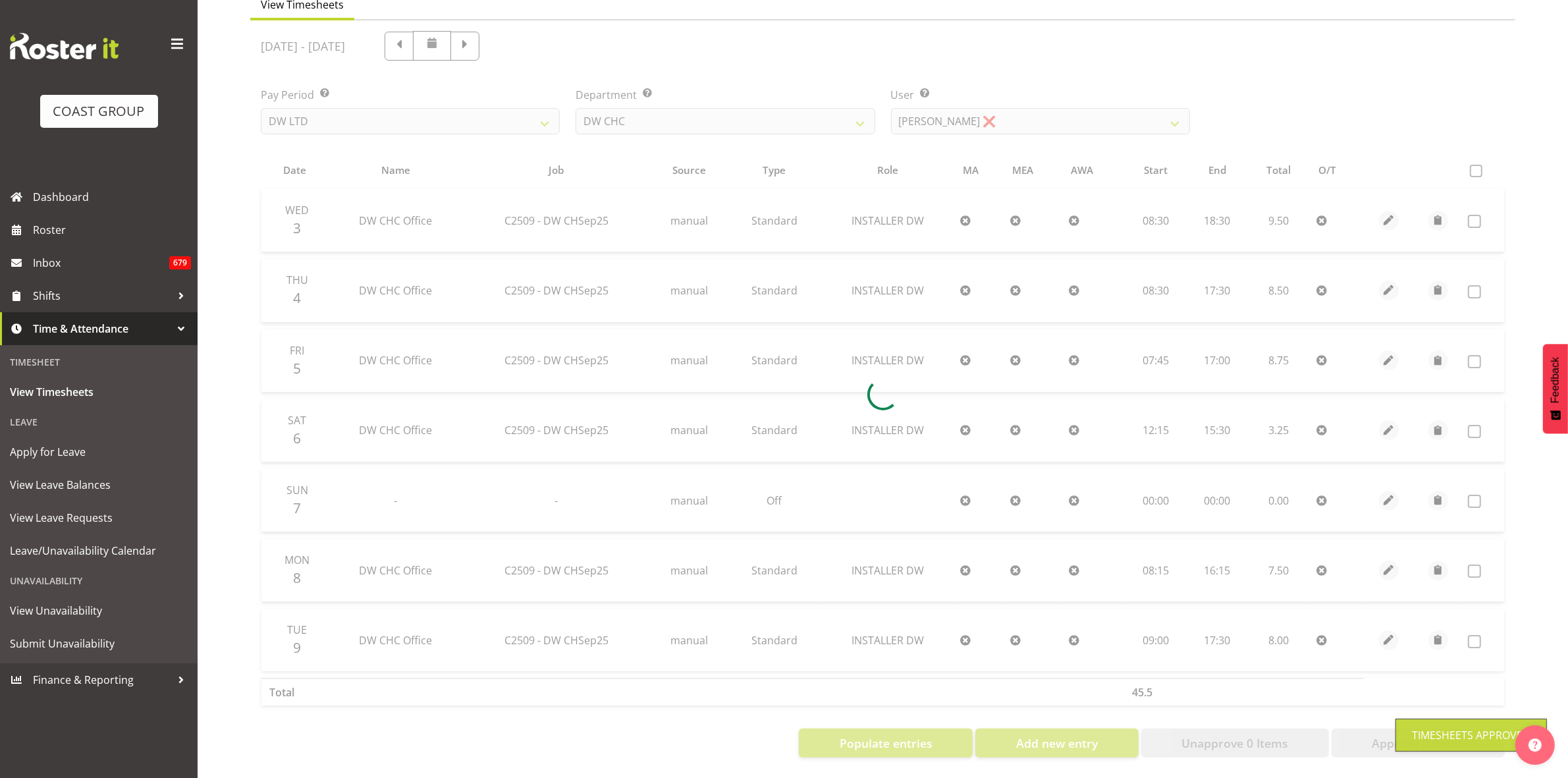
scroll to position [143, 0]
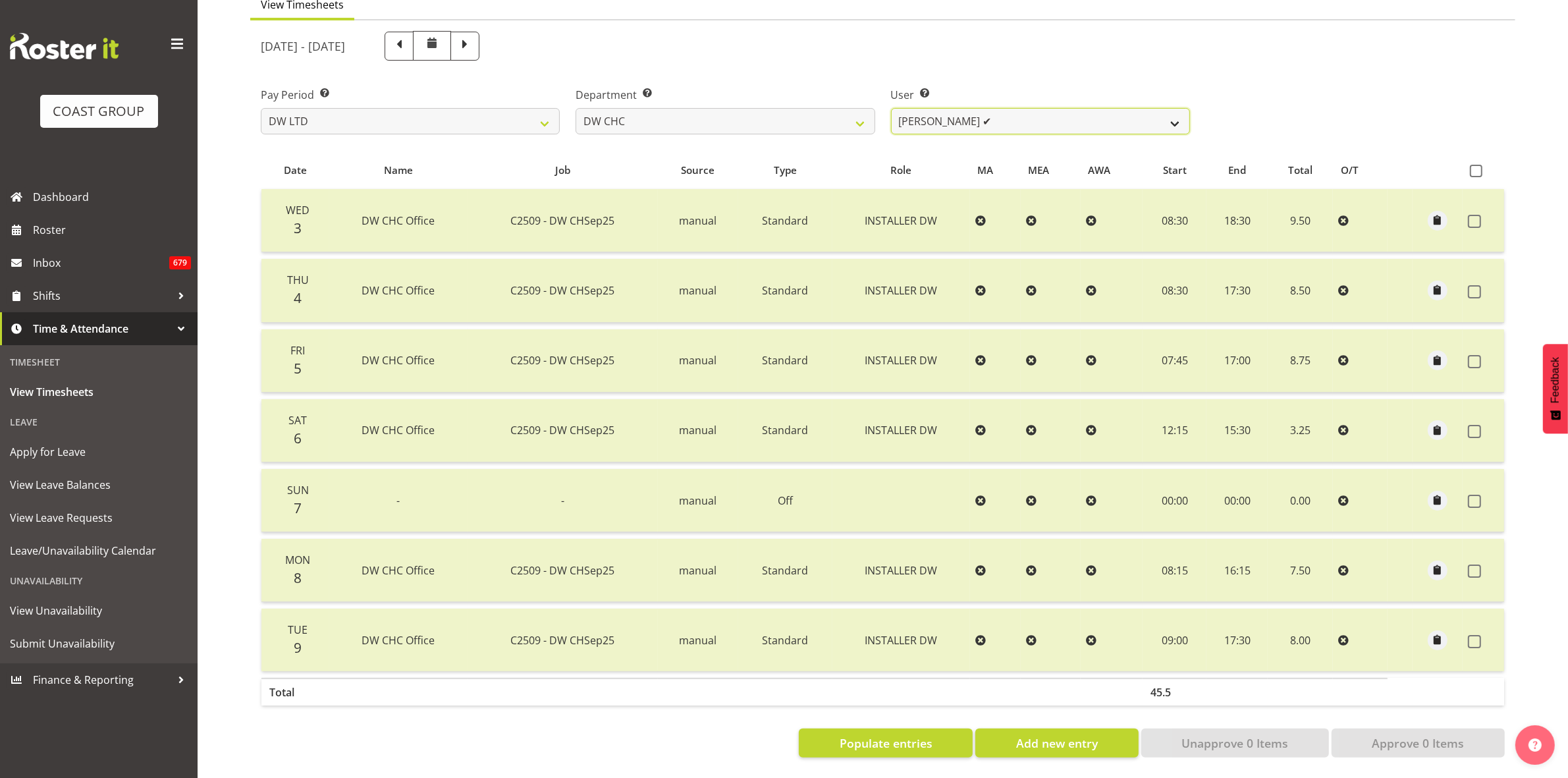
click at [1174, 108] on select "Ambrose Hills-Simonsen ✔ Brad Tweedy ✔ Bryan Humprhries ✔ Callum Jack O'Leary S…" at bounding box center [1041, 121] width 299 height 26
click at [891, 108] on select "Ambrose Hills-Simonsen ✔ Brad Tweedy ✔ Bryan Humprhries ✔ Callum Jack O'Leary S…" at bounding box center [1041, 121] width 299 height 26
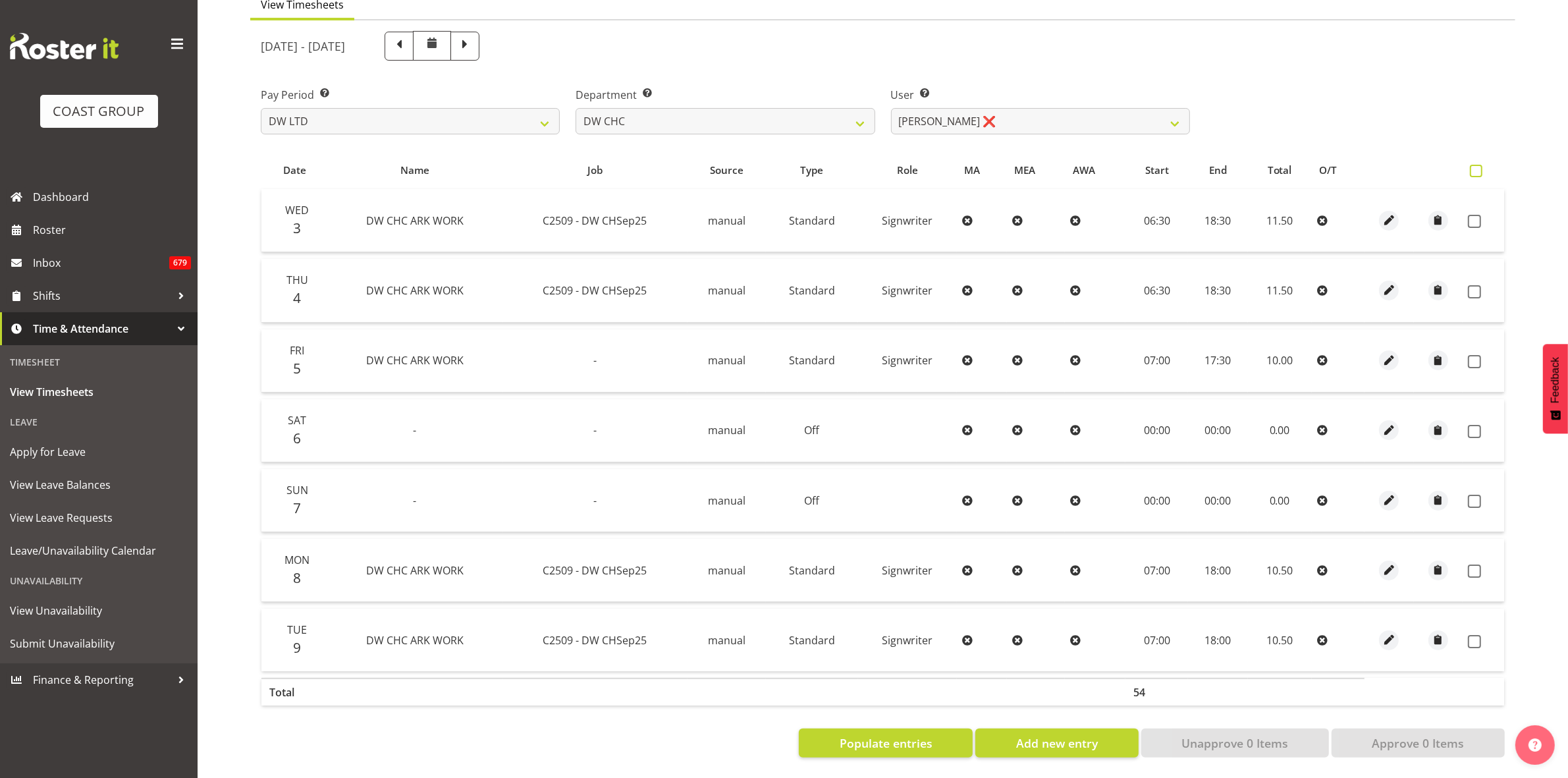
click at [1479, 165] on span at bounding box center [1476, 171] width 12 height 12
click at [1479, 167] on input "checkbox" at bounding box center [1474, 171] width 8 height 8
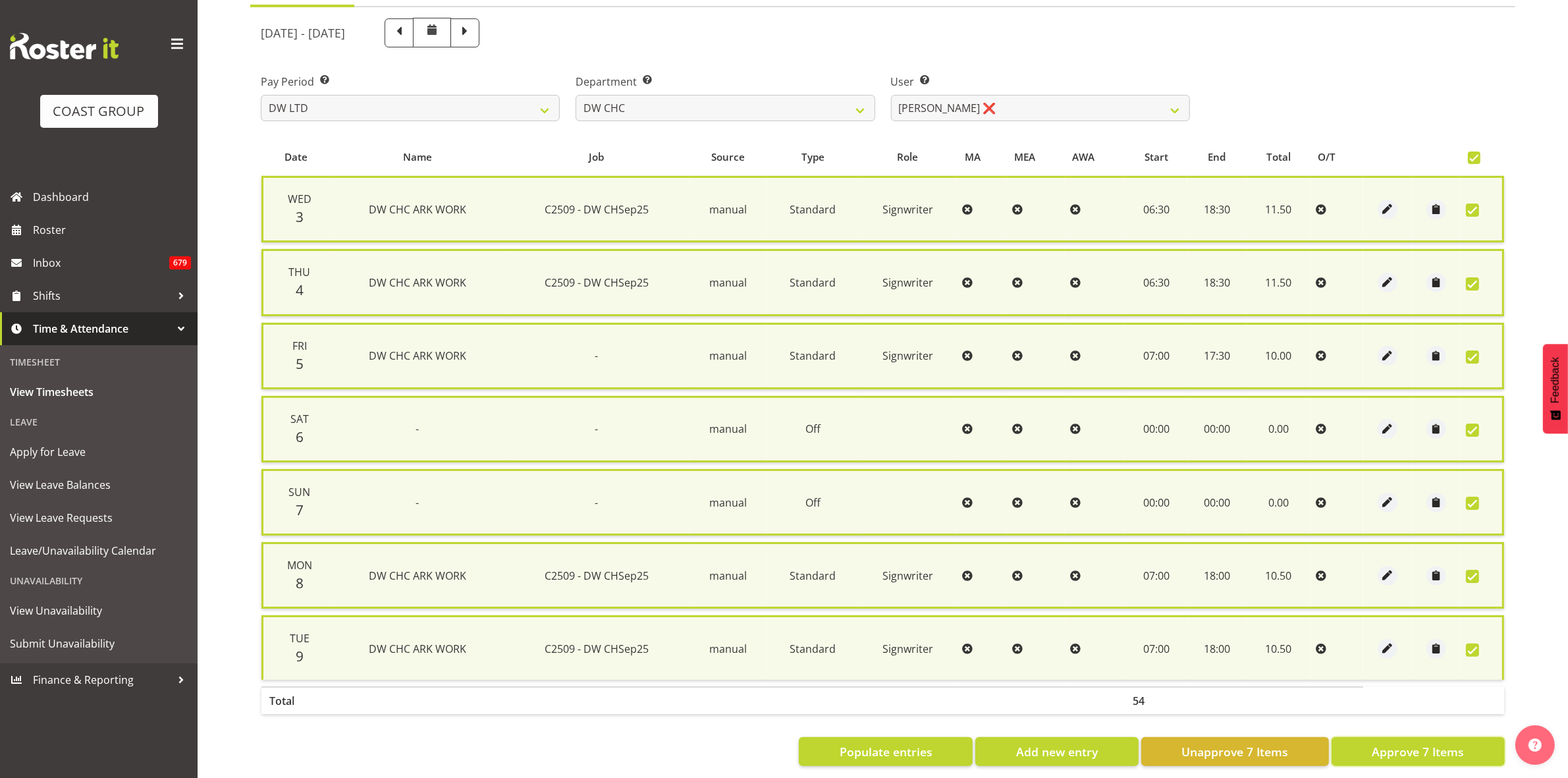
click at [1430, 746] on span "Approve 7 Items" at bounding box center [1418, 751] width 92 height 17
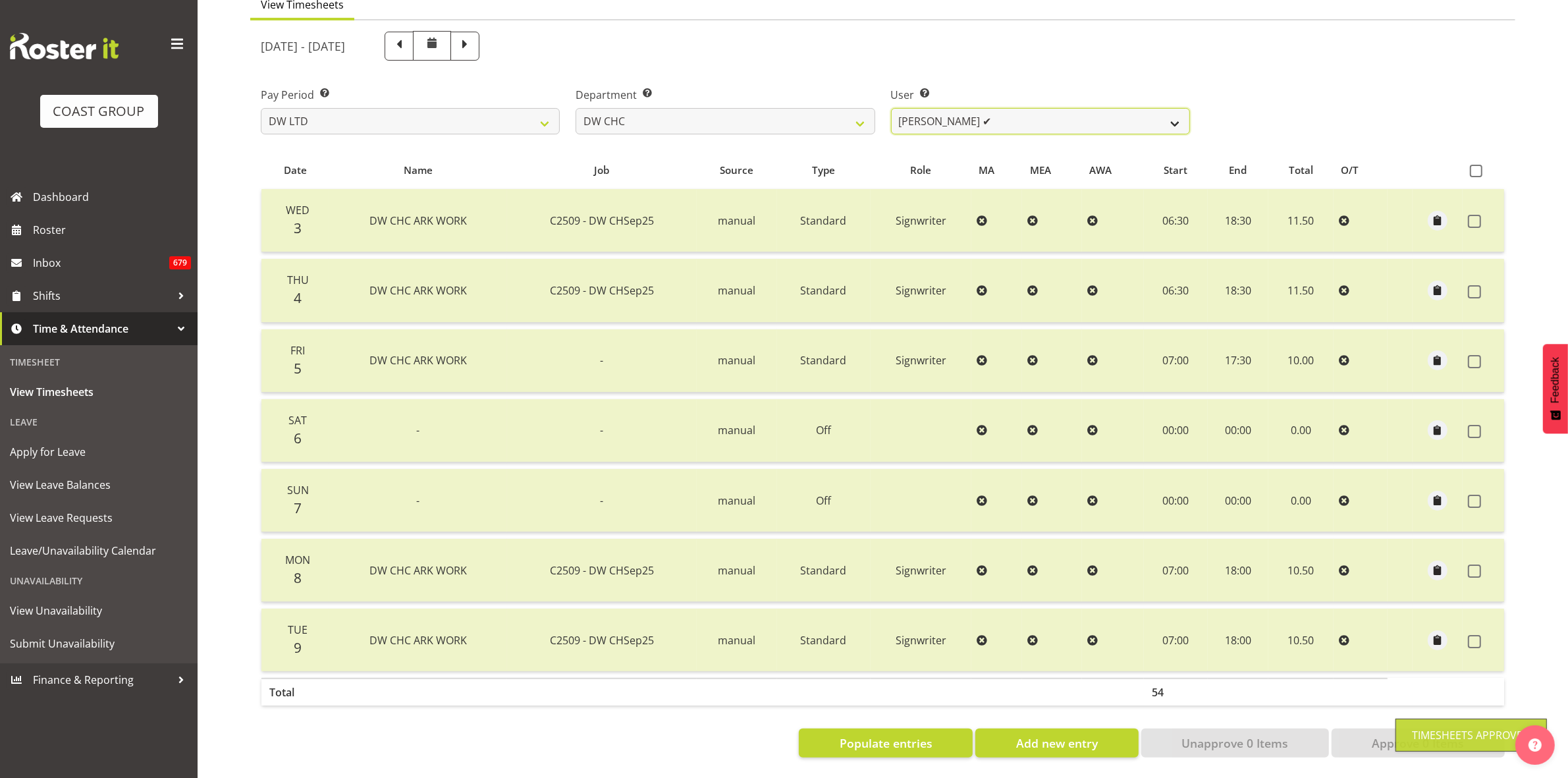
click at [1174, 110] on select "Ambrose Hills-Simonsen ✔ Brad Tweedy ✔ Bryan Humprhries ✔ Callum Jack O'Leary S…" at bounding box center [1041, 121] width 299 height 26
click at [891, 108] on select "Ambrose Hills-Simonsen ✔ Brad Tweedy ✔ Bryan Humprhries ✔ Callum Jack O'Leary S…" at bounding box center [1041, 121] width 299 height 26
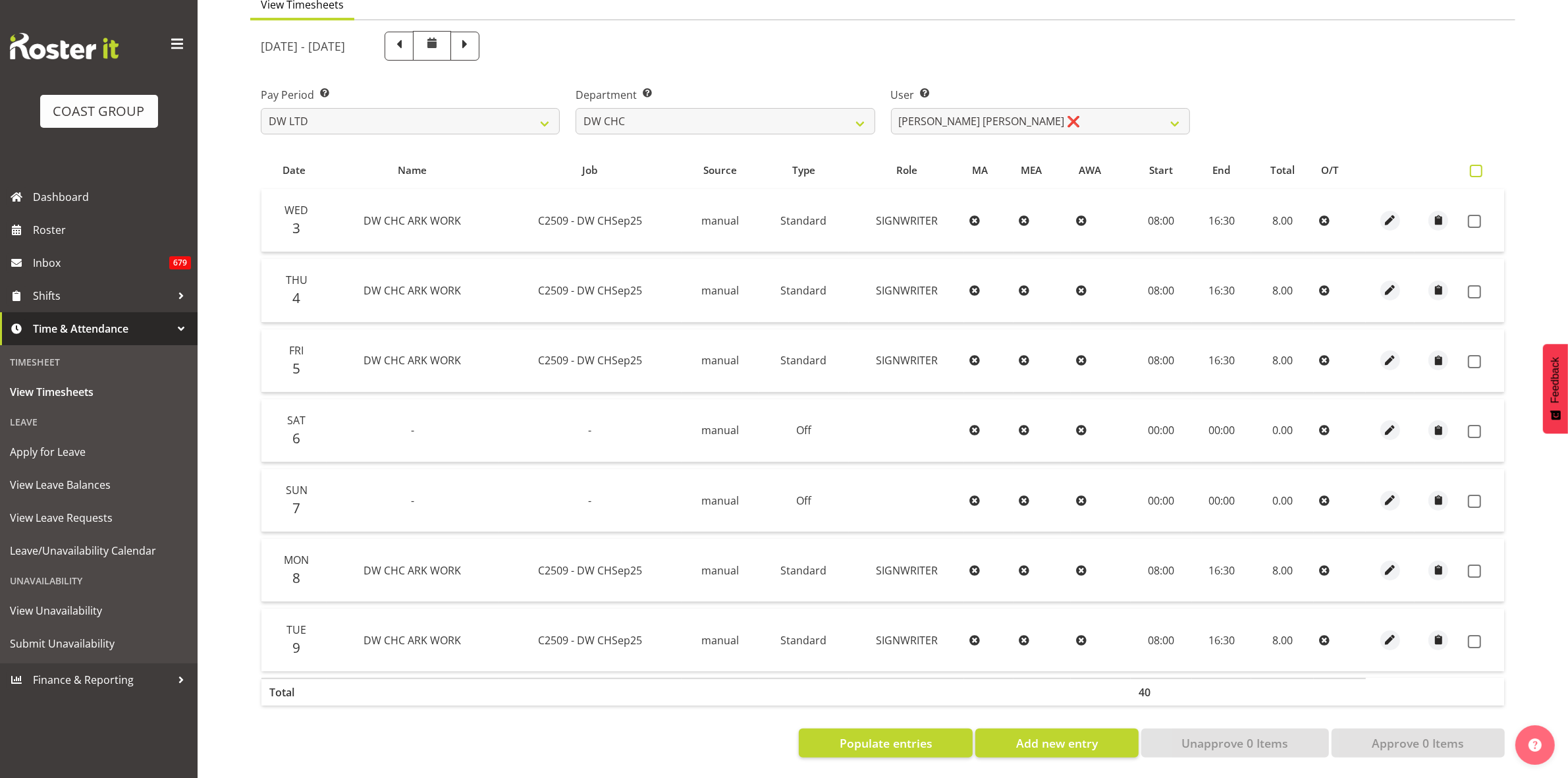
click at [1476, 165] on span at bounding box center [1476, 171] width 12 height 12
click at [1476, 167] on input "checkbox" at bounding box center [1474, 171] width 8 height 8
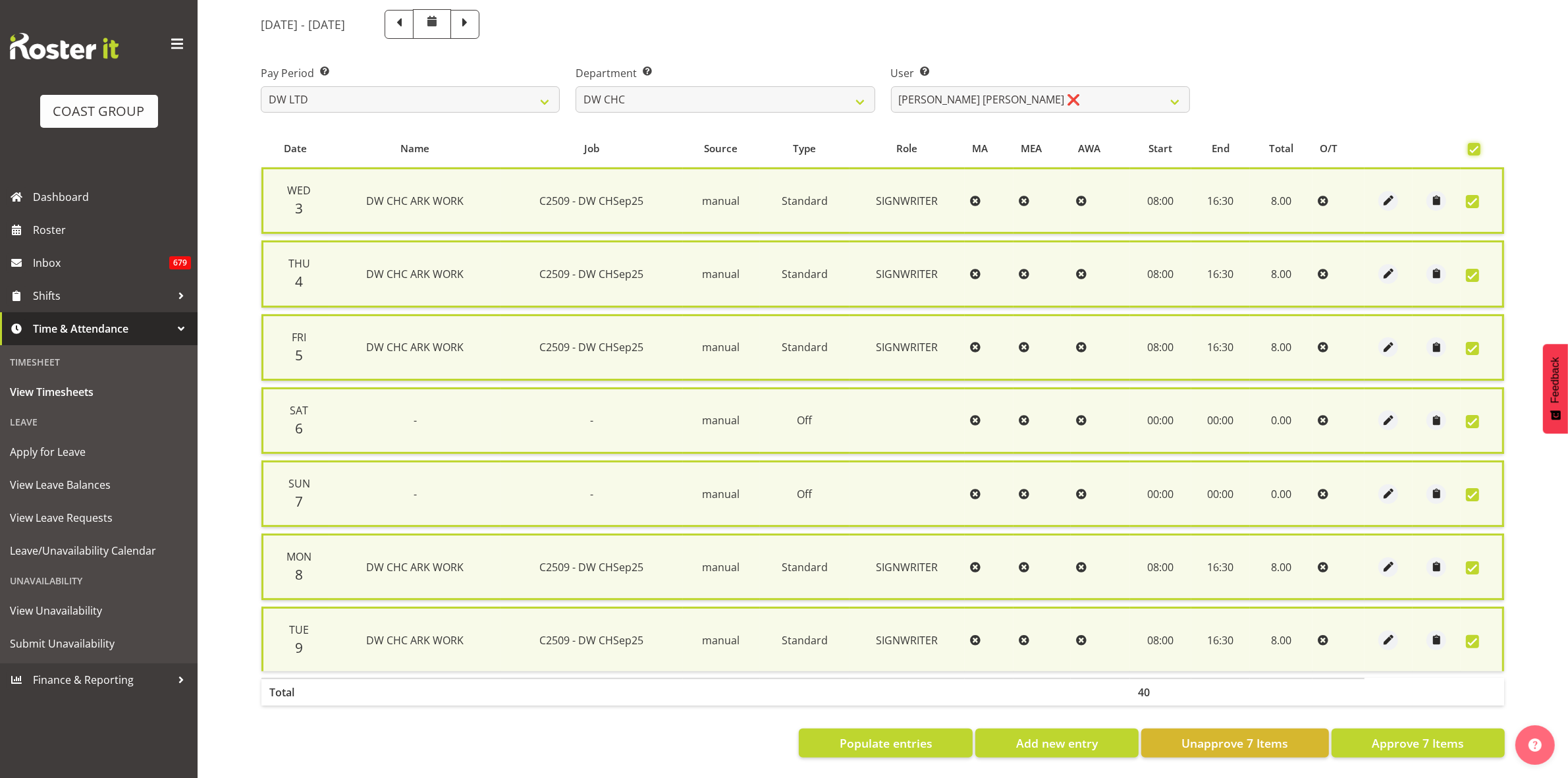
scroll to position [159, 0]
click at [1420, 735] on span "Approve 7 Items" at bounding box center [1418, 743] width 92 height 17
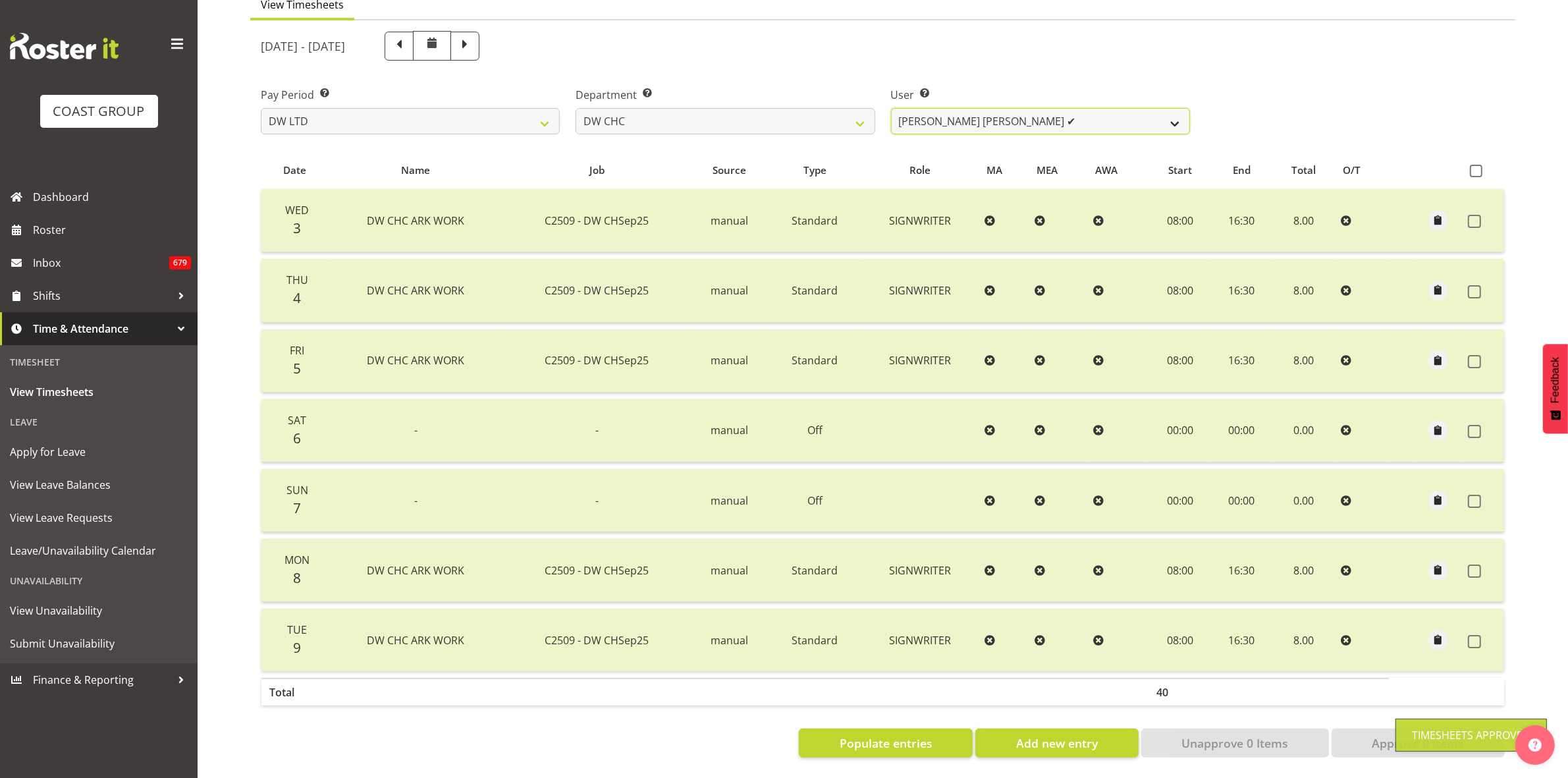
click at [1180, 113] on select "Ambrose Hills-Simonsen ✔ Brad Tweedy ✔ Bryan Humprhries ✔ Callum Jack O'Leary S…" at bounding box center [1041, 121] width 299 height 26
click at [891, 108] on select "Ambrose Hills-Simonsen ✔ Brad Tweedy ✔ Bryan Humprhries ✔ Callum Jack O'Leary S…" at bounding box center [1041, 121] width 299 height 26
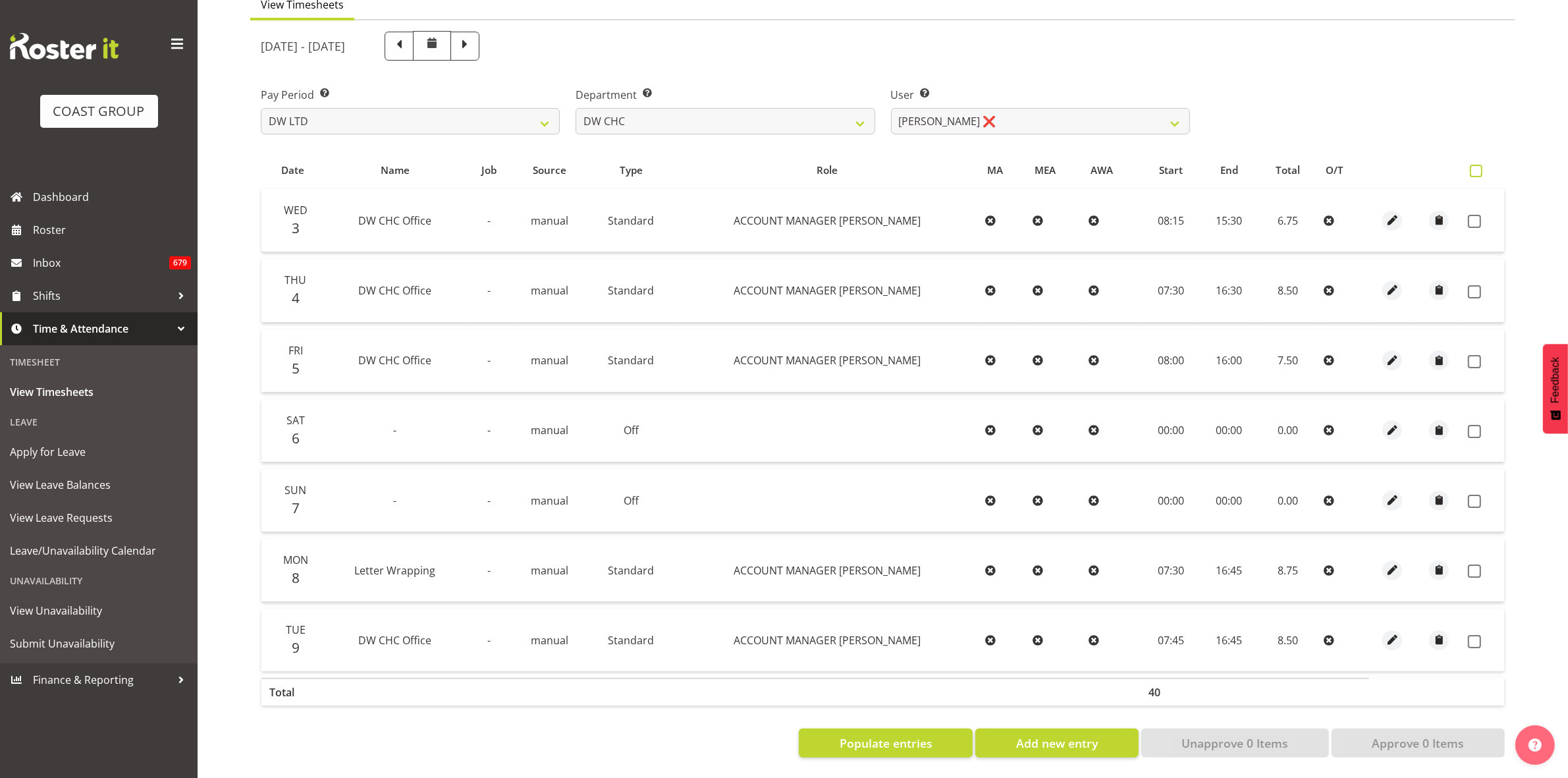
click at [1476, 165] on span at bounding box center [1476, 171] width 12 height 12
click at [1476, 167] on input "checkbox" at bounding box center [1474, 171] width 8 height 8
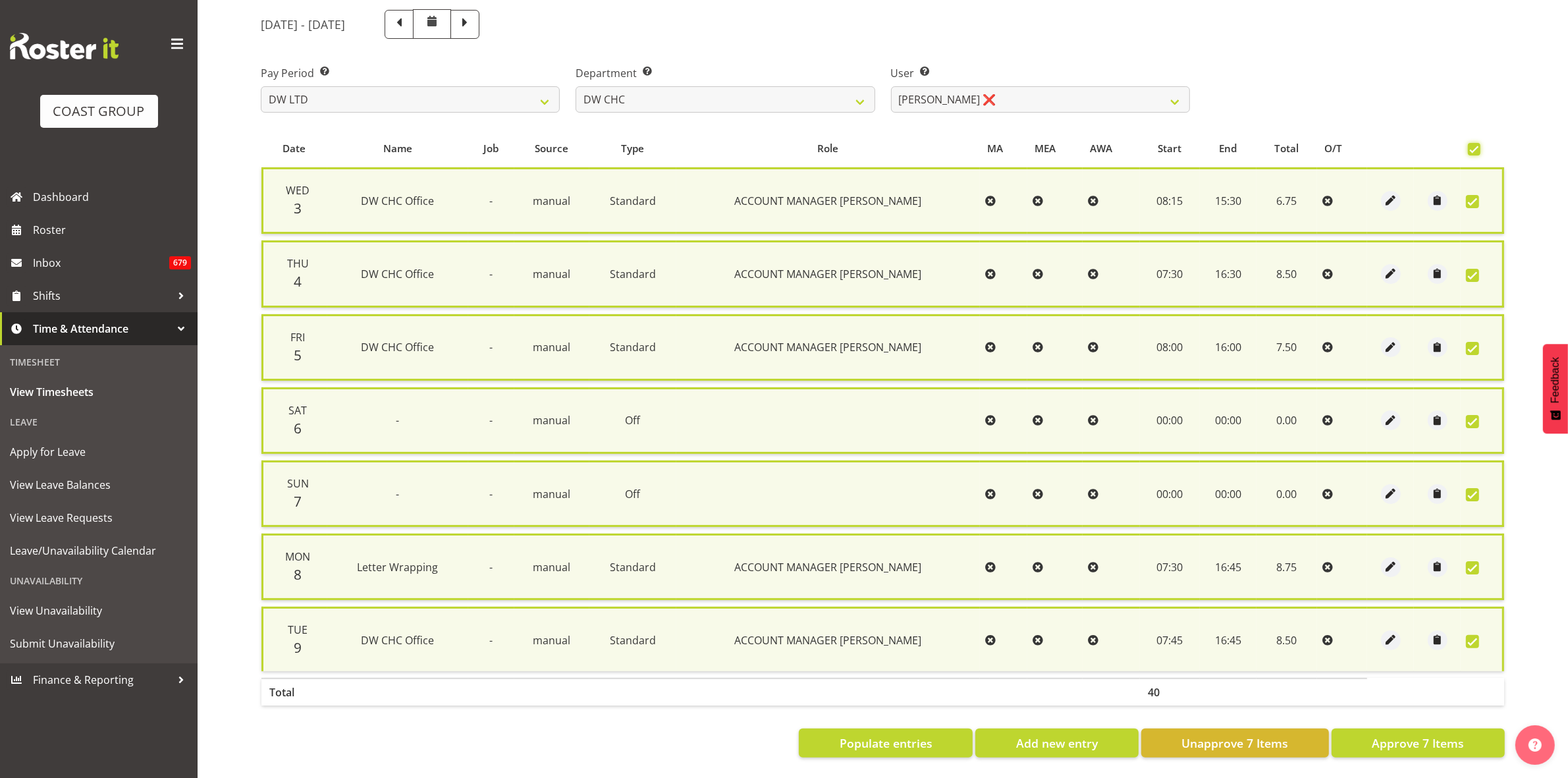
scroll to position [159, 0]
click at [1431, 735] on span "Approve 7 Items" at bounding box center [1418, 743] width 92 height 17
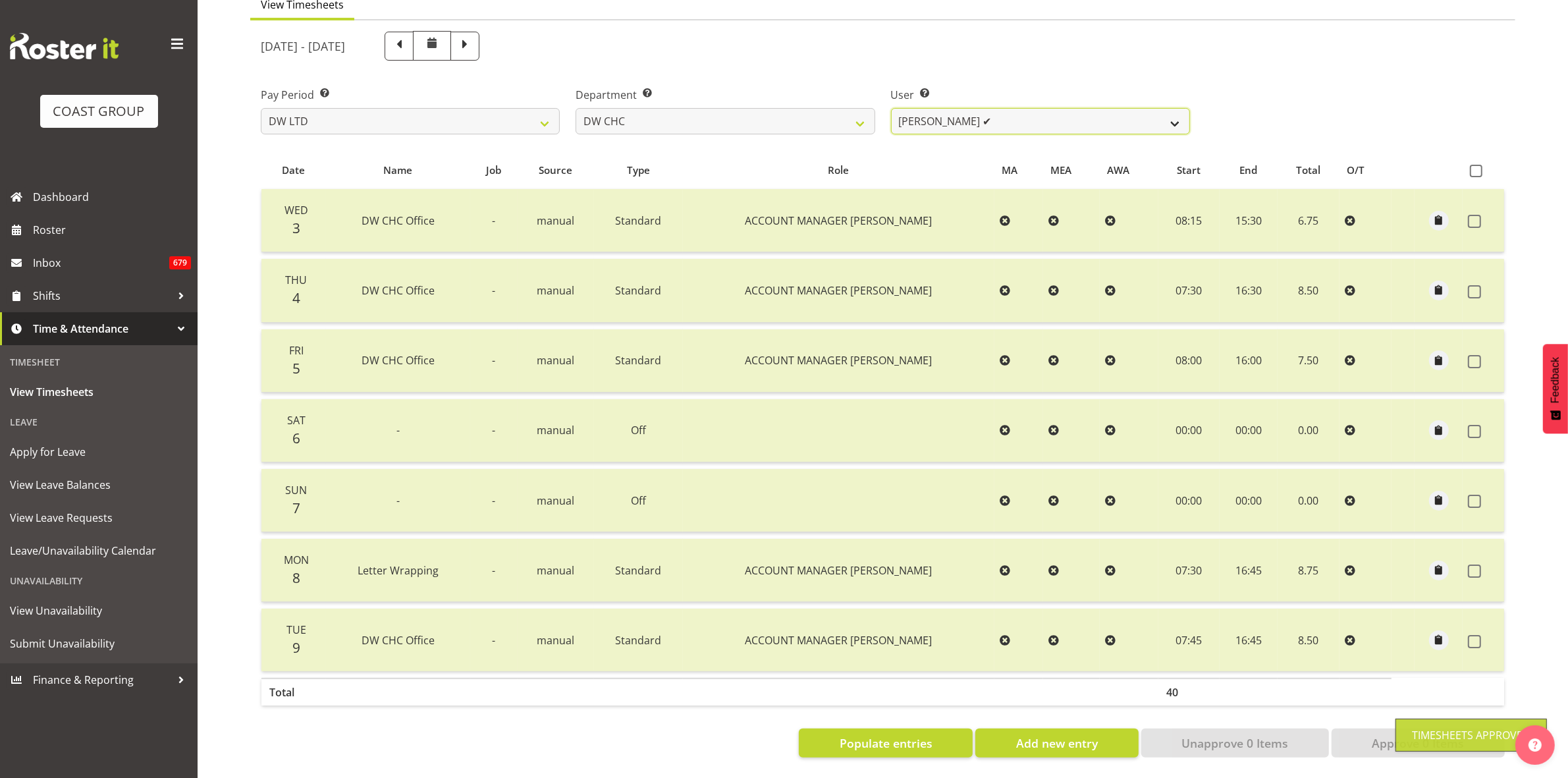
click at [1174, 108] on select "Ambrose Hills-Simonsen ✔ Brad Tweedy ✔ Bryan Humprhries ✔ Callum Jack O'Leary S…" at bounding box center [1041, 121] width 299 height 26
click at [891, 108] on select "Ambrose Hills-Simonsen ✔ Brad Tweedy ✔ Bryan Humprhries ✔ Callum Jack O'Leary S…" at bounding box center [1041, 121] width 299 height 26
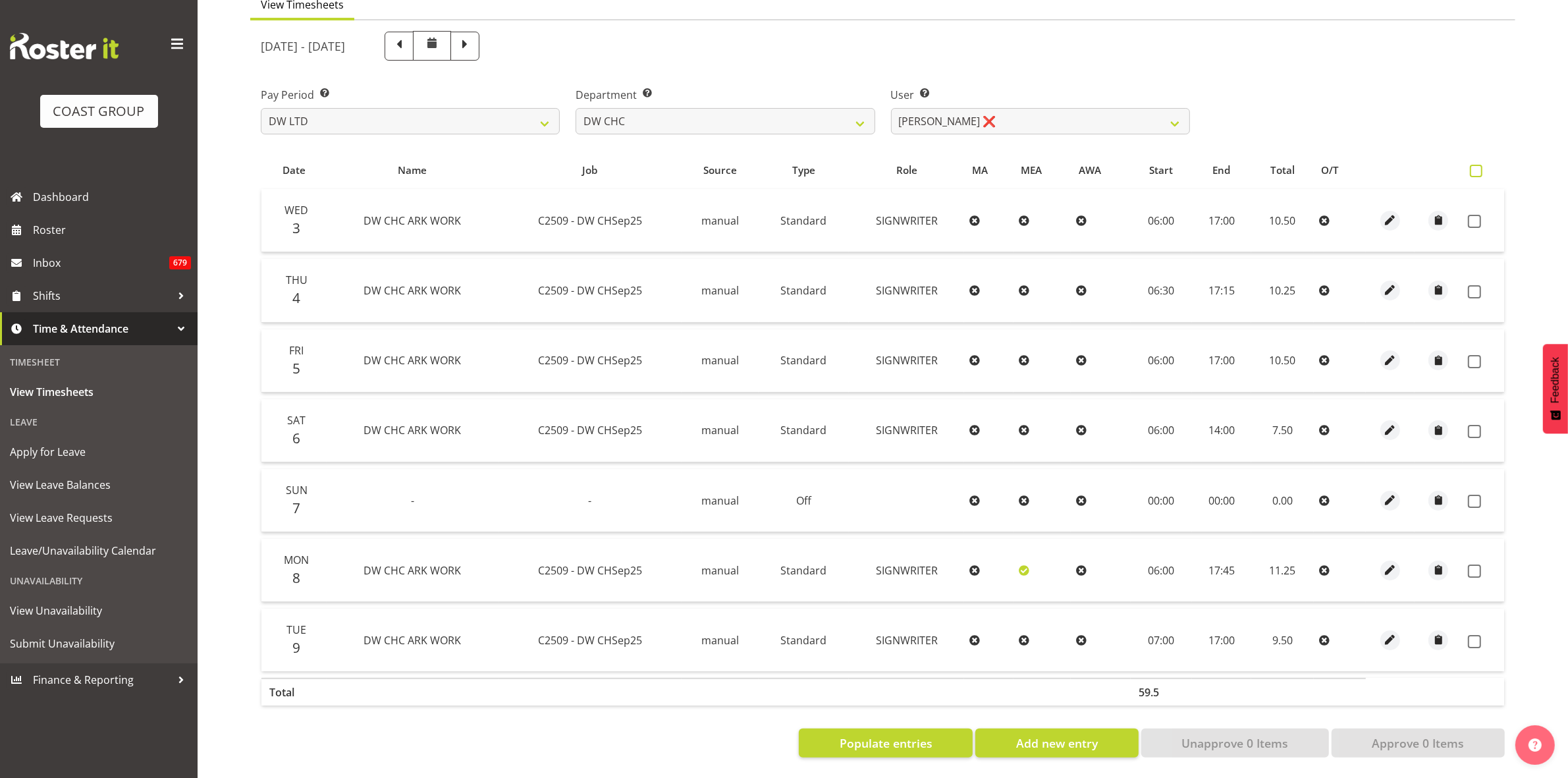
click at [1472, 165] on span at bounding box center [1476, 171] width 12 height 12
click at [1472, 167] on input "checkbox" at bounding box center [1474, 171] width 8 height 8
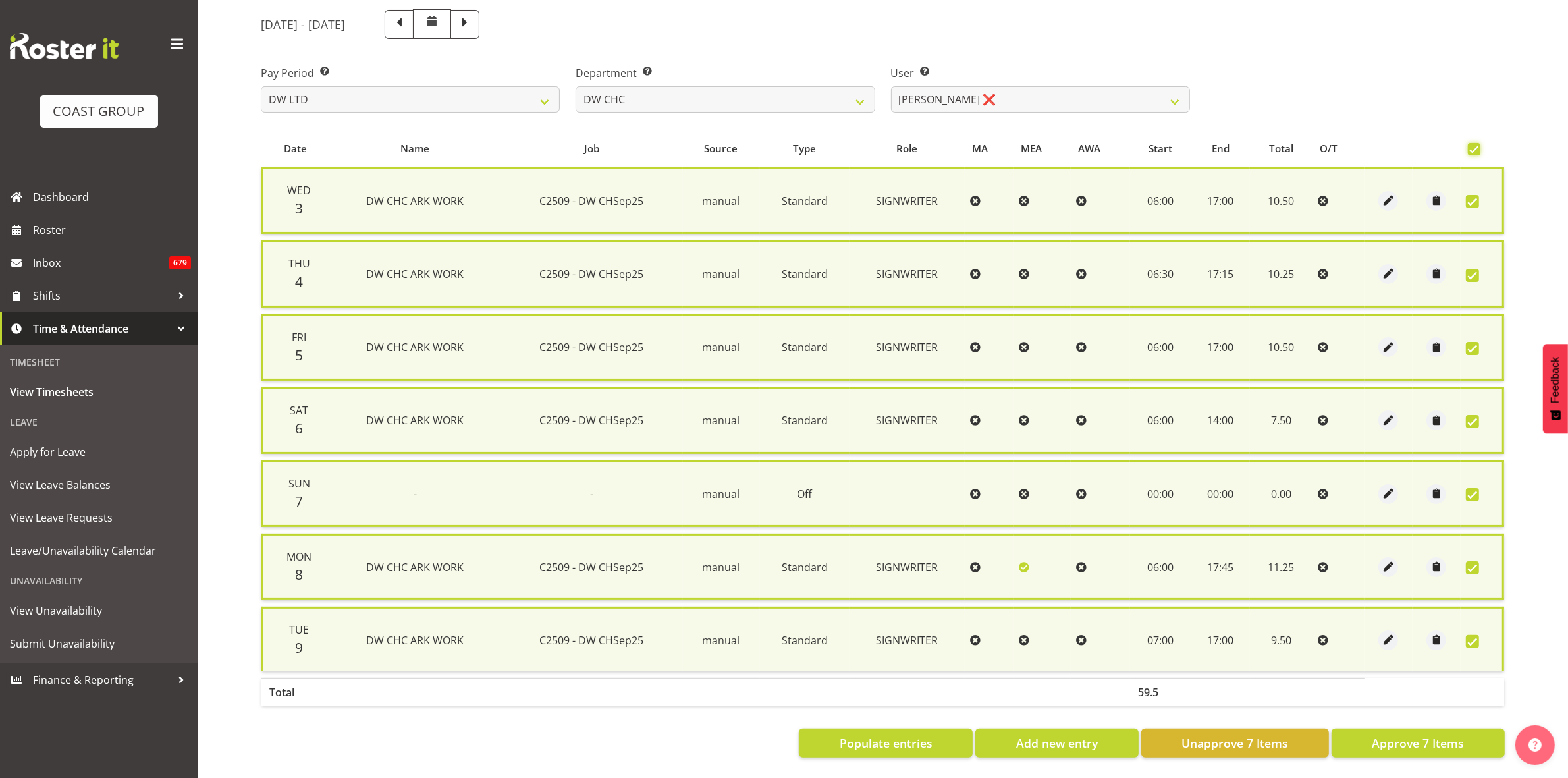
scroll to position [159, 0]
click at [1460, 735] on span "Approve 7 Items" at bounding box center [1418, 743] width 92 height 17
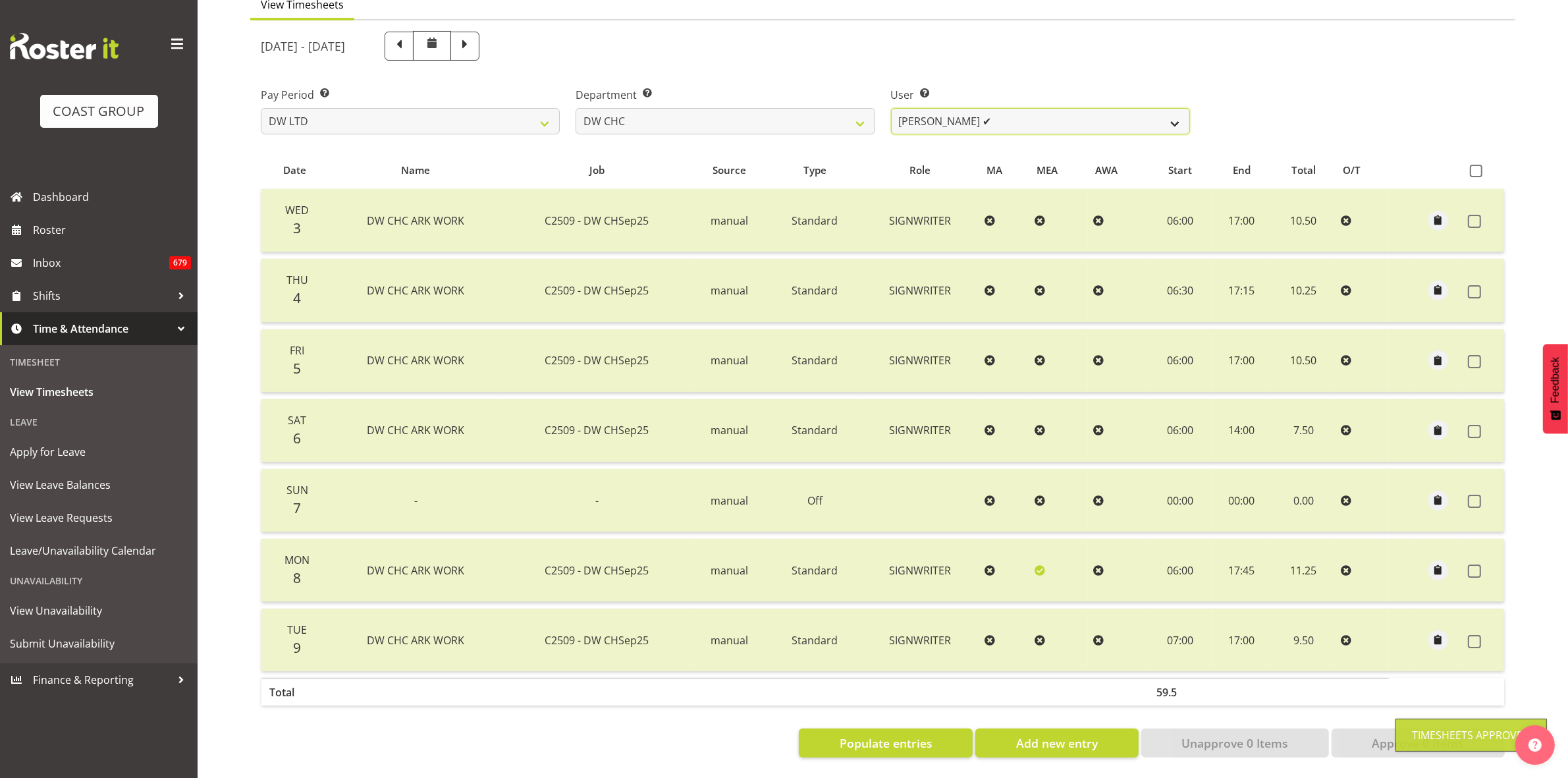
click at [1180, 112] on select "Ambrose Hills-Simonsen ✔ Brad Tweedy ✔ Bryan Humprhries ✔ Callum Jack O'Leary S…" at bounding box center [1041, 121] width 299 height 26
click at [891, 108] on select "Ambrose Hills-Simonsen ✔ Brad Tweedy ✔ Bryan Humprhries ✔ Callum Jack O'Leary S…" at bounding box center [1041, 121] width 299 height 26
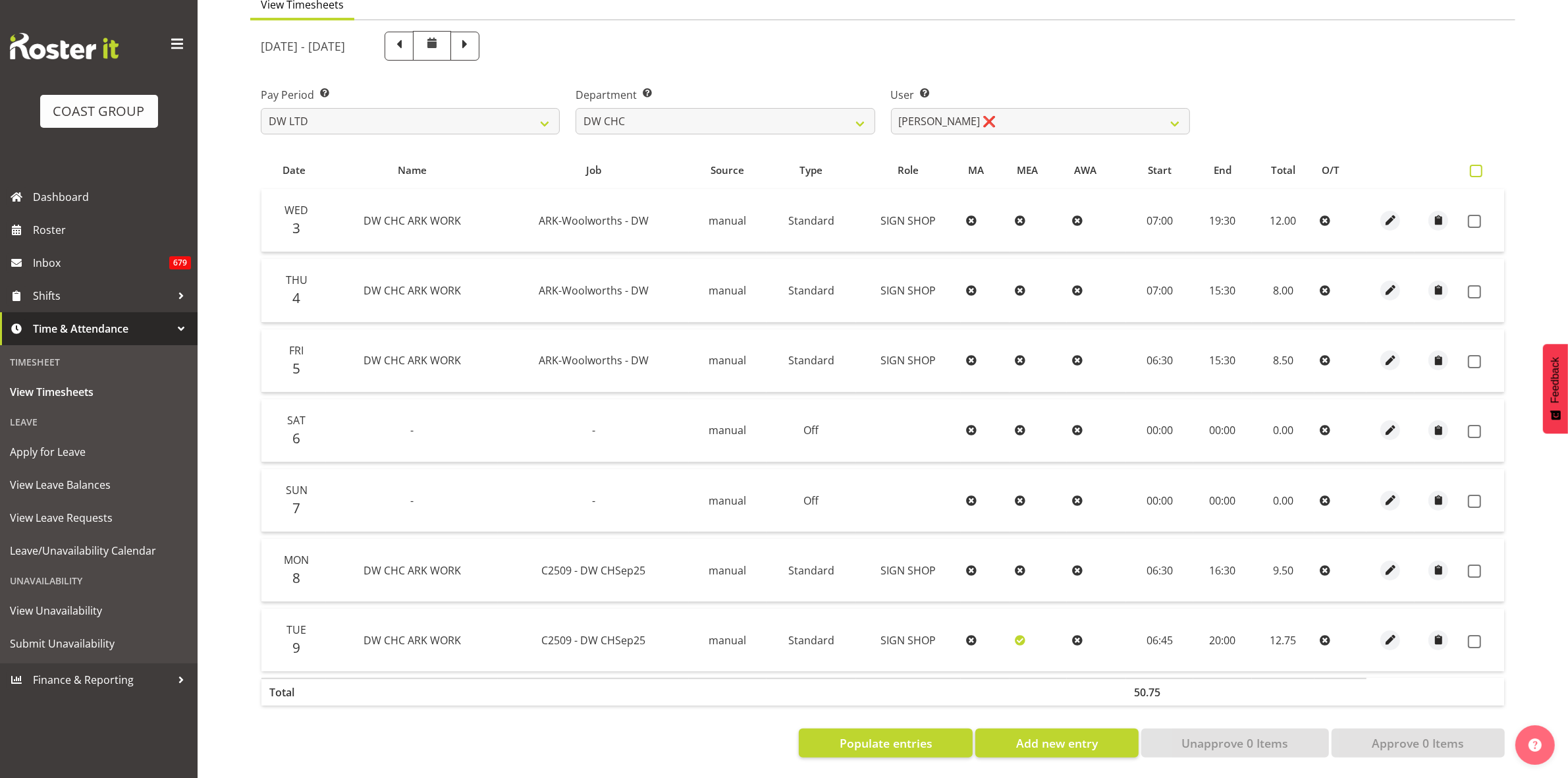
click at [1479, 165] on span at bounding box center [1476, 171] width 12 height 12
click at [1479, 167] on input "checkbox" at bounding box center [1474, 171] width 8 height 8
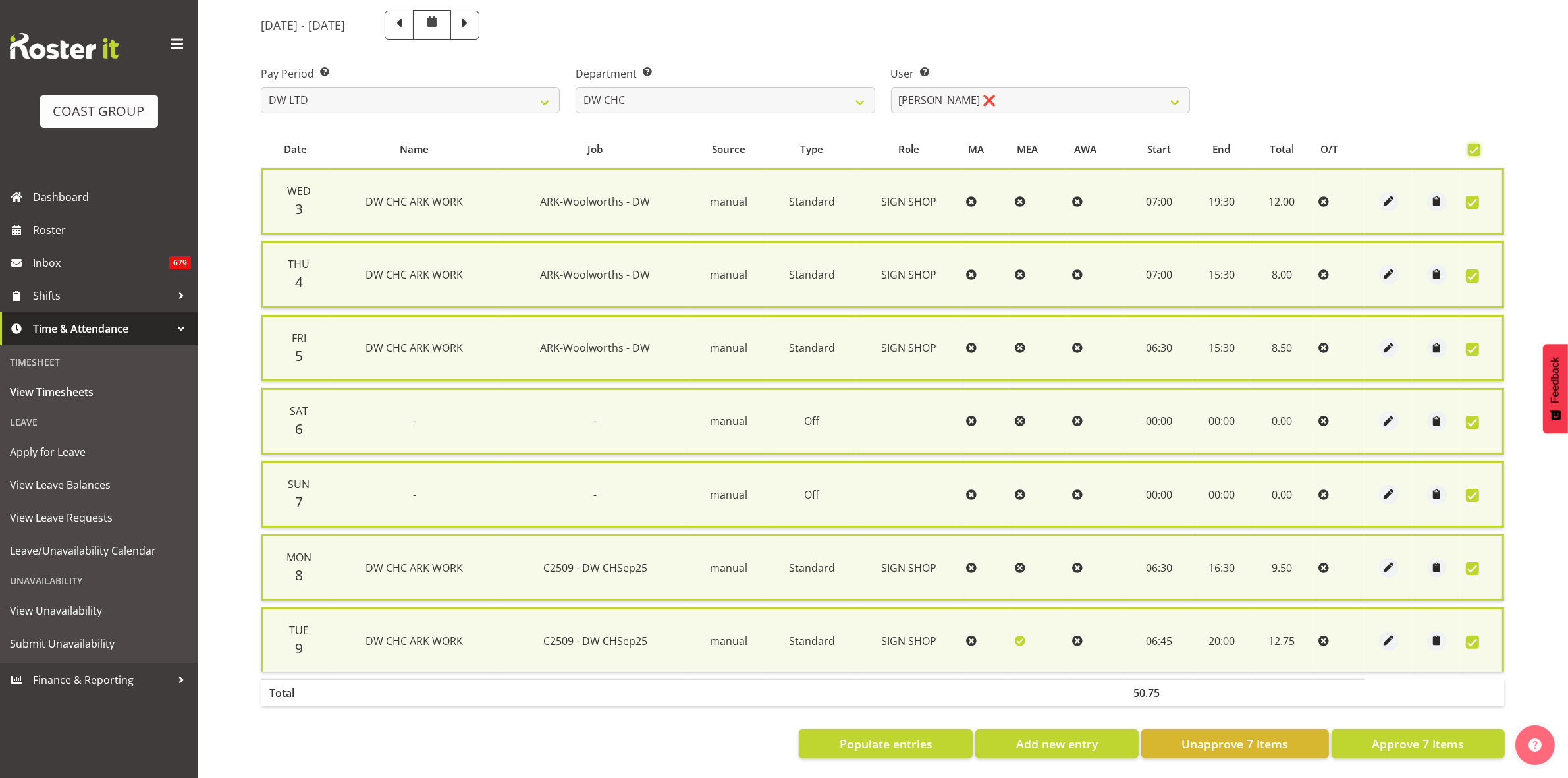
scroll to position [159, 0]
click at [1415, 735] on span "Approve 7 Items" at bounding box center [1418, 743] width 92 height 17
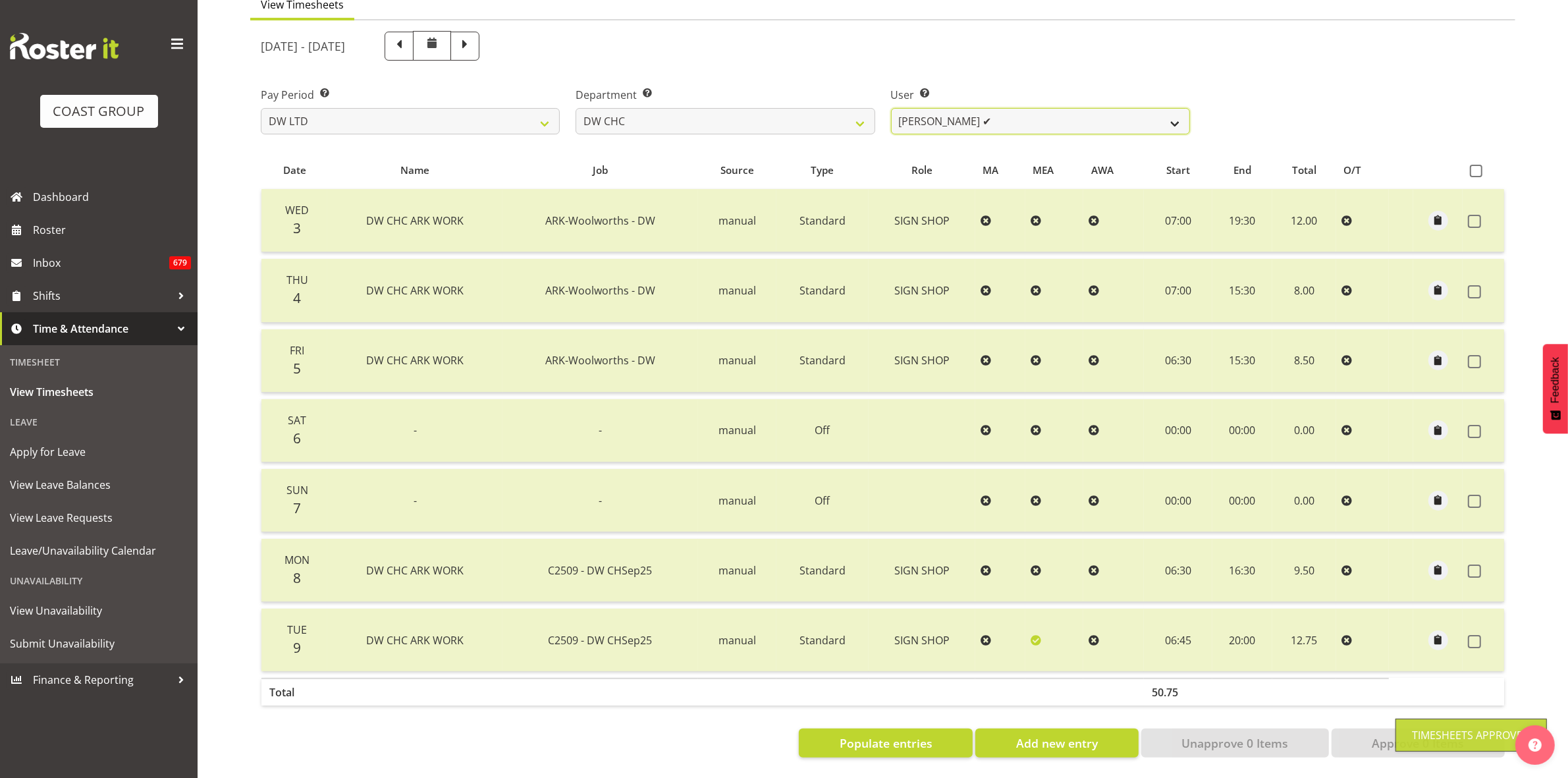
click at [1167, 112] on select "Ambrose Hills-Simonsen ✔ Brad Tweedy ✔ Bryan Humprhries ✔ Callum Jack O'Leary S…" at bounding box center [1041, 121] width 299 height 26
click at [857, 108] on select "DW AKL DW AKL ACCOUNTS/OFFICE DW CHC DW CHC DESIGN DW CHC PRODUCTION DW CHC SAL…" at bounding box center [725, 121] width 299 height 26
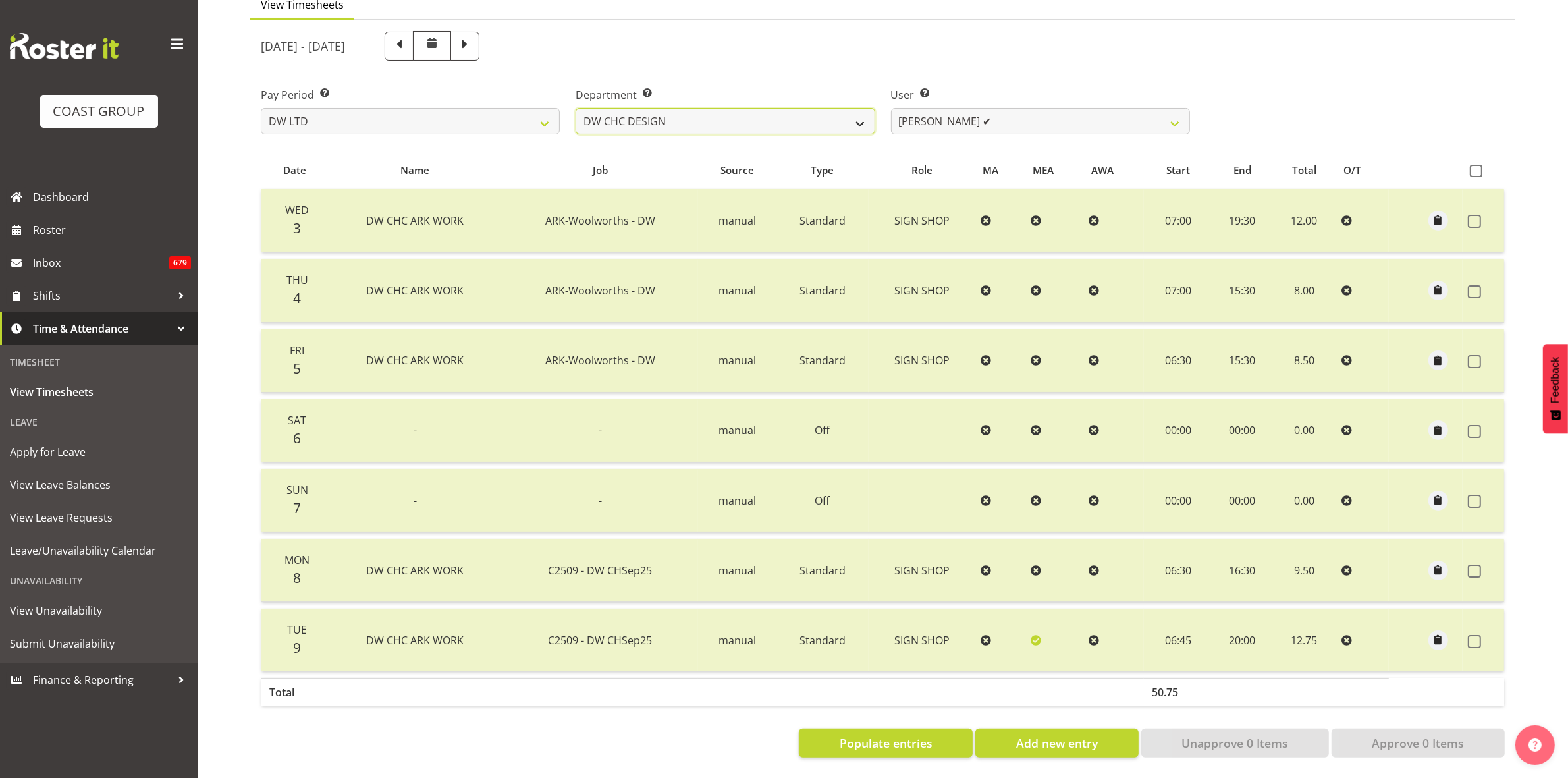
click at [575, 108] on select "DW AKL DW AKL ACCOUNTS/OFFICE DW CHC DW CHC DESIGN DW CHC PRODUCTION DW CHC SAL…" at bounding box center [725, 121] width 299 height 26
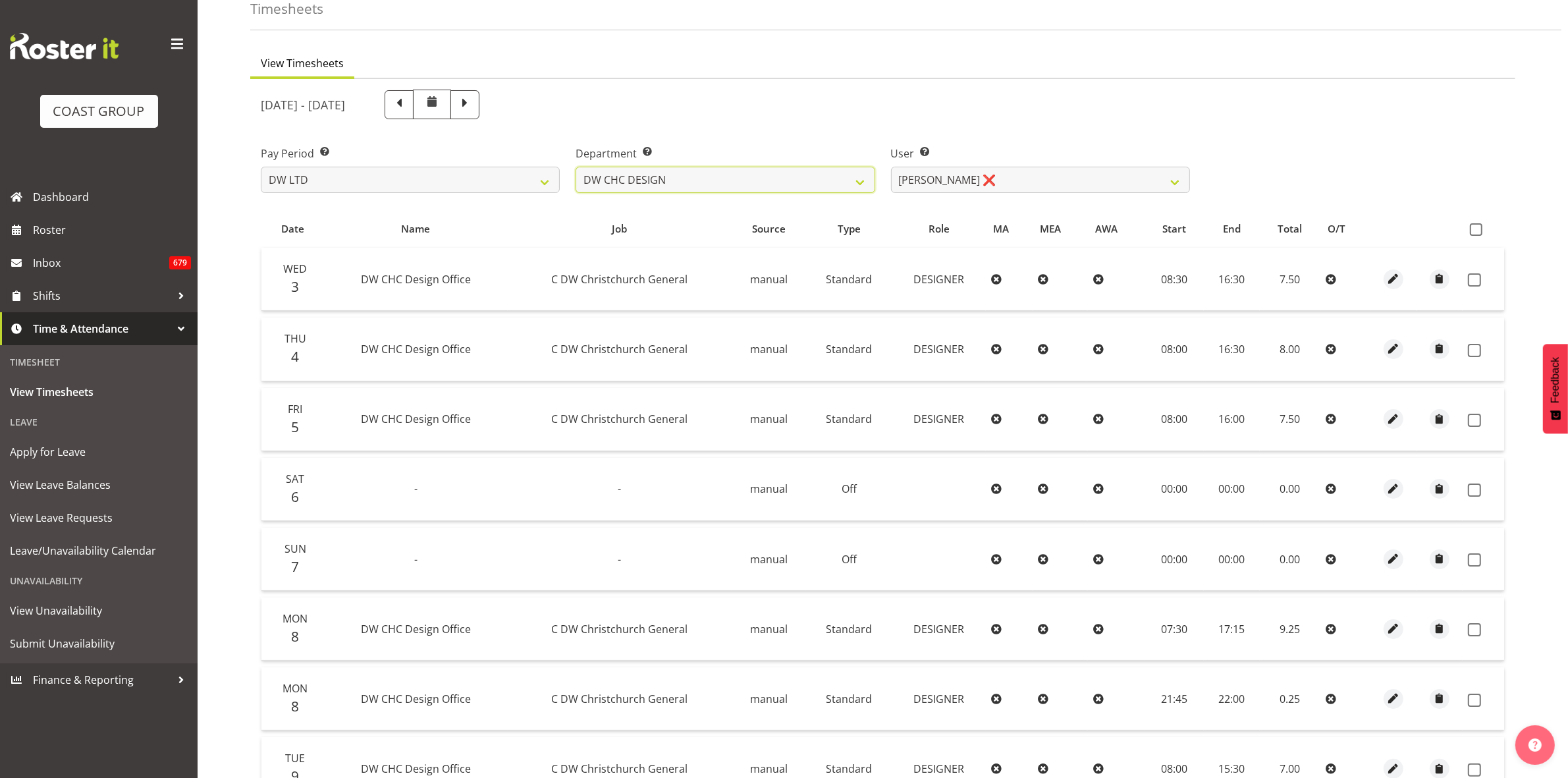
scroll to position [117, 0]
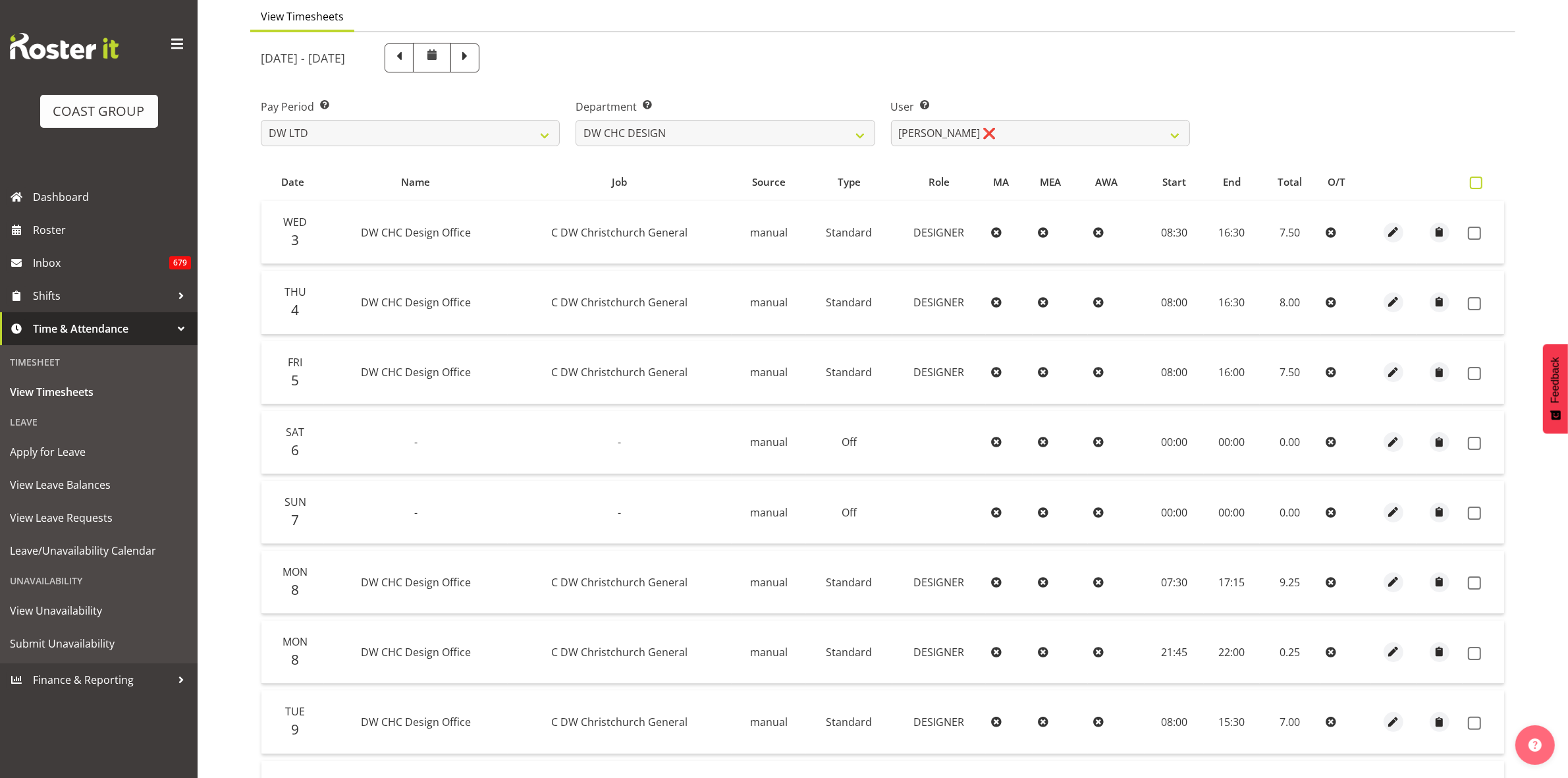
click at [1479, 183] on span at bounding box center [1476, 182] width 12 height 12
click at [1479, 183] on input "checkbox" at bounding box center [1474, 182] width 8 height 8
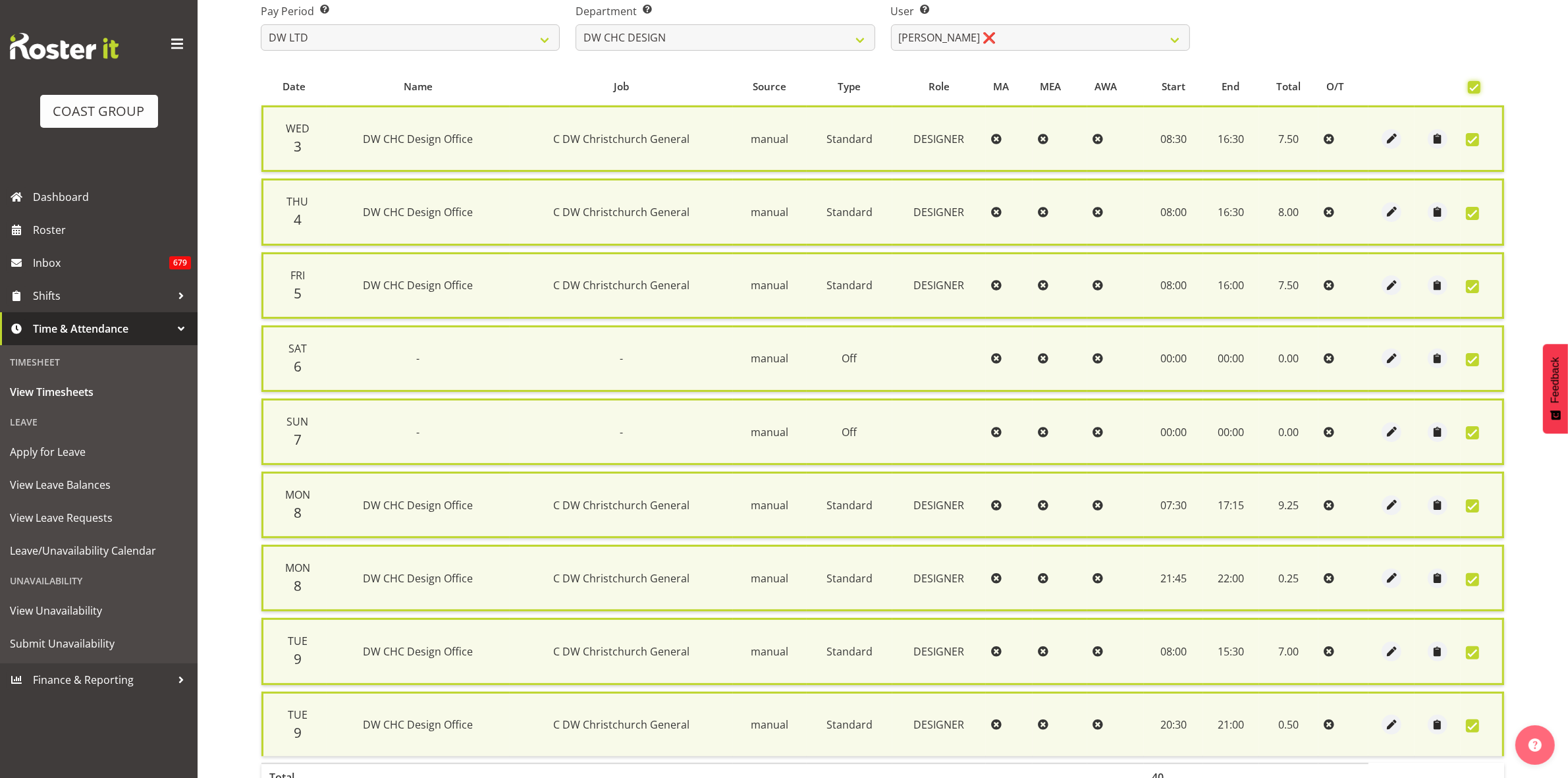
scroll to position [304, 0]
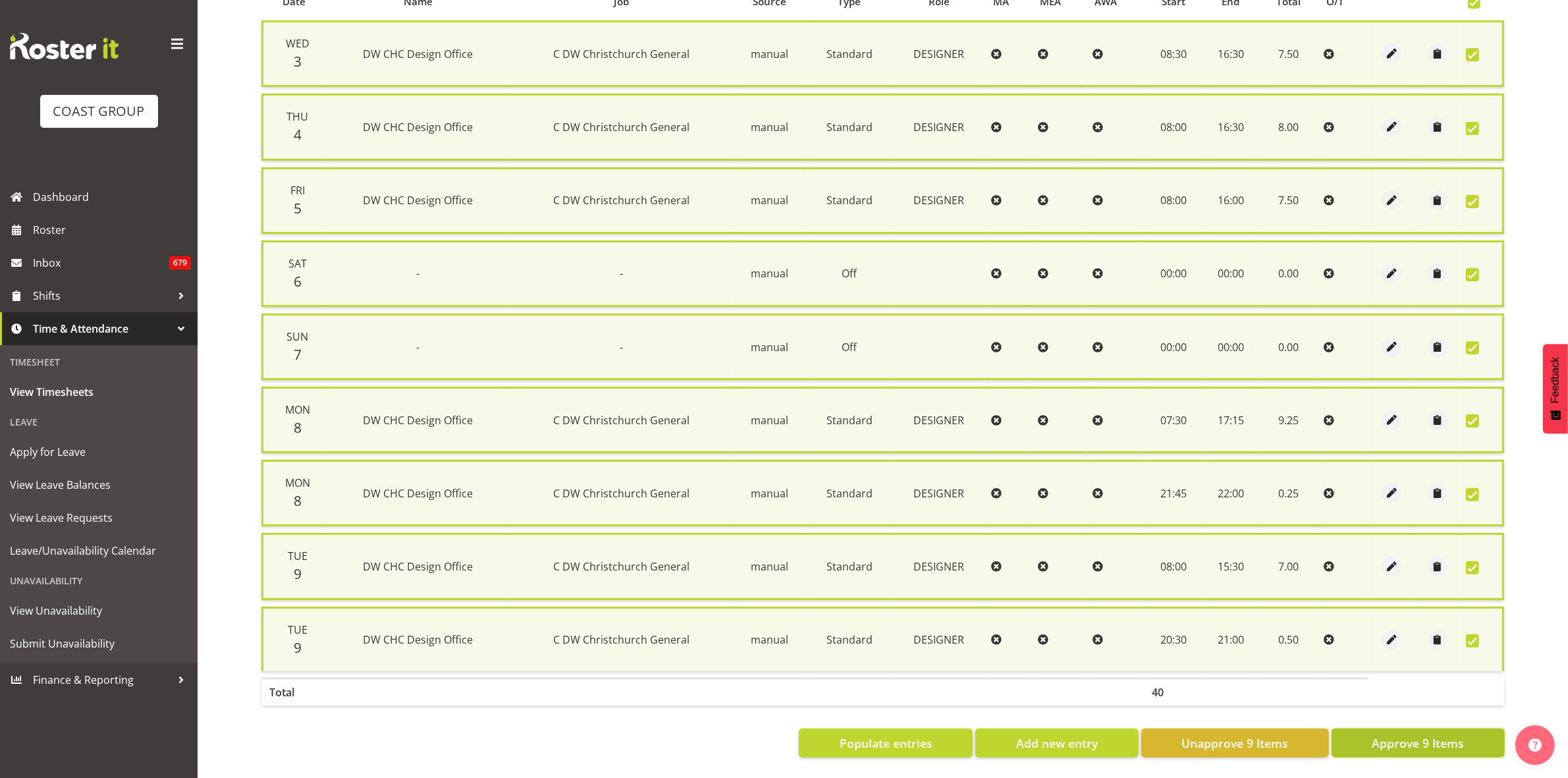
click at [1438, 736] on span "Approve 9 Items" at bounding box center [1418, 743] width 92 height 17
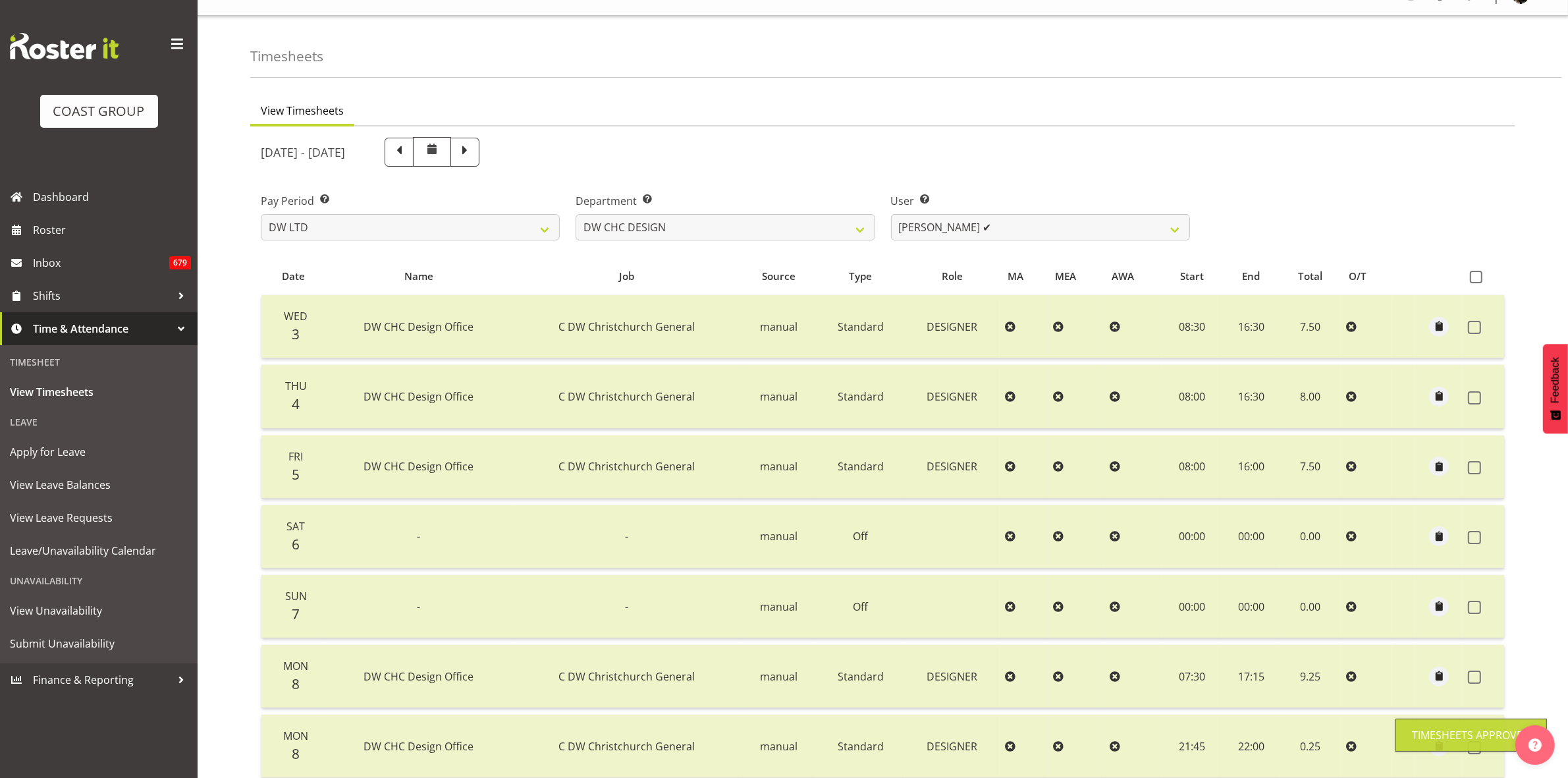
scroll to position [0, 0]
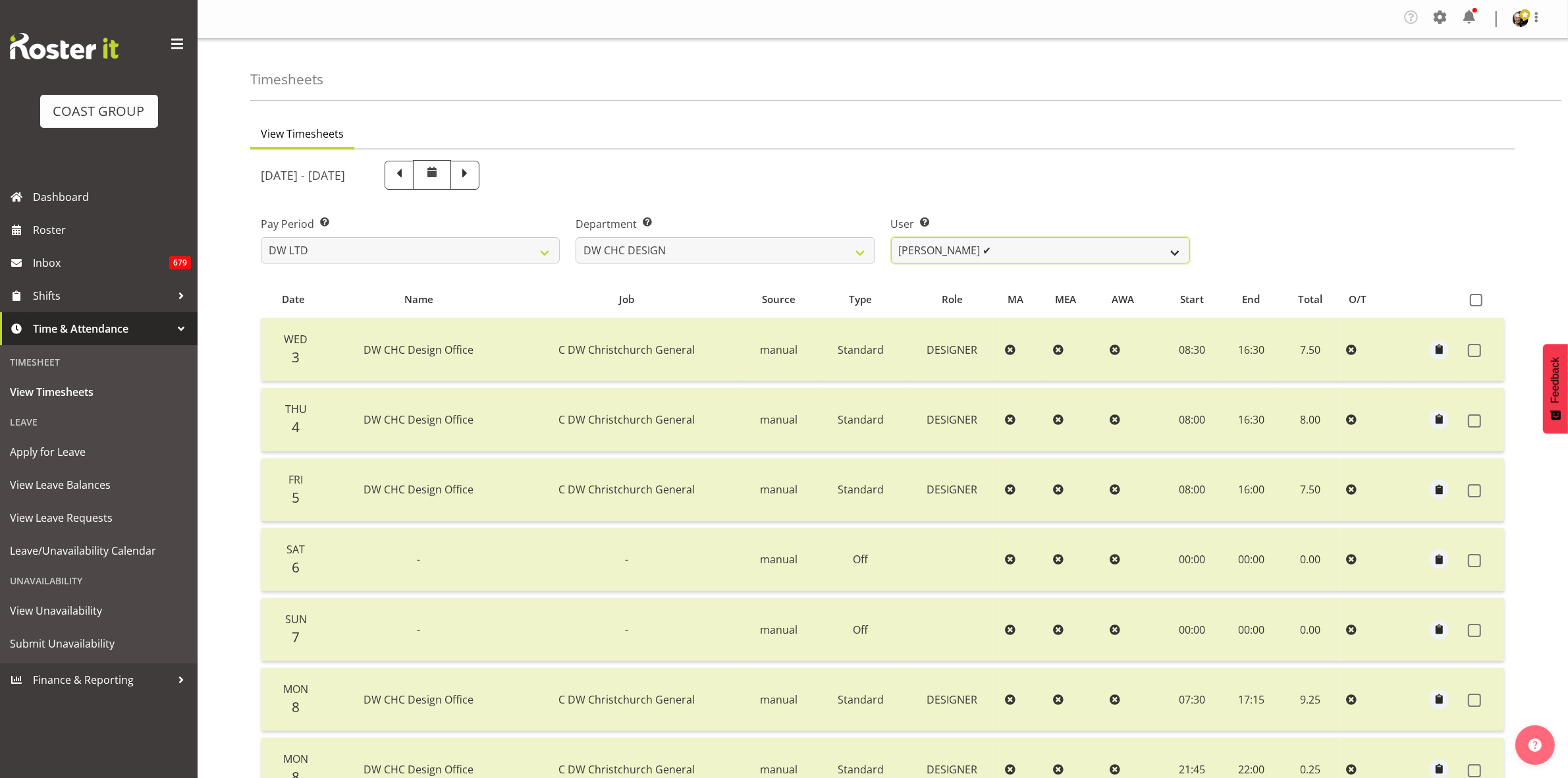
click at [1173, 245] on select "Amy Robinson ✔ Jeremy Hogan ❌ Jorgelina Villar ❌" at bounding box center [1041, 250] width 299 height 26
click at [891, 237] on select "Amy Robinson ✔ Jeremy Hogan ❌ Jorgelina Villar ❌" at bounding box center [1041, 250] width 299 height 26
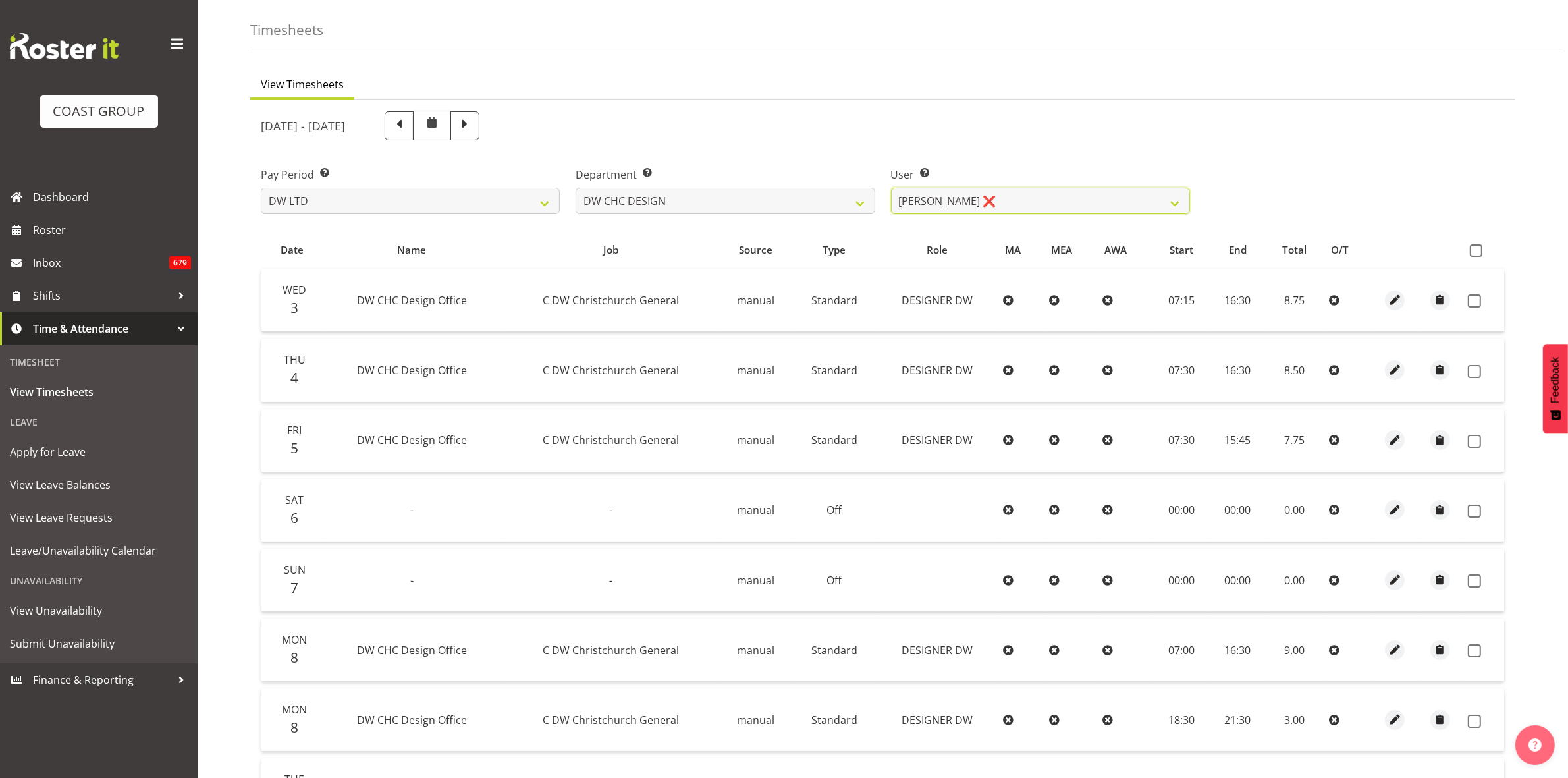
scroll to position [48, 0]
click at [1475, 252] on span at bounding box center [1476, 253] width 12 height 12
click at [1475, 252] on input "checkbox" at bounding box center [1474, 253] width 8 height 8
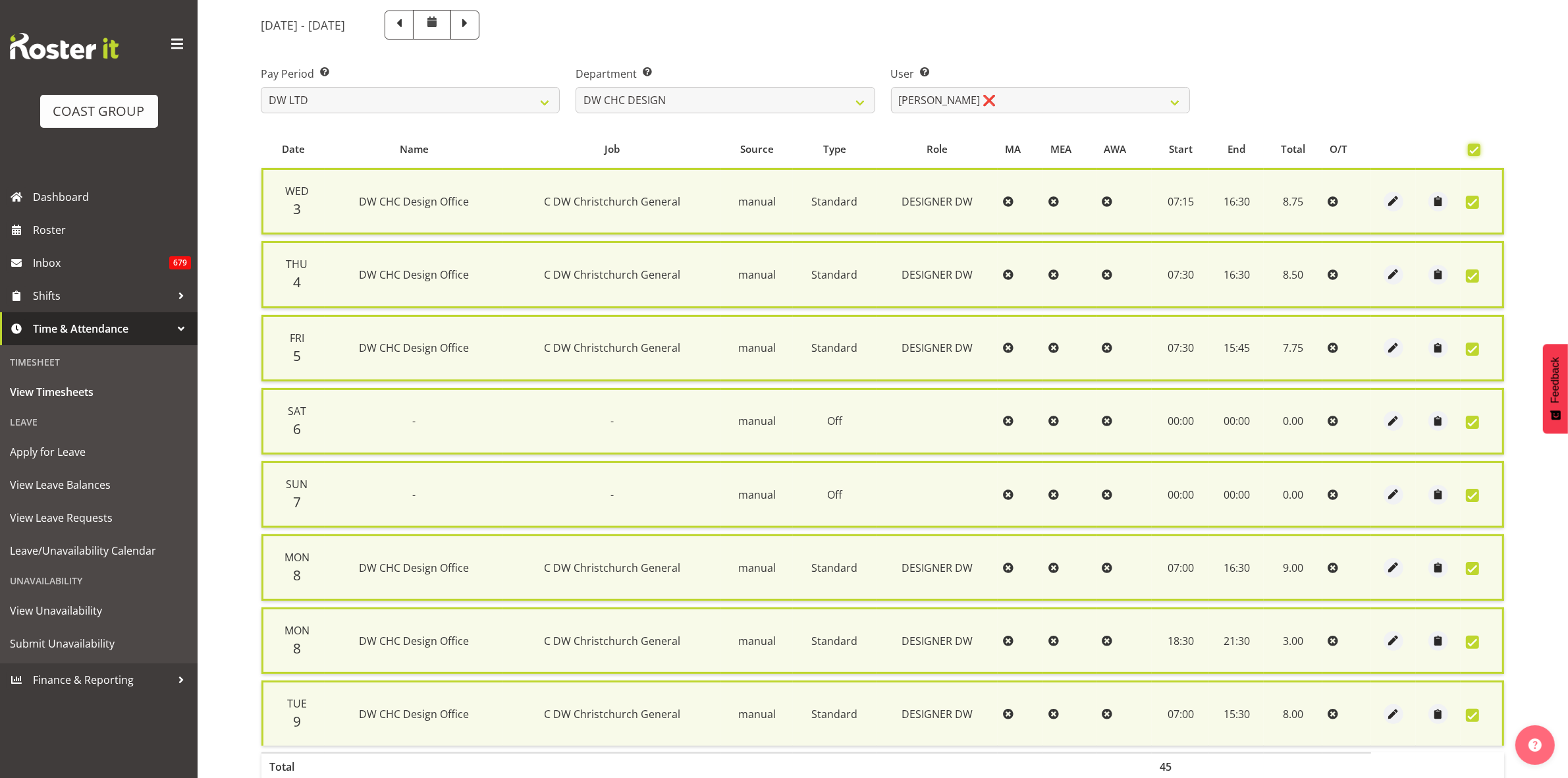
scroll to position [231, 0]
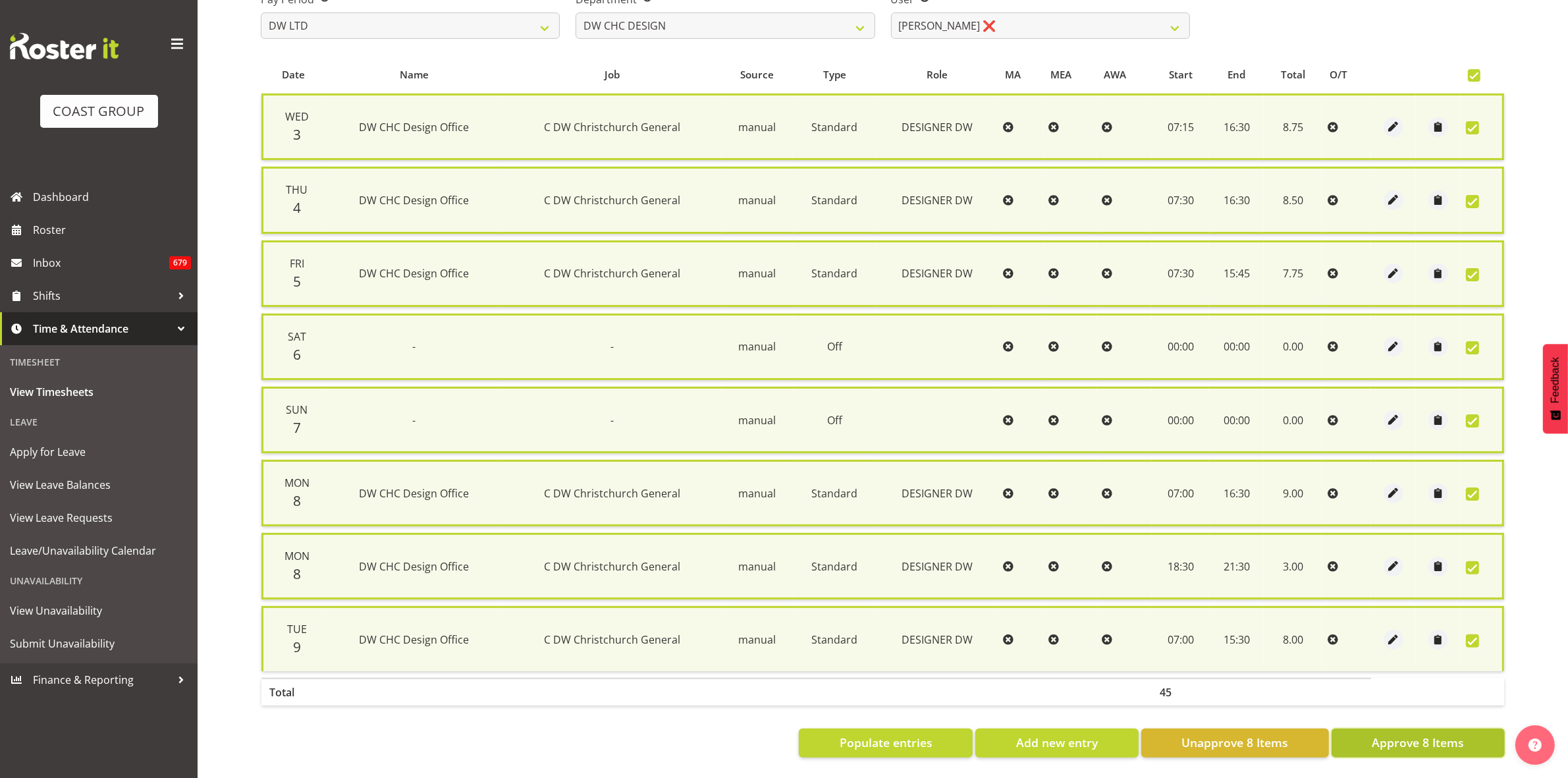
click at [1421, 734] on span "Approve 8 Items" at bounding box center [1418, 742] width 92 height 17
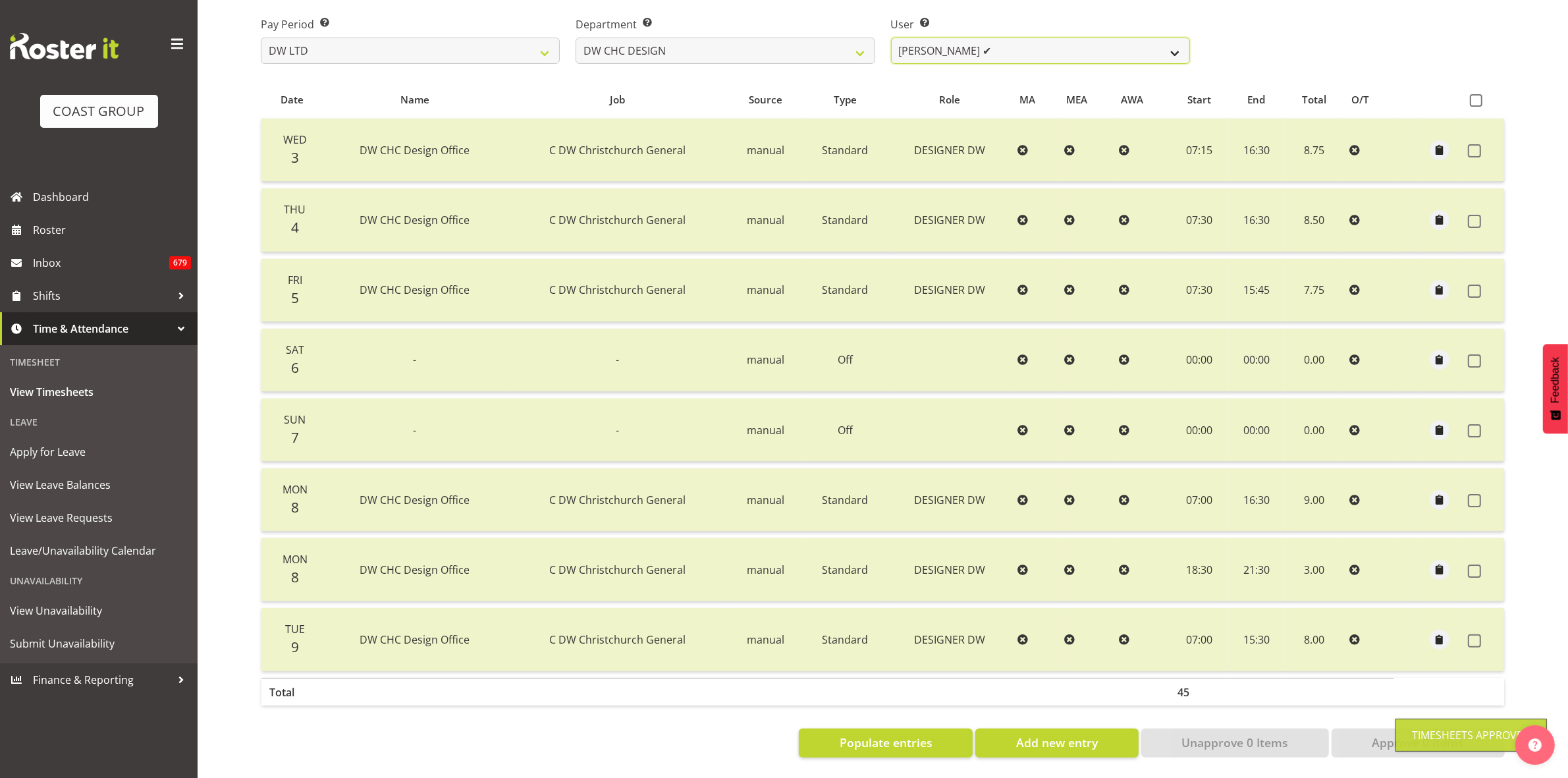
click at [1176, 38] on select "Amy Robinson ✔ Jeremy Hogan ✔ Jorgelina Villar ❌" at bounding box center [1041, 51] width 299 height 26
click at [891, 38] on select "Amy Robinson ✔ Jeremy Hogan ✔ Jorgelina Villar ❌" at bounding box center [1041, 51] width 299 height 26
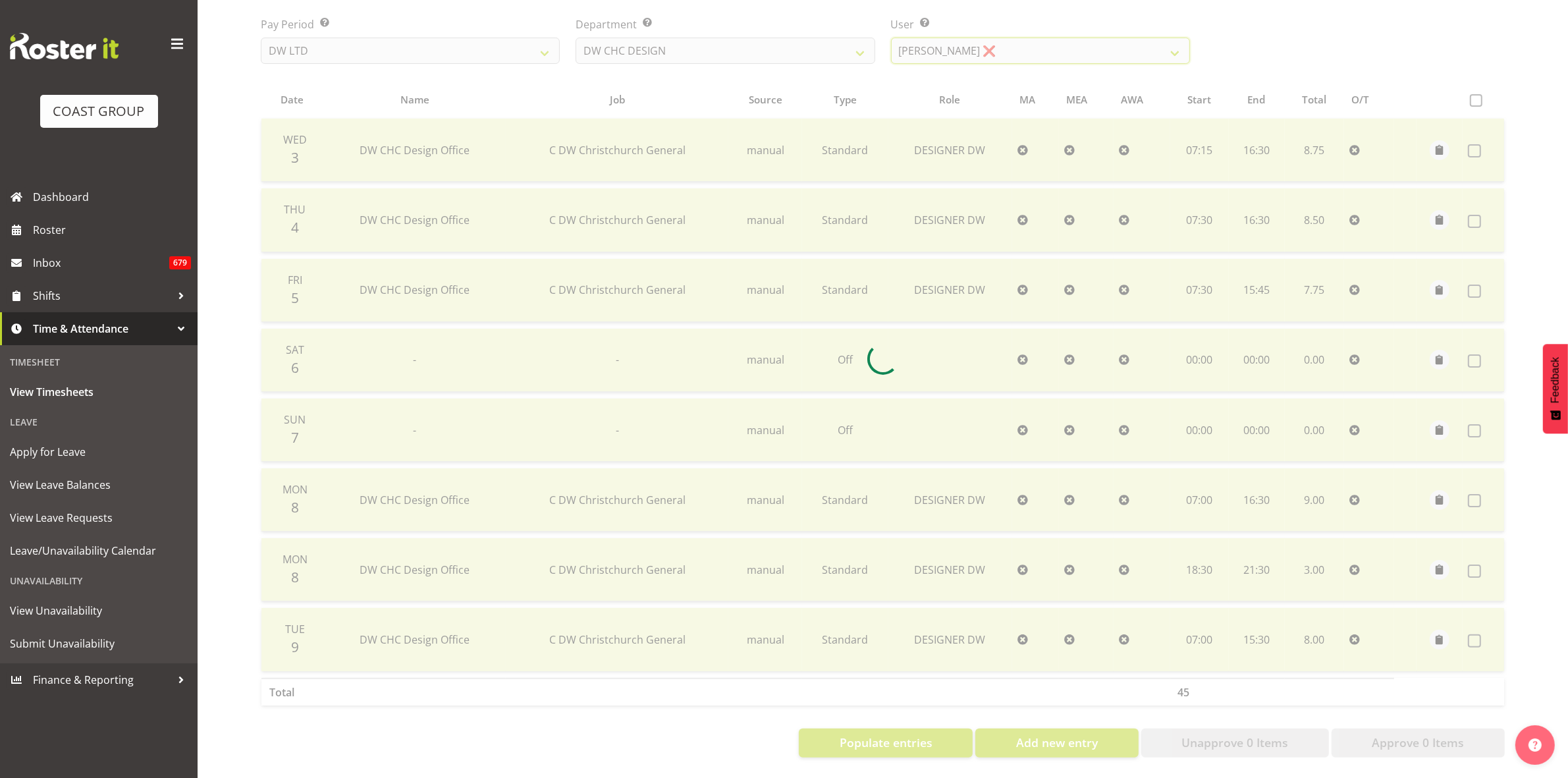
scroll to position [143, 0]
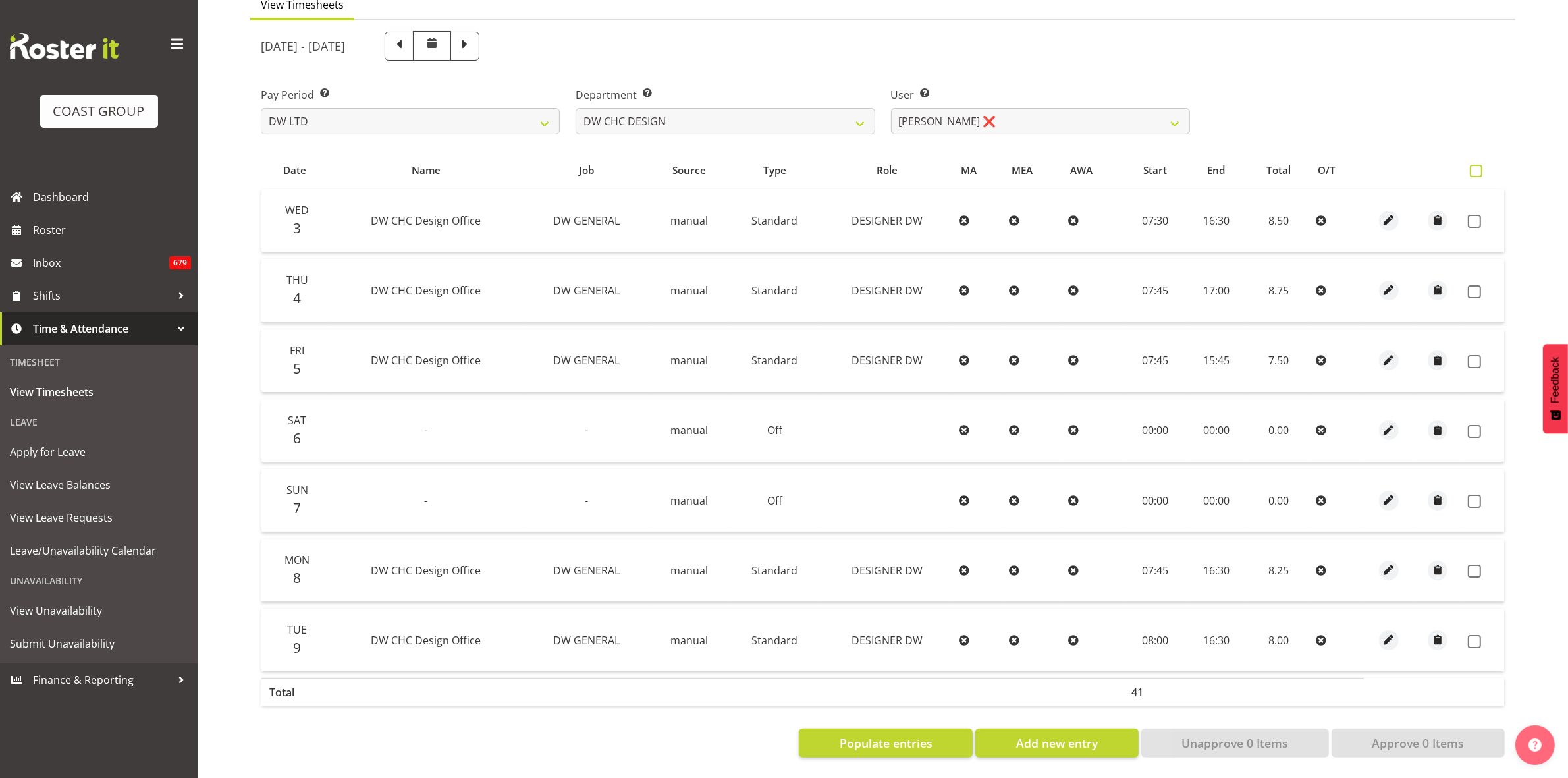
click at [1476, 165] on span at bounding box center [1476, 171] width 12 height 12
click at [1476, 167] on input "checkbox" at bounding box center [1474, 171] width 8 height 8
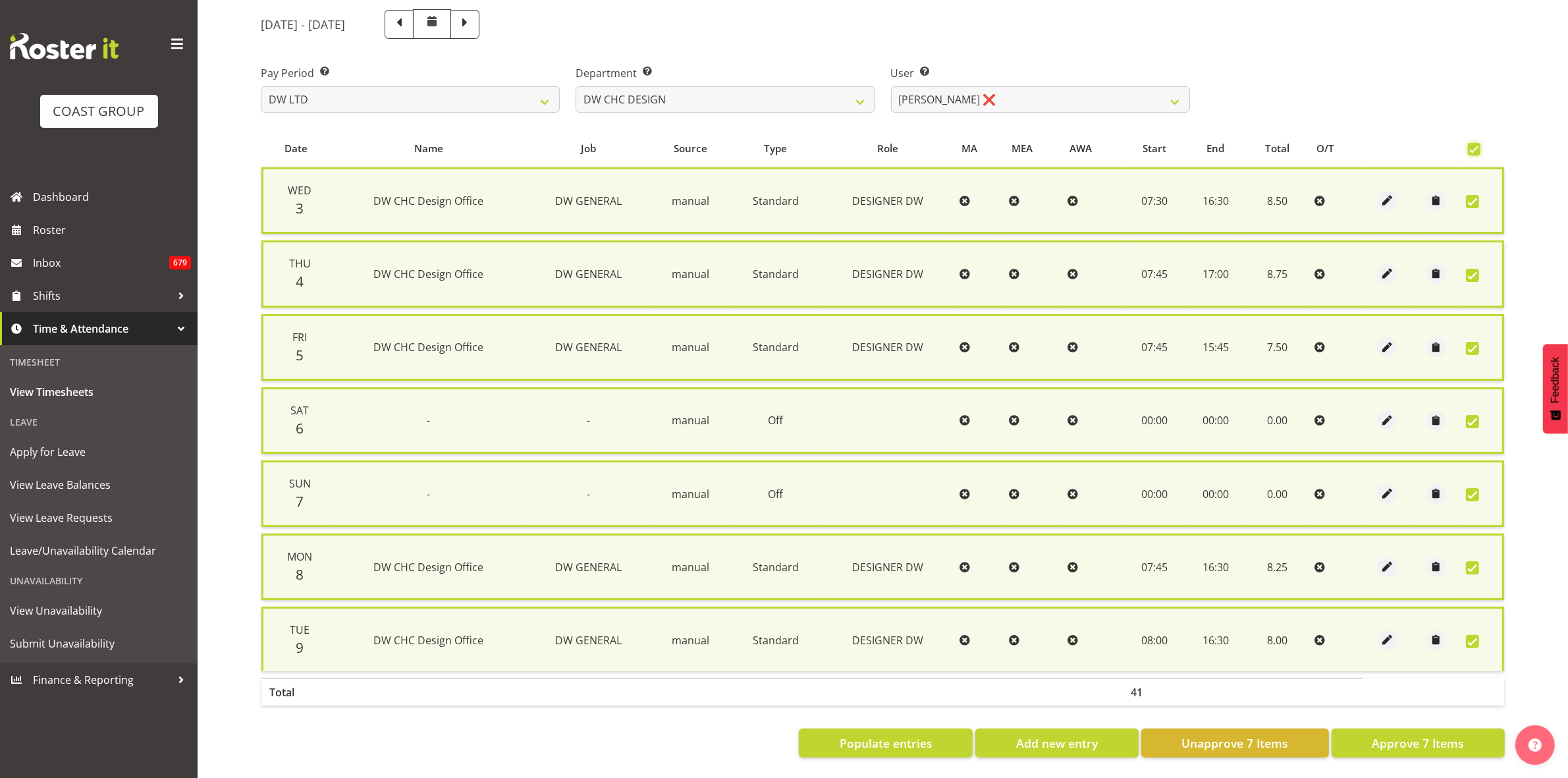
scroll to position [159, 0]
click at [1419, 735] on span "Approve 7 Items" at bounding box center [1418, 743] width 92 height 17
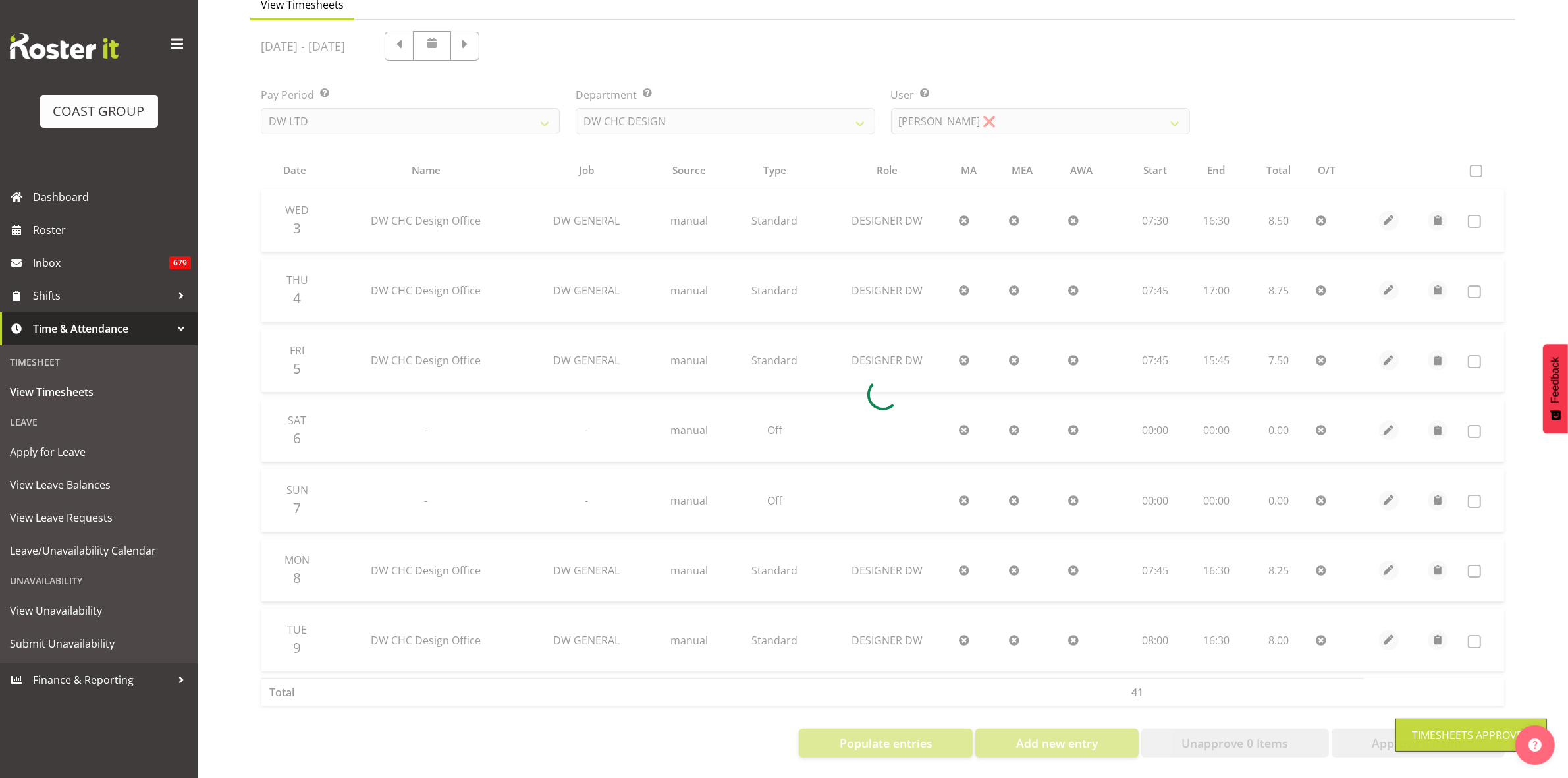
scroll to position [143, 0]
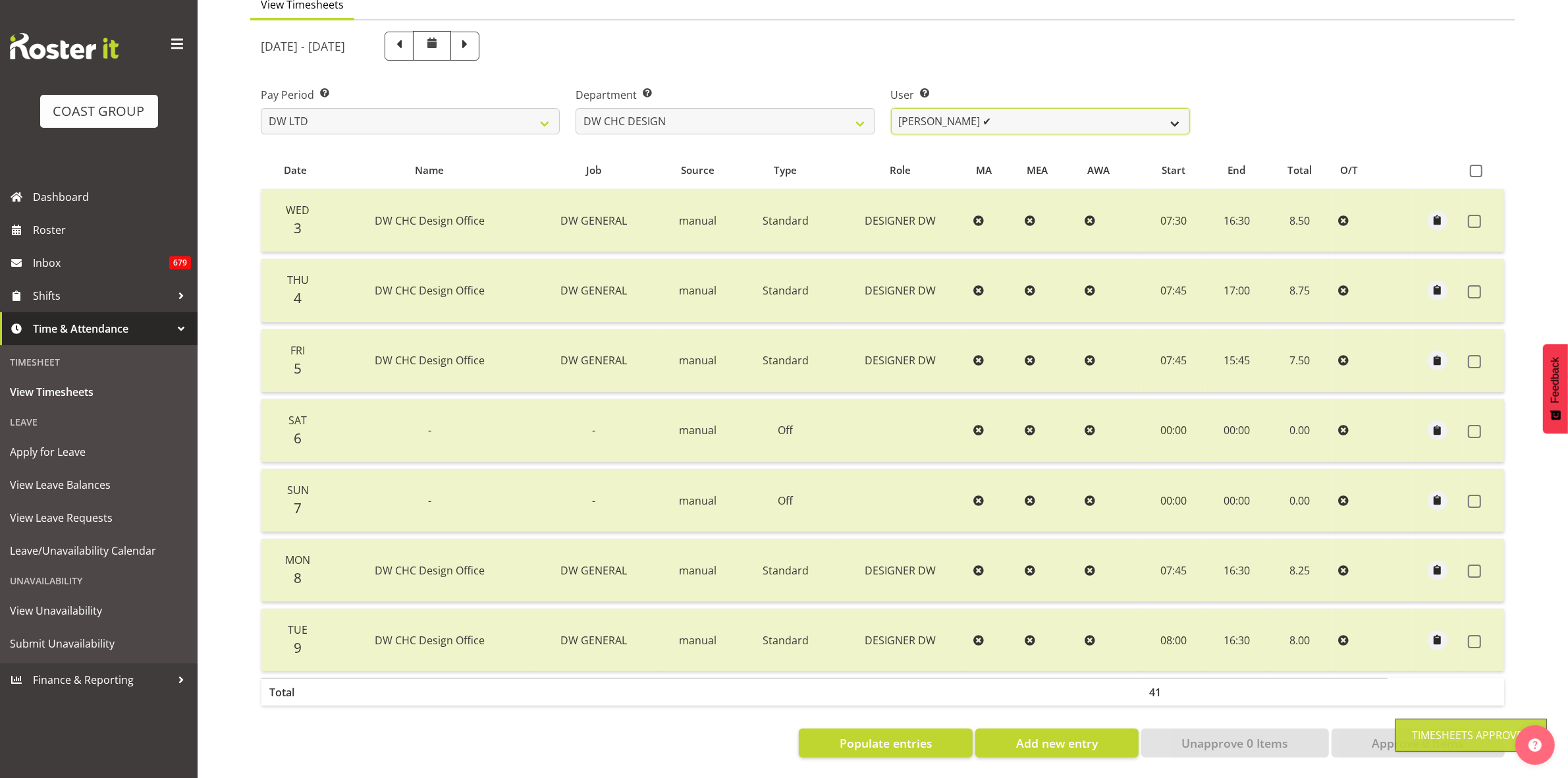
click at [1176, 114] on select "Amy Robinson ✔ Jeremy Hogan ✔ Jorgelina Villar ✔" at bounding box center [1041, 121] width 299 height 26
click at [858, 110] on select "DW AKL DW AKL ACCOUNTS/OFFICE DW CHC DW CHC DESIGN DW CHC PRODUCTION DW CHC SAL…" at bounding box center [725, 121] width 299 height 26
click at [575, 108] on select "DW AKL DW AKL ACCOUNTS/OFFICE DW CHC DW CHC DESIGN DW CHC PRODUCTION DW CHC SAL…" at bounding box center [725, 121] width 299 height 26
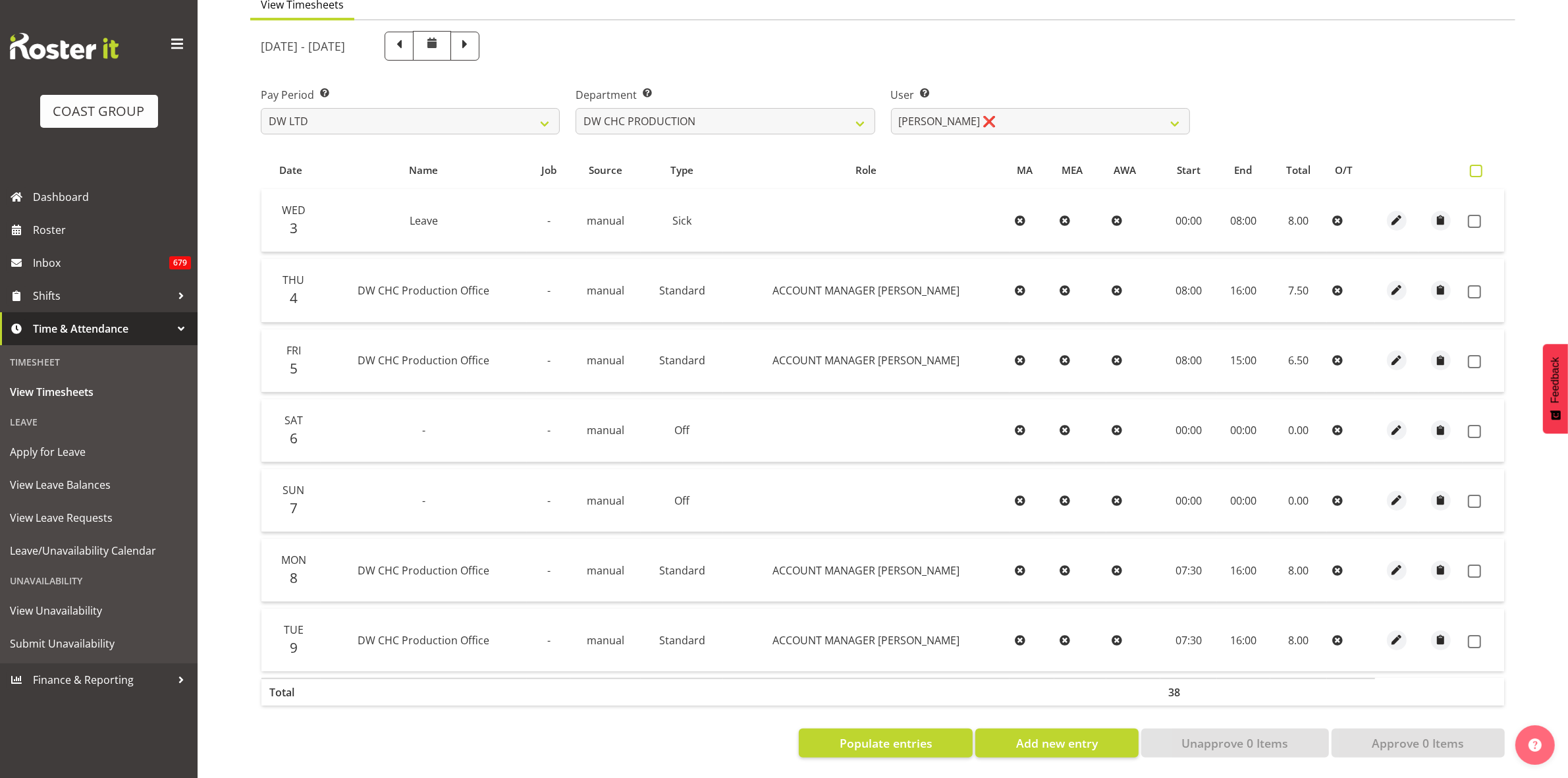
click at [1476, 165] on span at bounding box center [1476, 171] width 12 height 12
click at [1476, 167] on input "checkbox" at bounding box center [1474, 171] width 8 height 8
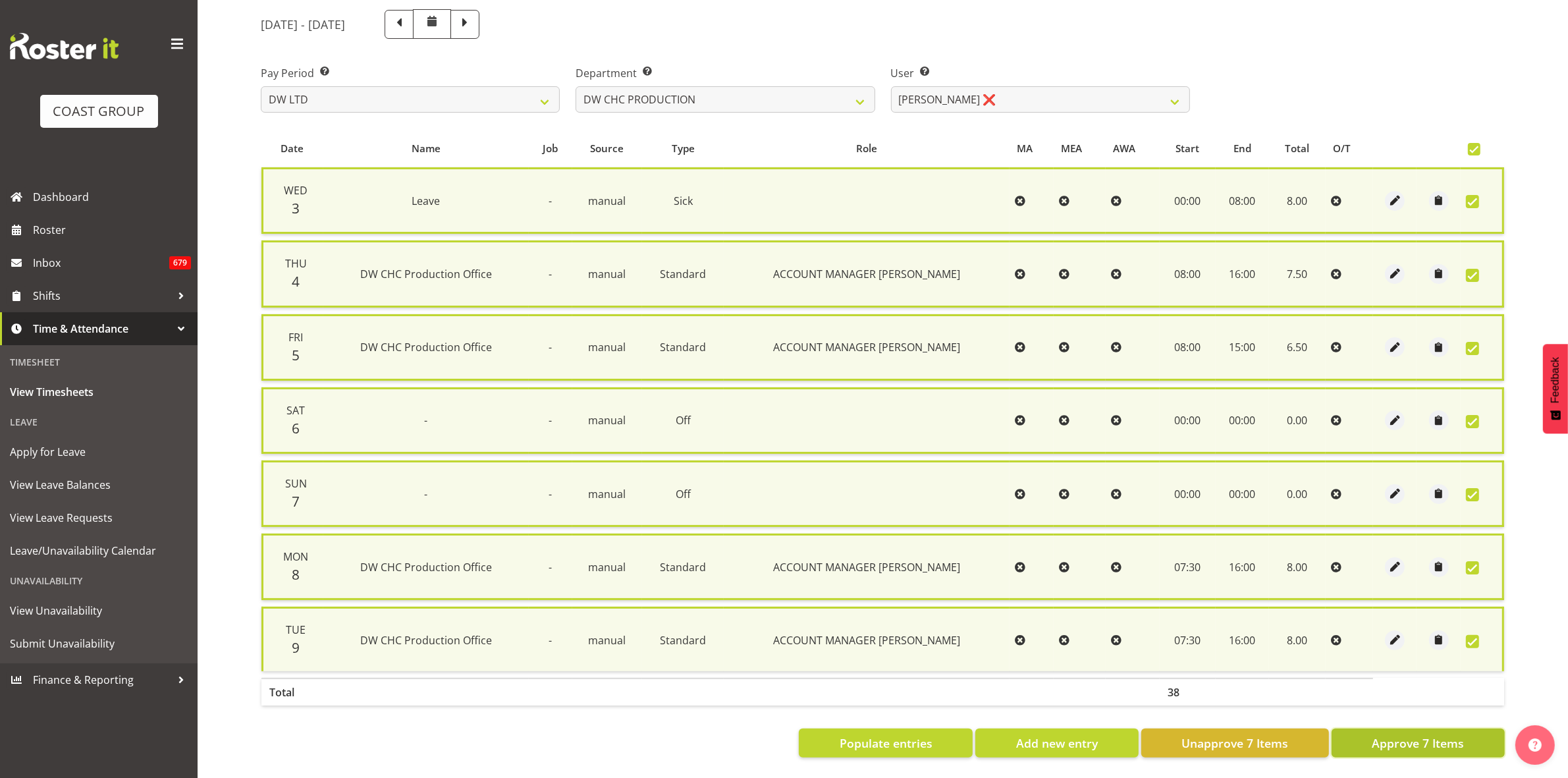
click at [1419, 735] on span "Approve 7 Items" at bounding box center [1418, 743] width 92 height 17
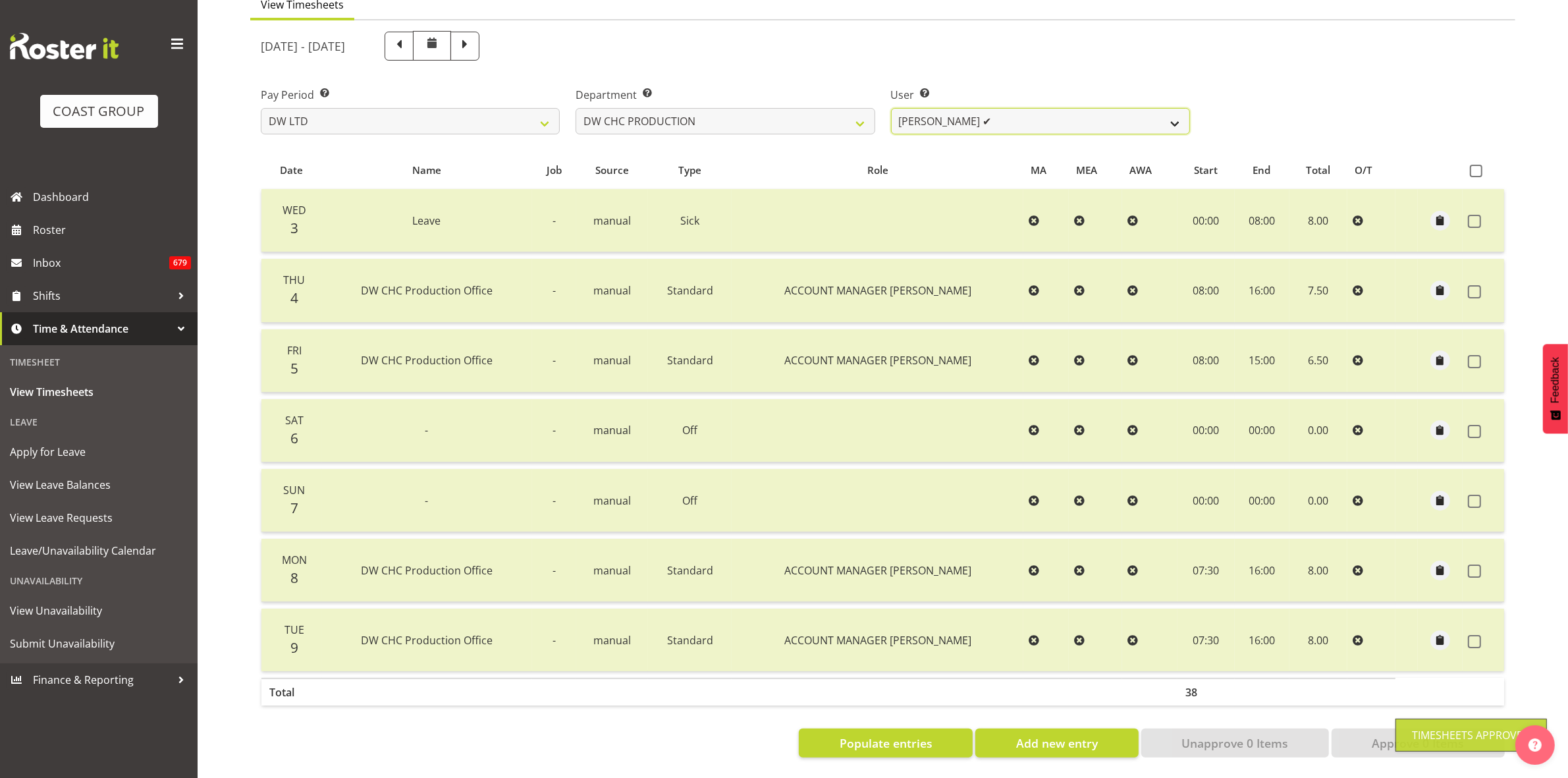
click at [1178, 108] on select "Jason Garvey ✔" at bounding box center [1041, 121] width 299 height 26
click at [856, 111] on select "DW AKL DW AKL ACCOUNTS/OFFICE DW CHC DW CHC DESIGN DW CHC PRODUCTION DW CHC SAL…" at bounding box center [725, 121] width 299 height 26
click at [575, 108] on select "DW AKL DW AKL ACCOUNTS/OFFICE DW CHC DW CHC DESIGN DW CHC PRODUCTION DW CHC SAL…" at bounding box center [725, 121] width 299 height 26
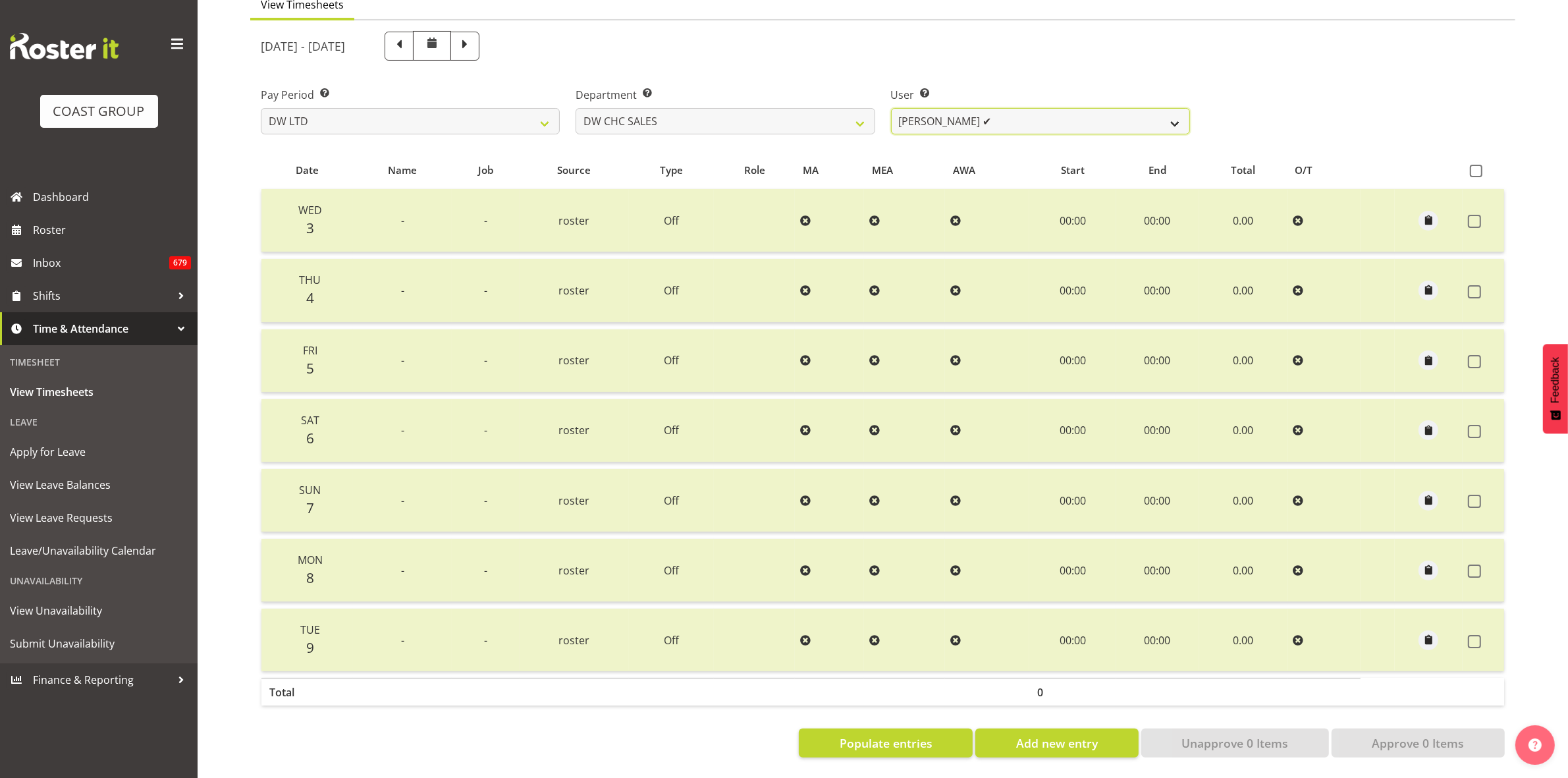
click at [1174, 110] on select "Dayle Eathorne ✔" at bounding box center [1041, 121] width 299 height 26
click at [856, 110] on select "DW AKL DW AKL ACCOUNTS/OFFICE DW CHC DW CHC DESIGN DW CHC PRODUCTION DW CHC SAL…" at bounding box center [725, 121] width 299 height 26
click at [575, 108] on select "DW AKL DW AKL ACCOUNTS/OFFICE DW CHC DW CHC DESIGN DW CHC PRODUCTION DW CHC SAL…" at bounding box center [725, 121] width 299 height 26
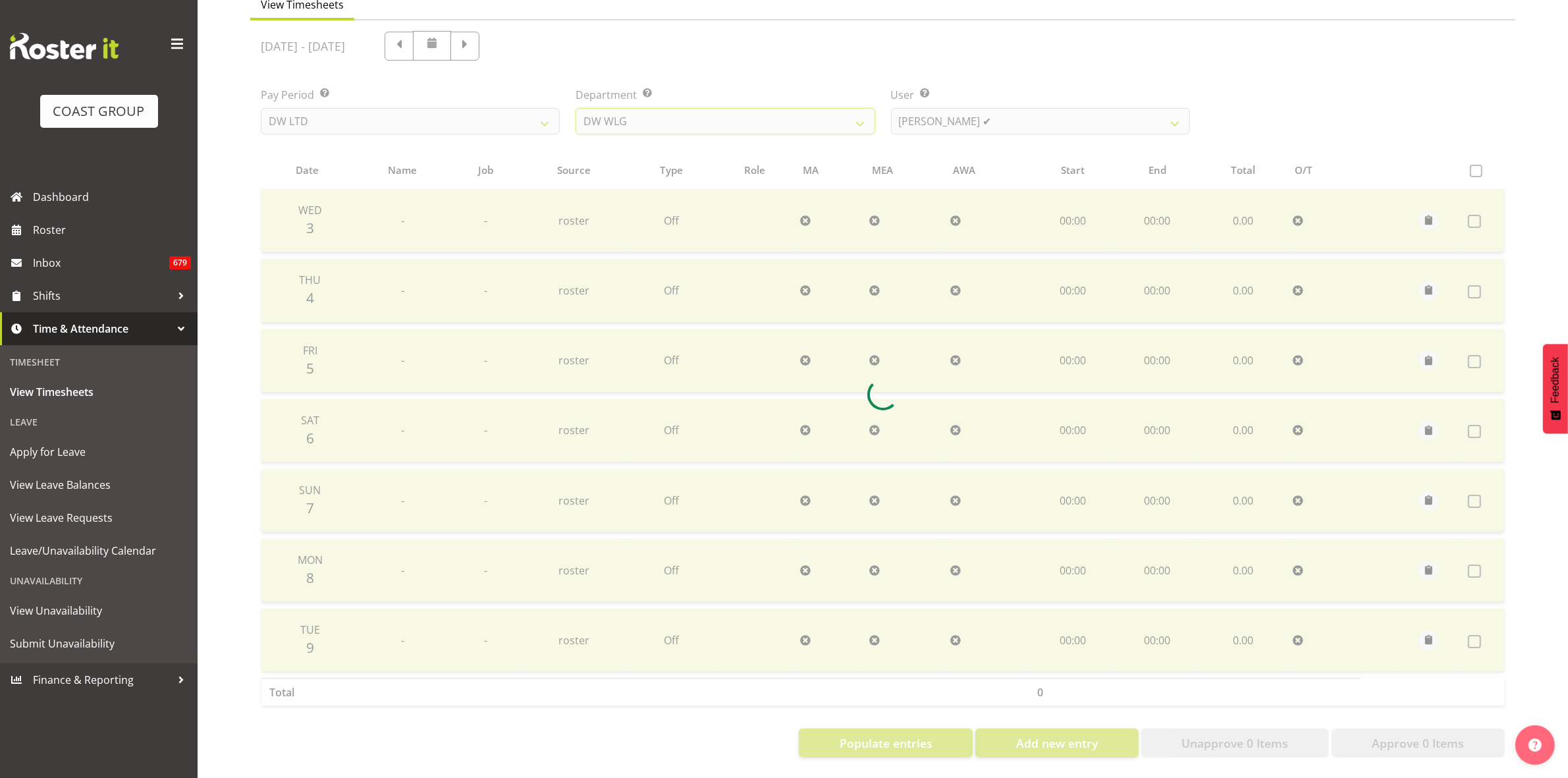
scroll to position [72, 0]
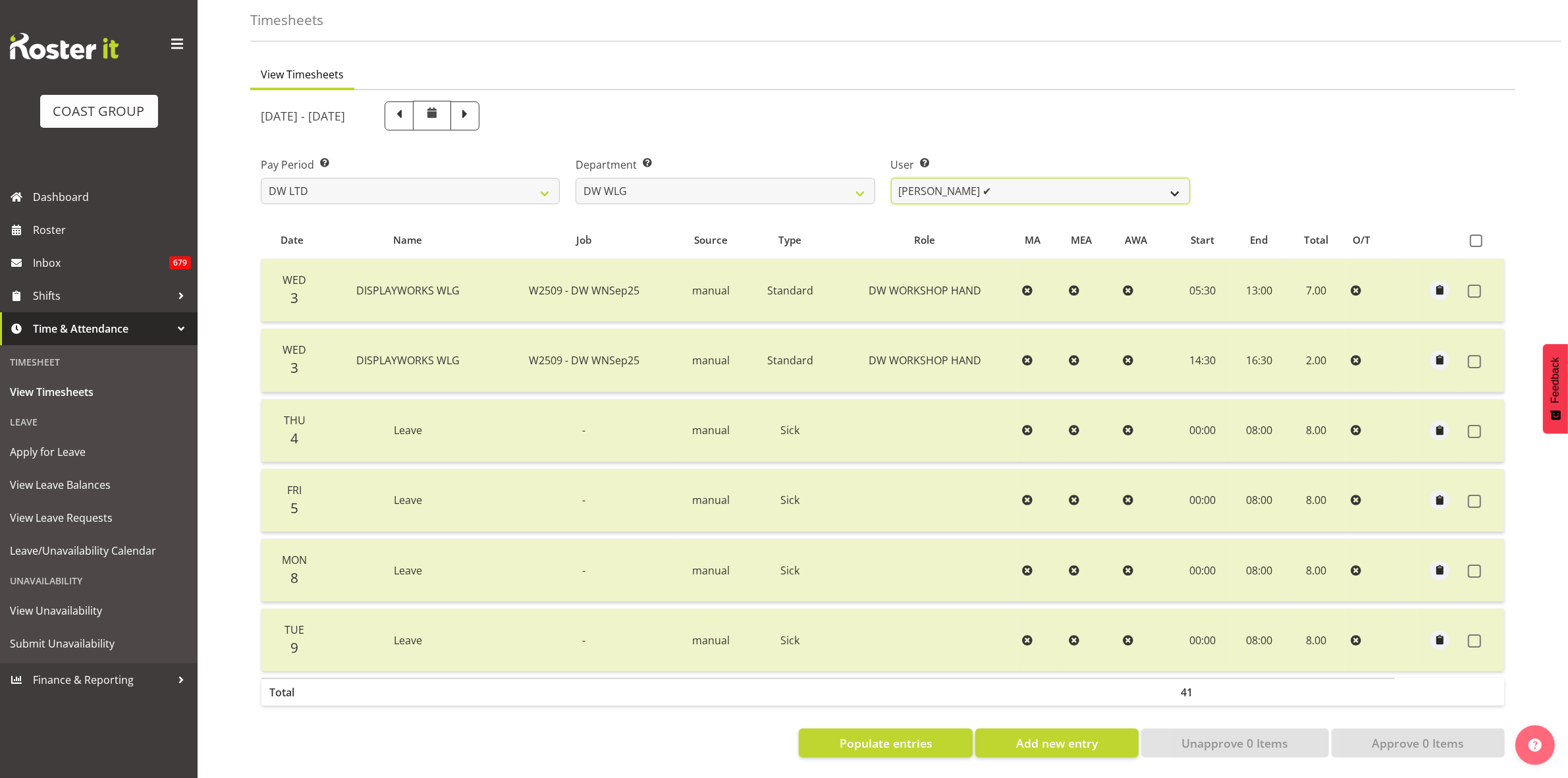
click at [1174, 182] on select "Cassie Phillips ✔ Darryl Dickinson ✔ Josh Provoost ✔ Ken Barnden ✔ Stanley Elli…" at bounding box center [1041, 191] width 299 height 26
click at [860, 178] on select "DW AKL DW AKL ACCOUNTS/OFFICE DW CHC DW CHC DESIGN DW CHC PRODUCTION DW CHC SAL…" at bounding box center [725, 191] width 299 height 26
click at [575, 178] on select "DW AKL DW AKL ACCOUNTS/OFFICE DW CHC DW CHC DESIGN DW CHC PRODUCTION DW CHC SAL…" at bounding box center [725, 191] width 299 height 26
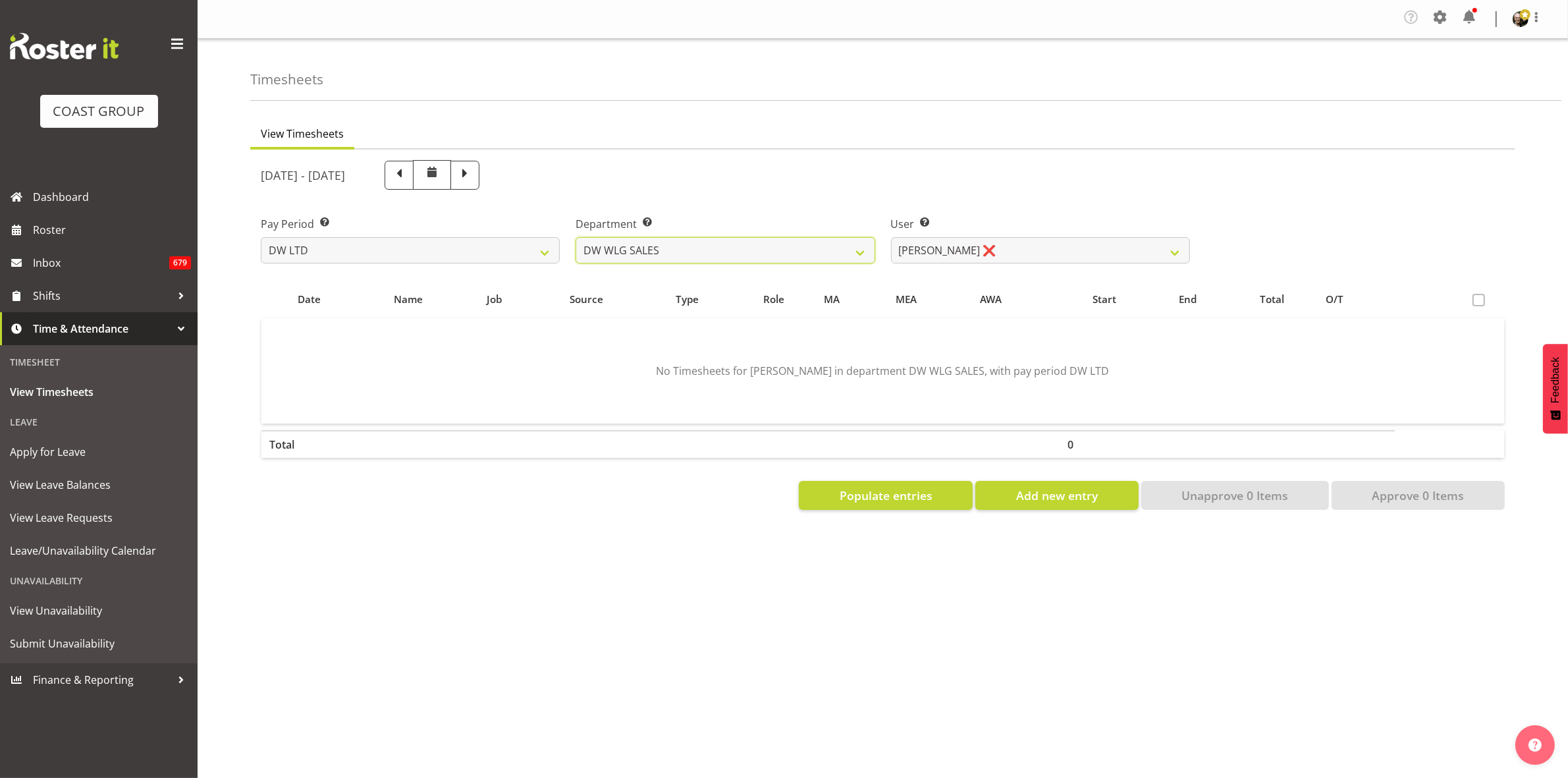
scroll to position [0, 0]
click at [929, 498] on span "Populate entries" at bounding box center [886, 495] width 93 height 17
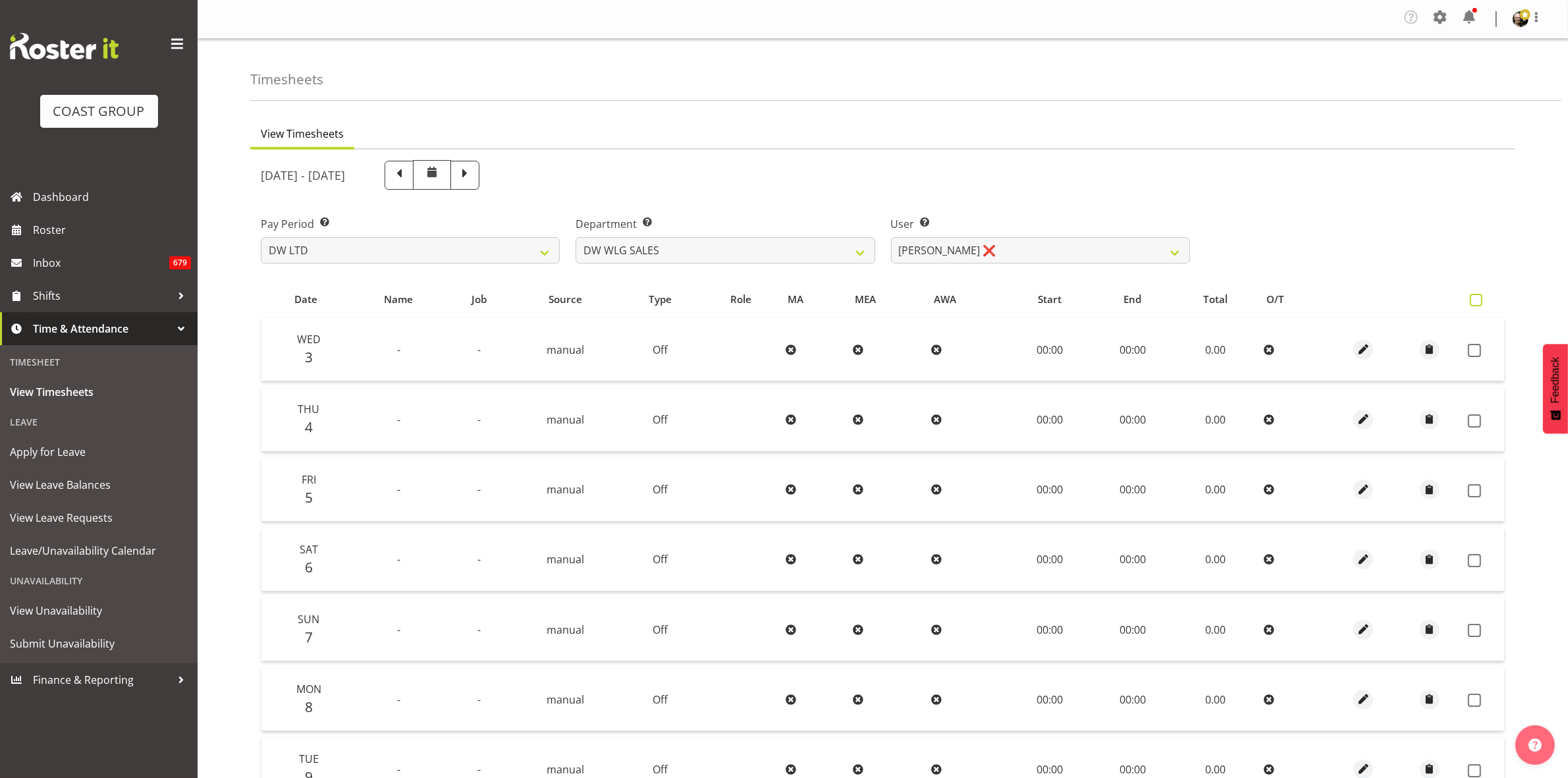
click at [1480, 300] on span at bounding box center [1476, 300] width 12 height 12
click at [1479, 300] on input "checkbox" at bounding box center [1474, 300] width 8 height 8
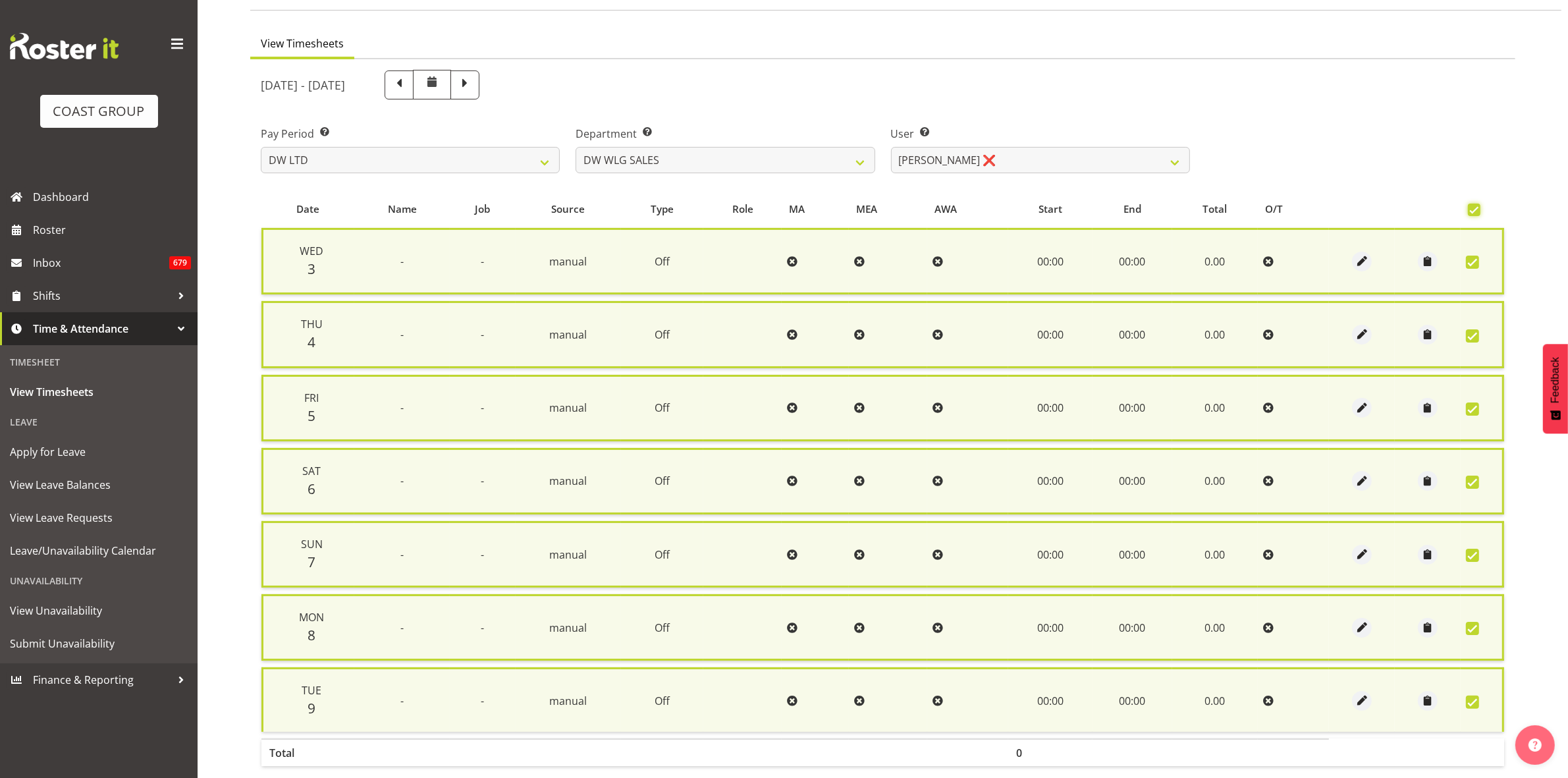
scroll to position [159, 0]
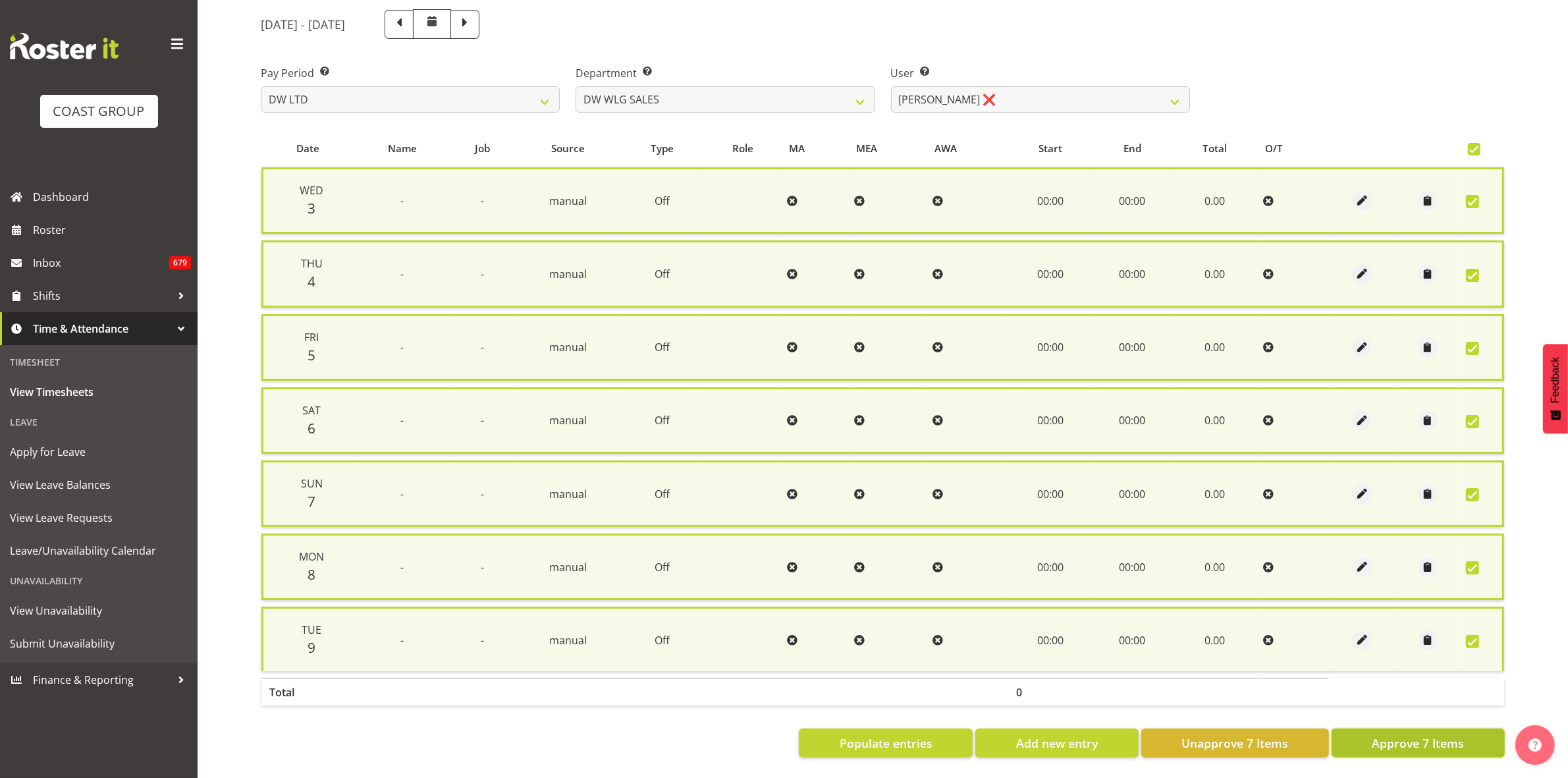
click at [1436, 735] on span "Approve 7 Items" at bounding box center [1418, 743] width 92 height 17
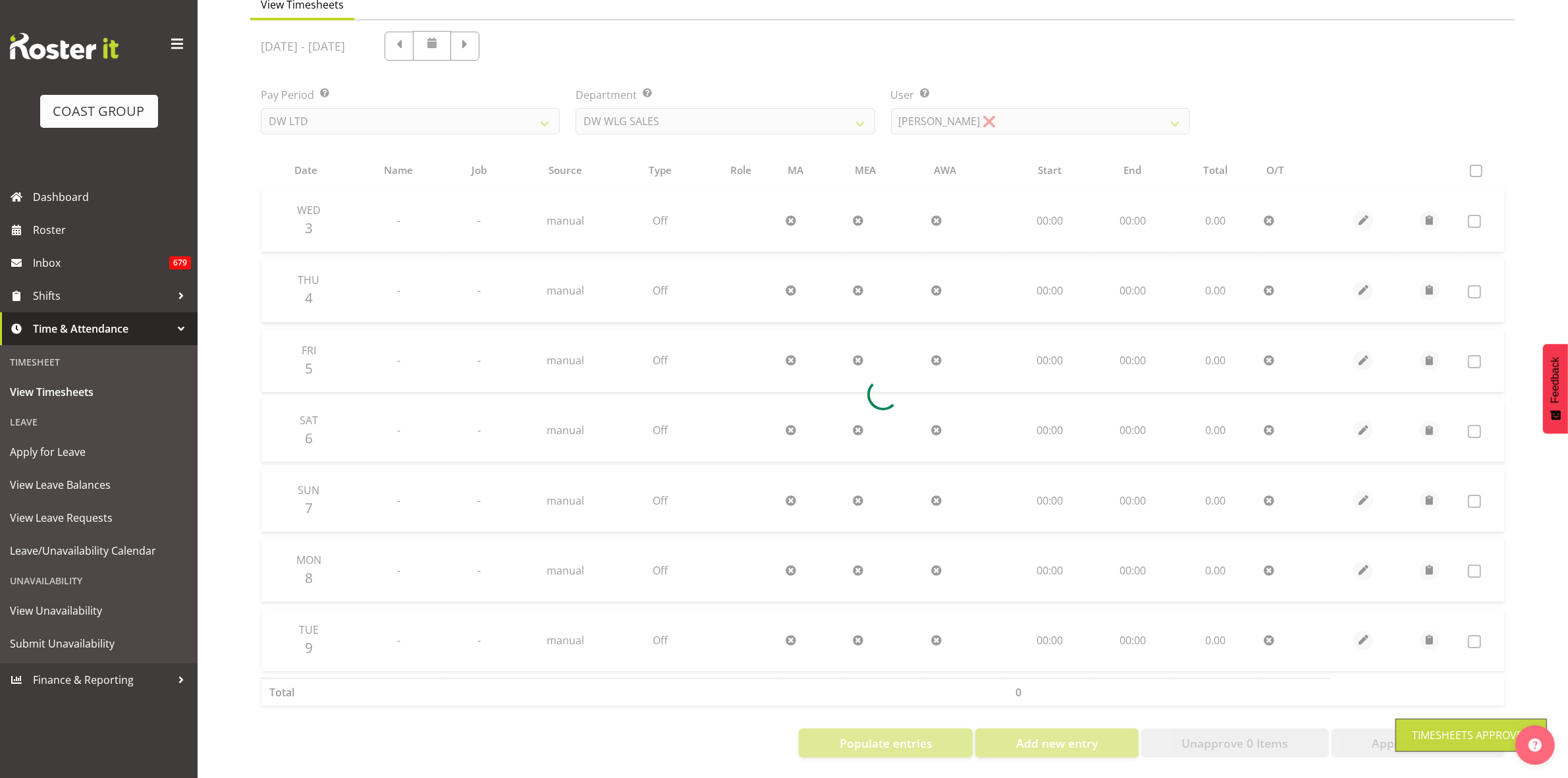
scroll to position [143, 0]
